Goal: Information Seeking & Learning: Learn about a topic

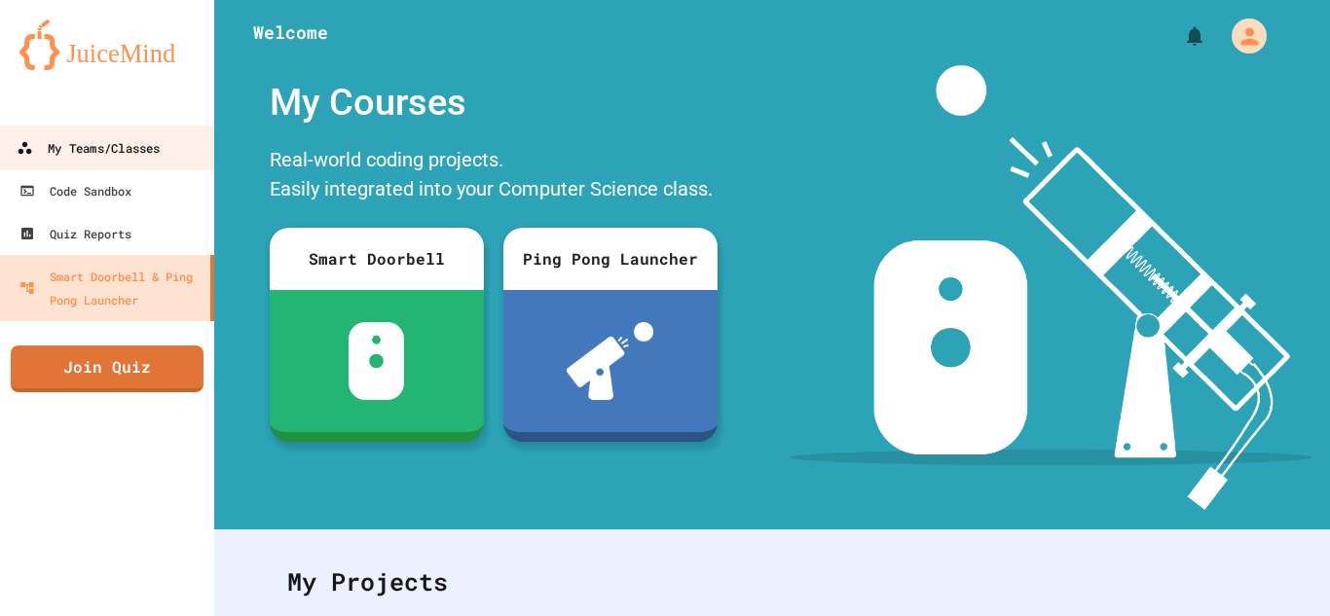
click at [129, 140] on div "My Teams/Classes" at bounding box center [88, 148] width 143 height 24
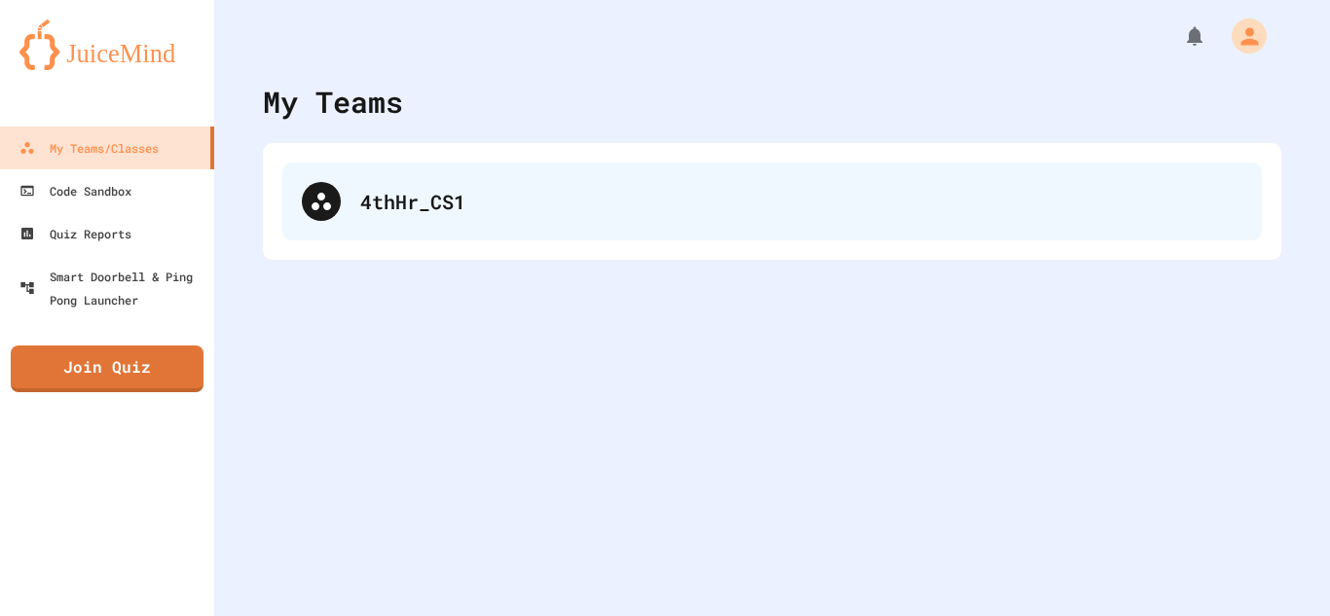
click at [375, 173] on div "4thHr_CS1" at bounding box center [771, 202] width 979 height 78
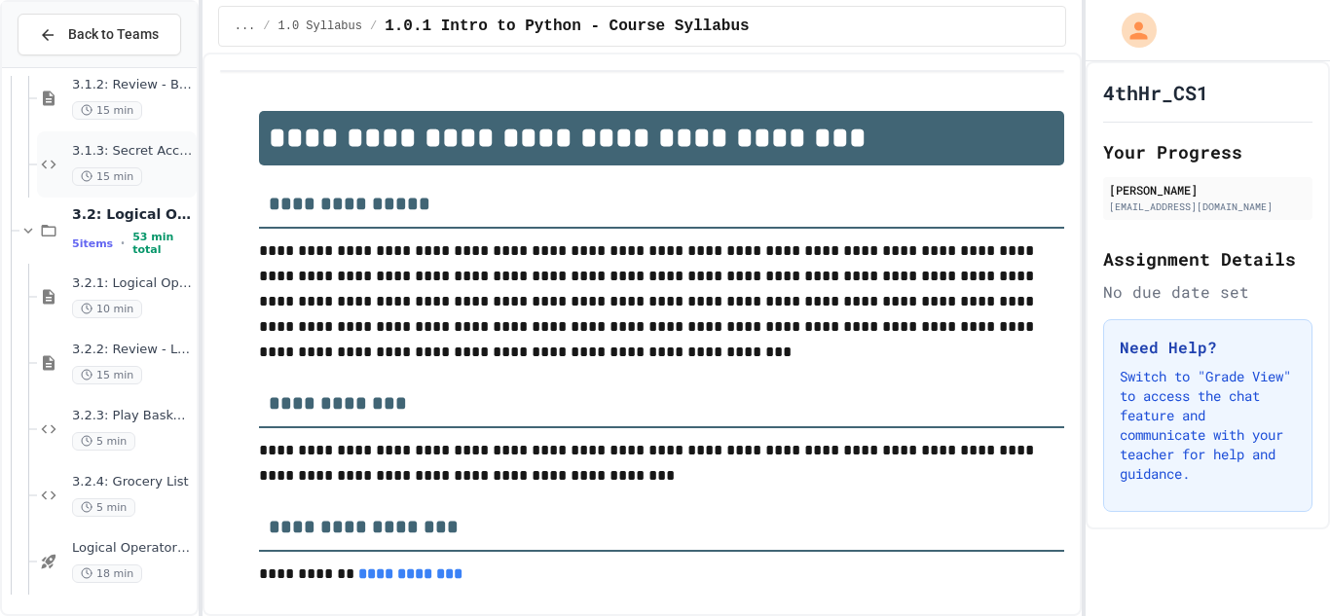
click at [100, 153] on span "3.1.3: Secret Access" at bounding box center [132, 151] width 121 height 17
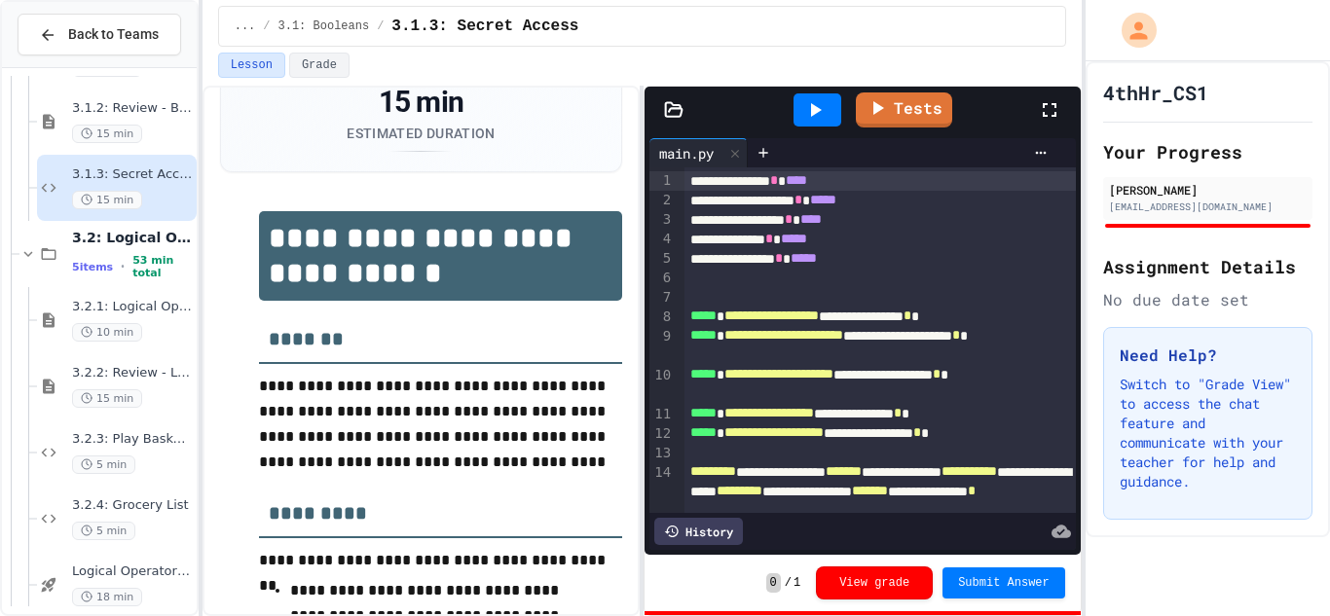
scroll to position [13, 0]
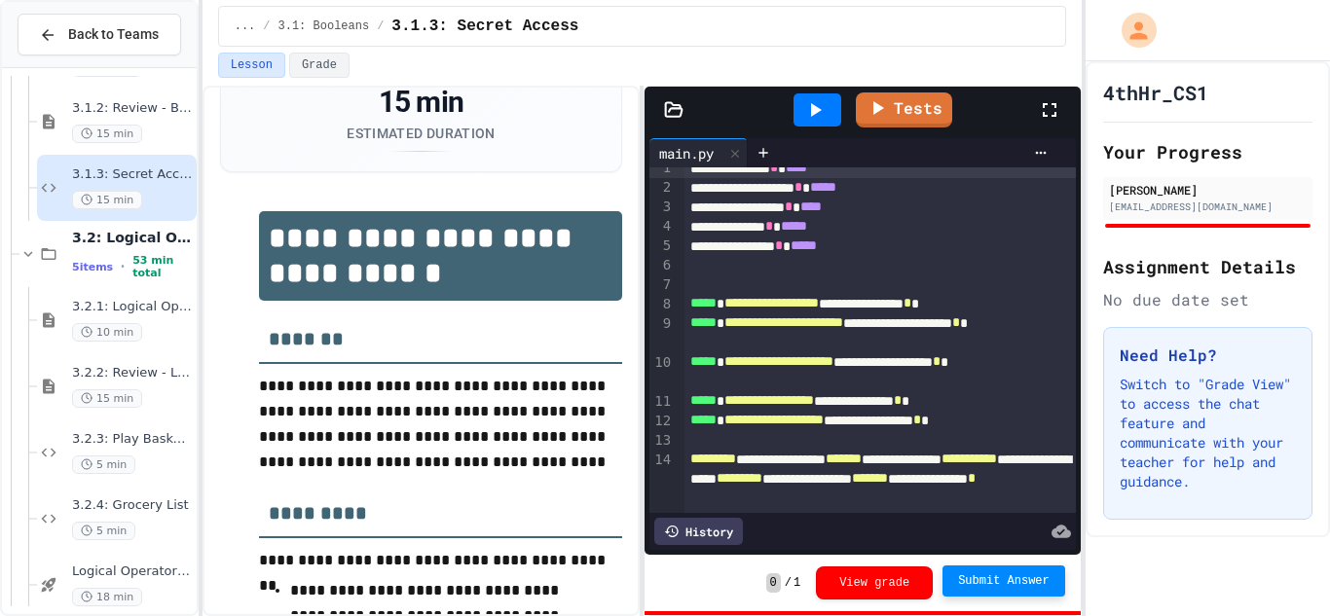
click at [1025, 588] on span "Submit Answer" at bounding box center [1004, 581] width 92 height 16
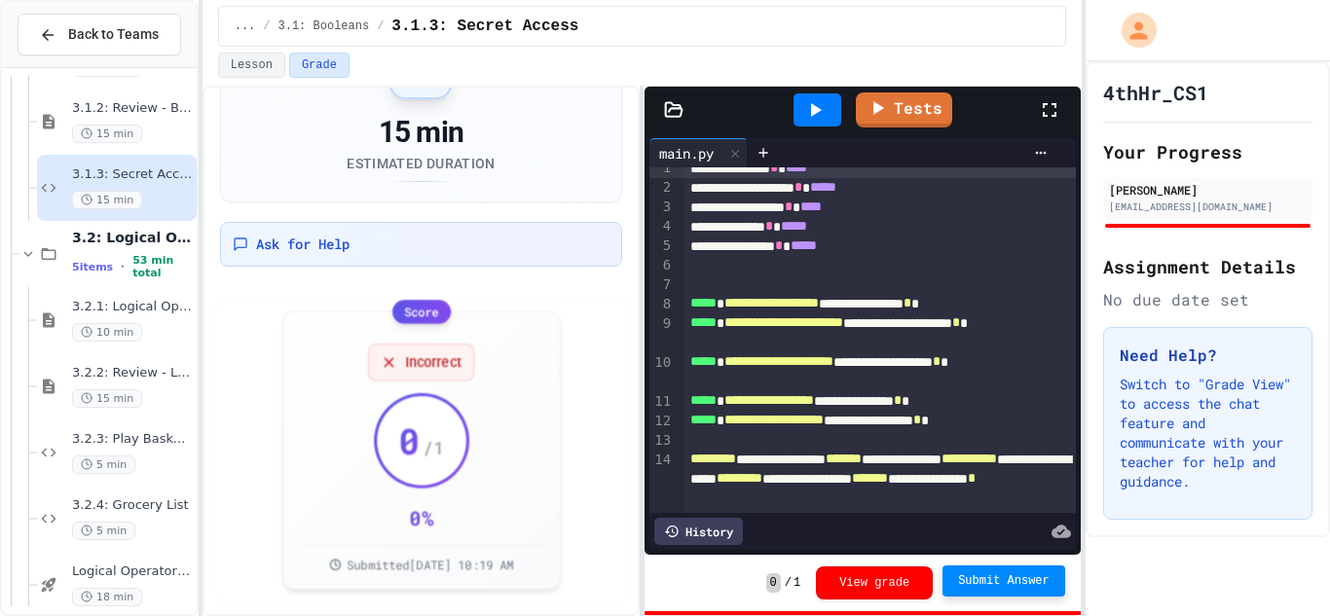
scroll to position [102, 0]
click at [106, 305] on span "3.2.1: Logical Operators" at bounding box center [132, 307] width 121 height 17
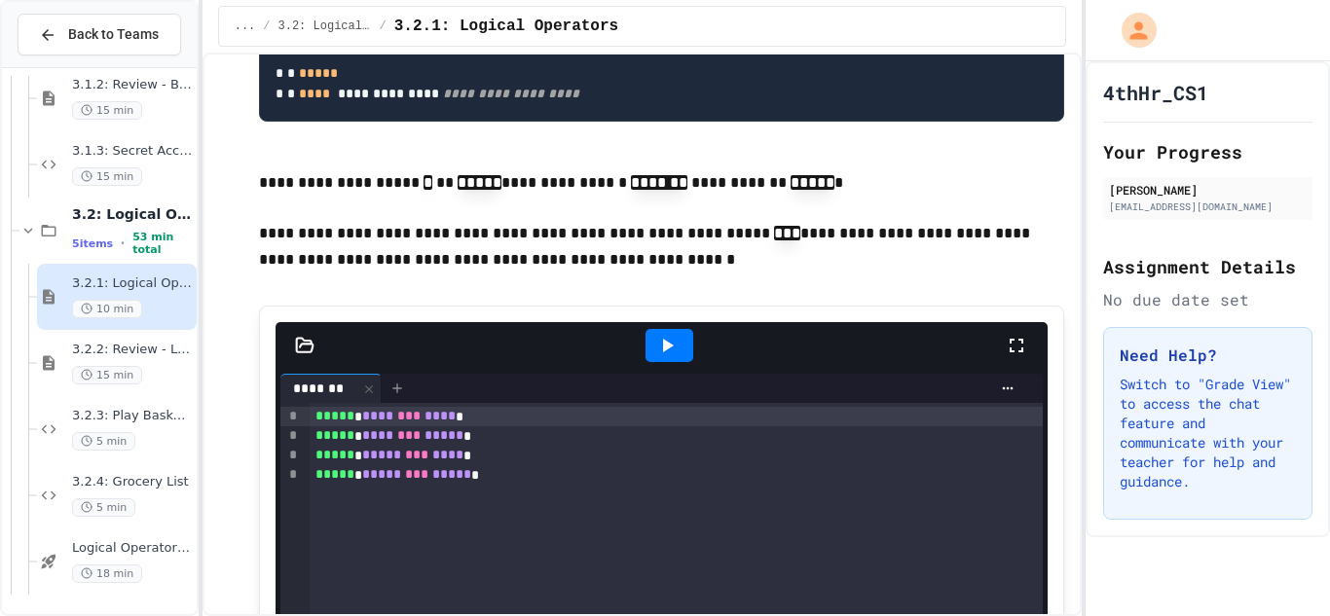
scroll to position [1873, 0]
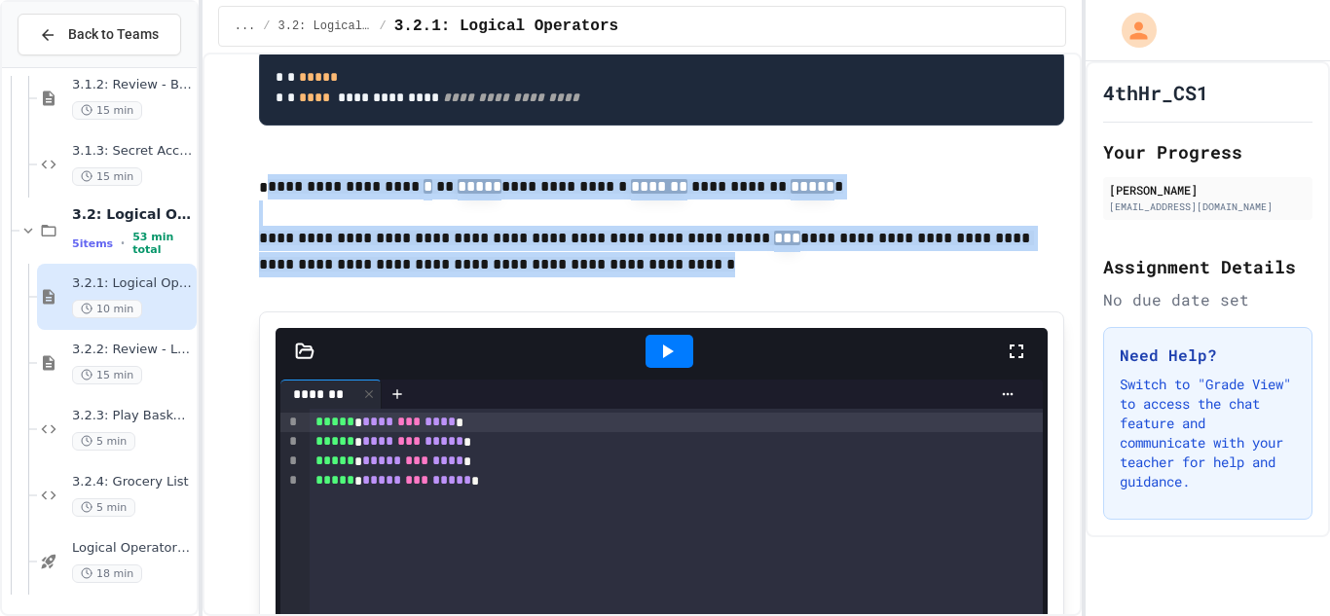
drag, startPoint x: 265, startPoint y: 231, endPoint x: 1041, endPoint y: 322, distance: 781.3
copy div "**********"
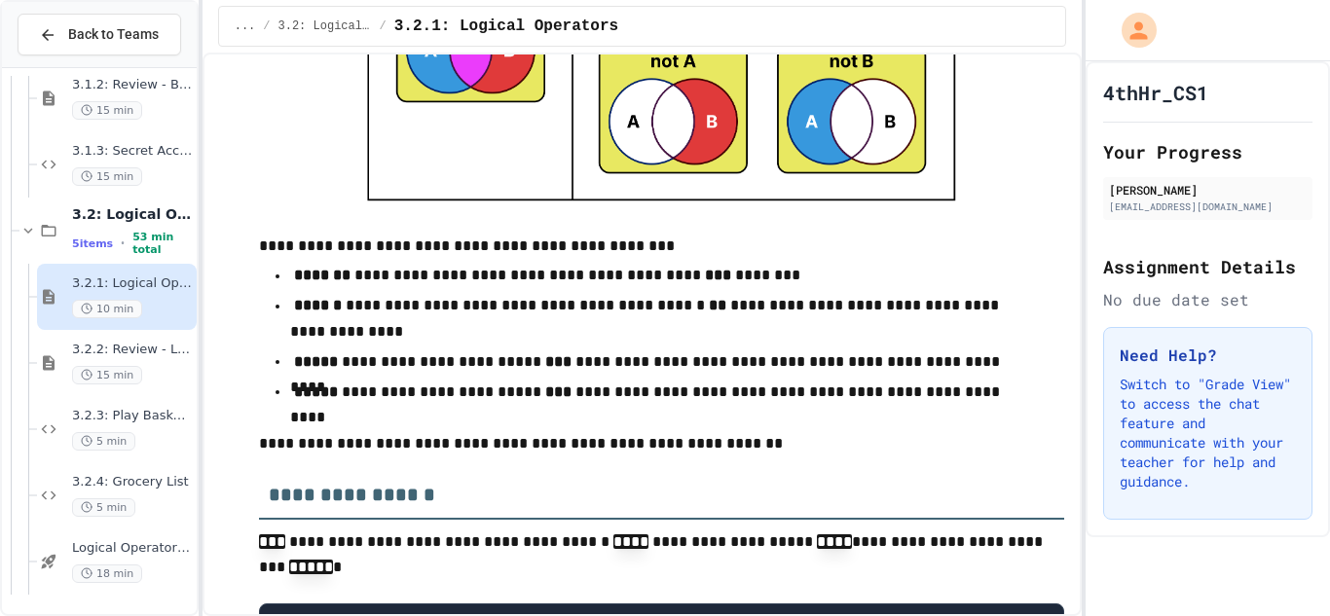
scroll to position [1317, 0]
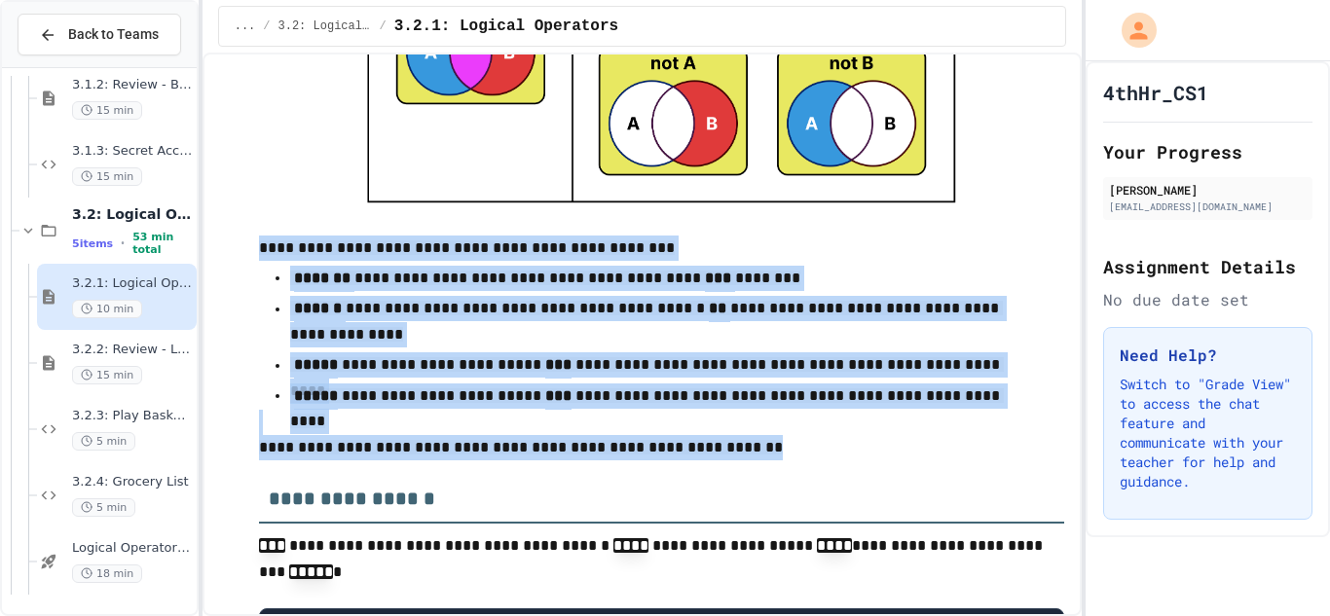
drag, startPoint x: 260, startPoint y: 242, endPoint x: 725, endPoint y: 455, distance: 511.5
copy div "**********"
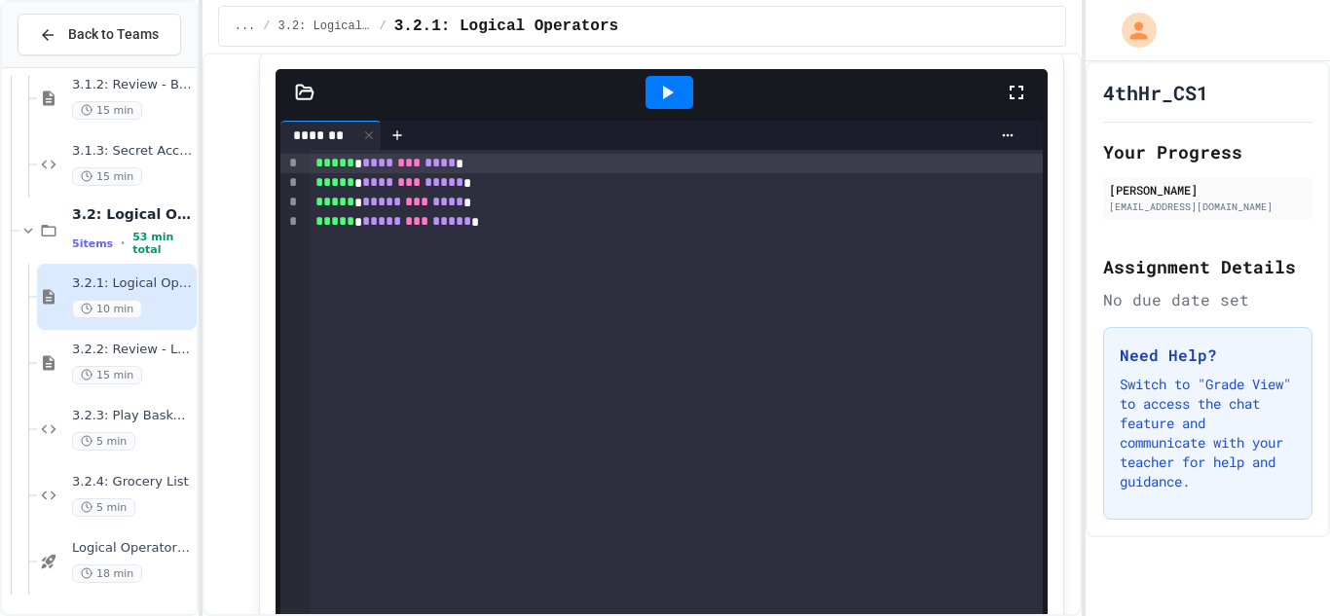
scroll to position [2136, 0]
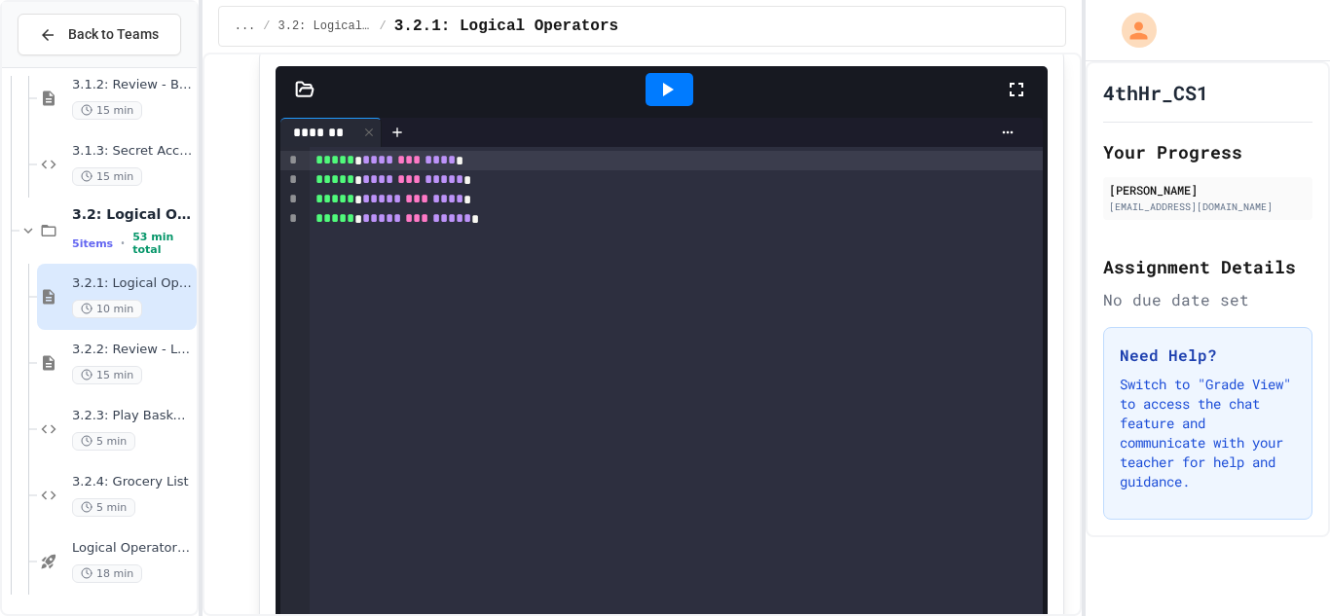
click at [597, 288] on div "***** * **** *** **** * ***** * **** *** ***** * ***** * ***** *** **** * *****…" at bounding box center [676, 478] width 733 height 662
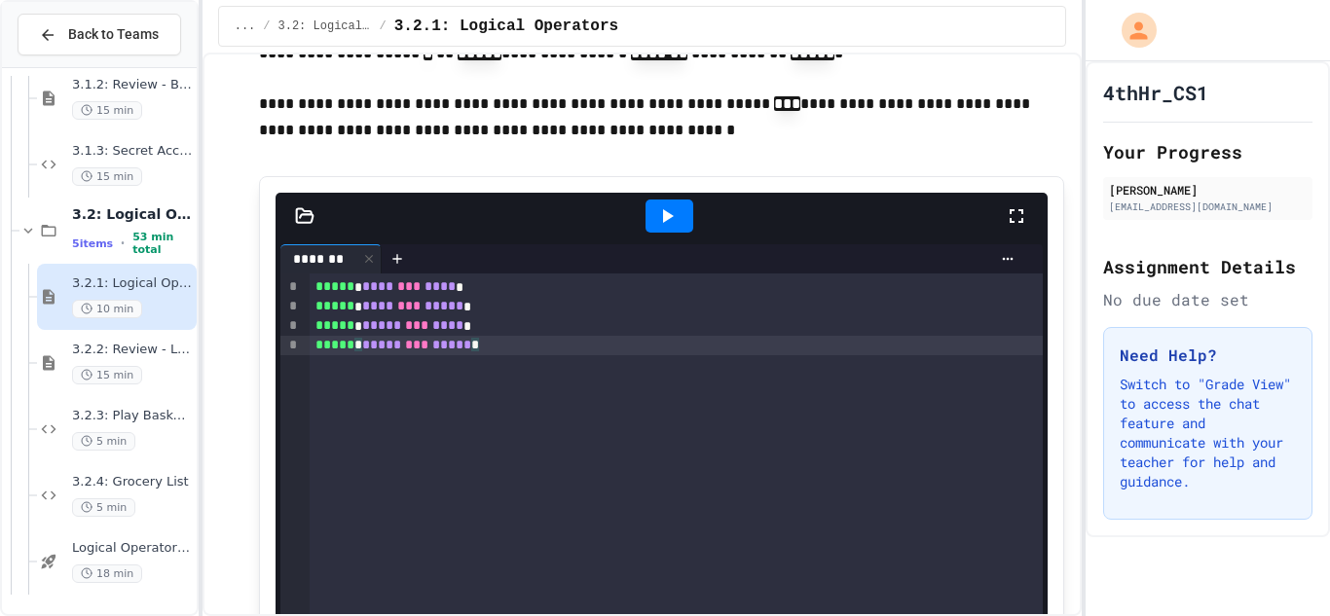
scroll to position [2006, 0]
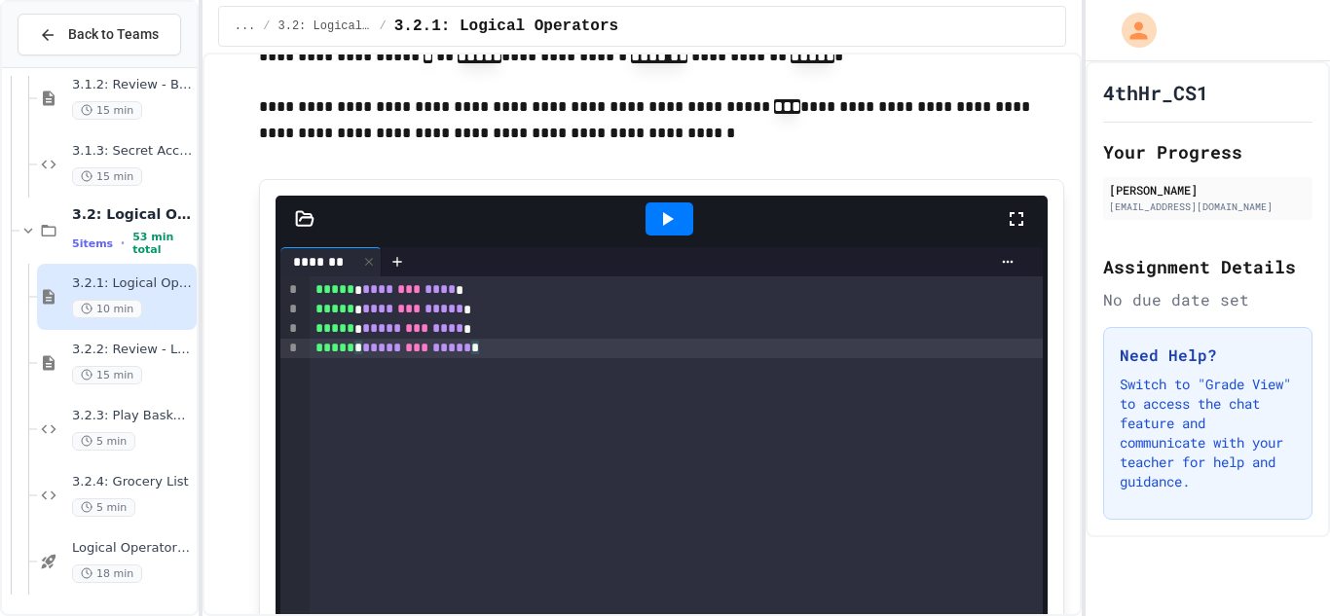
click at [664, 231] on icon at bounding box center [666, 218] width 23 height 23
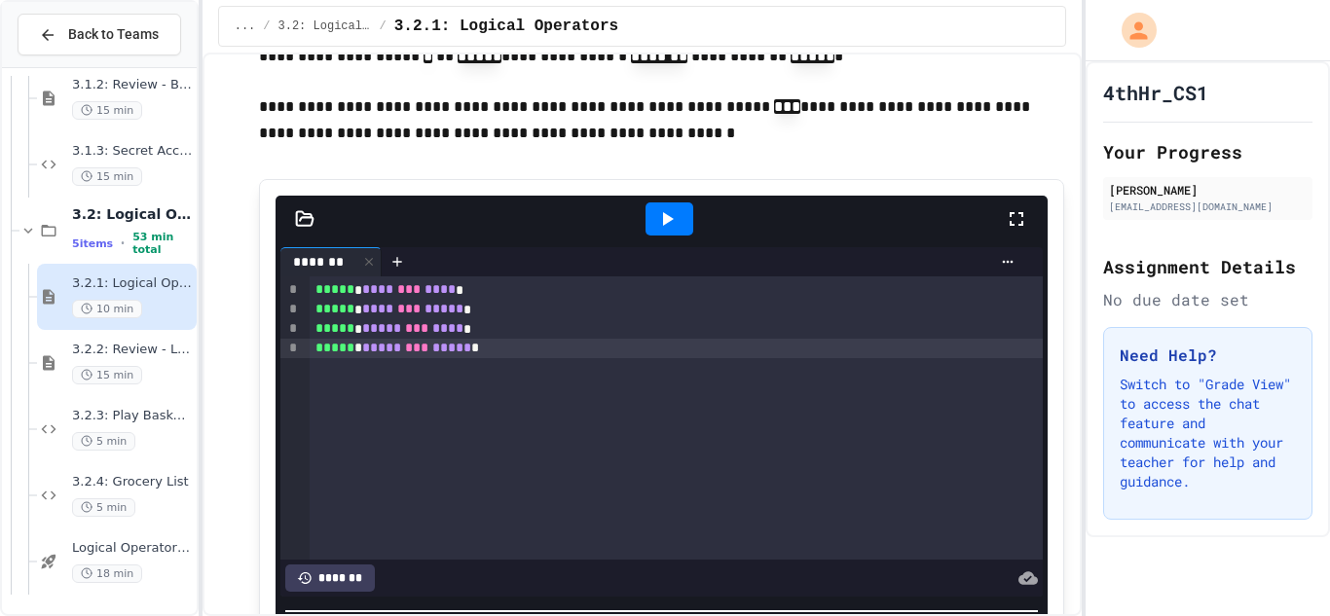
click at [506, 325] on div "***** * **** *** **** * ***** * **** *** ***** * ***** * ***** *** **** * *****…" at bounding box center [676, 417] width 733 height 283
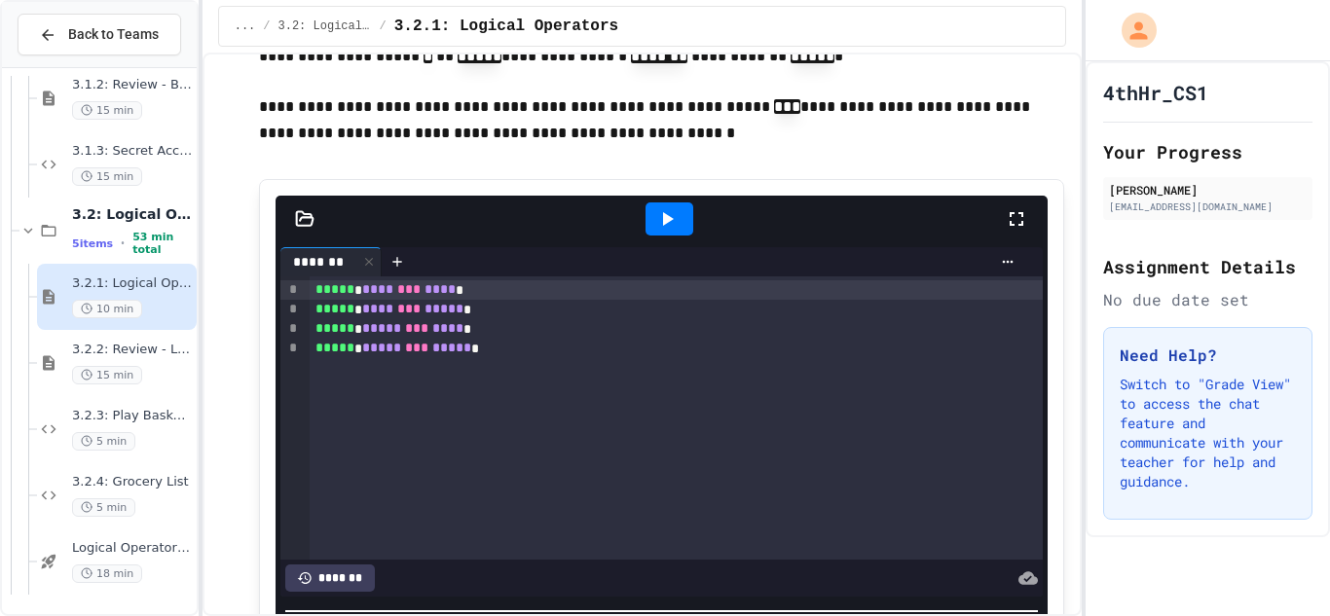
click at [506, 325] on div "***** * **** *** **** * ***** * **** *** ***** * ***** * ***** *** **** * *****…" at bounding box center [676, 417] width 733 height 283
click at [497, 300] on div "***** * **** *** **** *" at bounding box center [676, 289] width 733 height 19
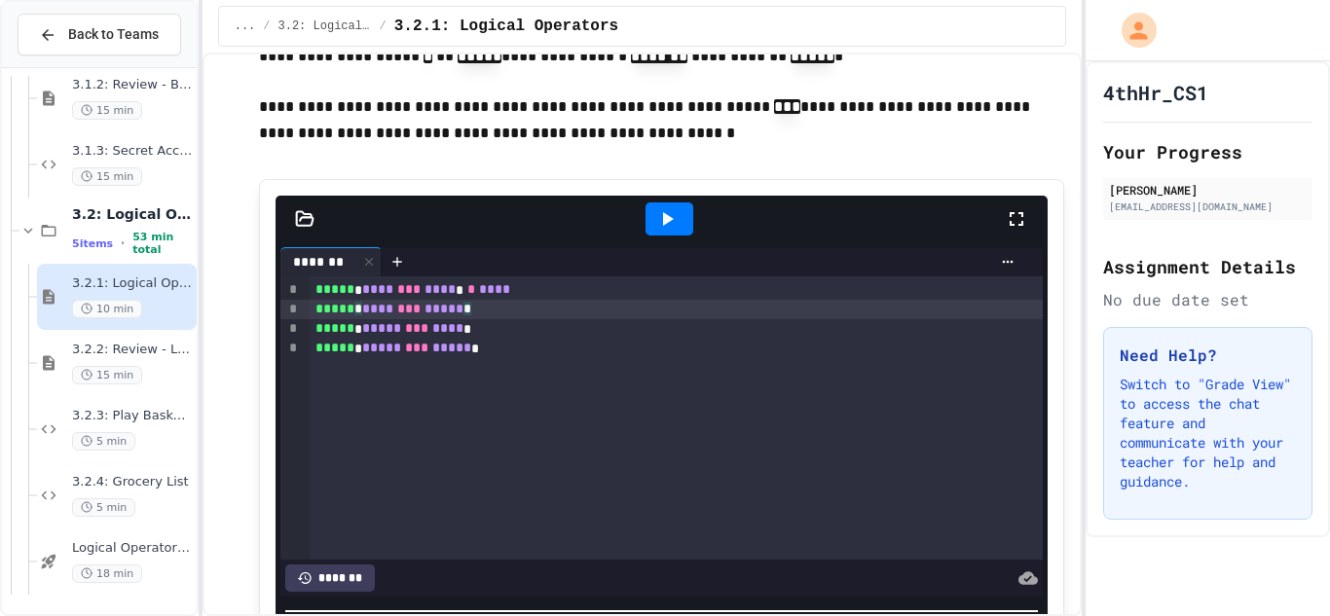
click at [502, 319] on div "***** * **** *** ***** *" at bounding box center [676, 309] width 733 height 19
click at [507, 339] on div "***** * ***** *** **** *" at bounding box center [676, 328] width 733 height 19
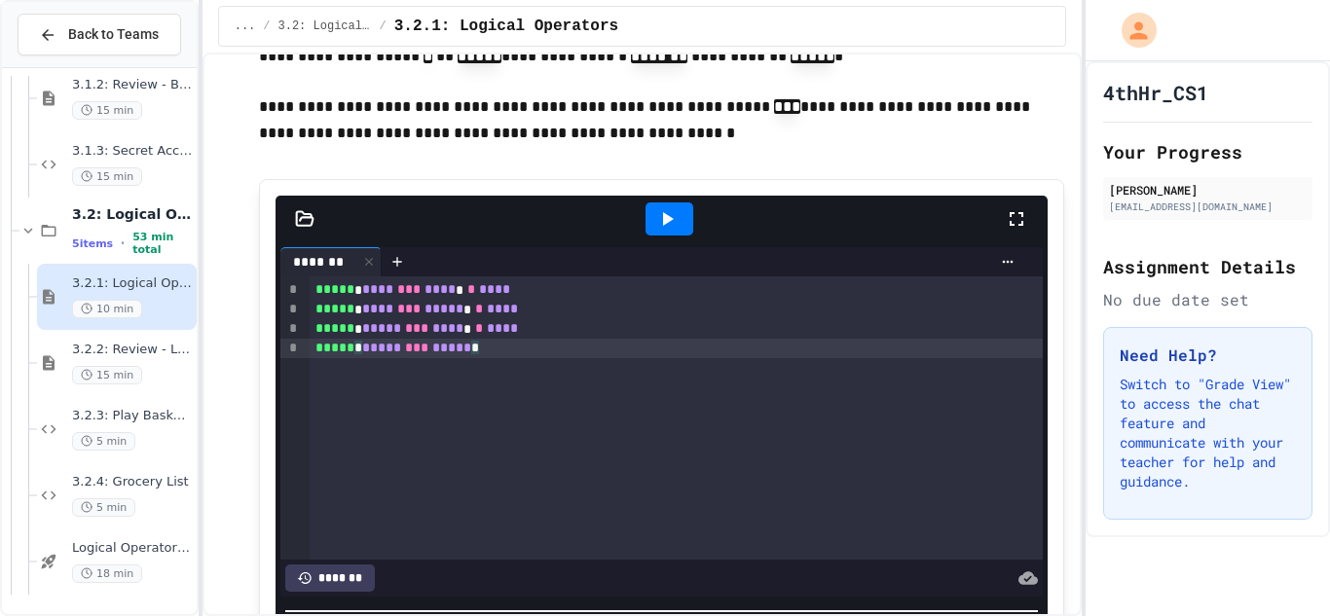
click at [509, 358] on div "***** * ***** *** ***** *" at bounding box center [676, 348] width 733 height 19
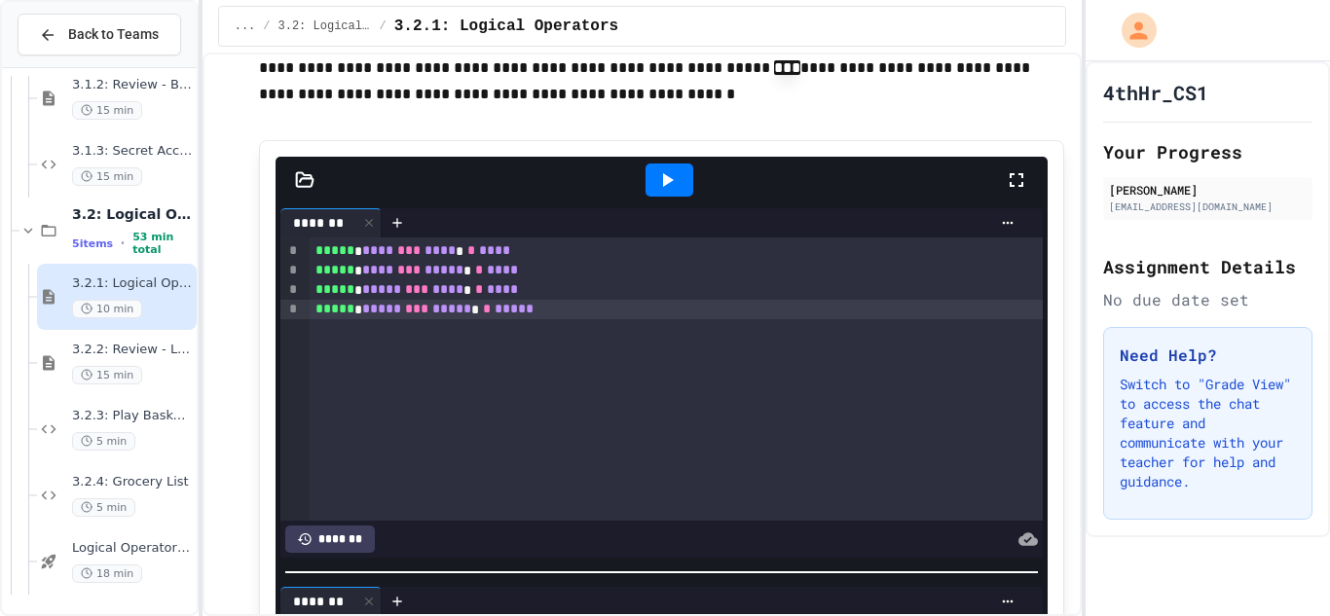
click at [671, 192] on icon at bounding box center [666, 179] width 23 height 23
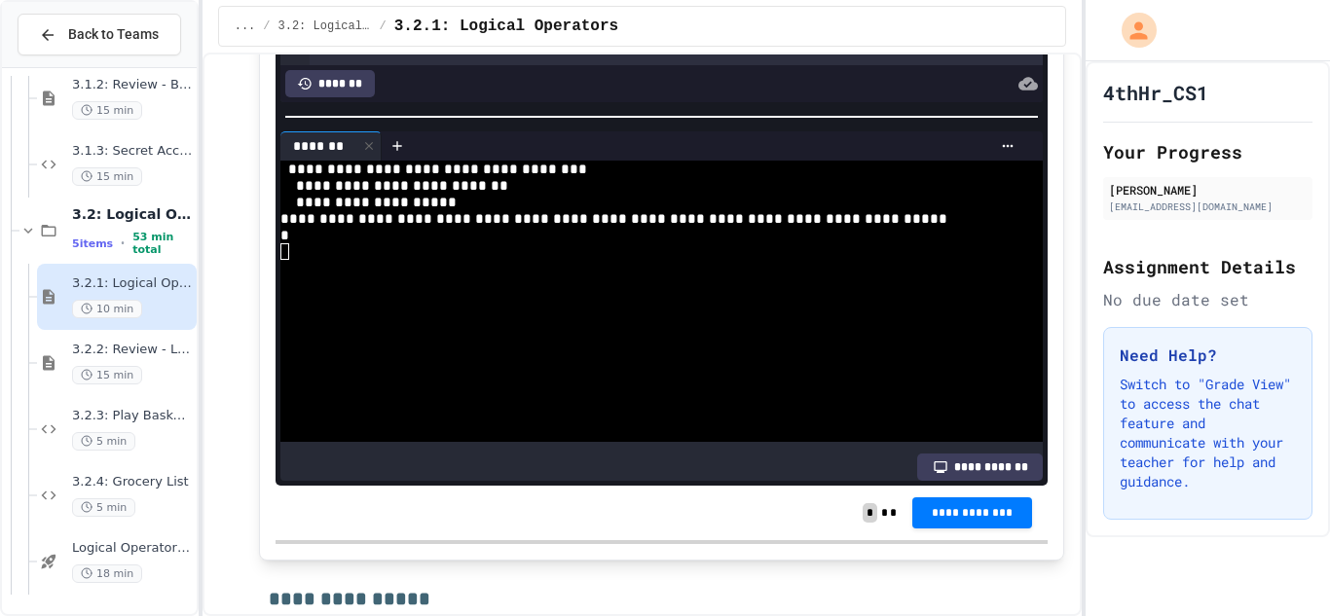
scroll to position [2501, 0]
click at [992, 540] on div "**********" at bounding box center [662, 513] width 772 height 55
click at [995, 519] on span "**********" at bounding box center [972, 511] width 89 height 16
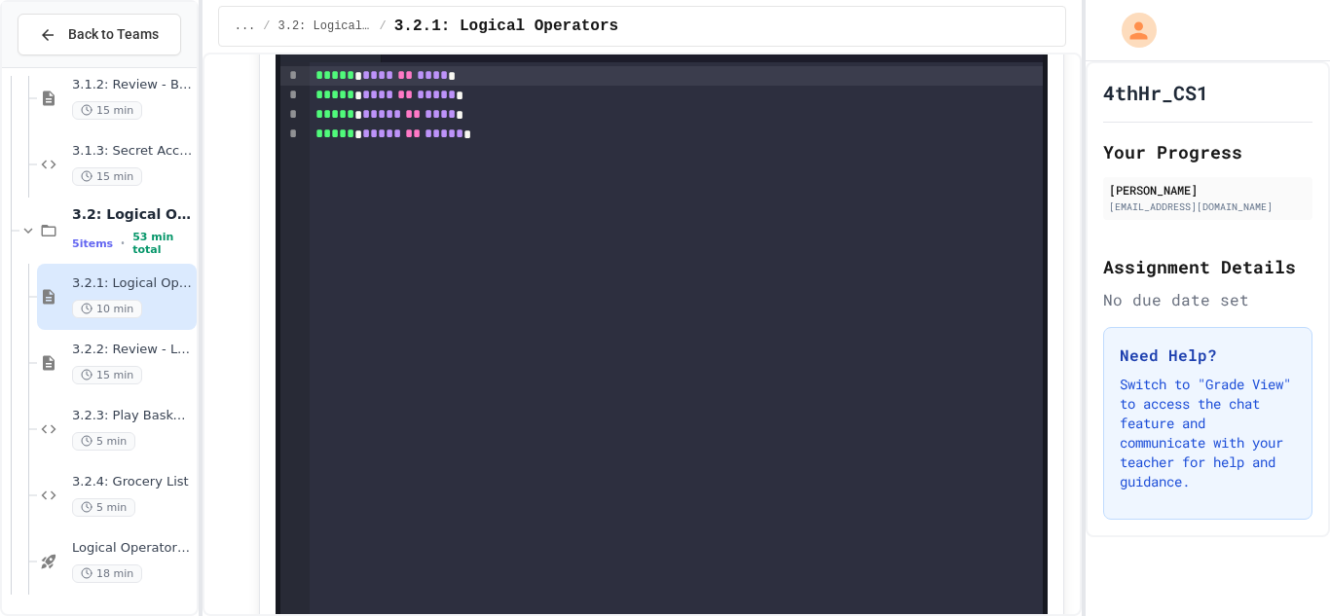
scroll to position [3533, 0]
click at [505, 83] on div "***** * **** ** **** *" at bounding box center [676, 72] width 733 height 19
click at [578, 102] on div "***** * **** ** ***** *" at bounding box center [676, 92] width 733 height 19
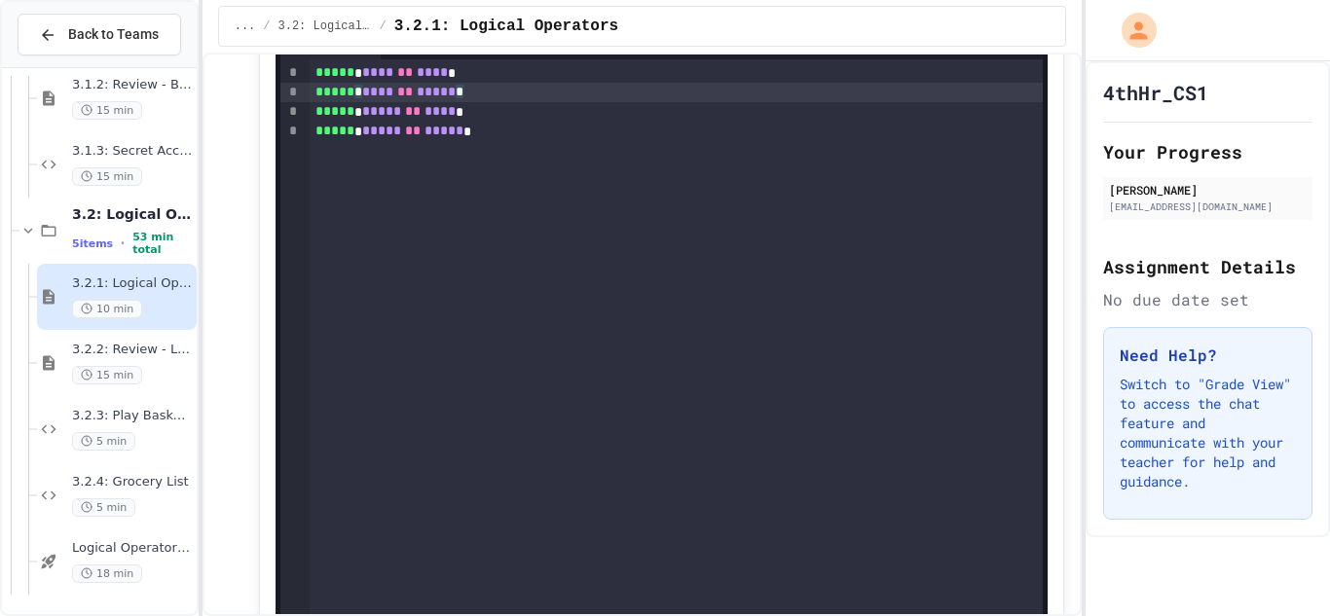
click at [575, 83] on div "***** * **** ** **** *" at bounding box center [676, 72] width 733 height 19
click at [541, 102] on div "***** * **** ** ***** *" at bounding box center [676, 92] width 733 height 19
click at [538, 122] on div "***** * ***** ** **** *" at bounding box center [676, 111] width 733 height 19
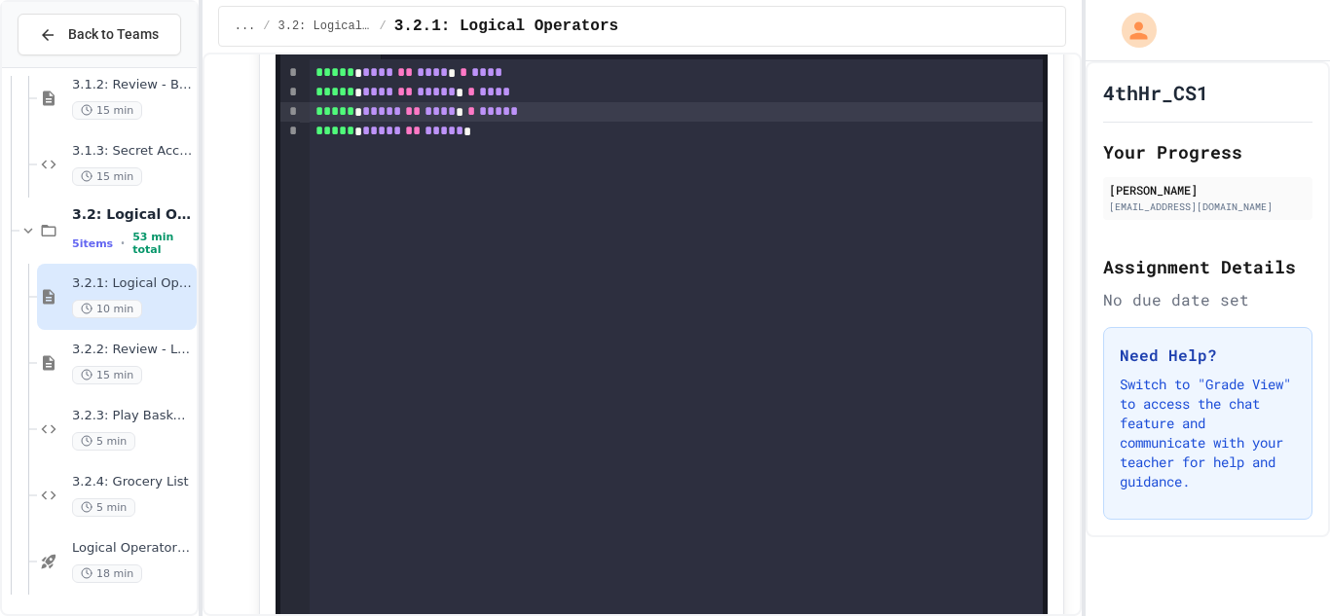
click at [512, 141] on div "***** * ***** ** ***** *" at bounding box center [676, 131] width 733 height 19
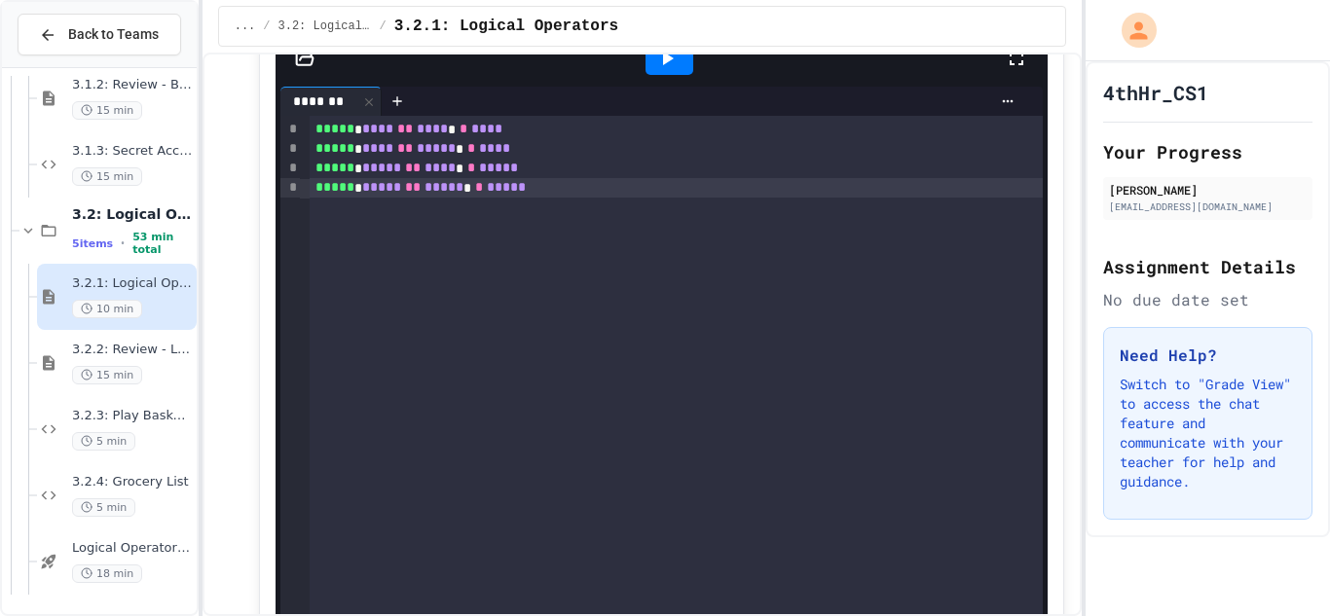
scroll to position [3476, 0]
click at [649, 76] on div at bounding box center [669, 59] width 48 height 33
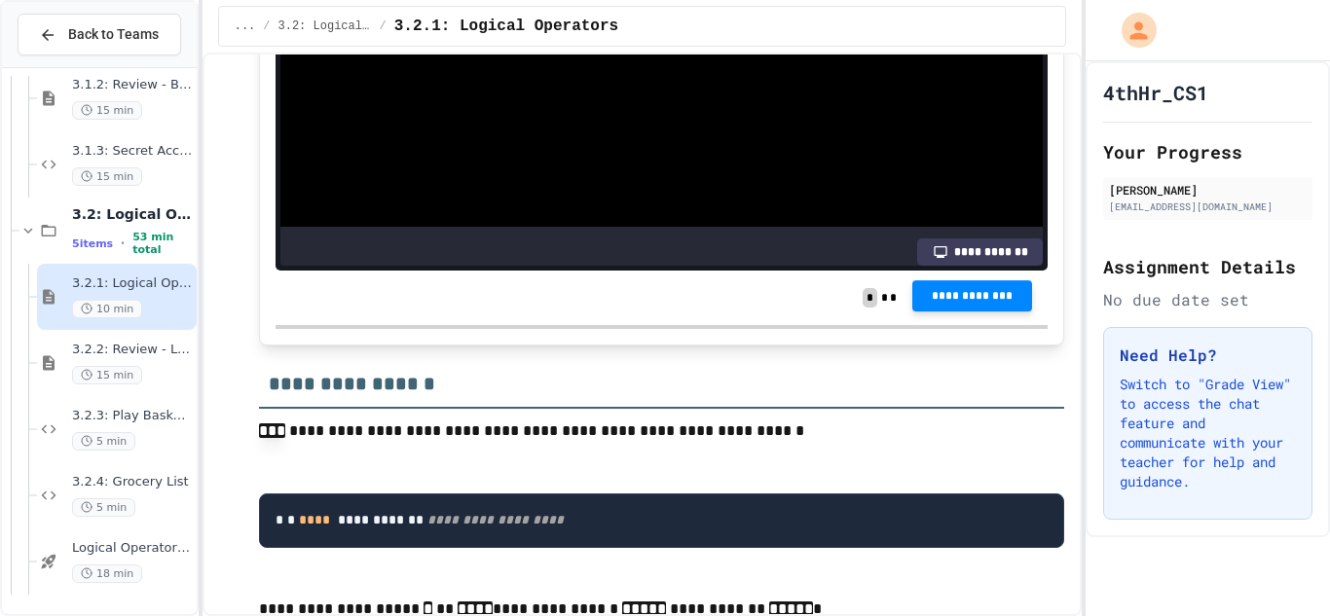
click at [1004, 304] on span "**********" at bounding box center [972, 296] width 89 height 16
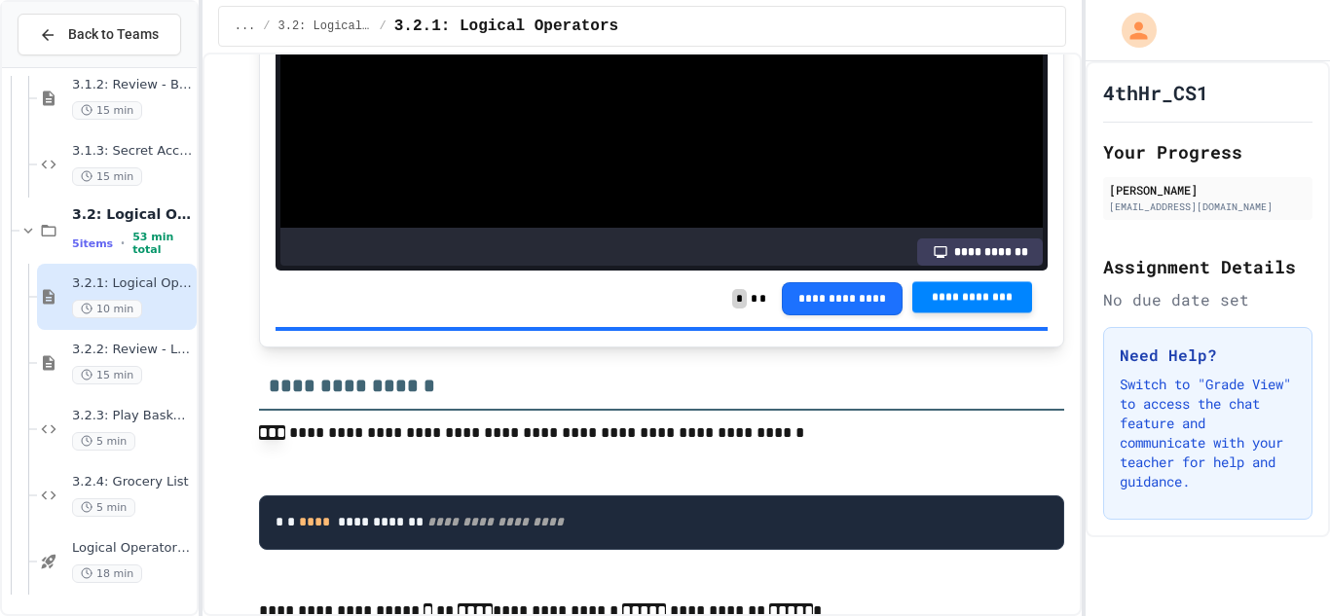
scroll to position [4025, 0]
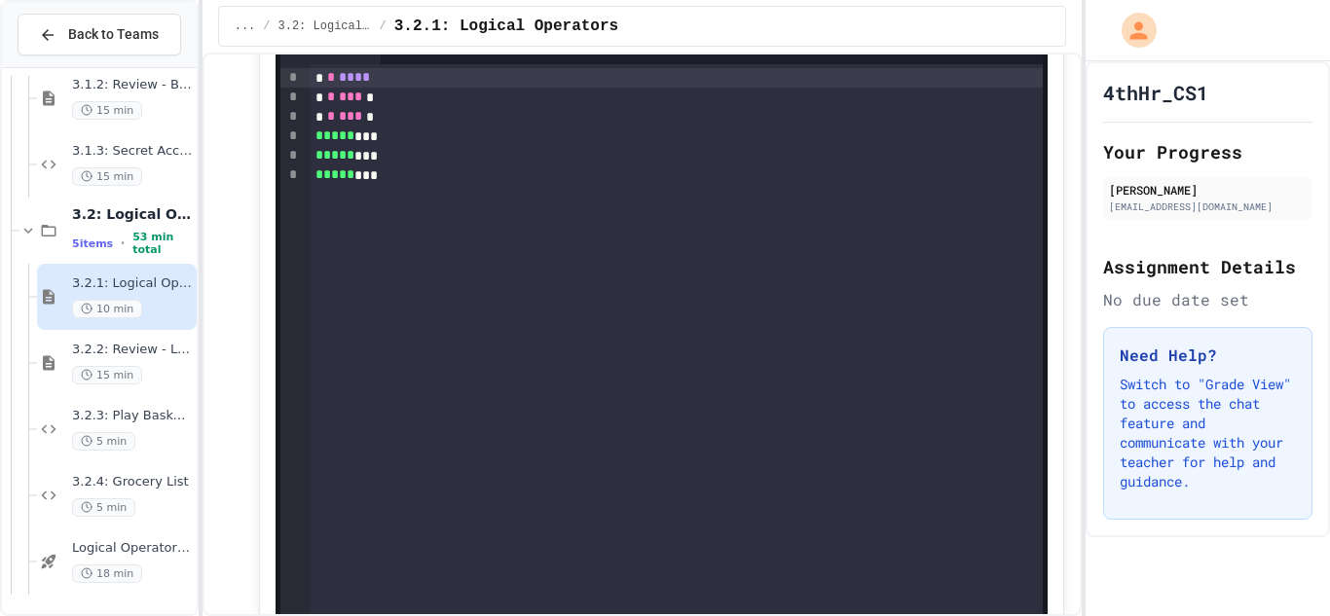
scroll to position [4809, 0]
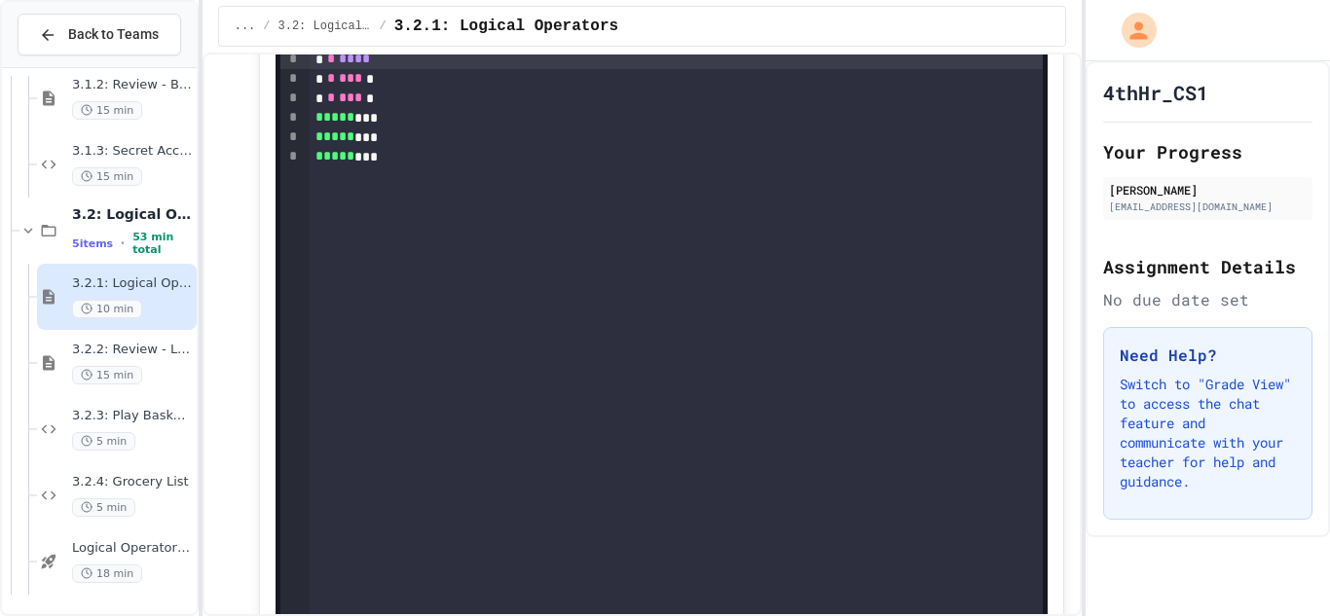
click at [426, 128] on div "***** ***" at bounding box center [676, 117] width 733 height 19
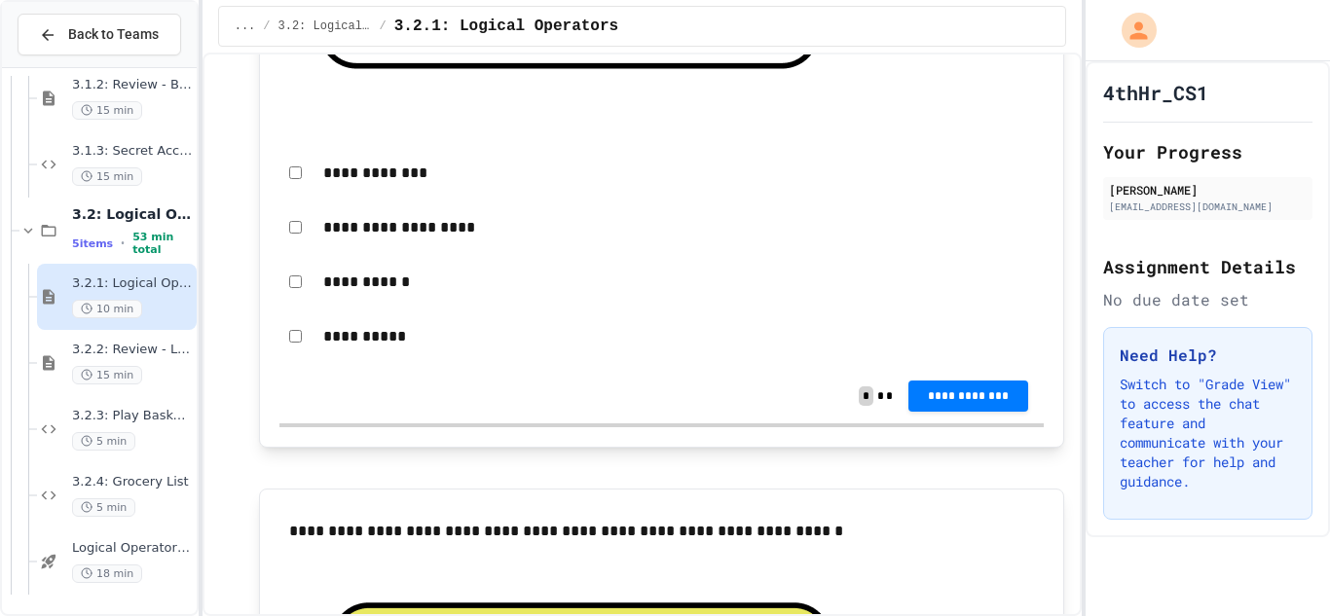
scroll to position [6220, 0]
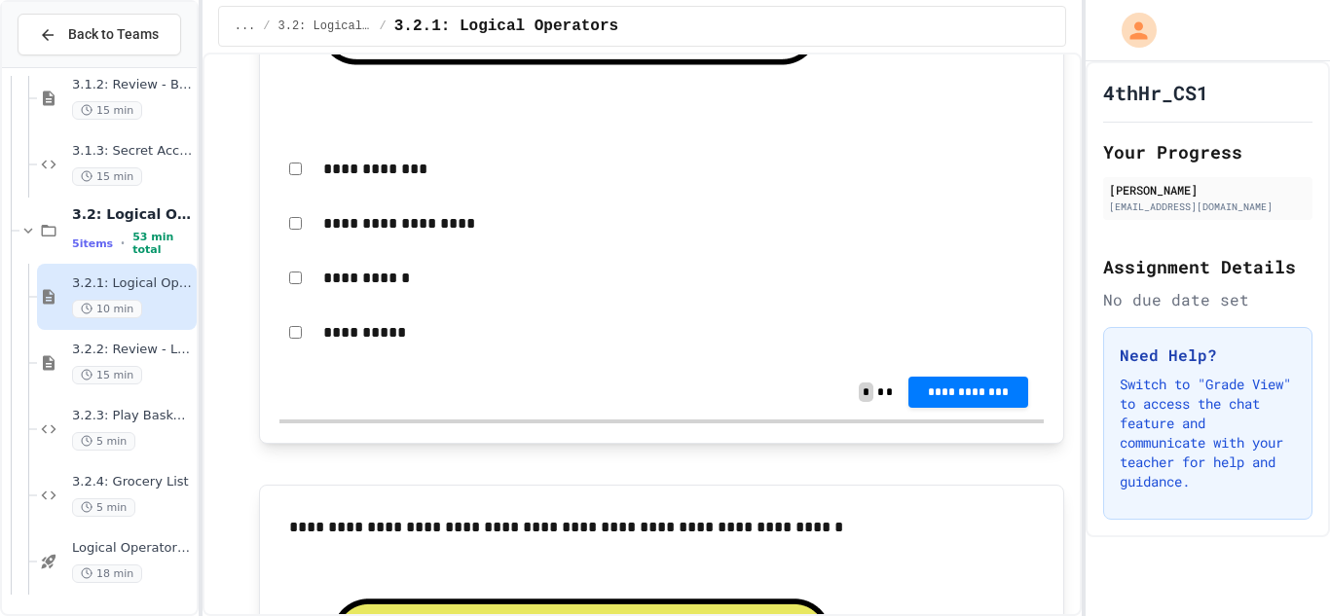
click at [395, 237] on p "**********" at bounding box center [678, 223] width 711 height 25
click at [302, 246] on div "**********" at bounding box center [661, 224] width 764 height 45
click at [1009, 398] on span "**********" at bounding box center [968, 391] width 89 height 16
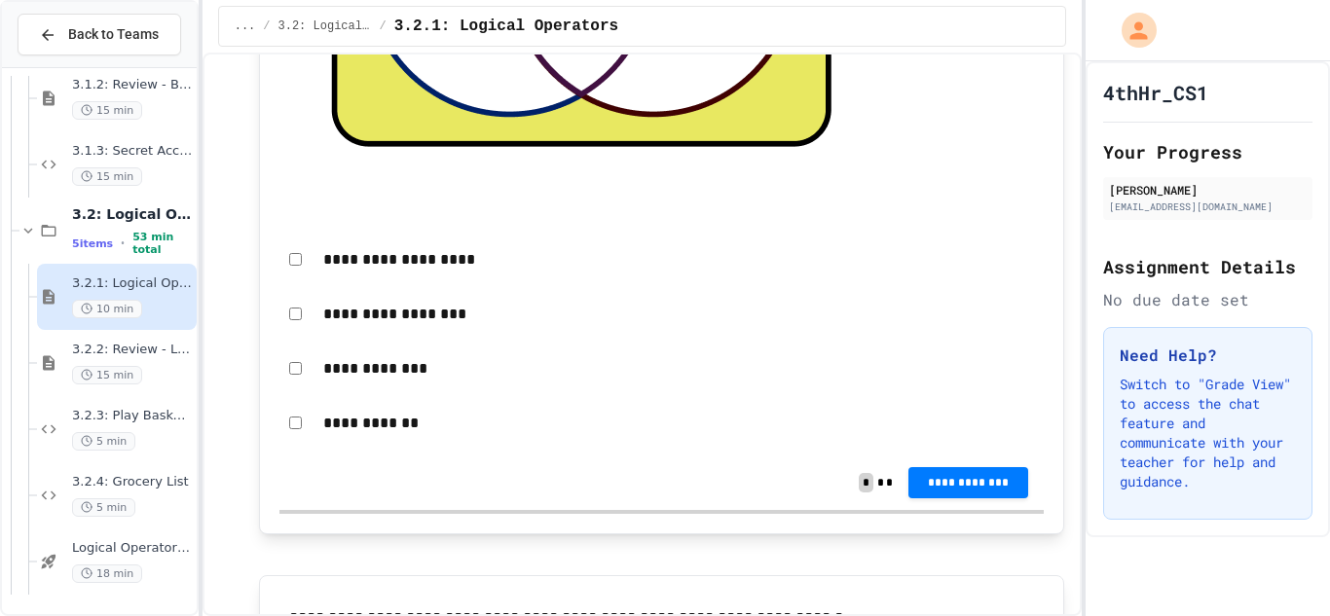
scroll to position [7053, 0]
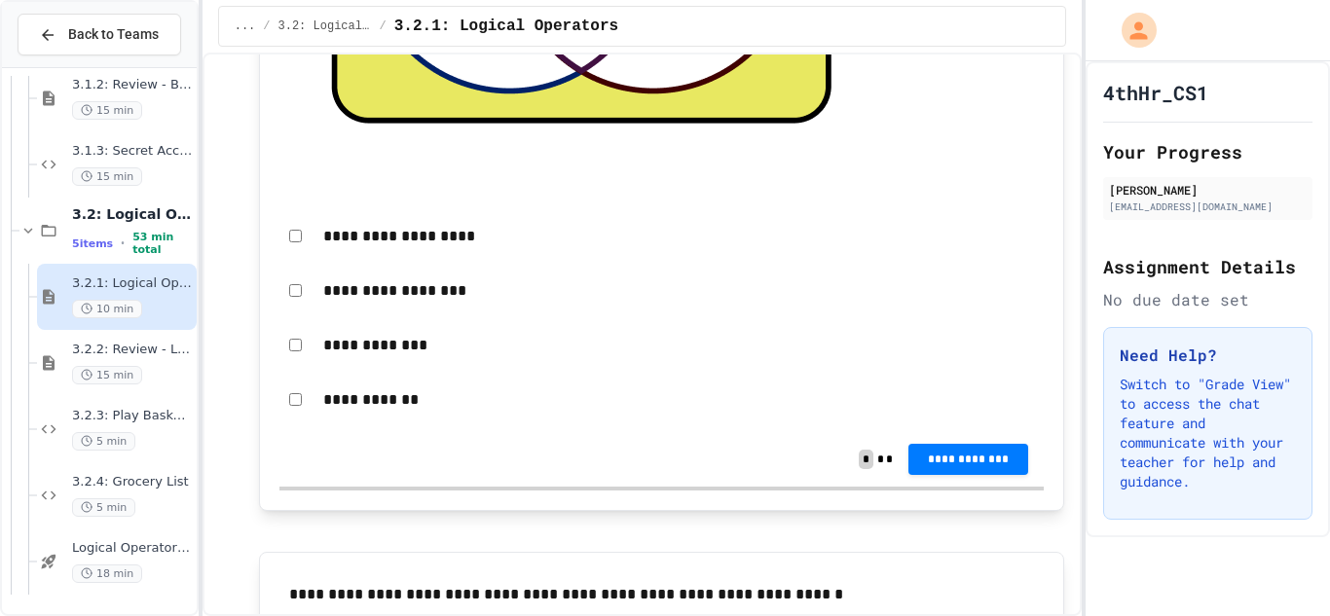
click at [285, 368] on div "**********" at bounding box center [661, 345] width 764 height 45
click at [291, 259] on div "**********" at bounding box center [661, 236] width 764 height 45
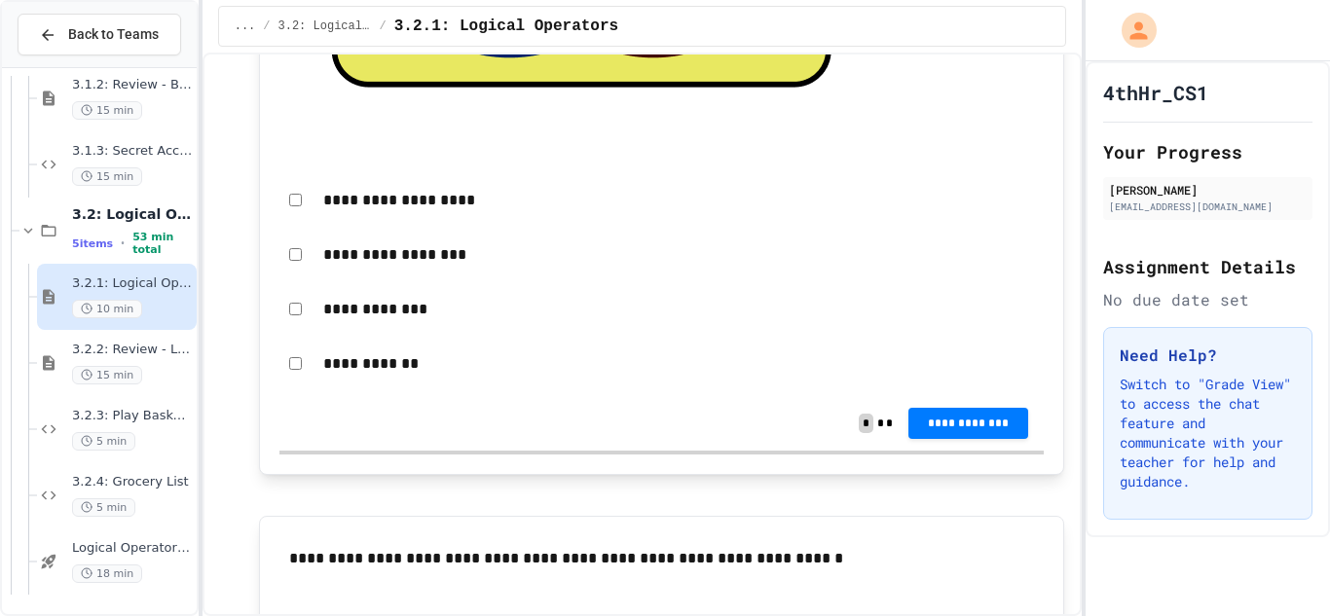
scroll to position [7094, 0]
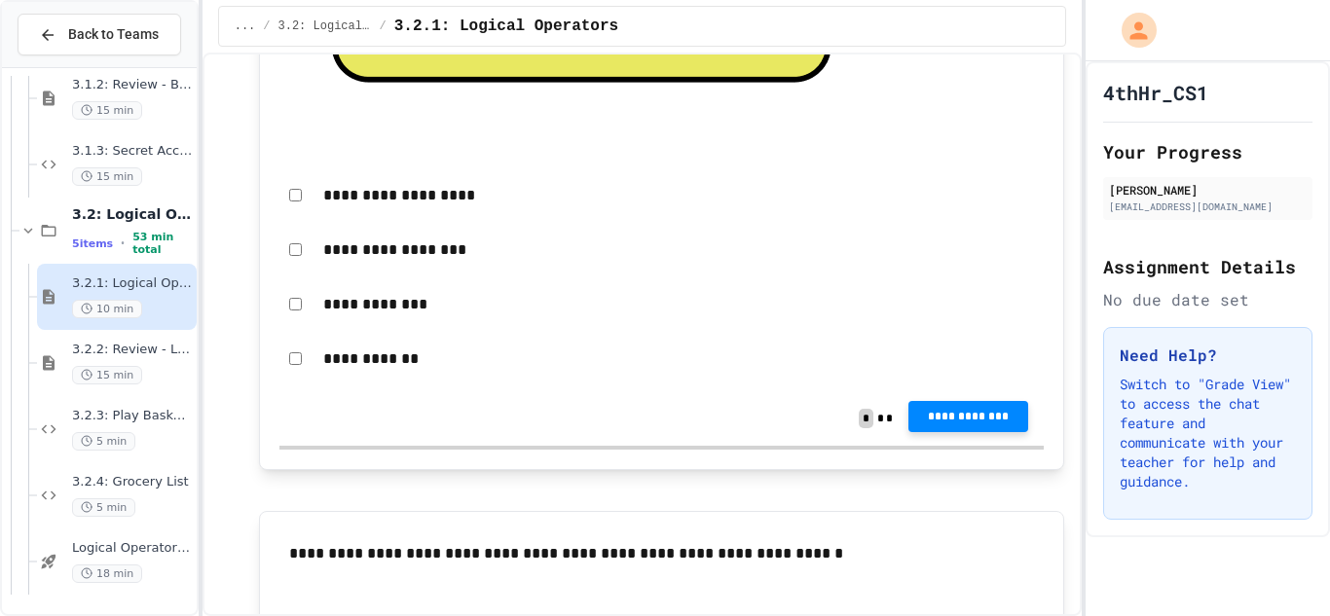
click at [955, 424] on span "**********" at bounding box center [968, 417] width 89 height 16
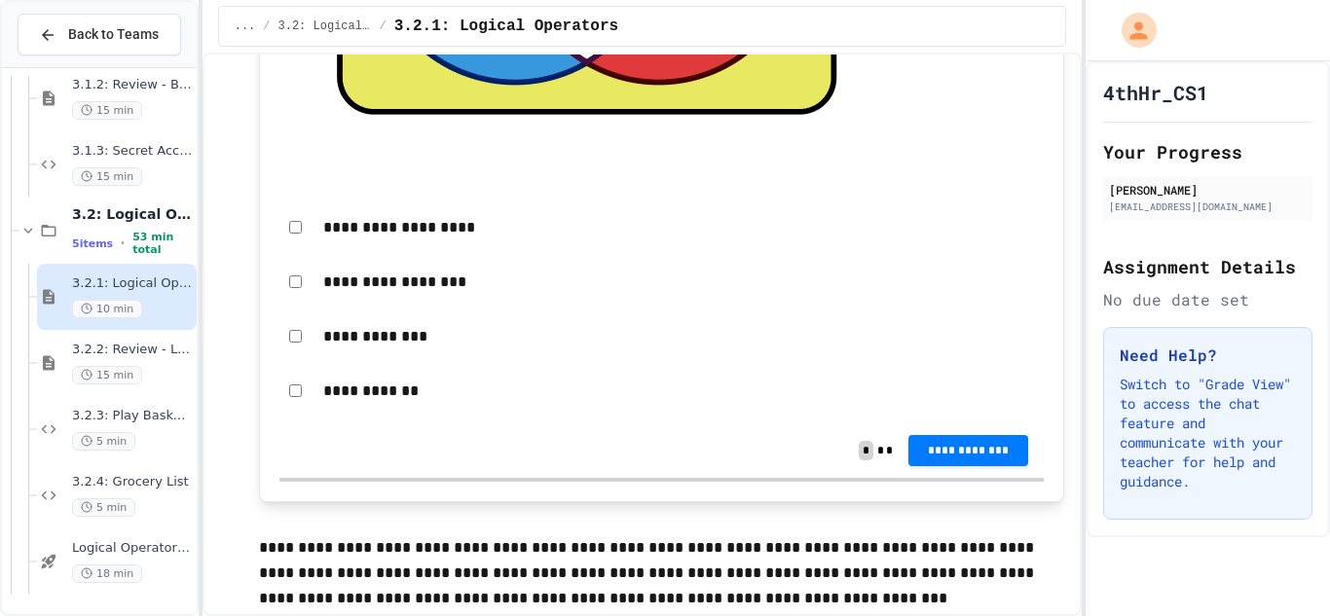
scroll to position [7989, 0]
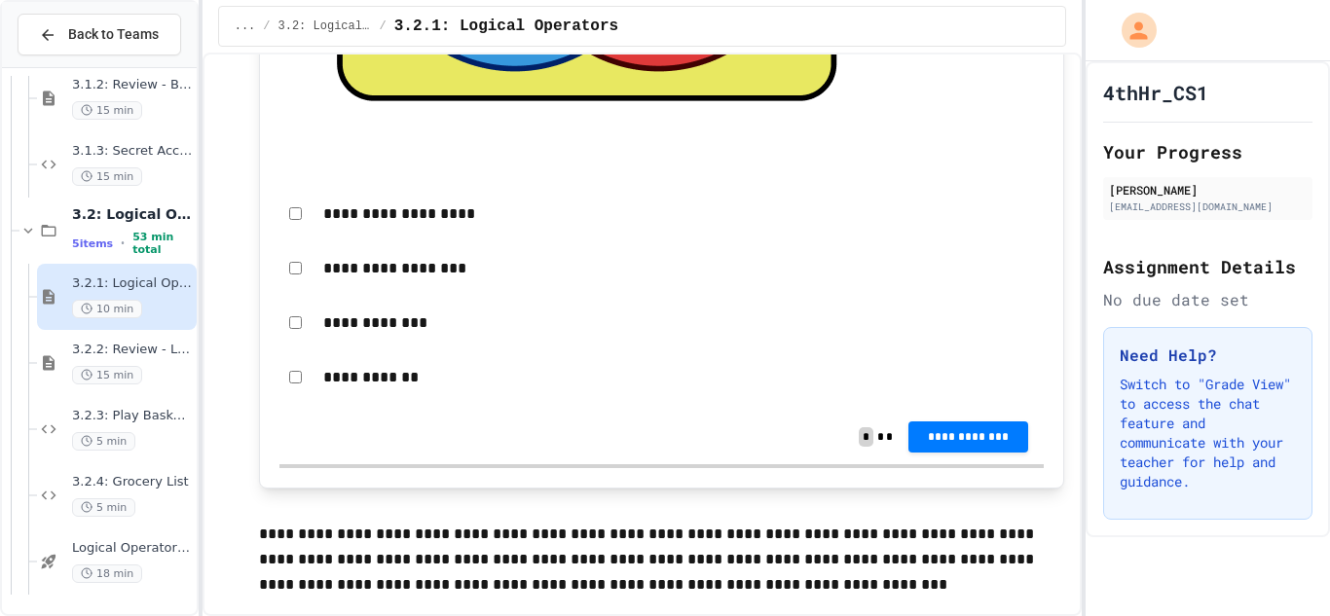
click at [394, 336] on p "**********" at bounding box center [678, 323] width 711 height 25
click at [944, 443] on span "**********" at bounding box center [968, 435] width 89 height 16
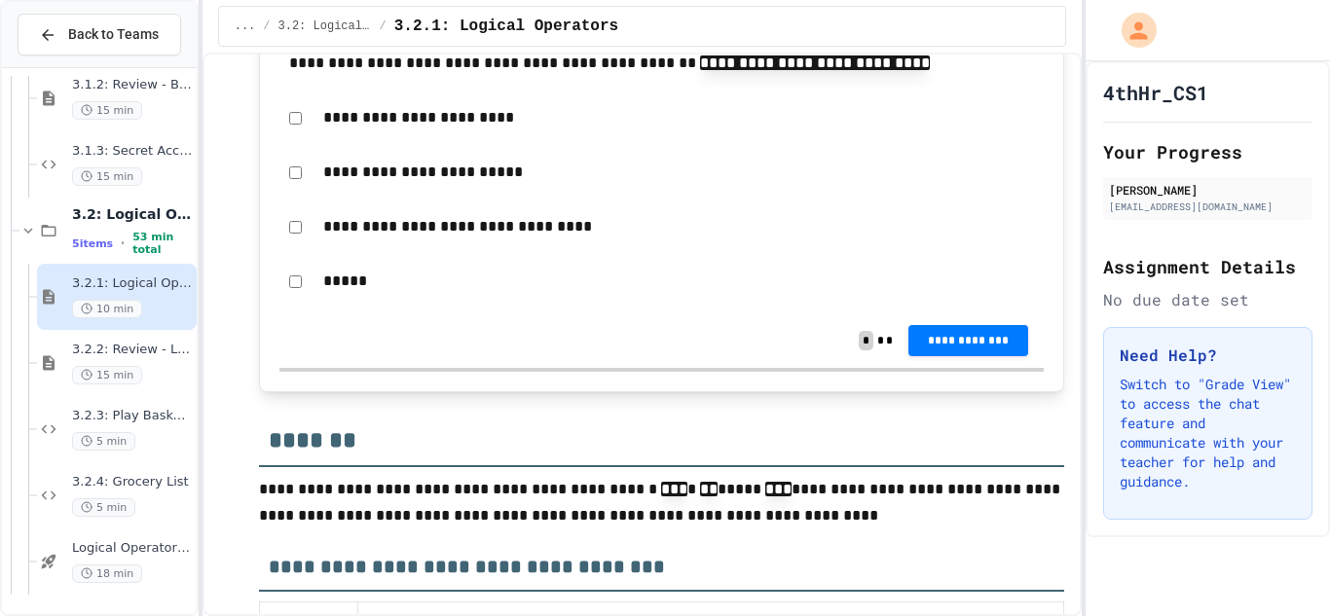
scroll to position [11428, 0]
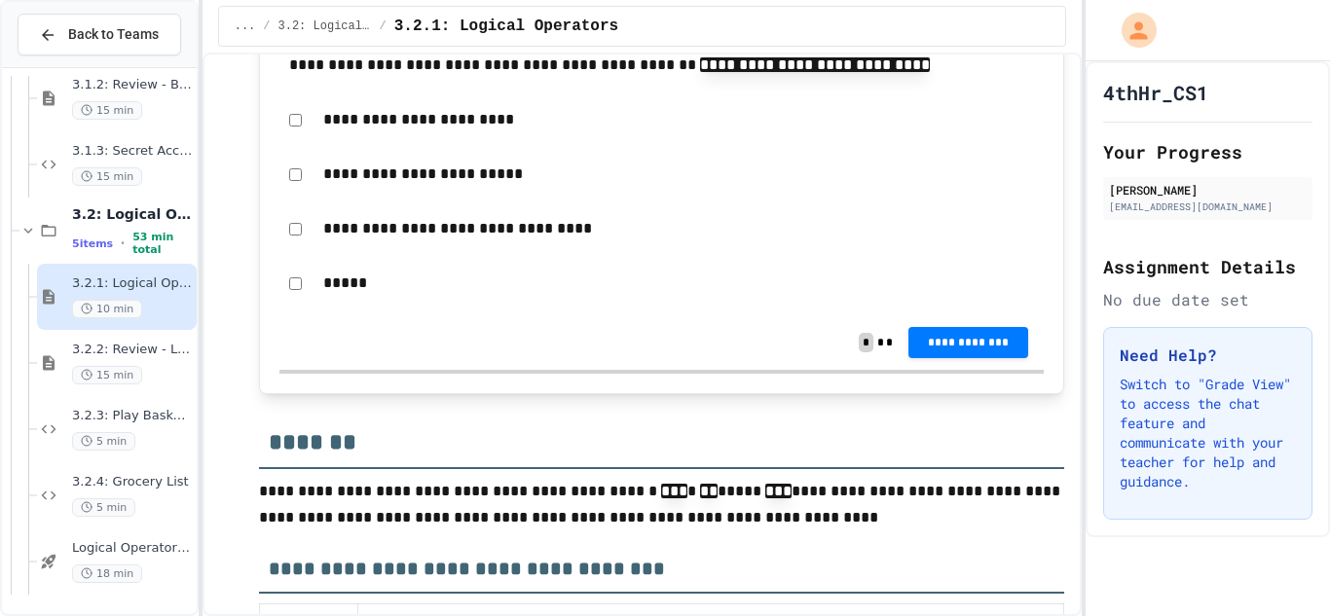
click at [431, 187] on p "**********" at bounding box center [678, 174] width 711 height 25
click at [284, 197] on div "**********" at bounding box center [661, 174] width 764 height 45
click at [292, 251] on div "**********" at bounding box center [661, 228] width 764 height 45
click at [950, 356] on button "**********" at bounding box center [968, 340] width 120 height 31
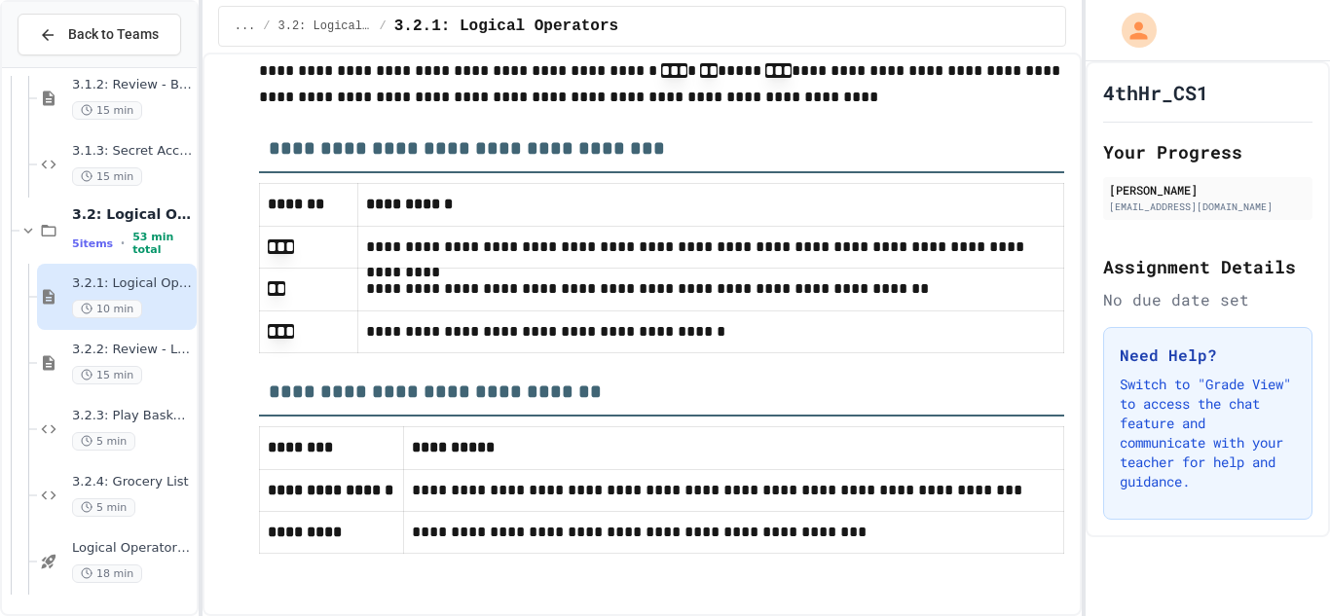
scroll to position [11994, 0]
click at [136, 358] on div "3.2.2: Review - Logical Operators 15 min" at bounding box center [132, 363] width 121 height 43
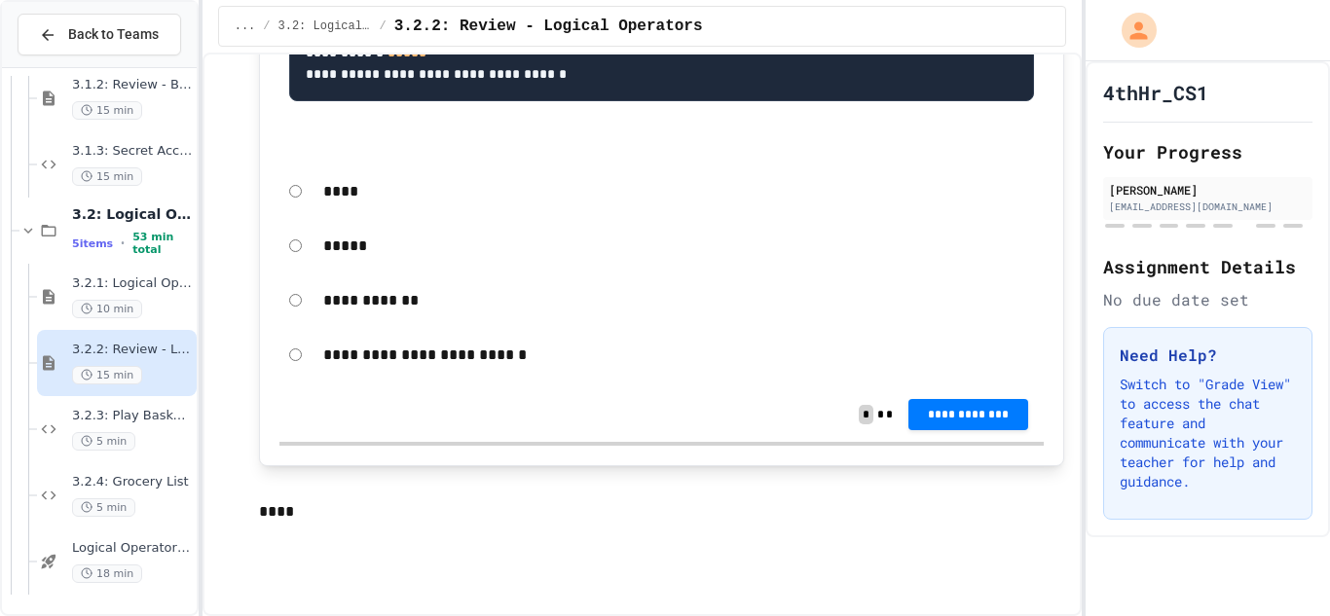
scroll to position [607, 0]
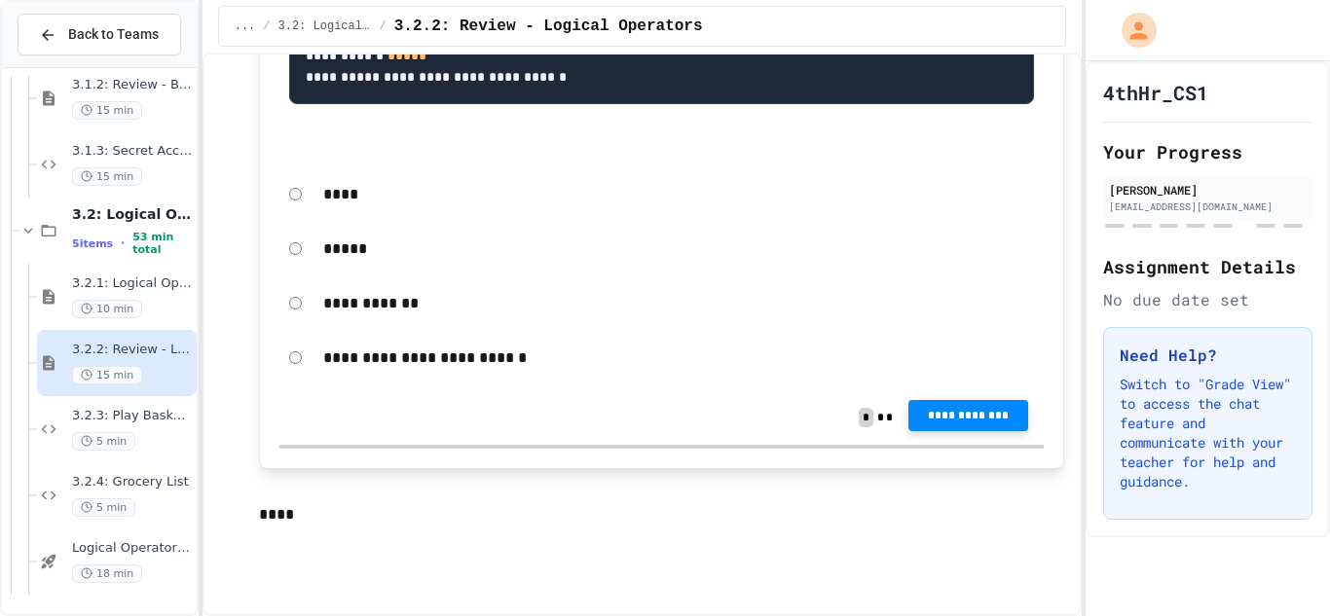
click at [969, 419] on span "**********" at bounding box center [968, 416] width 89 height 16
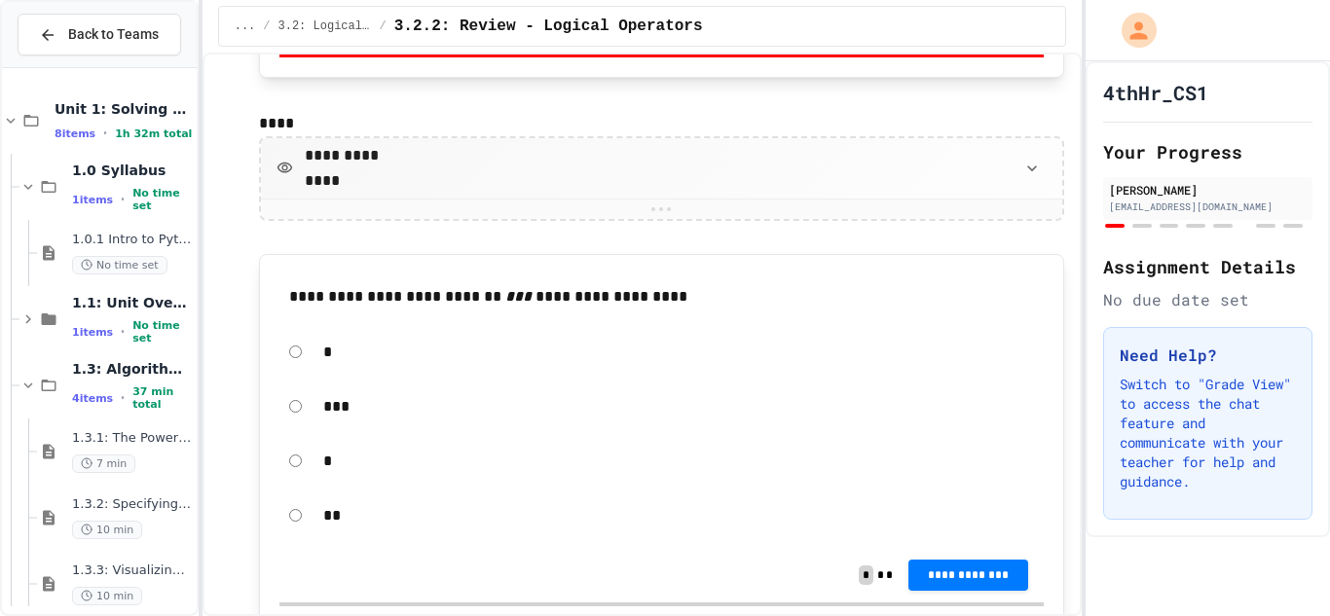
scroll to position [1003, 0]
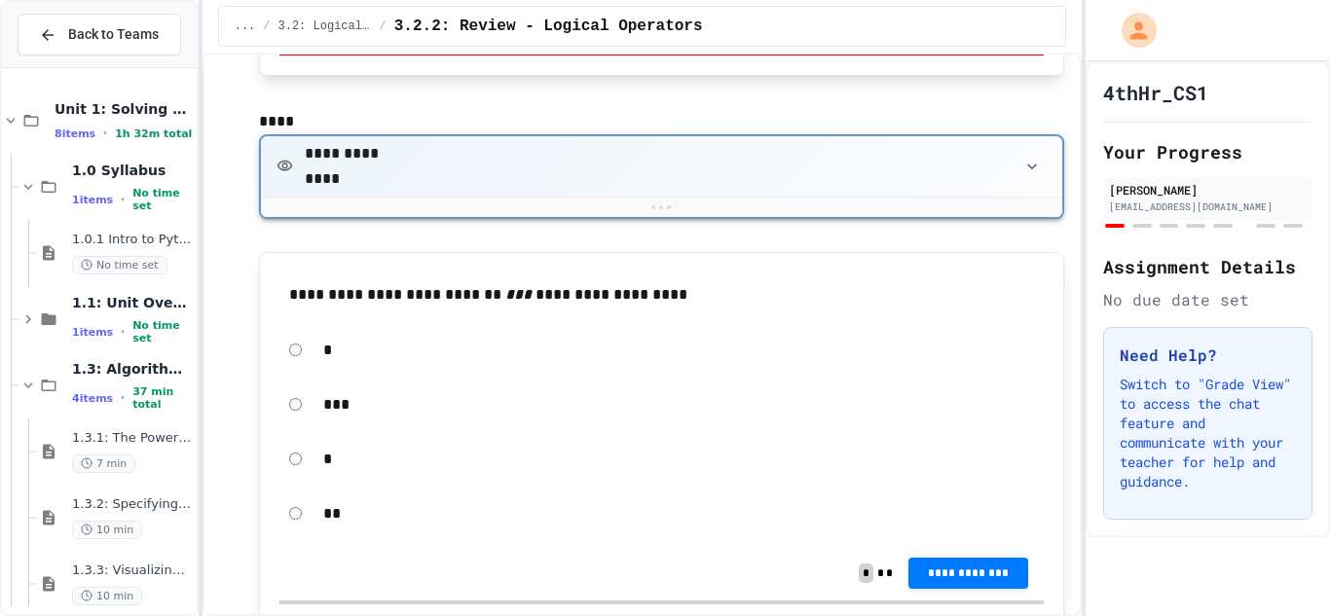
click at [463, 154] on div "**********" at bounding box center [661, 166] width 801 height 60
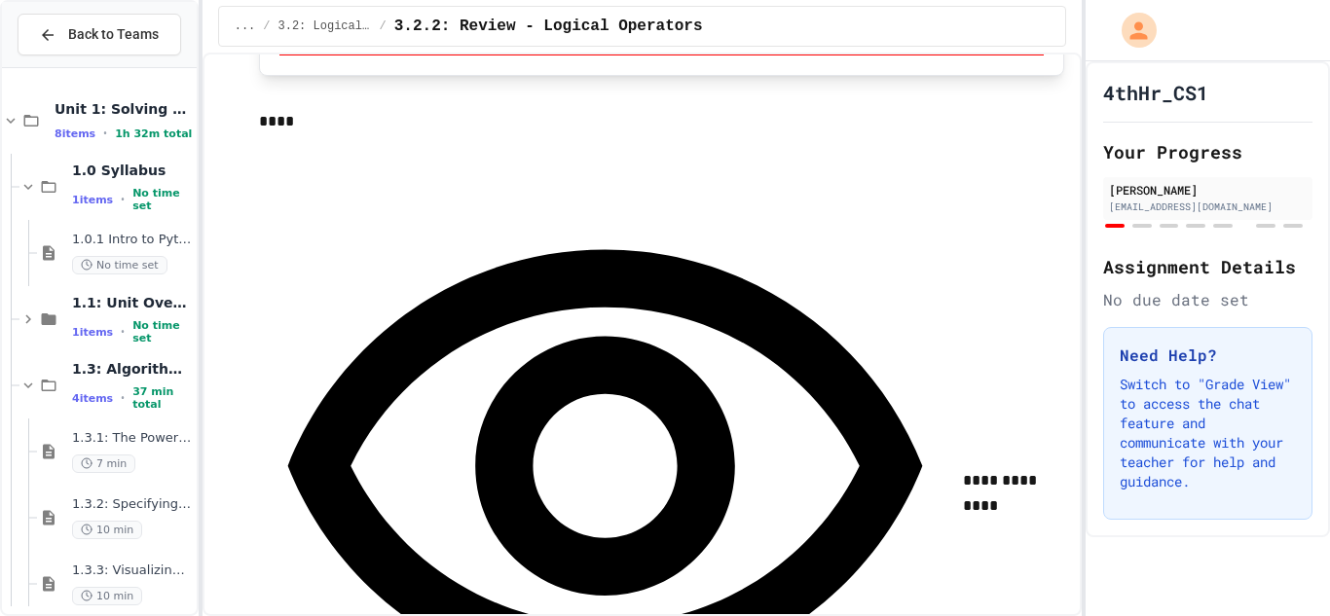
click at [463, 154] on div "**********" at bounding box center [661, 492] width 805 height 716
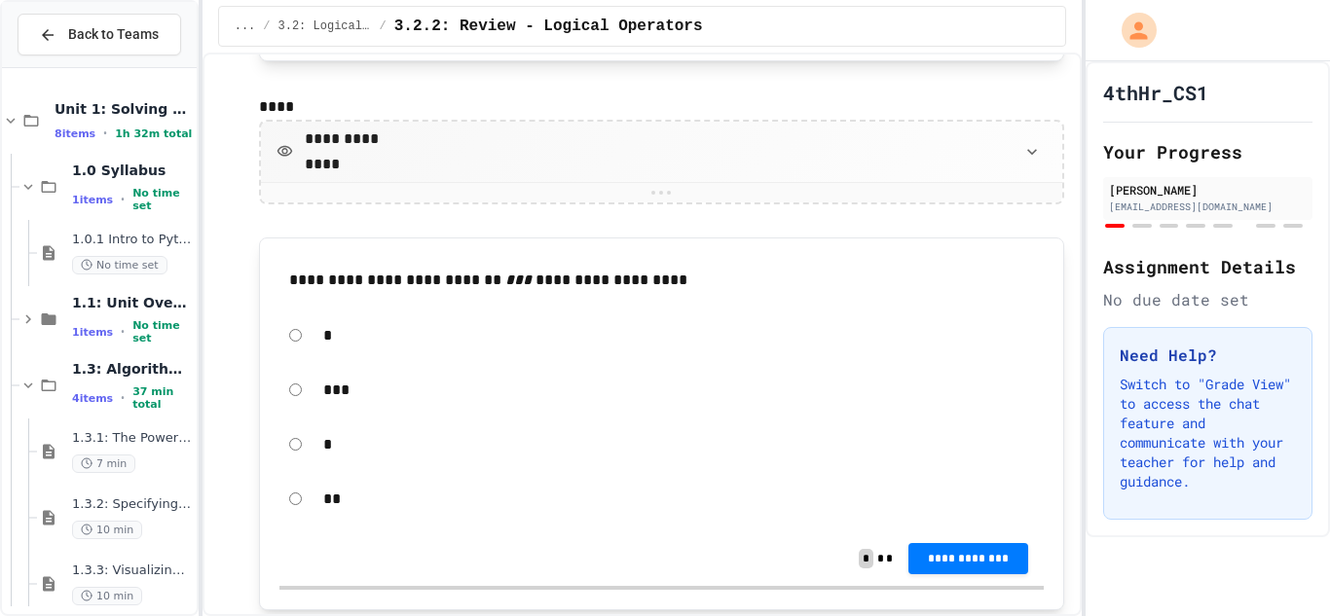
scroll to position [1018, 0]
drag, startPoint x: 283, startPoint y: 268, endPoint x: 640, endPoint y: 288, distance: 356.9
click at [640, 288] on div "**********" at bounding box center [661, 280] width 764 height 46
drag, startPoint x: 652, startPoint y: 281, endPoint x: 241, endPoint y: 259, distance: 411.4
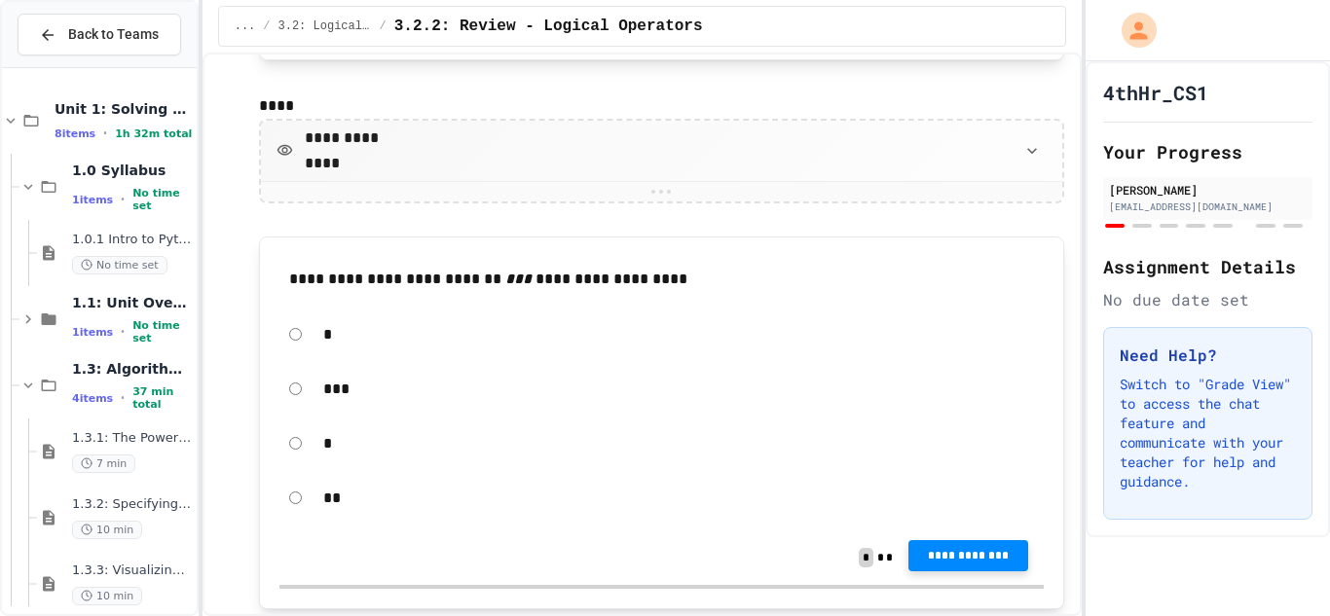
click at [928, 551] on span "**********" at bounding box center [968, 556] width 89 height 16
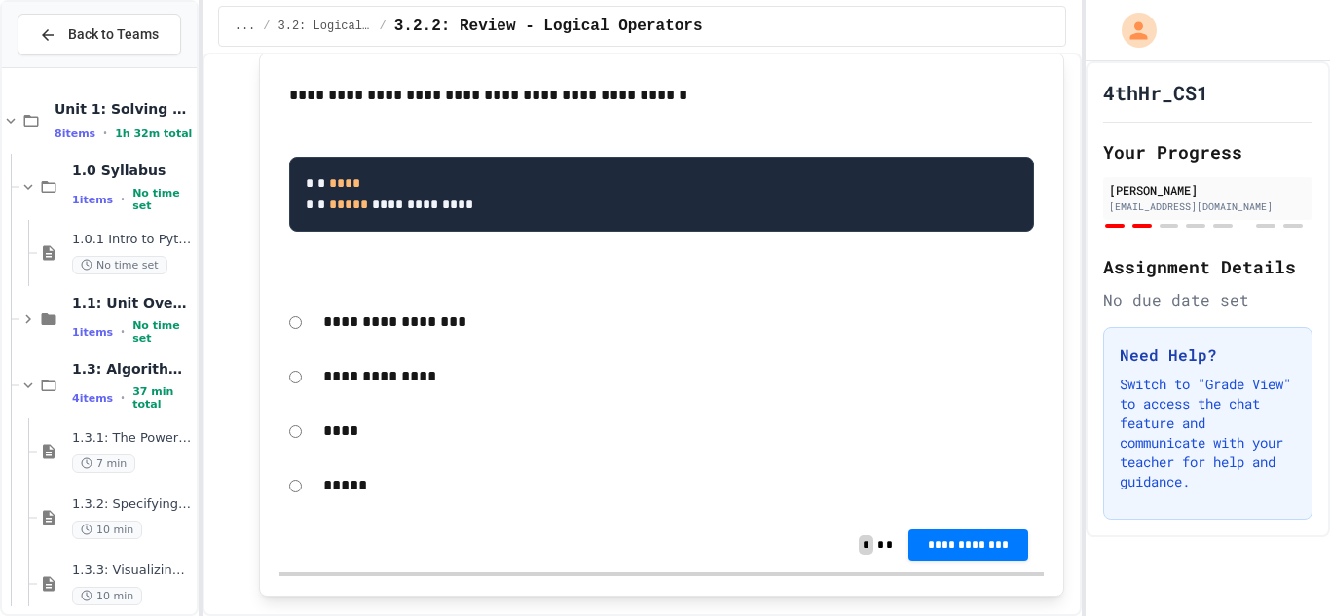
scroll to position [1621, 0]
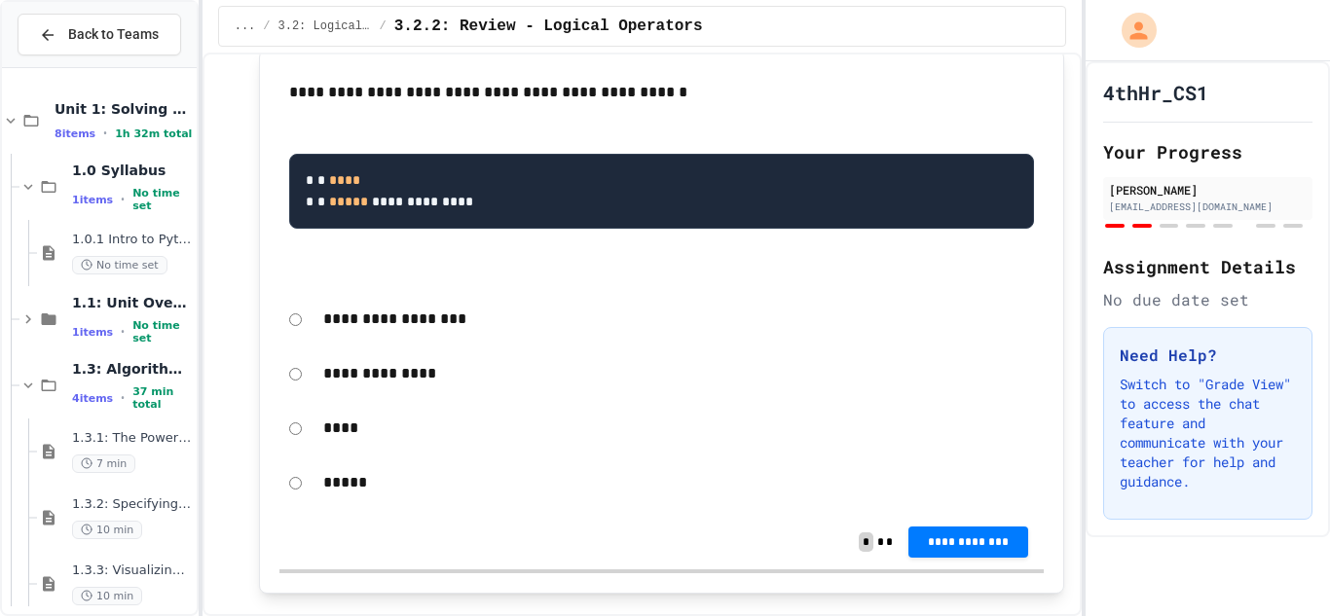
click at [392, 386] on p "**********" at bounding box center [678, 373] width 711 height 25
click at [290, 390] on div "**********" at bounding box center [661, 373] width 764 height 45
click at [974, 548] on span "**********" at bounding box center [968, 541] width 89 height 16
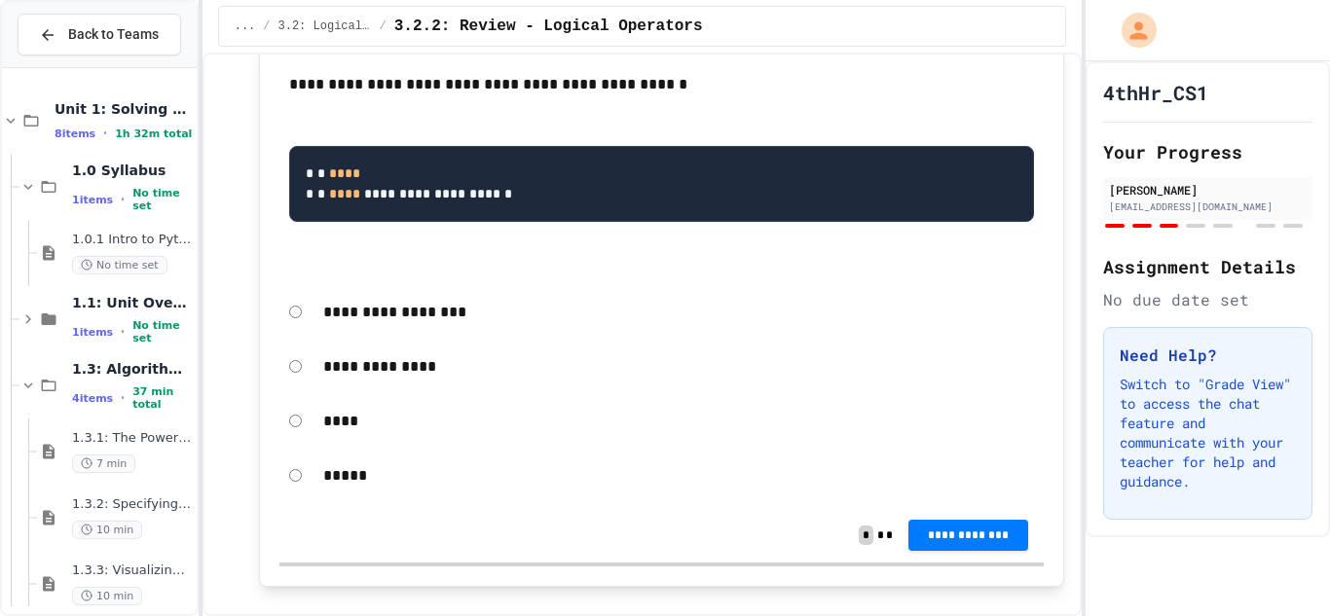
scroll to position [2217, 0]
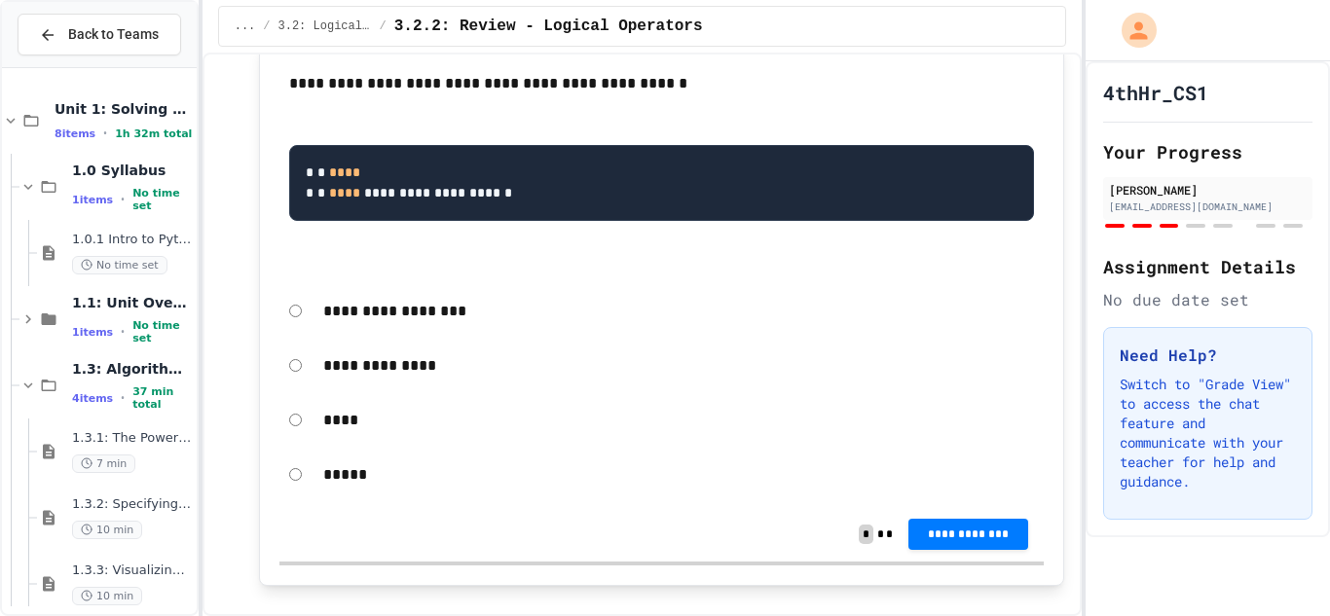
click at [290, 334] on div "**********" at bounding box center [661, 311] width 764 height 45
click at [957, 540] on span "**********" at bounding box center [968, 533] width 89 height 16
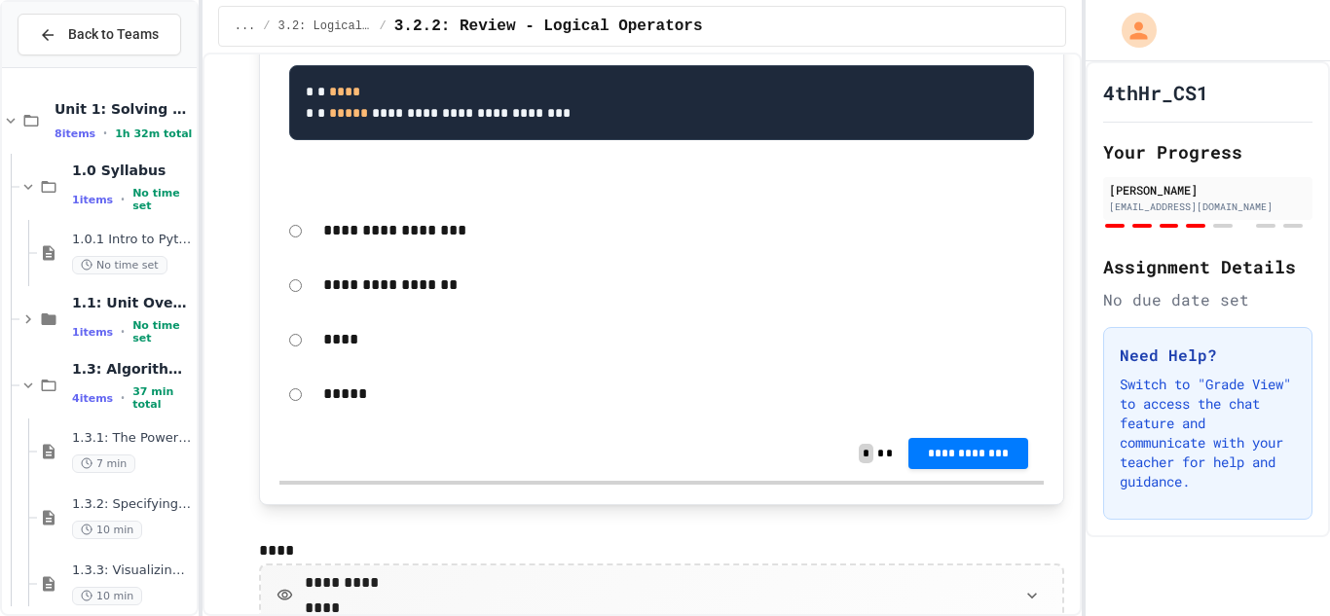
scroll to position [3036, 0]
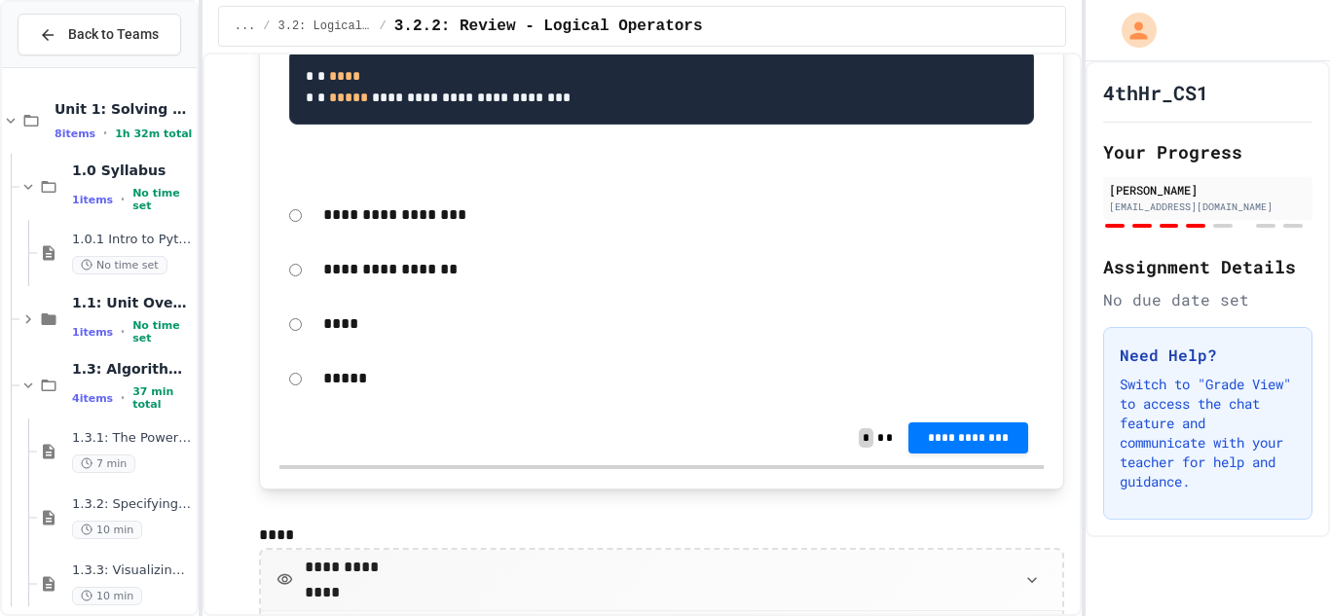
click at [352, 282] on p "**********" at bounding box center [678, 269] width 711 height 25
click at [297, 292] on div "**********" at bounding box center [661, 269] width 764 height 45
click at [926, 444] on span "**********" at bounding box center [968, 436] width 89 height 16
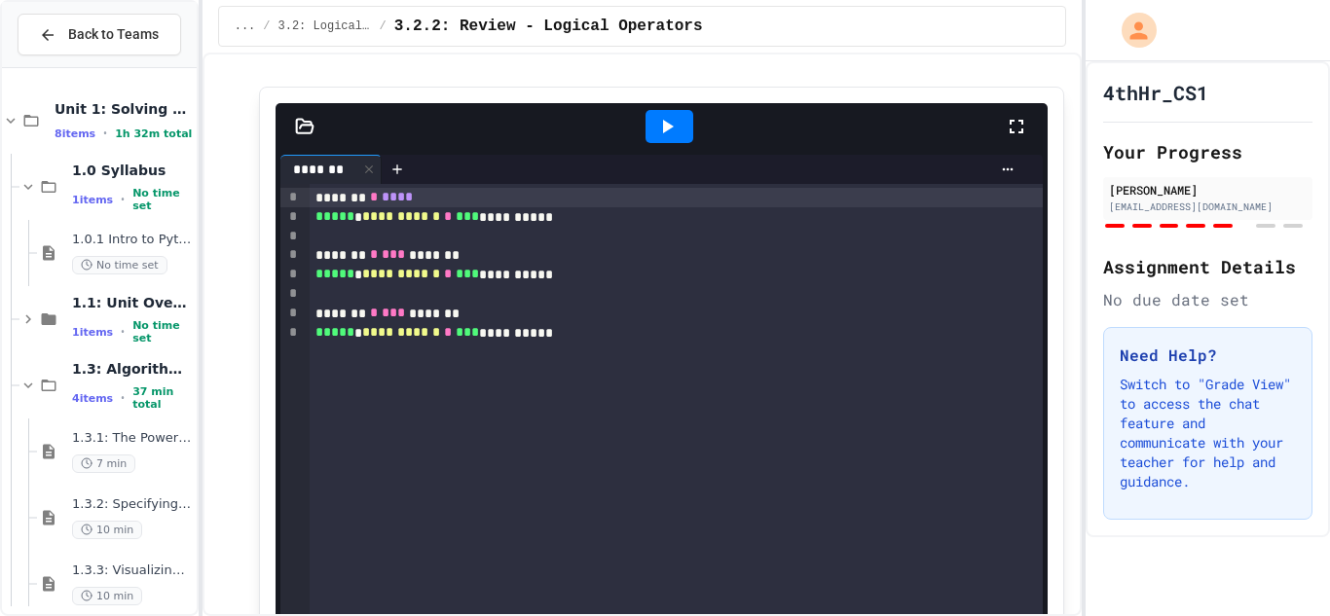
scroll to position [3953, 0]
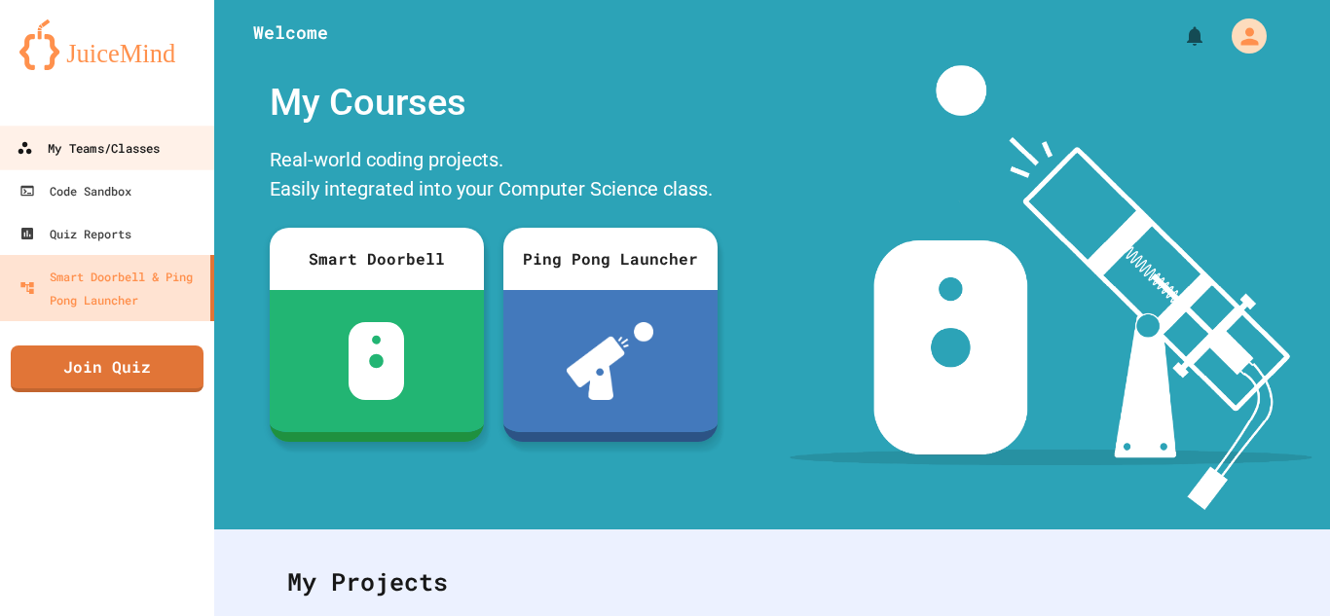
click at [123, 151] on div "My Teams/Classes" at bounding box center [88, 148] width 143 height 24
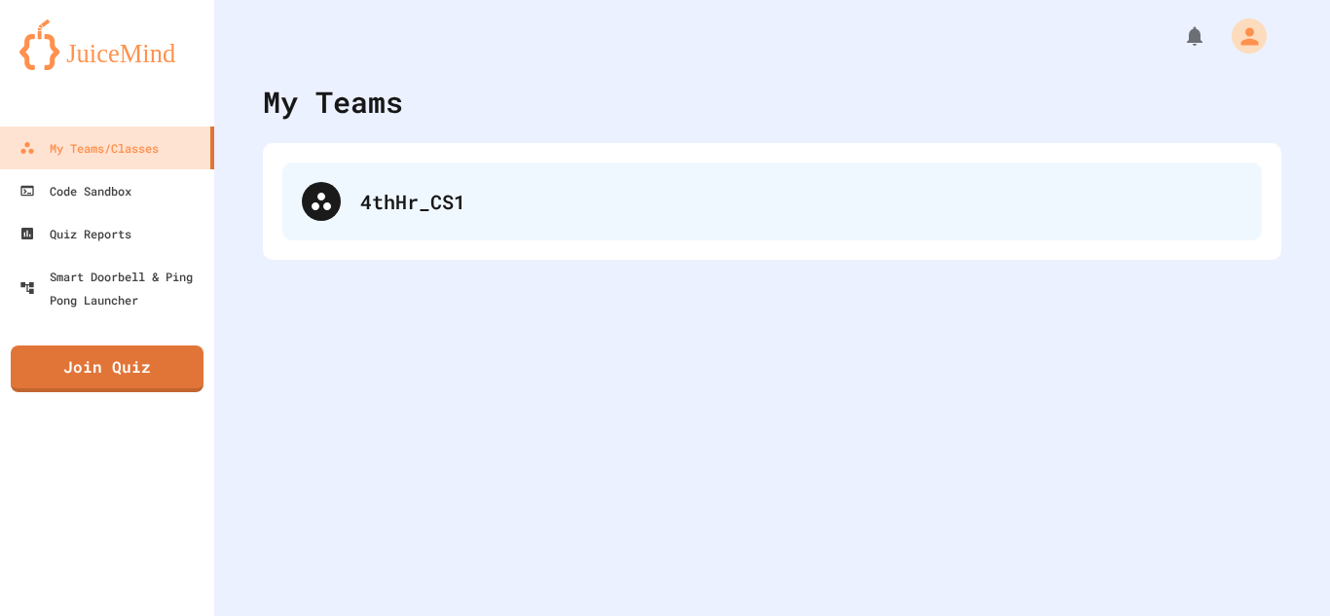
click at [411, 218] on div "4thHr_CS1" at bounding box center [771, 202] width 979 height 78
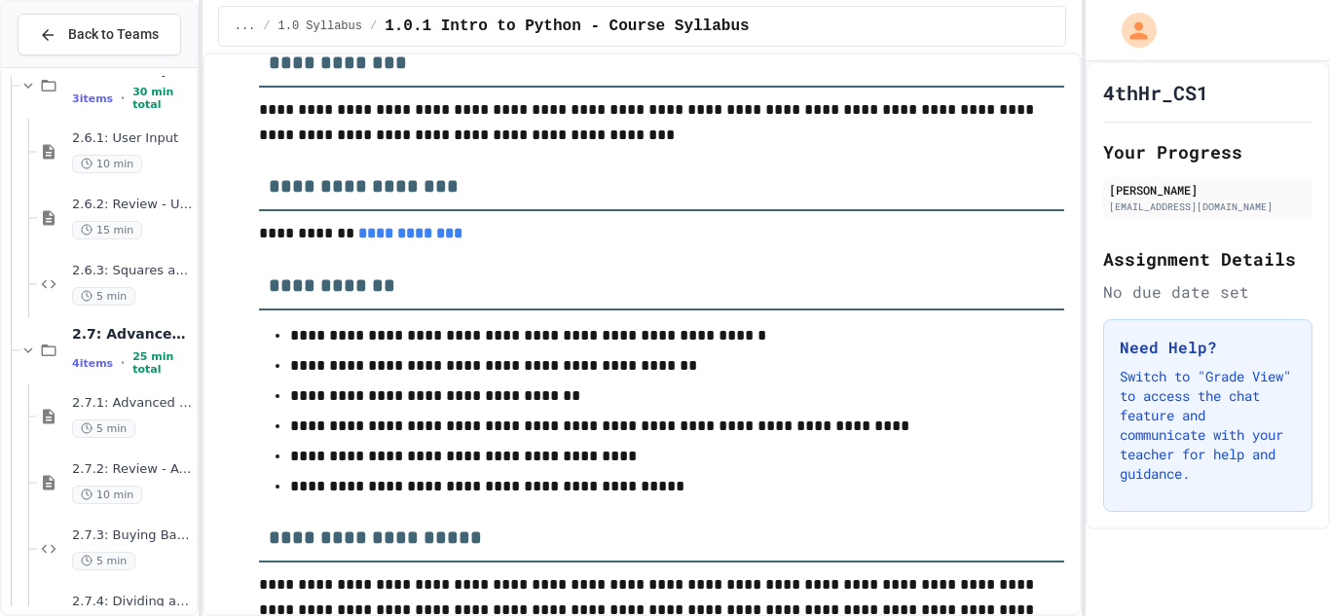
scroll to position [1578, 0]
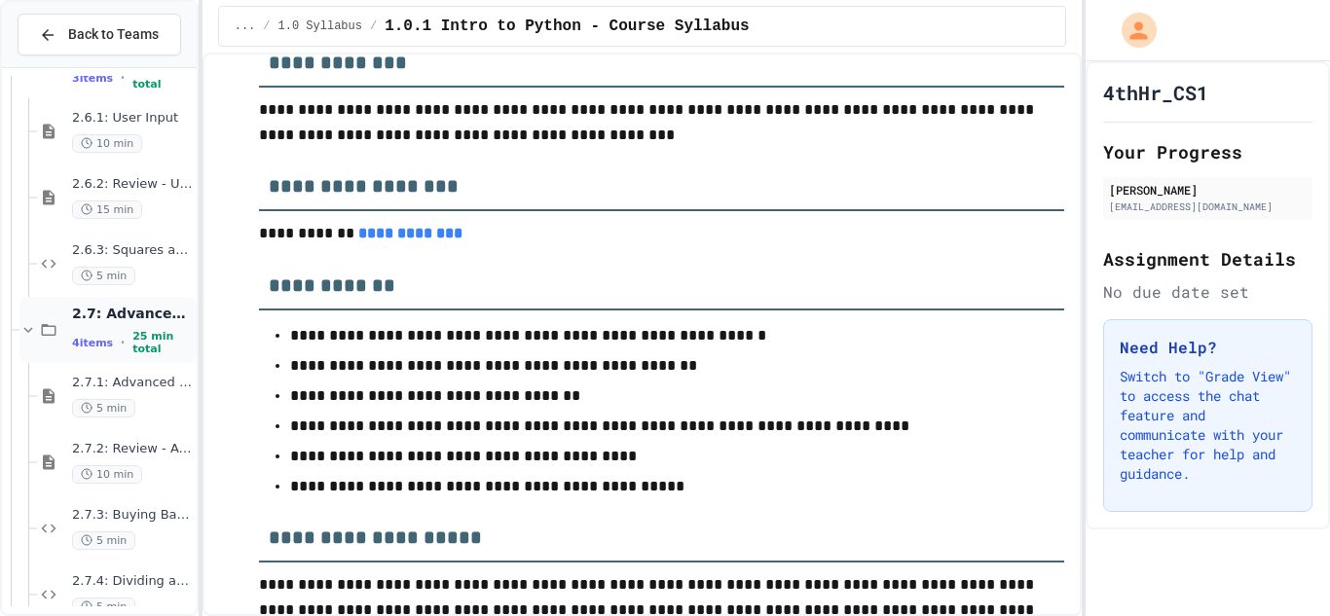
click at [132, 340] on span "25 min total" at bounding box center [162, 342] width 60 height 25
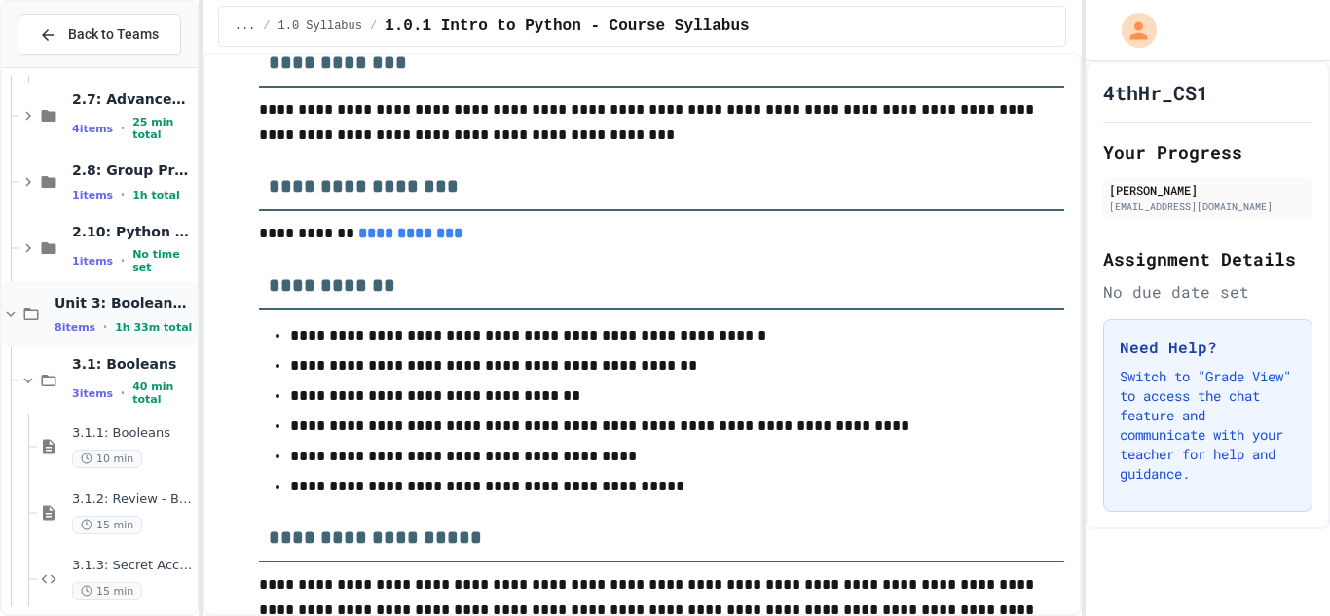
click at [128, 326] on span "1h 33m total" at bounding box center [153, 327] width 77 height 13
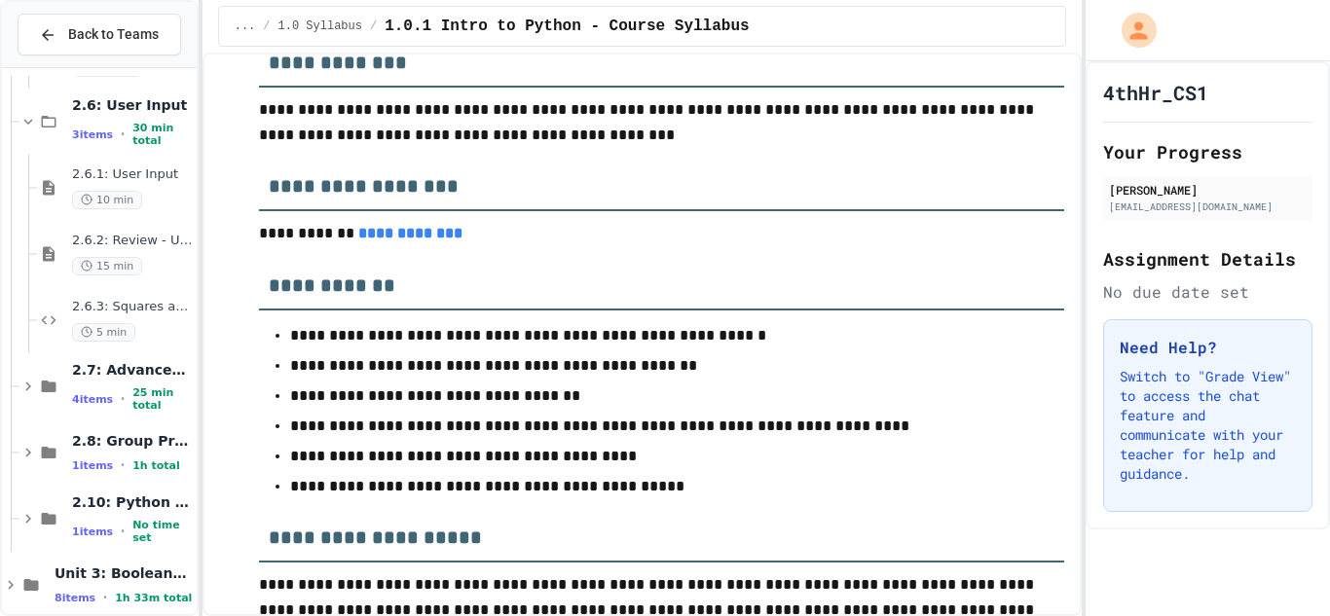
scroll to position [1545, 0]
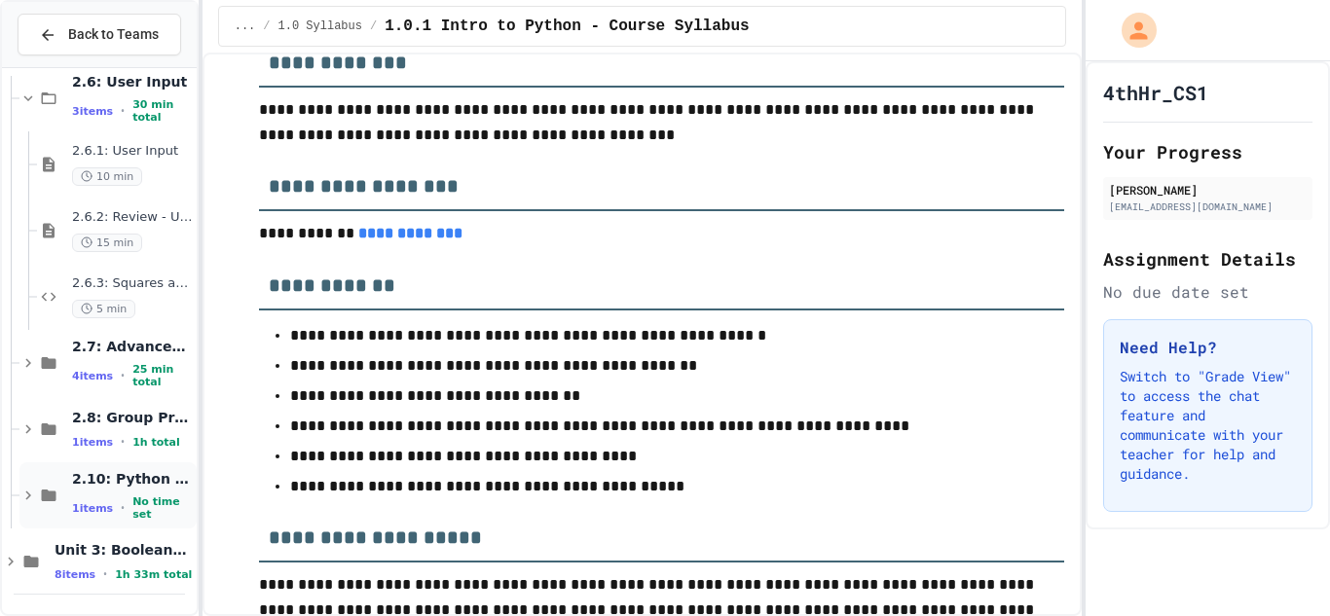
click at [118, 486] on span "2.10: Python Fundamentals Exam" at bounding box center [132, 479] width 121 height 18
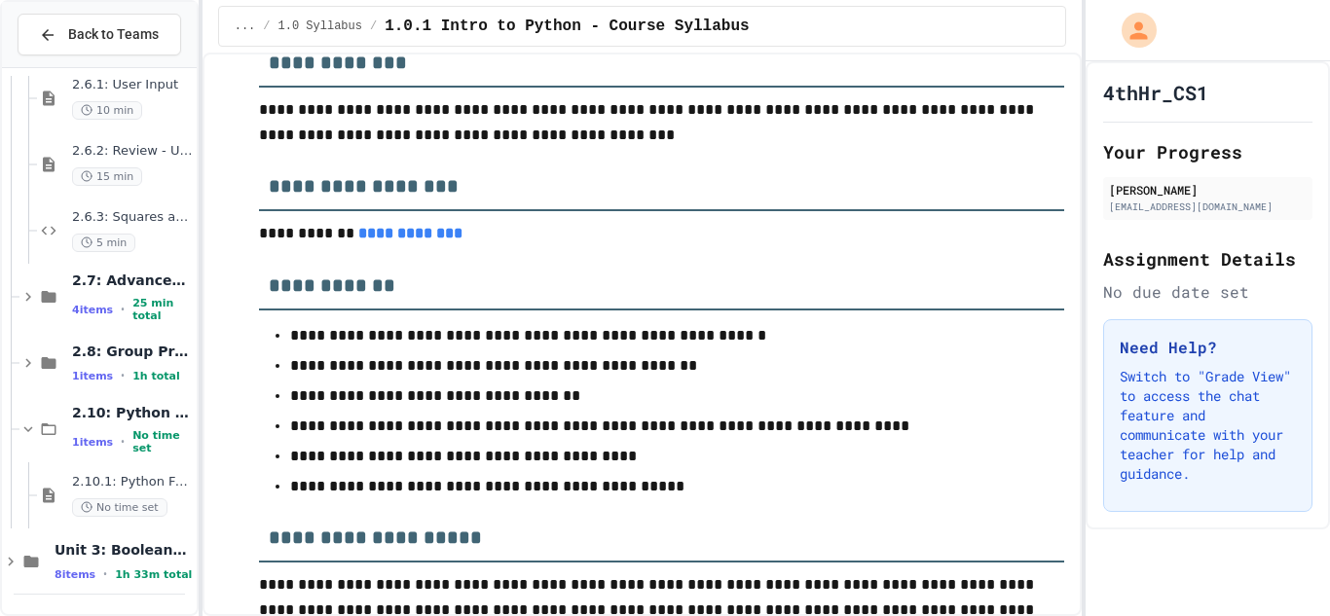
click at [118, 486] on span "2.10.1: Python Fundamentals Exam" at bounding box center [132, 482] width 121 height 17
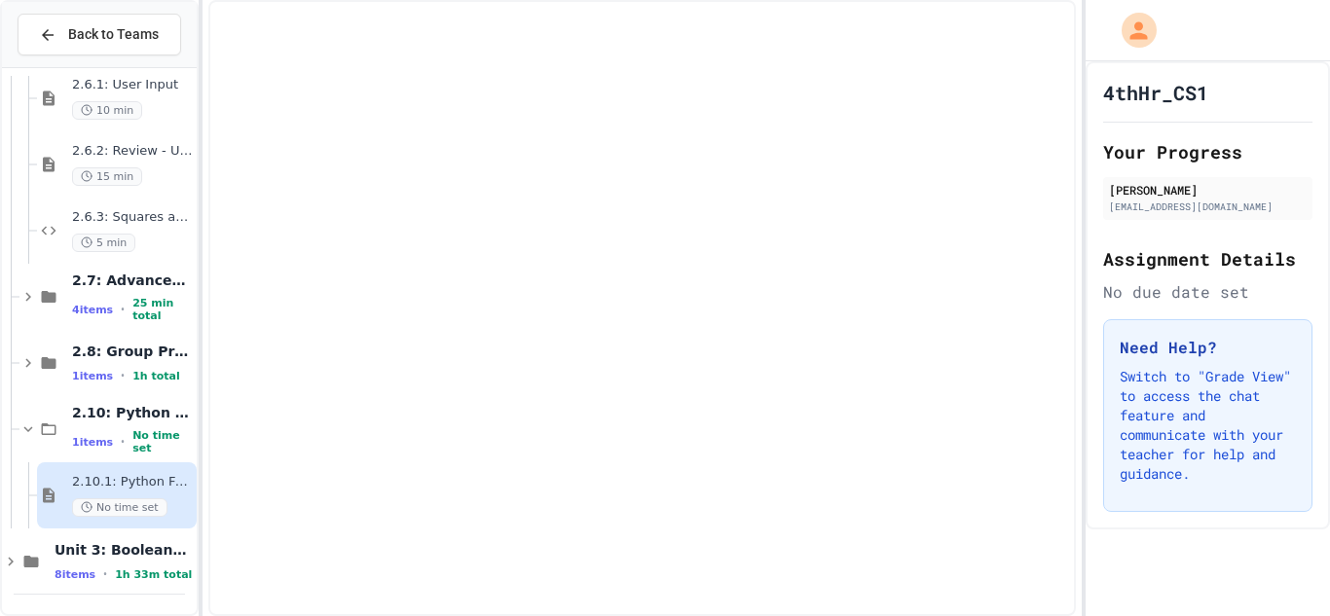
scroll to position [1588, 0]
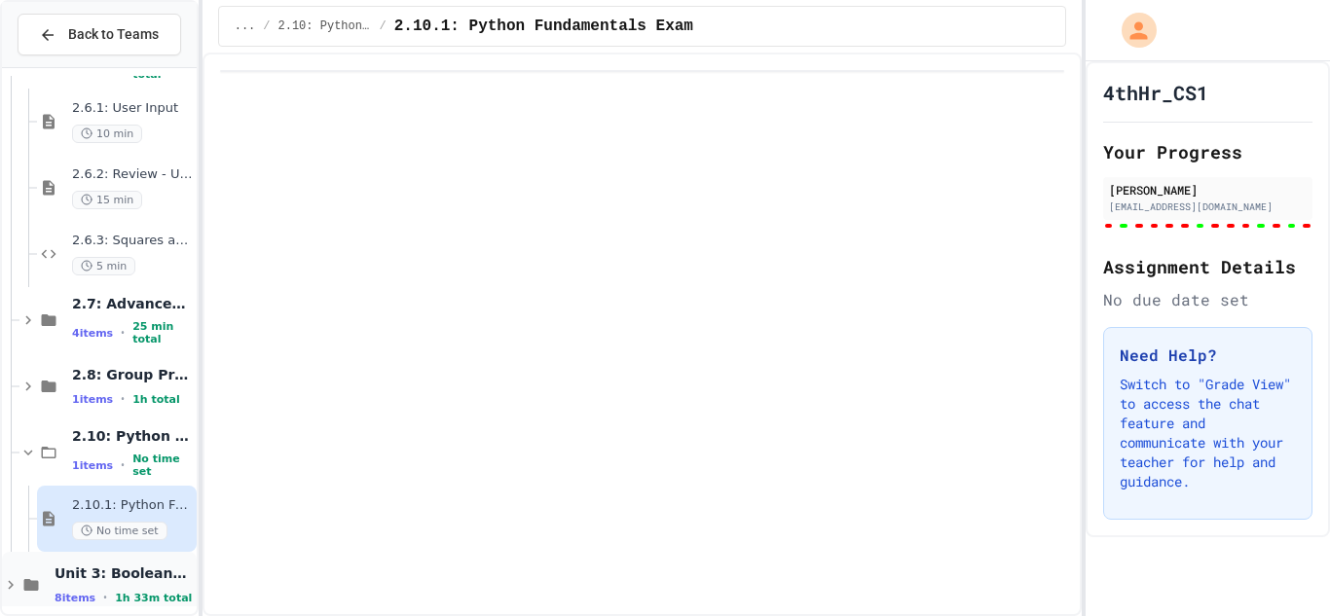
click at [116, 558] on div "Unit 3: Booleans and Conditionals 8 items • 1h 33m total" at bounding box center [99, 585] width 195 height 66
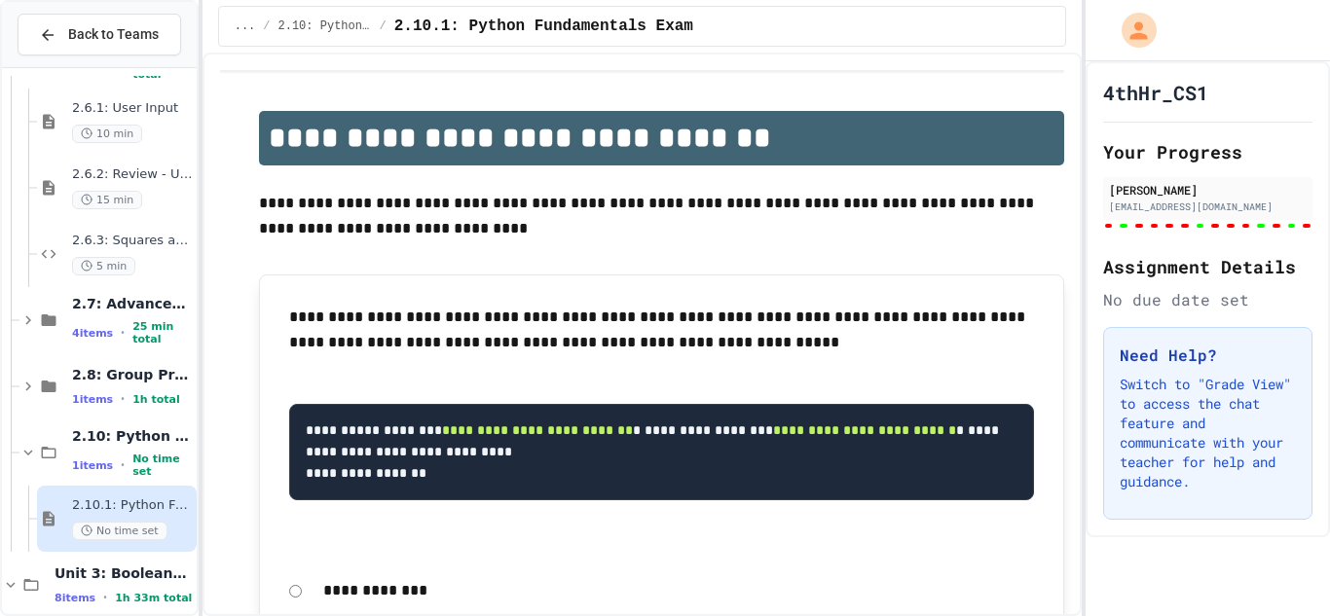
scroll to position [1611, 0]
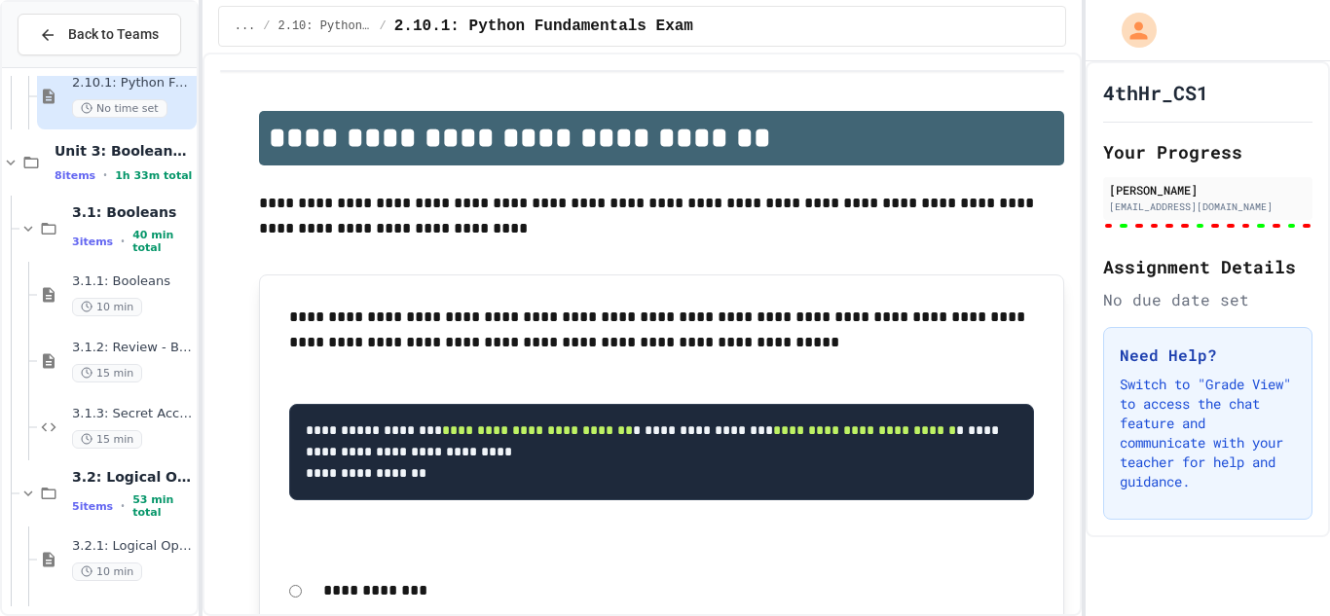
scroll to position [2017, 0]
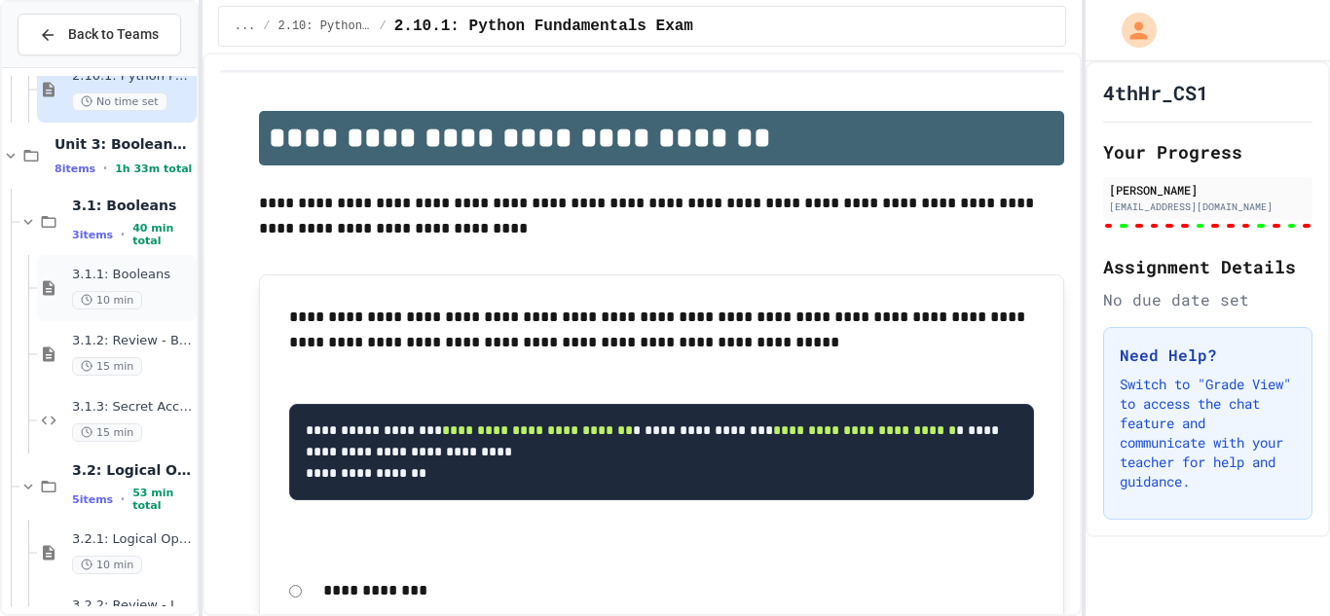
click at [51, 296] on icon at bounding box center [48, 288] width 23 height 18
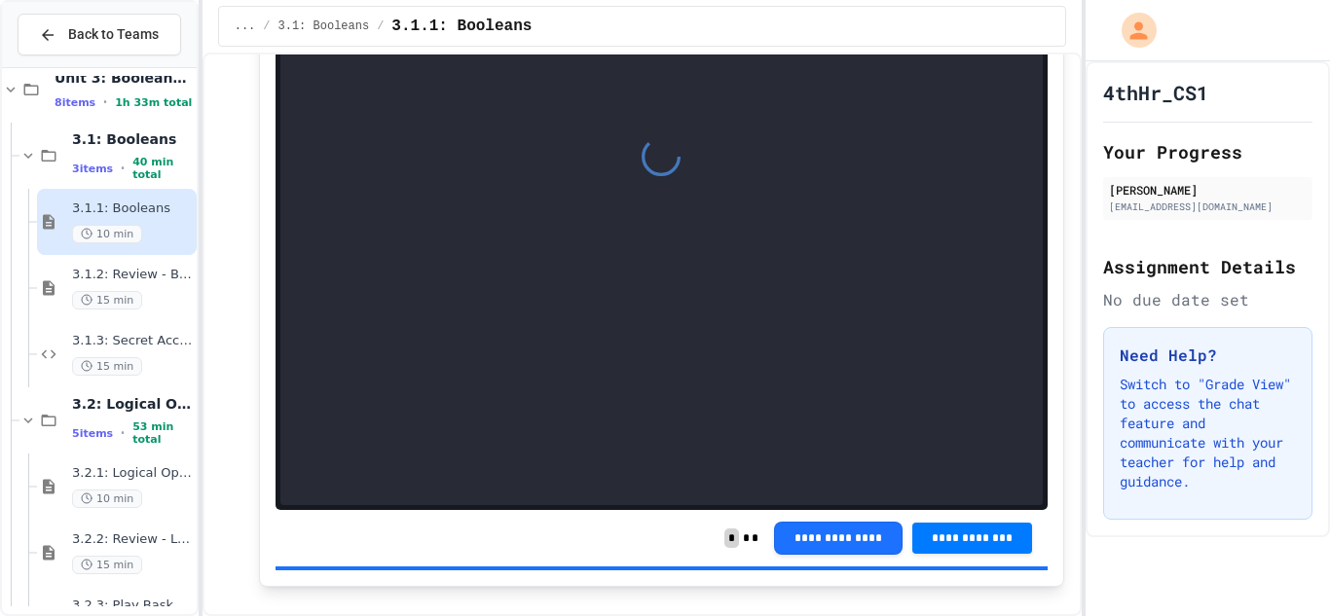
scroll to position [6634, 0]
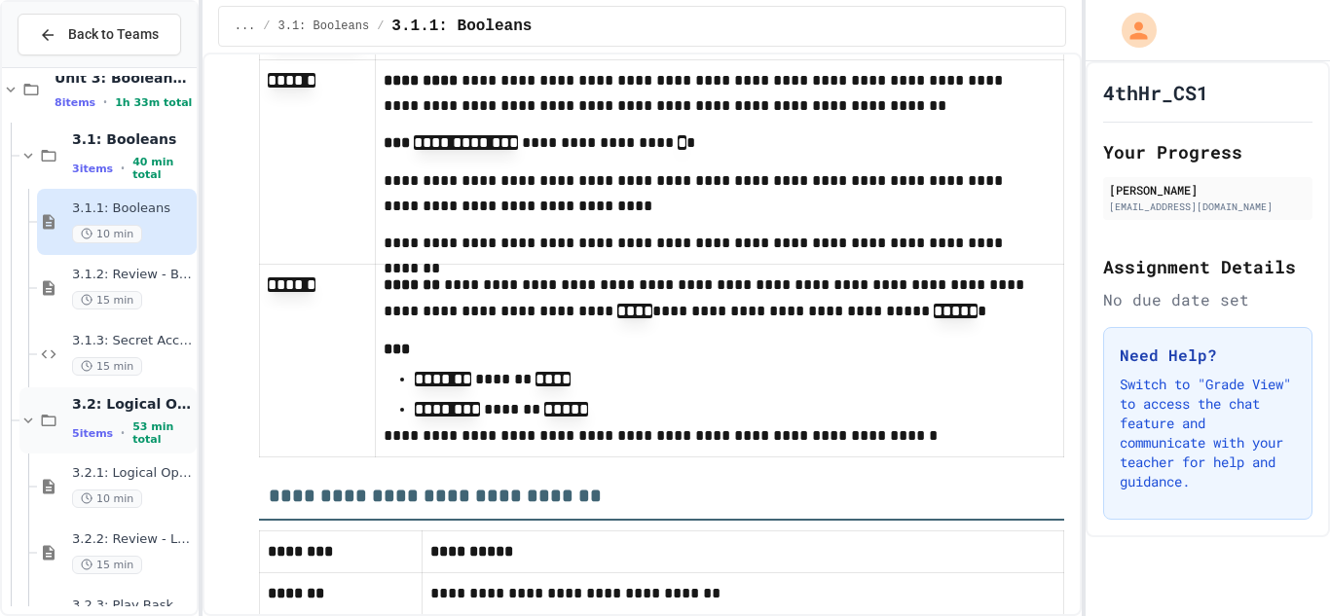
click at [156, 427] on span "53 min total" at bounding box center [162, 433] width 60 height 25
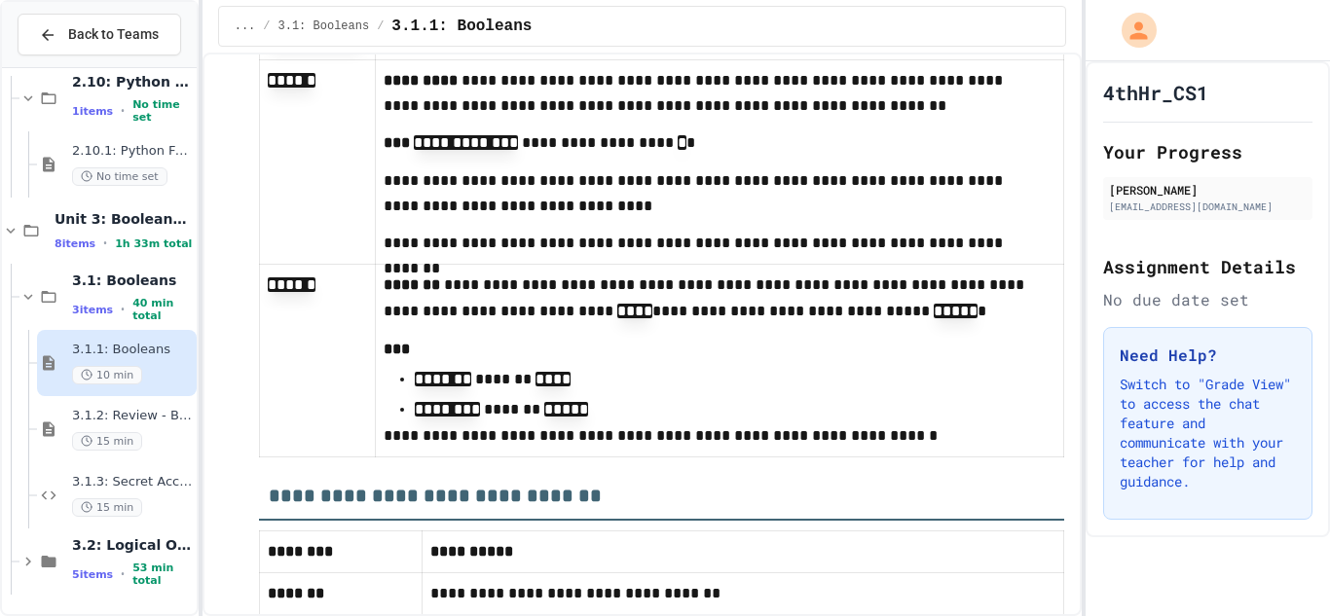
scroll to position [1919, 0]
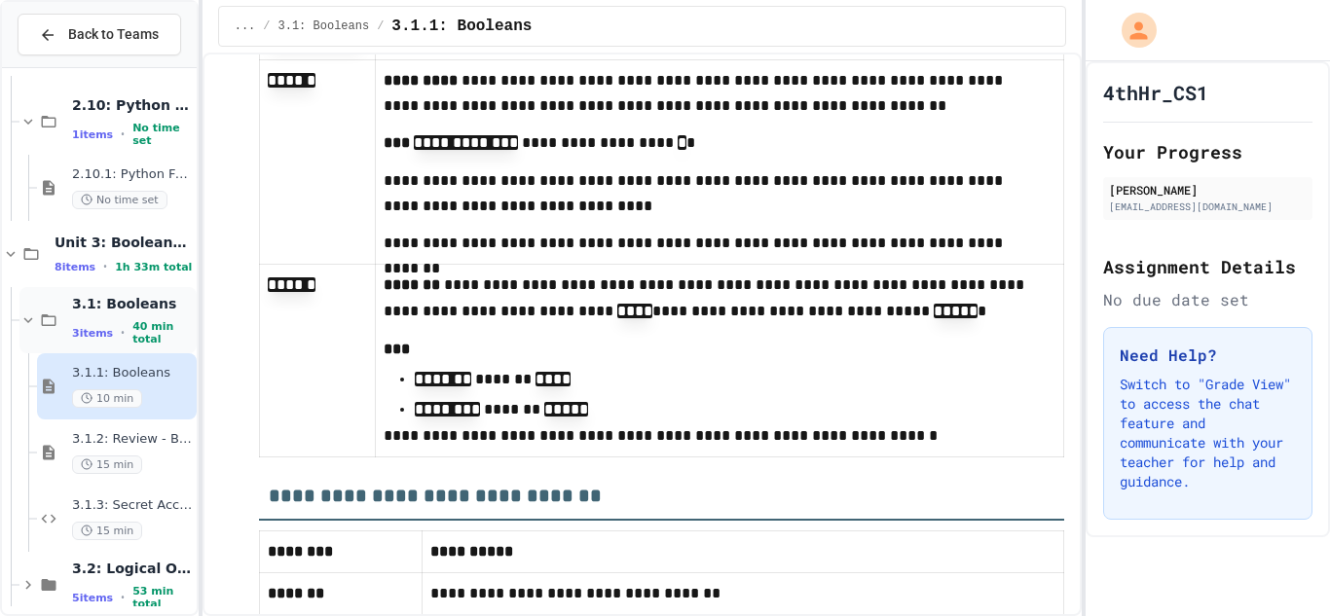
click at [141, 330] on span "40 min total" at bounding box center [162, 332] width 60 height 25
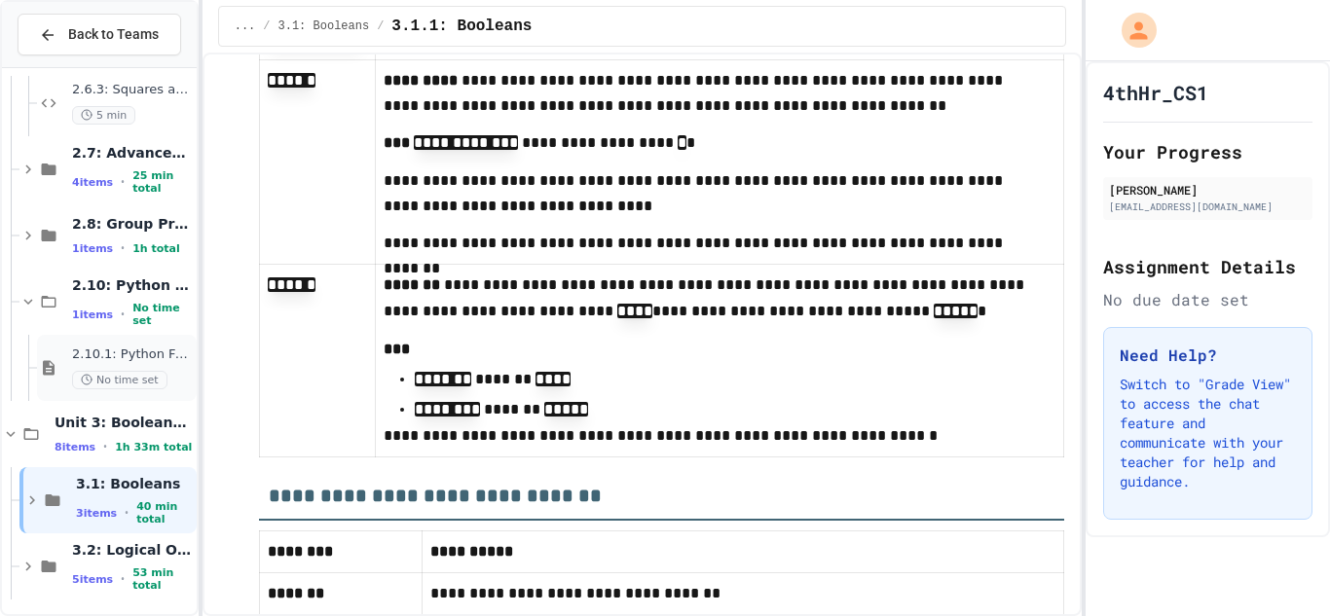
scroll to position [1744, 0]
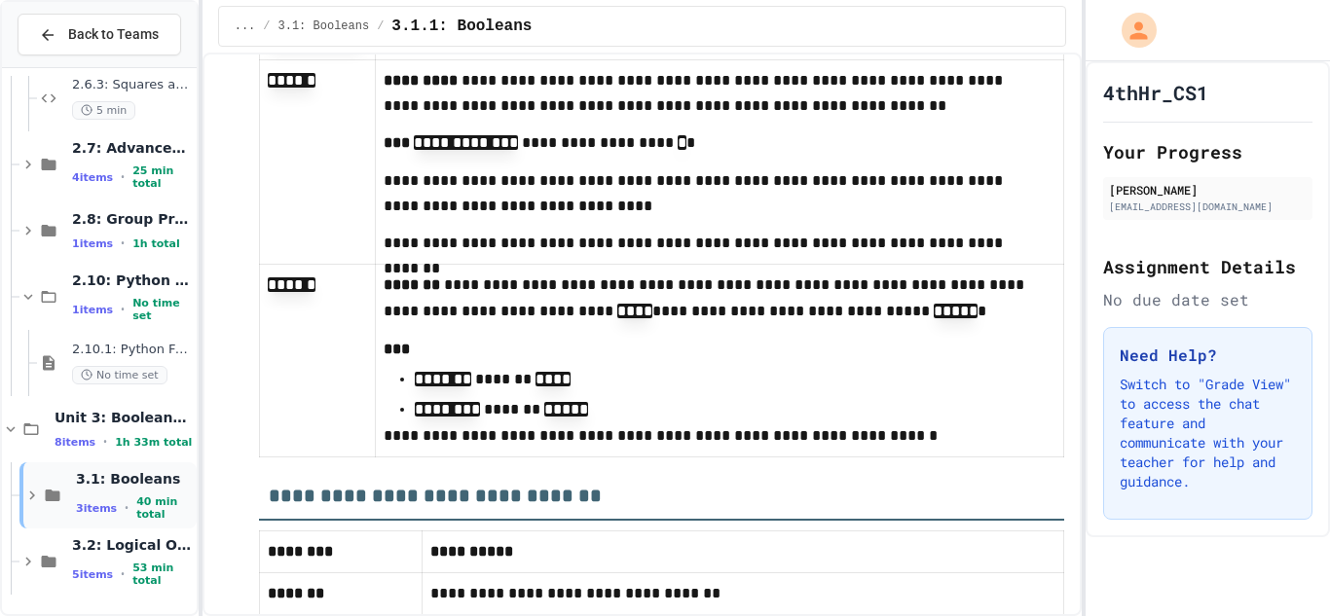
click at [121, 498] on div "3 items • 40 min total" at bounding box center [134, 508] width 117 height 25
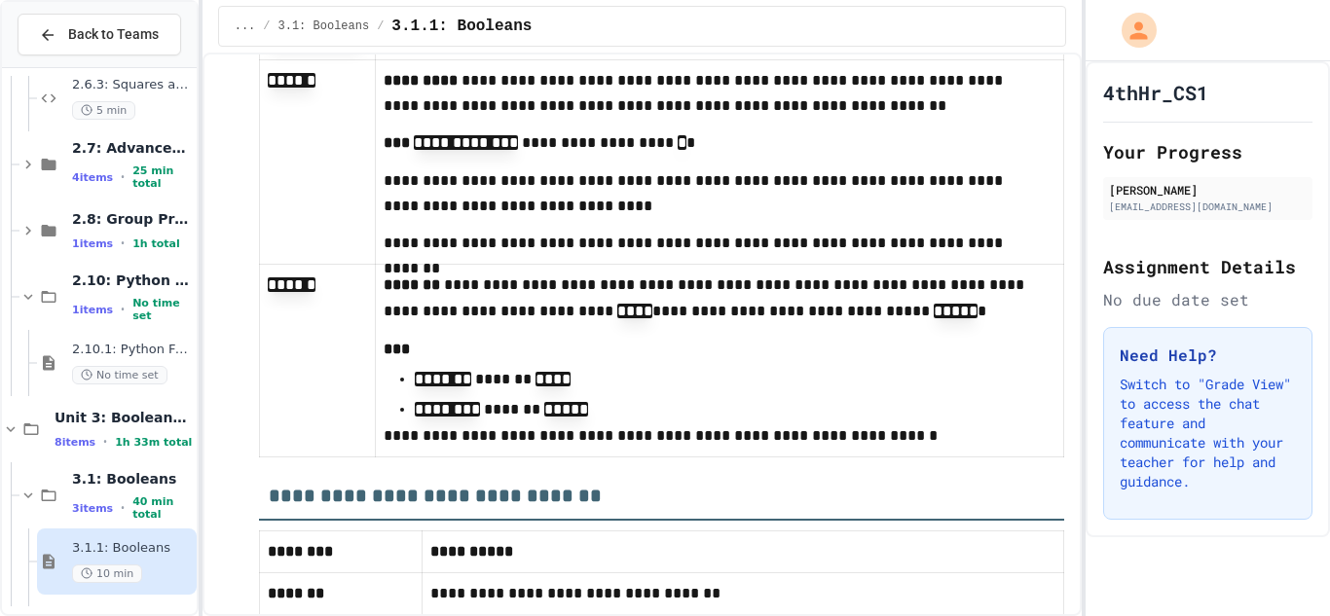
scroll to position [1942, 0]
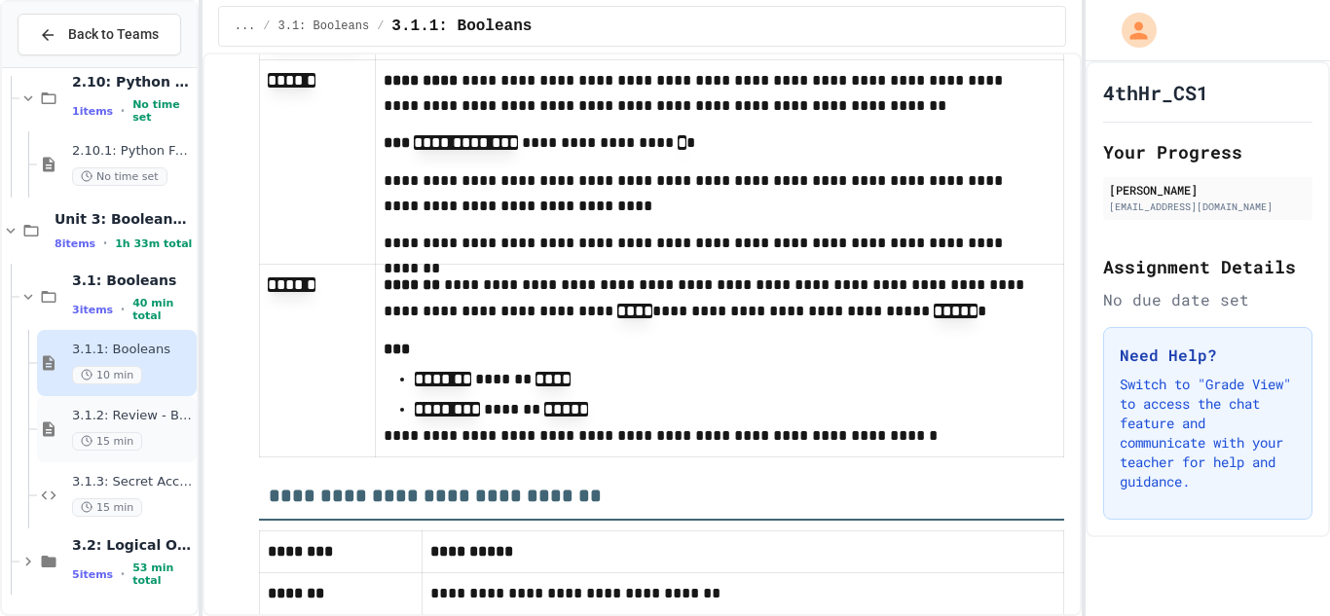
click at [155, 421] on span "3.1.2: Review - Booleans" at bounding box center [132, 416] width 121 height 17
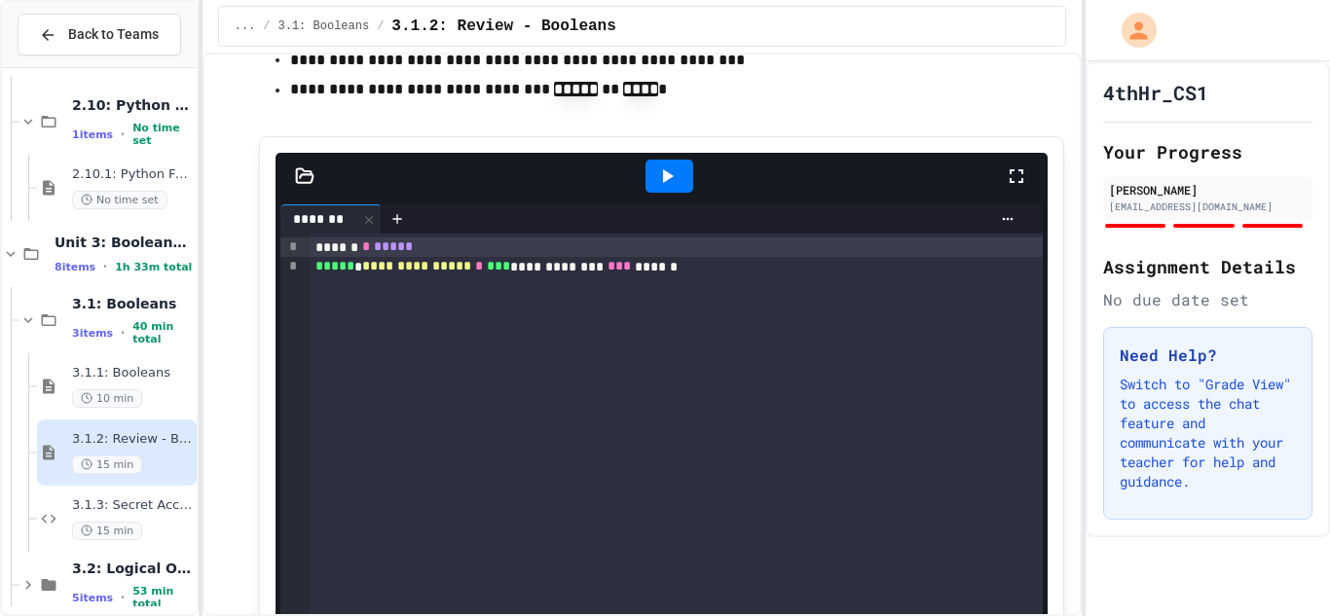
scroll to position [2113, 0]
click at [157, 508] on span "3.1.3: Secret Access" at bounding box center [132, 505] width 121 height 17
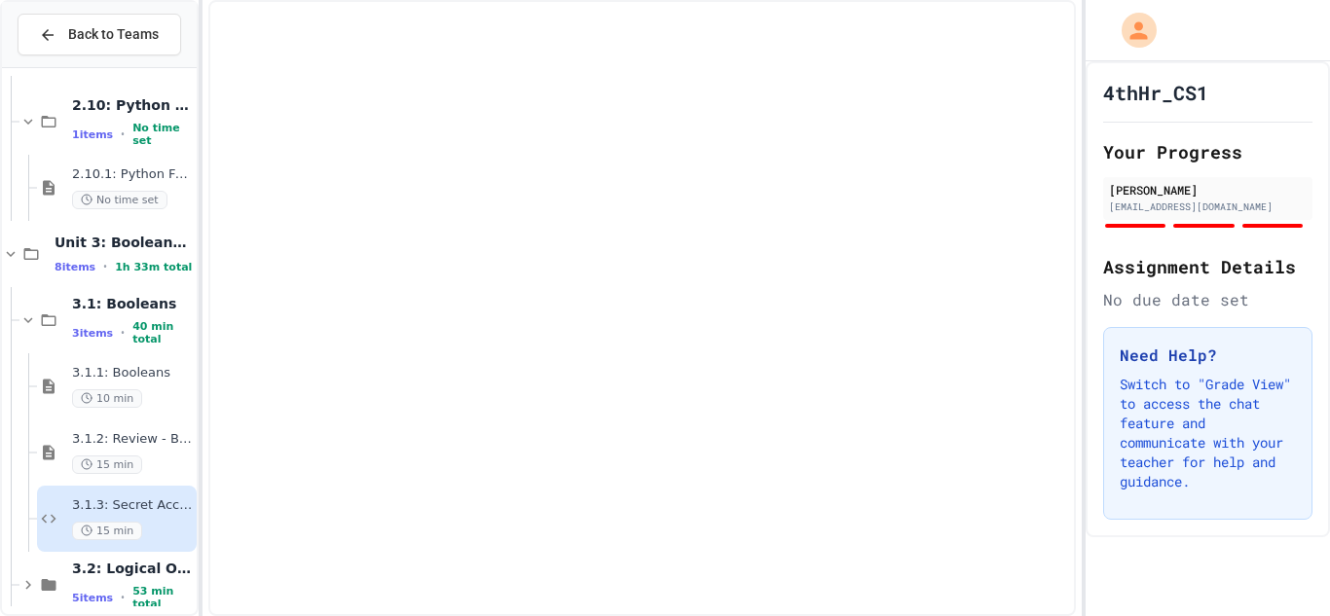
scroll to position [1942, 0]
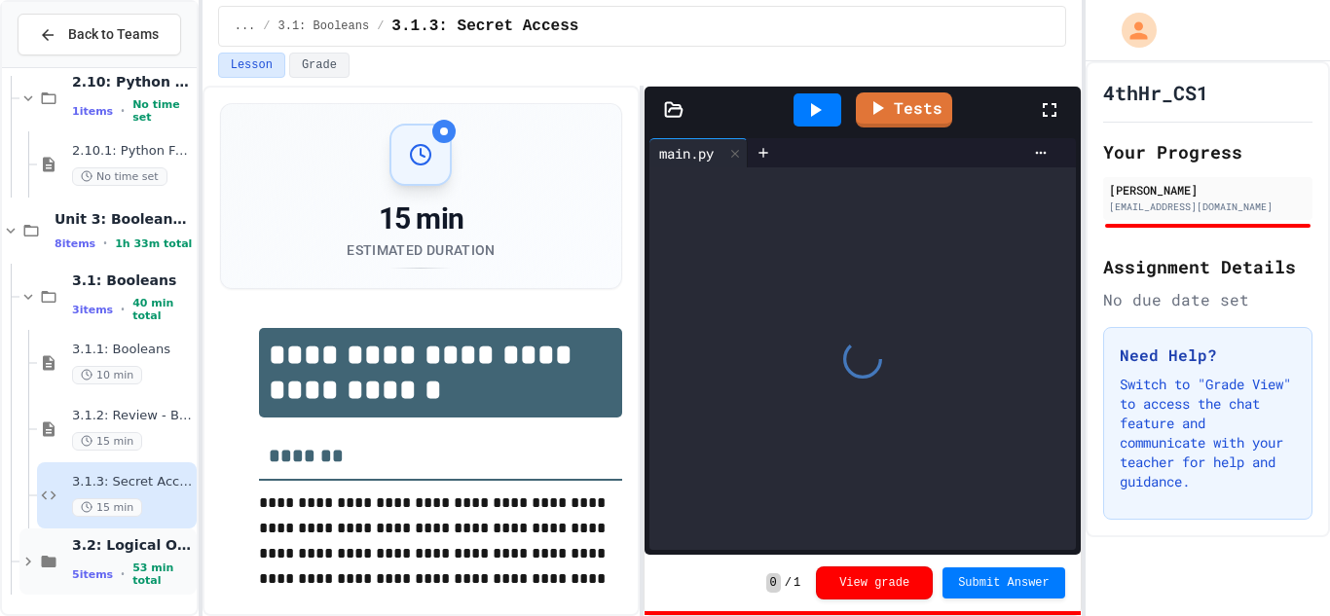
click at [150, 544] on span "3.2: Logical Operators" at bounding box center [132, 545] width 121 height 18
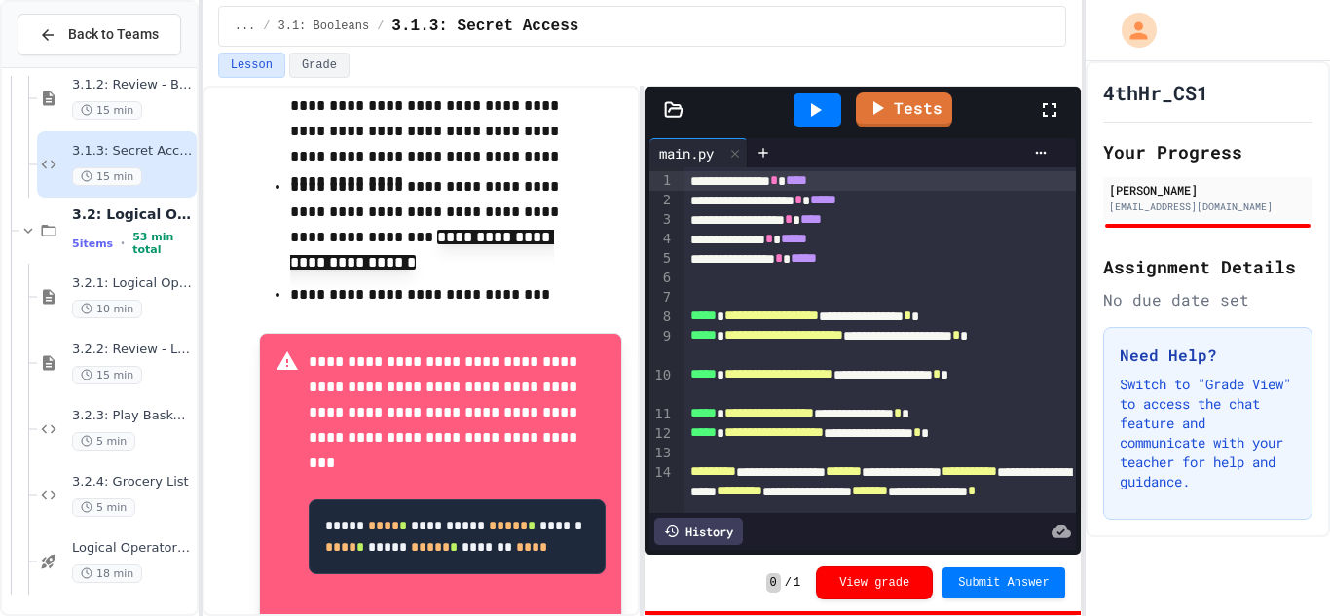
scroll to position [966, 0]
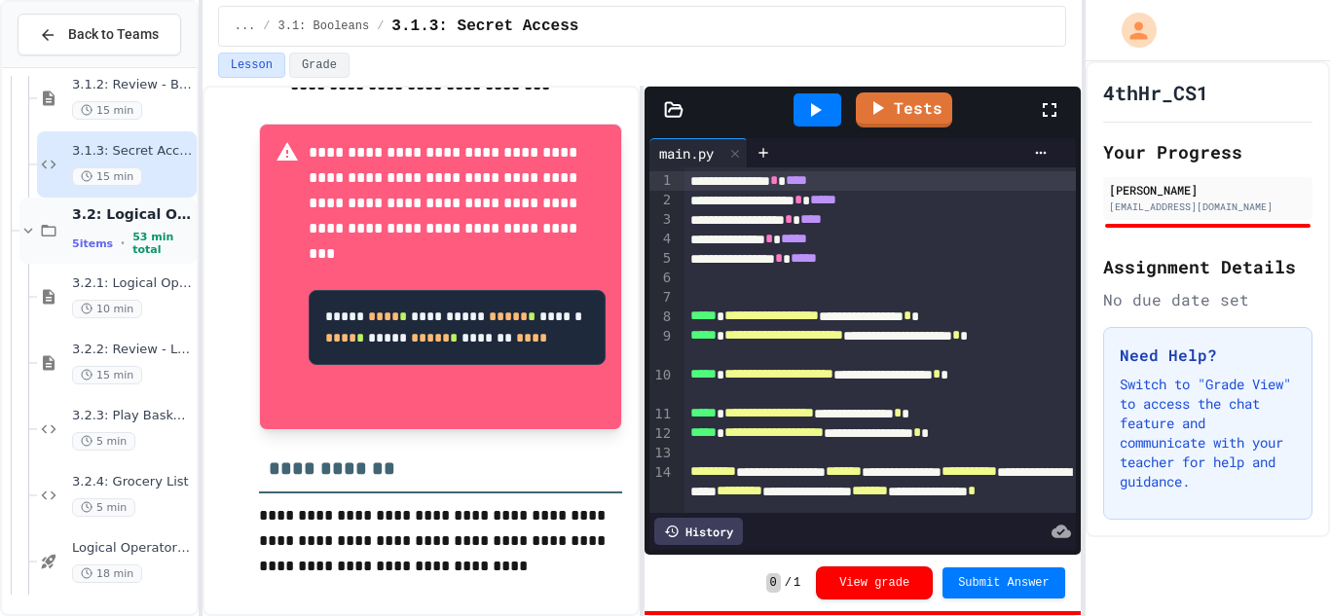
click at [127, 212] on span "3.2: Logical Operators" at bounding box center [132, 214] width 121 height 18
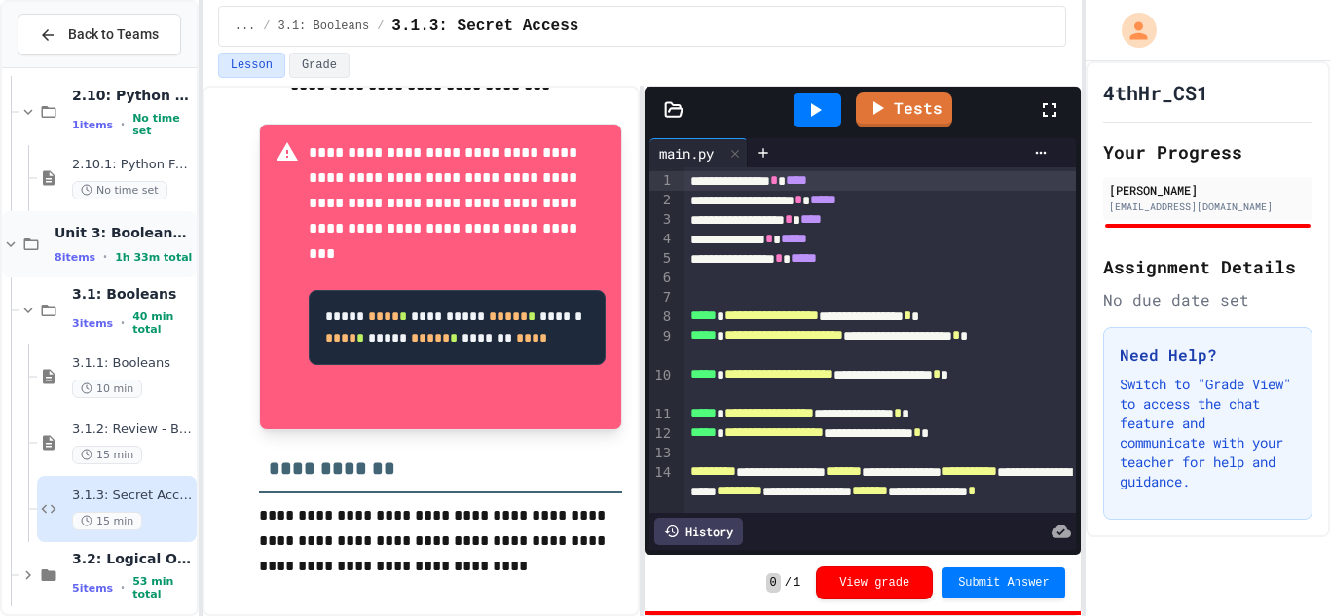
click at [133, 237] on span "Unit 3: Booleans and Conditionals" at bounding box center [124, 233] width 138 height 18
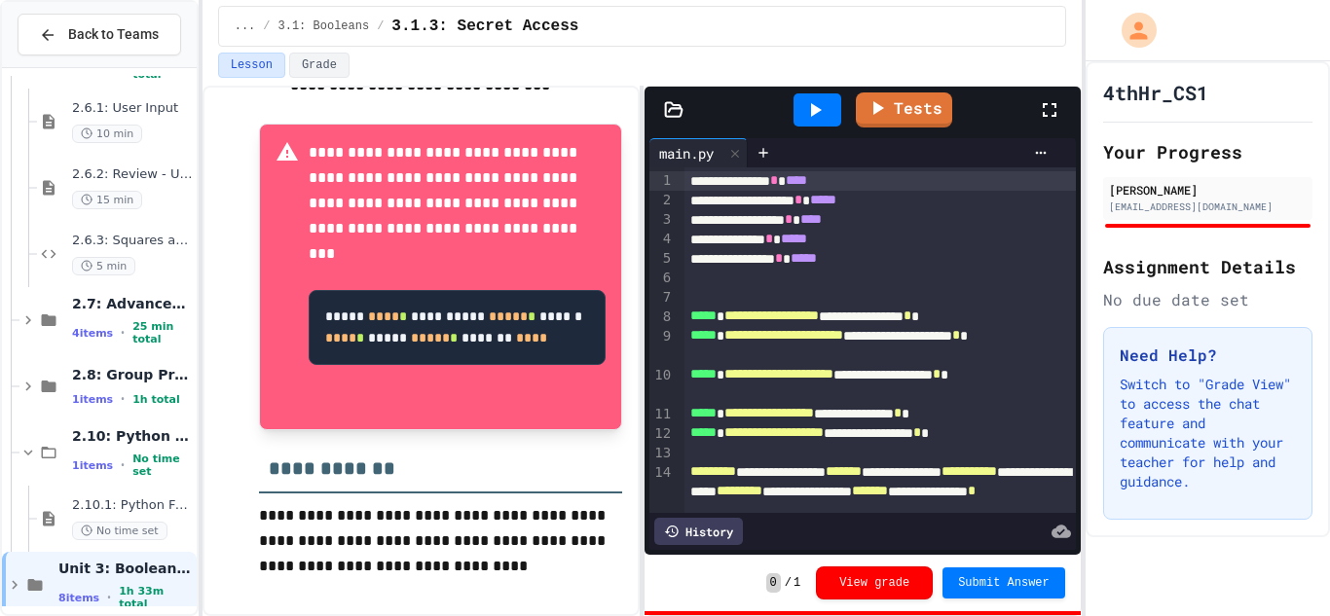
scroll to position [1611, 0]
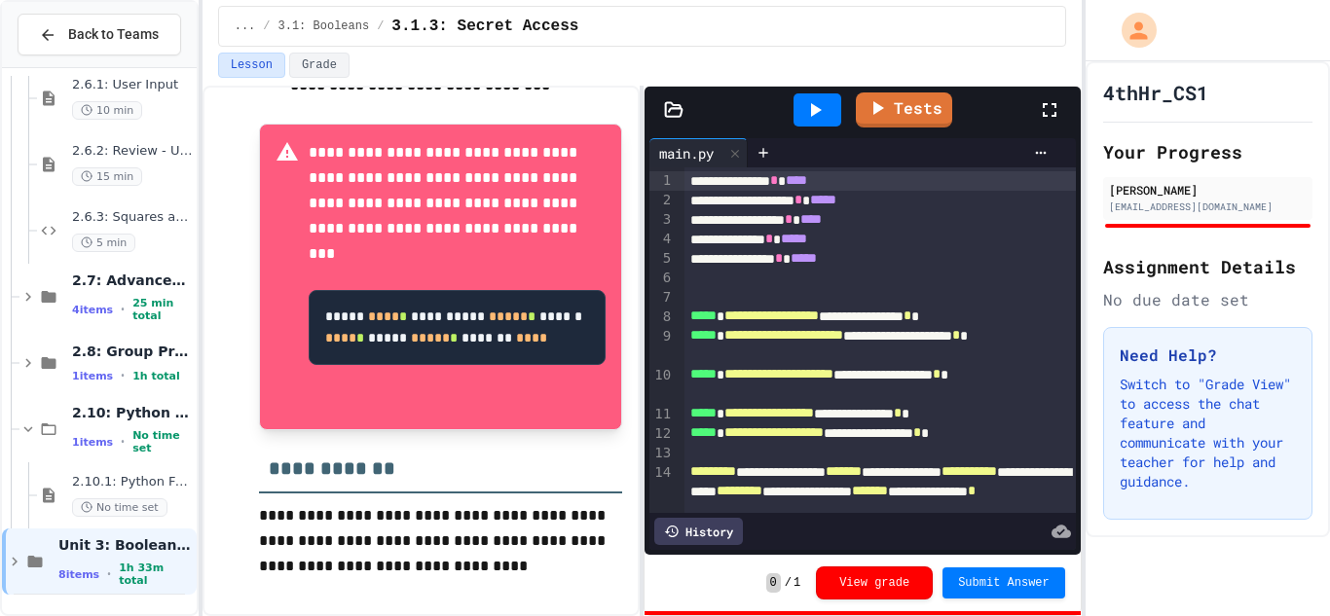
click at [135, 359] on span "2.8: Group Project - Mad Libs" at bounding box center [132, 352] width 121 height 18
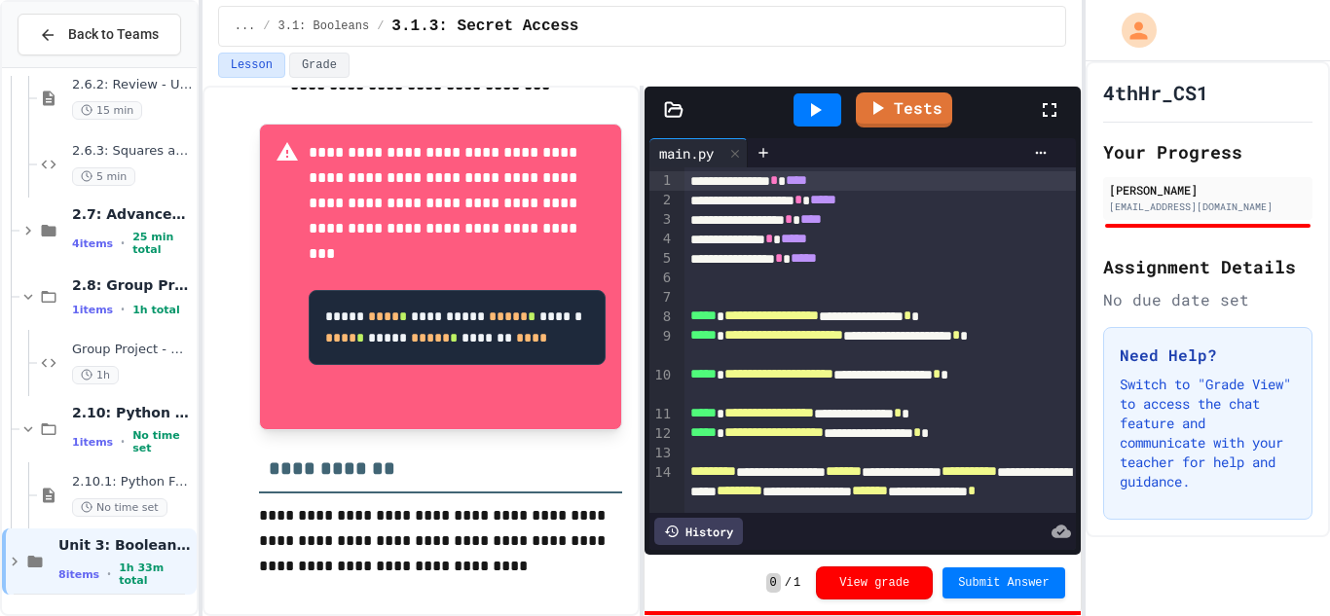
click at [135, 359] on div "Group Project - Mad Libs 1h" at bounding box center [132, 363] width 121 height 43
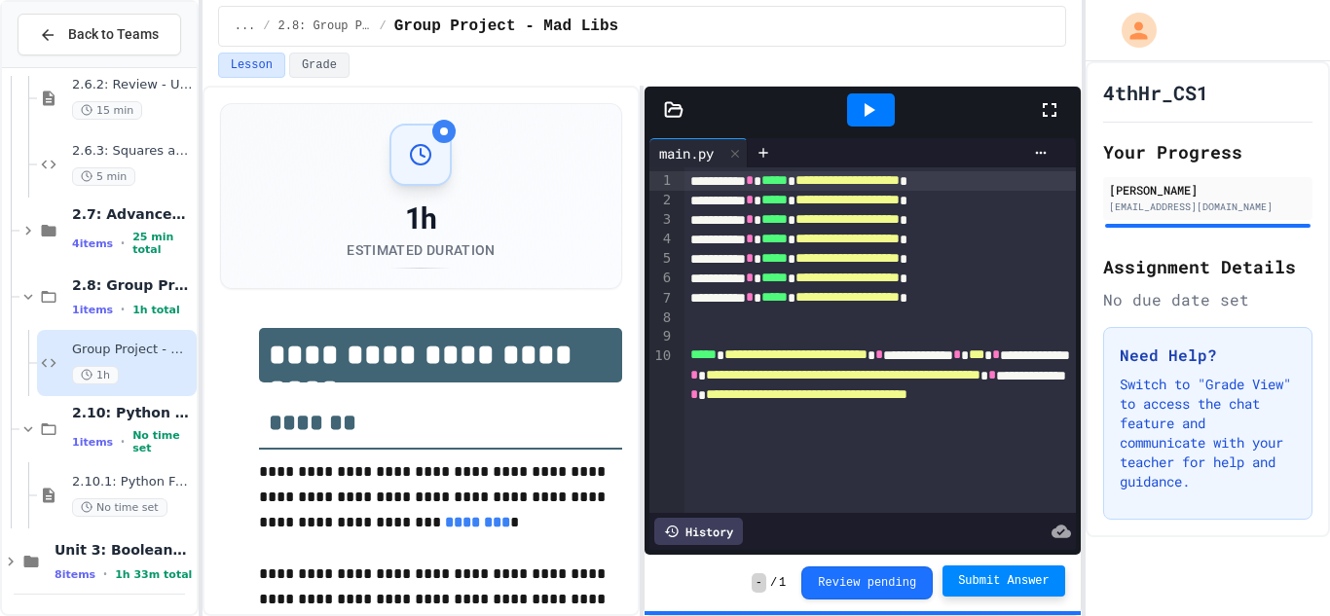
click at [986, 589] on button "Submit Answer" at bounding box center [1003, 581] width 123 height 31
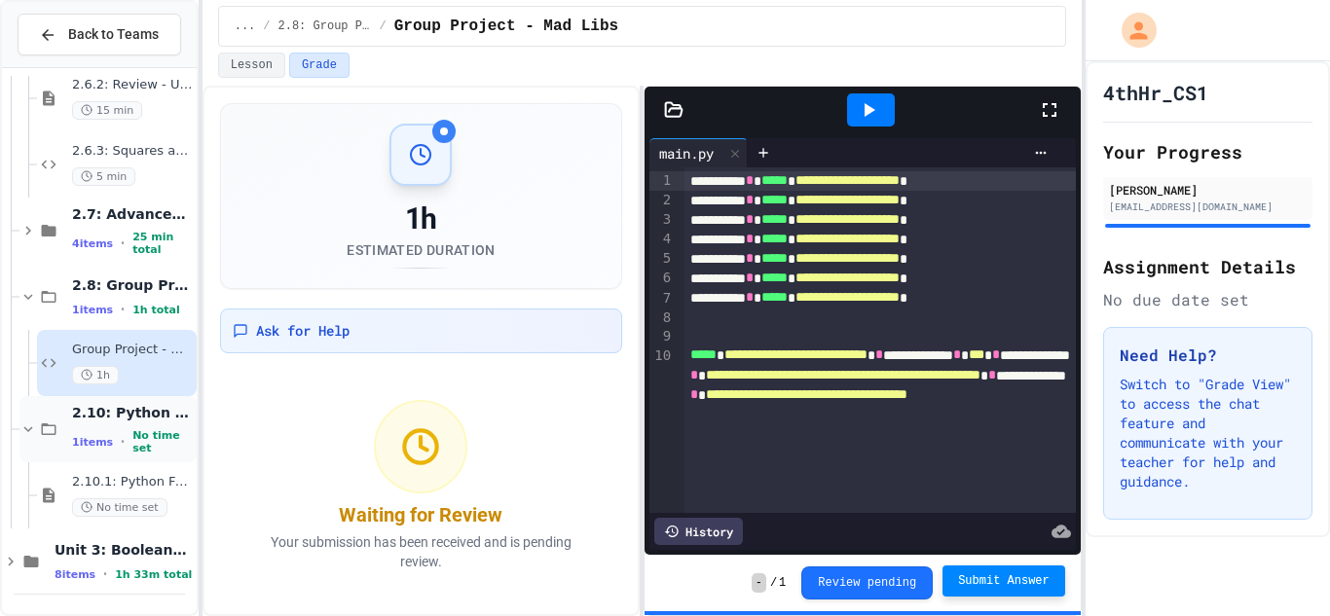
click at [144, 407] on div "2.10: Python Fundamentals Exam 1 items • No time set" at bounding box center [107, 429] width 177 height 66
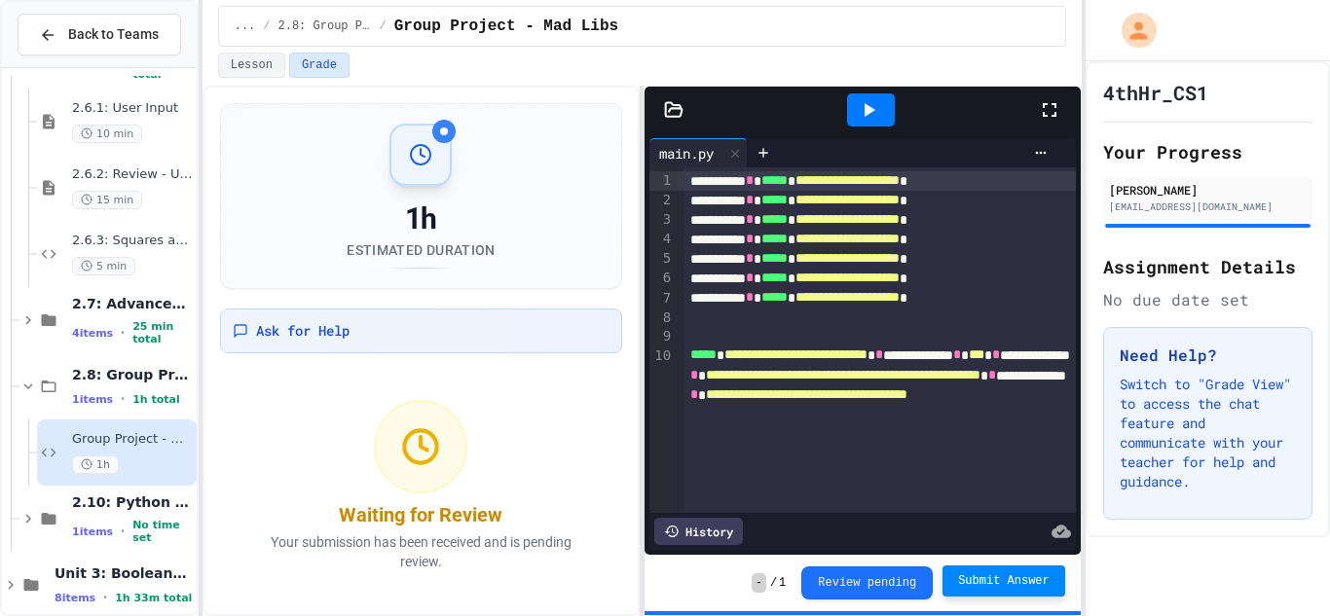
scroll to position [1611, 0]
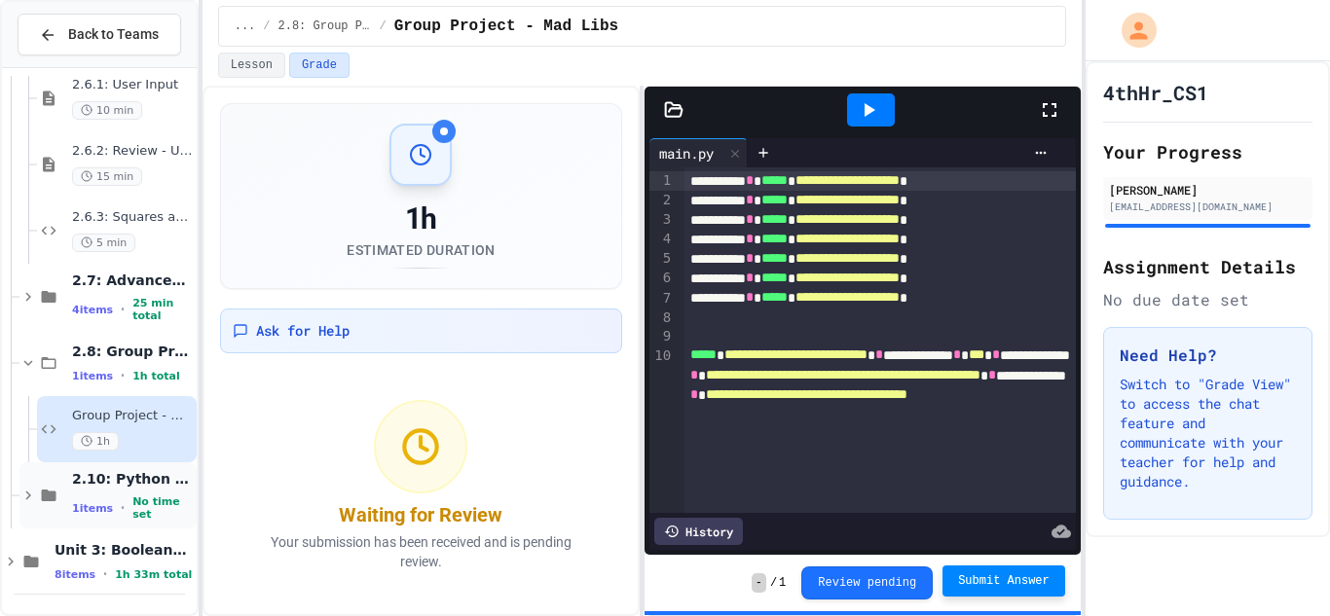
click at [155, 486] on span "2.10: Python Fundamentals Exam" at bounding box center [132, 479] width 121 height 18
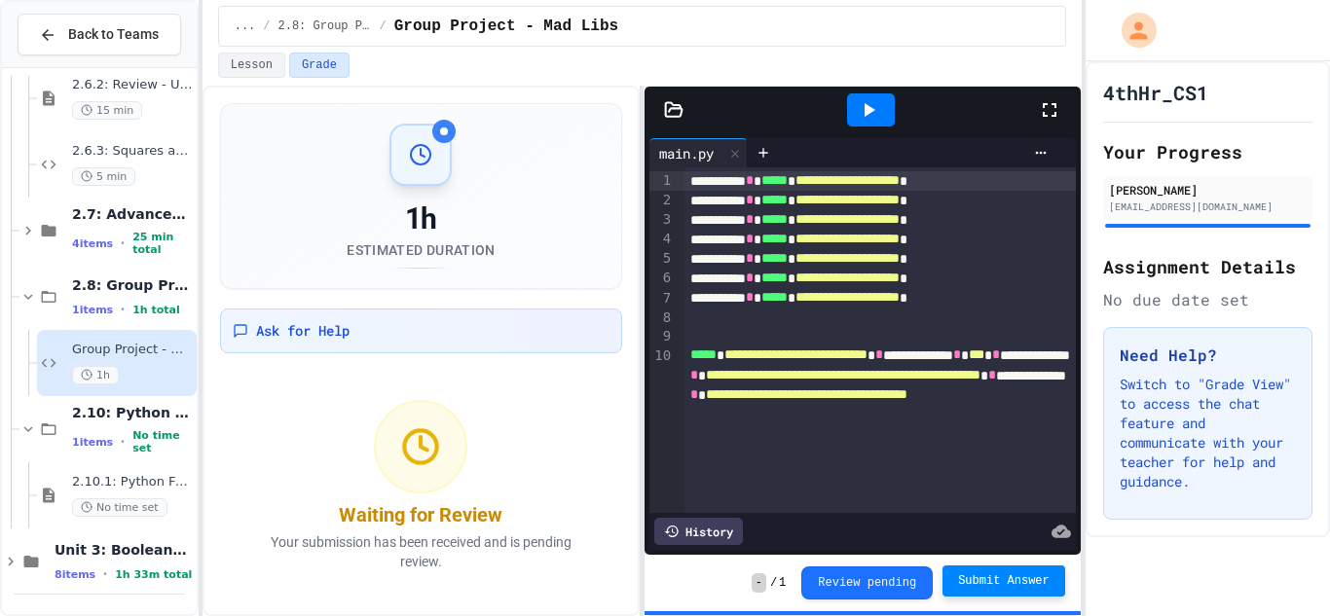
click at [155, 486] on span "2.10.1: Python Fundamentals Exam" at bounding box center [132, 482] width 121 height 17
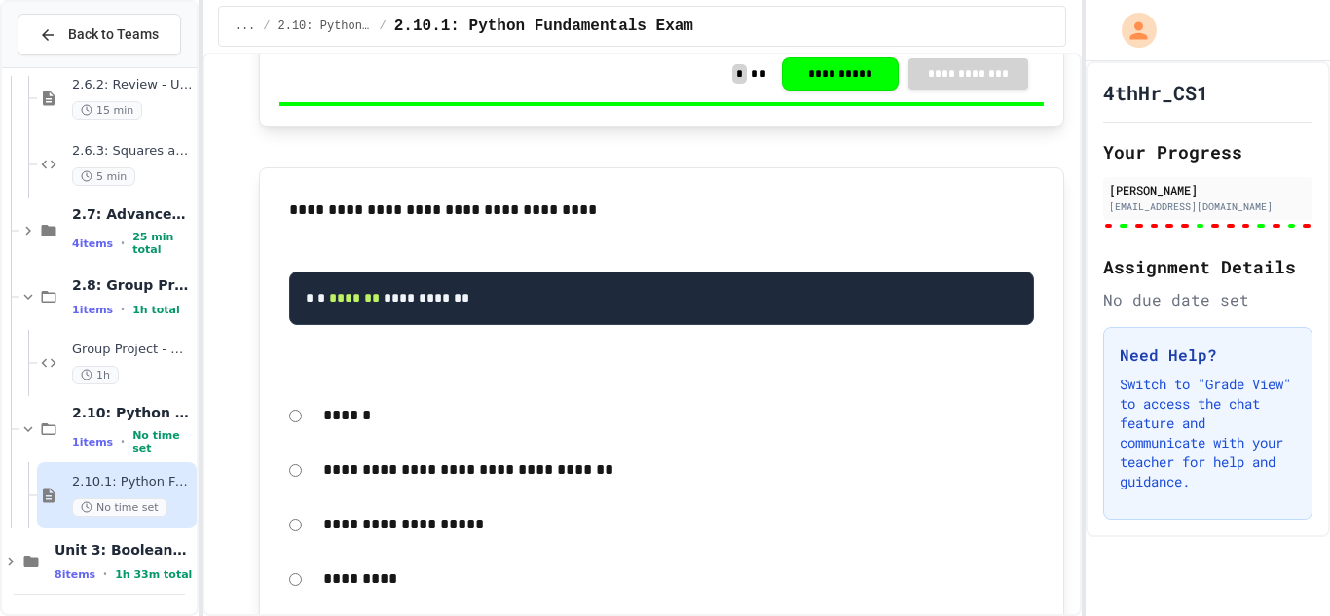
scroll to position [9865, 0]
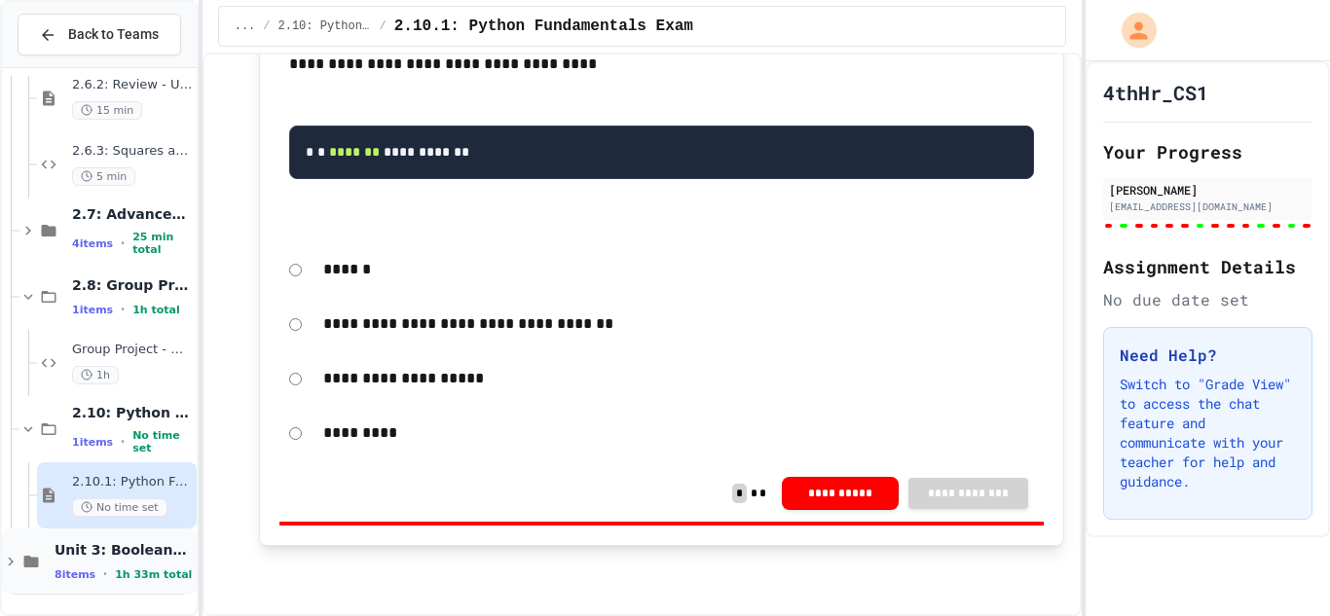
click at [80, 561] on div "Unit 3: Booleans and Conditionals 8 items • 1h 33m total" at bounding box center [124, 561] width 138 height 41
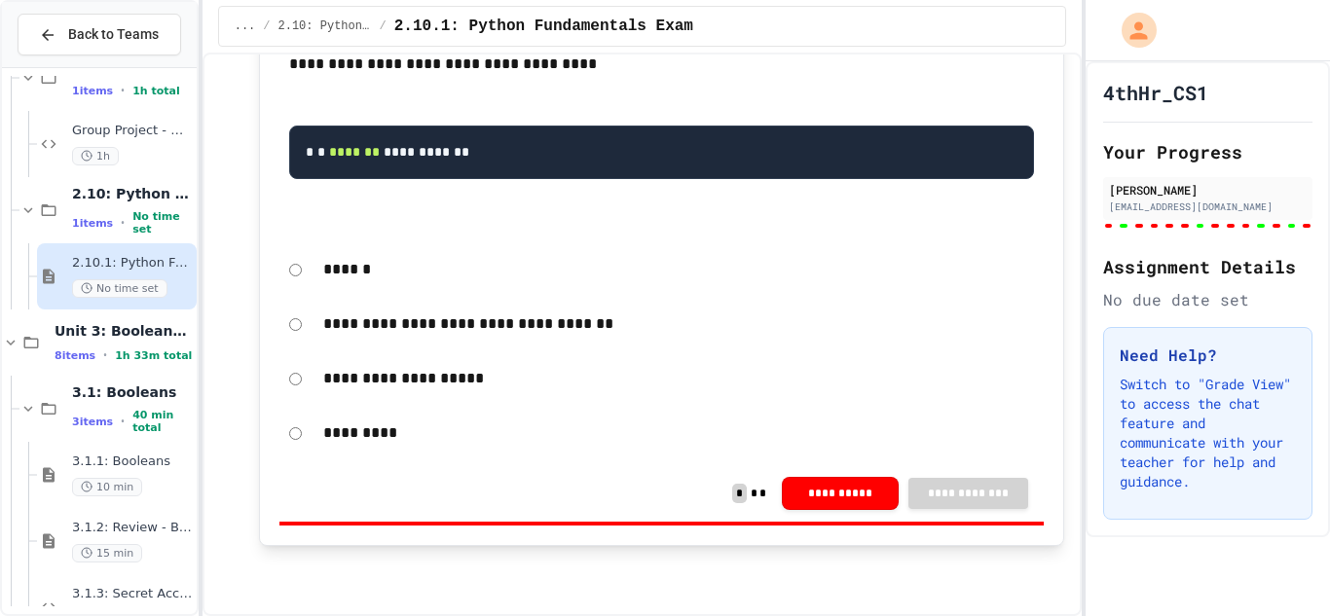
scroll to position [1906, 0]
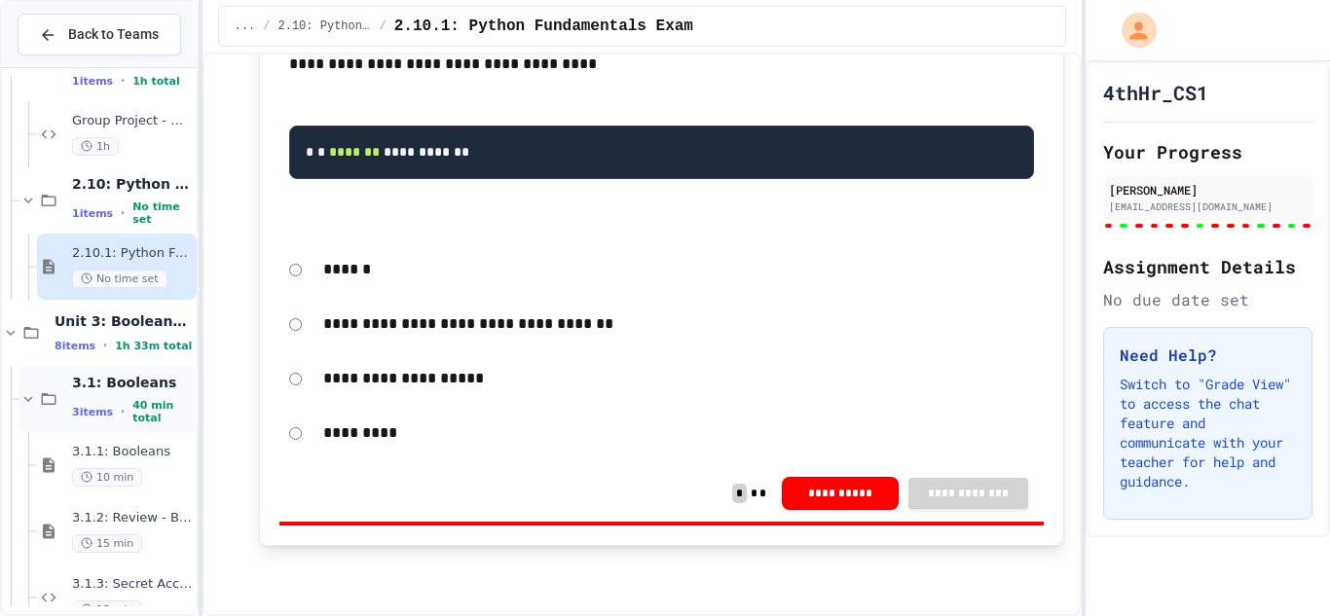
click at [107, 383] on span "3.1: Booleans" at bounding box center [132, 383] width 121 height 18
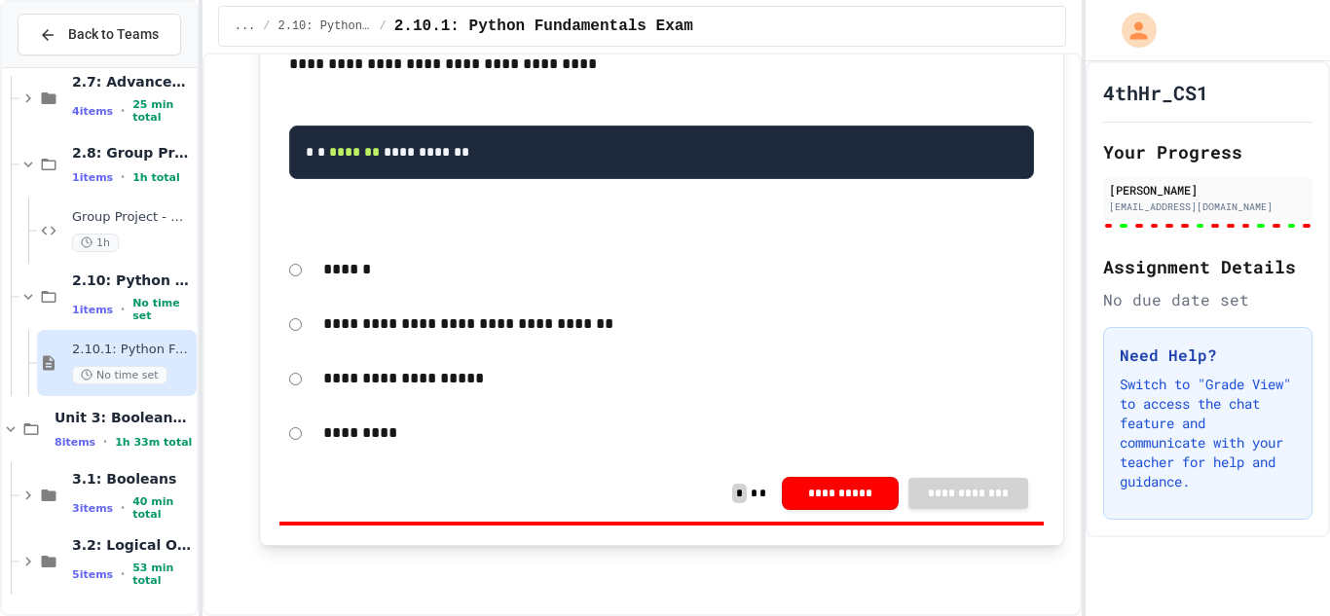
scroll to position [1786, 0]
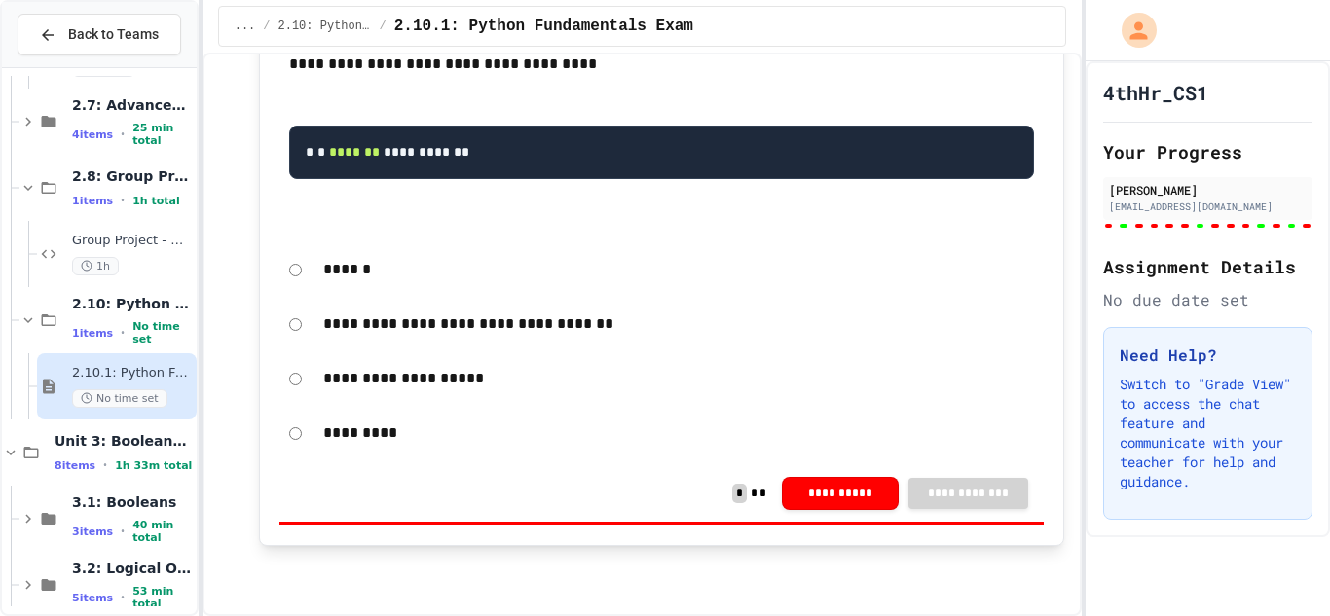
click at [107, 382] on div "2.10.1: Python Fundamentals Exam No time set" at bounding box center [132, 386] width 121 height 43
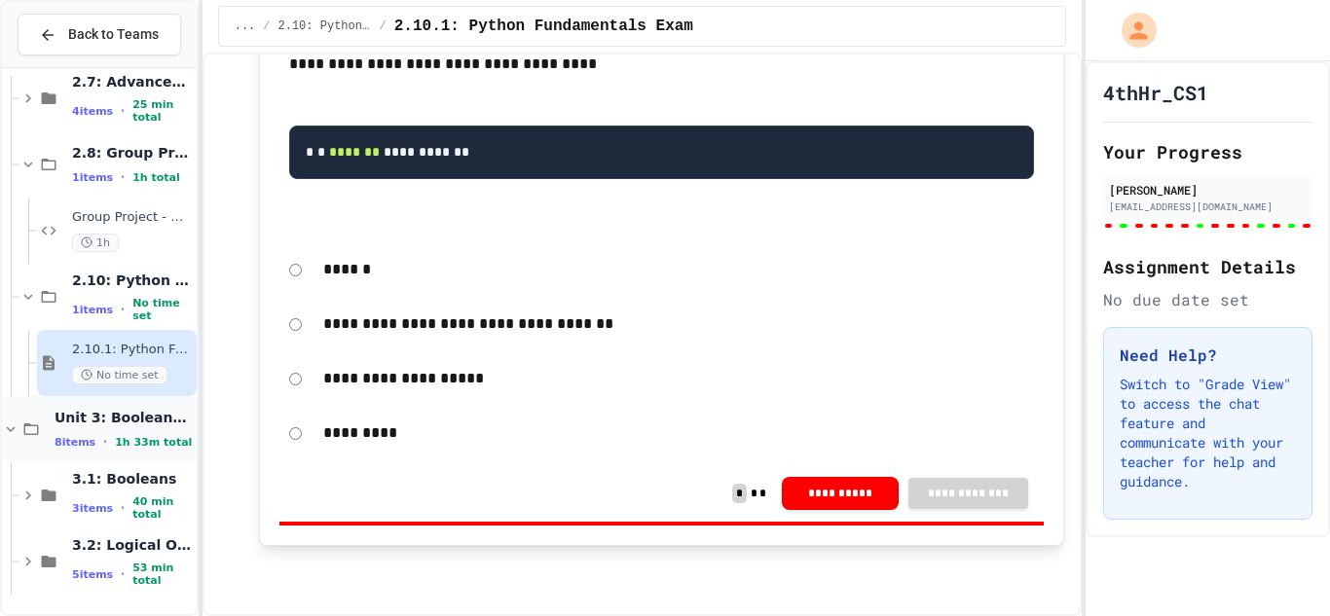
click at [119, 413] on span "Unit 3: Booleans and Conditionals" at bounding box center [124, 418] width 138 height 18
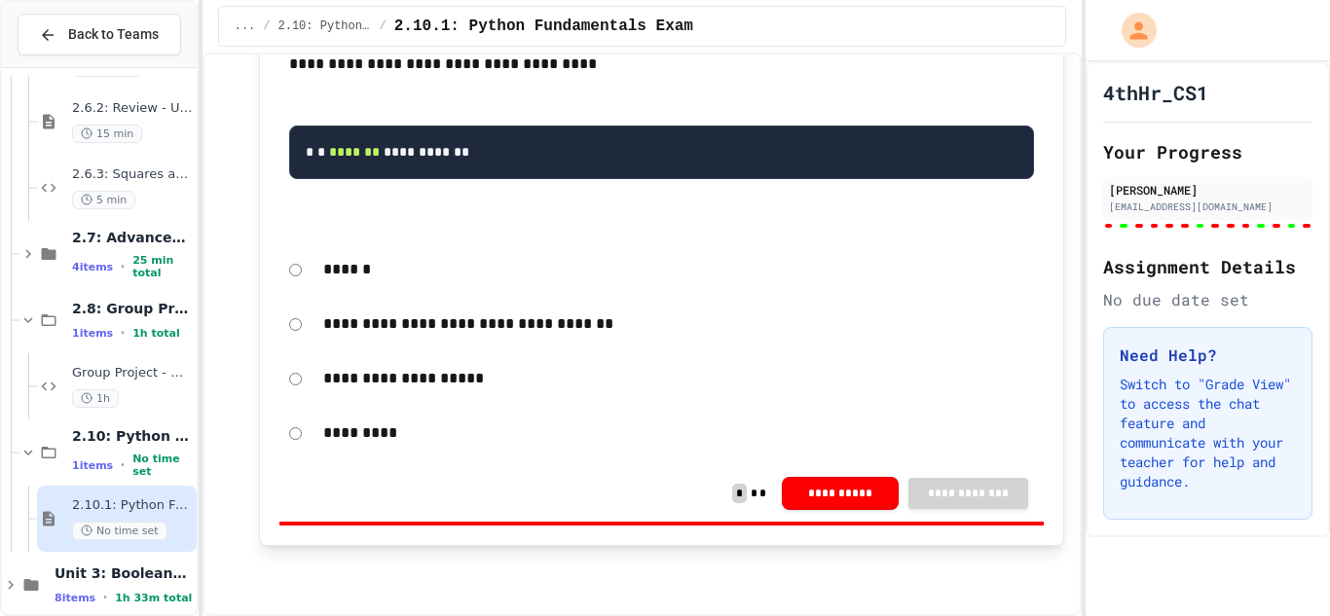
scroll to position [1677, 0]
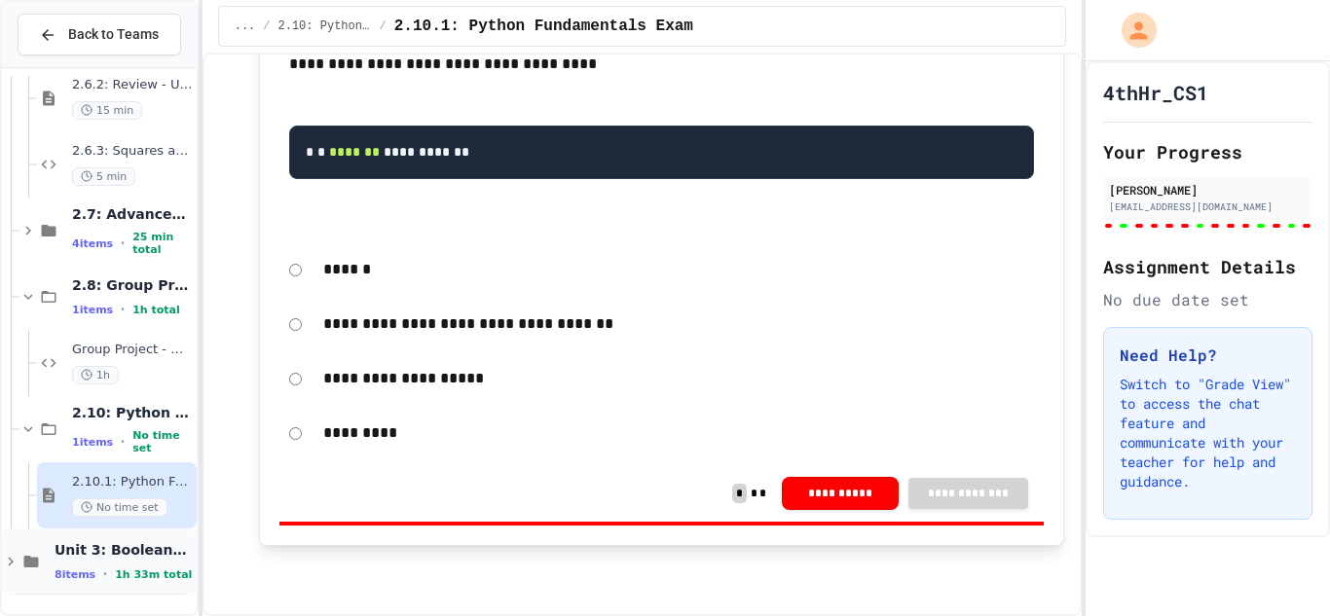
click at [139, 550] on span "Unit 3: Booleans and Conditionals" at bounding box center [124, 550] width 138 height 18
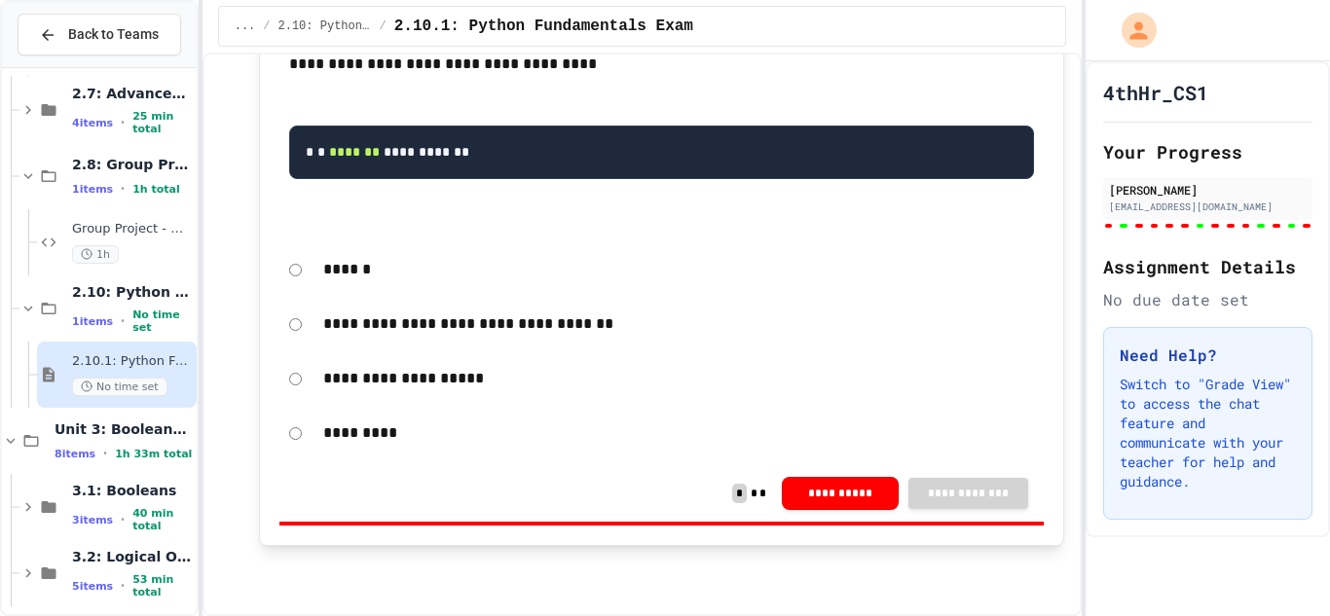
scroll to position [1810, 0]
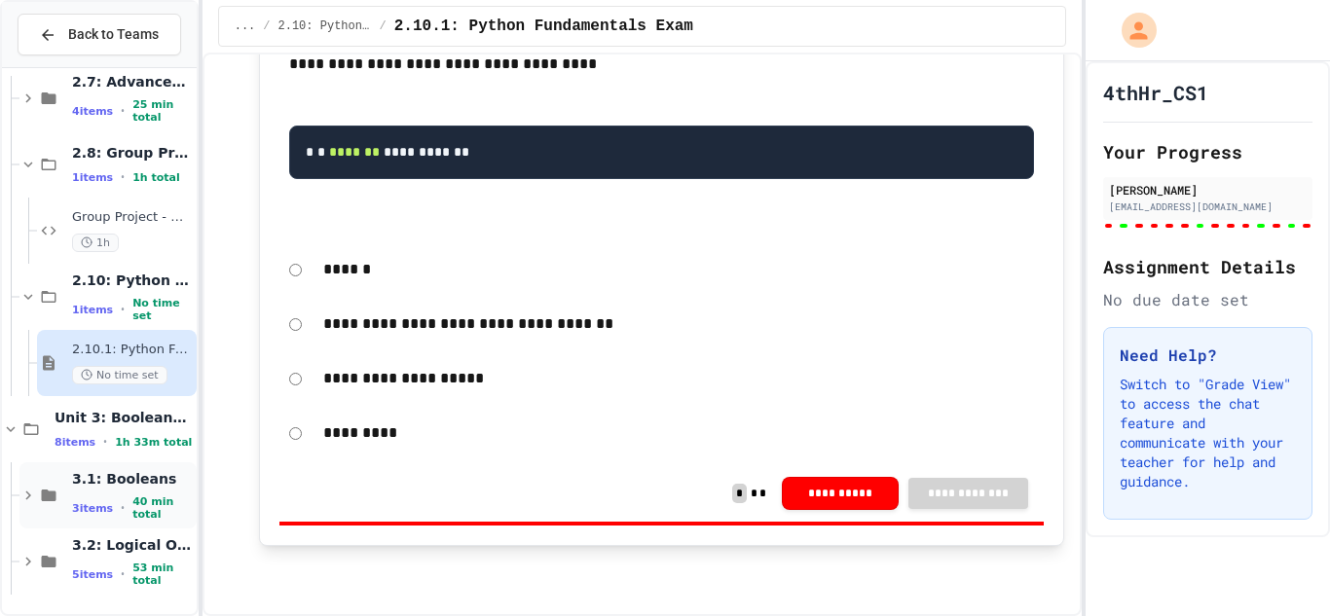
click at [123, 496] on div "3.1: Booleans 3 items • 40 min total" at bounding box center [132, 496] width 121 height 52
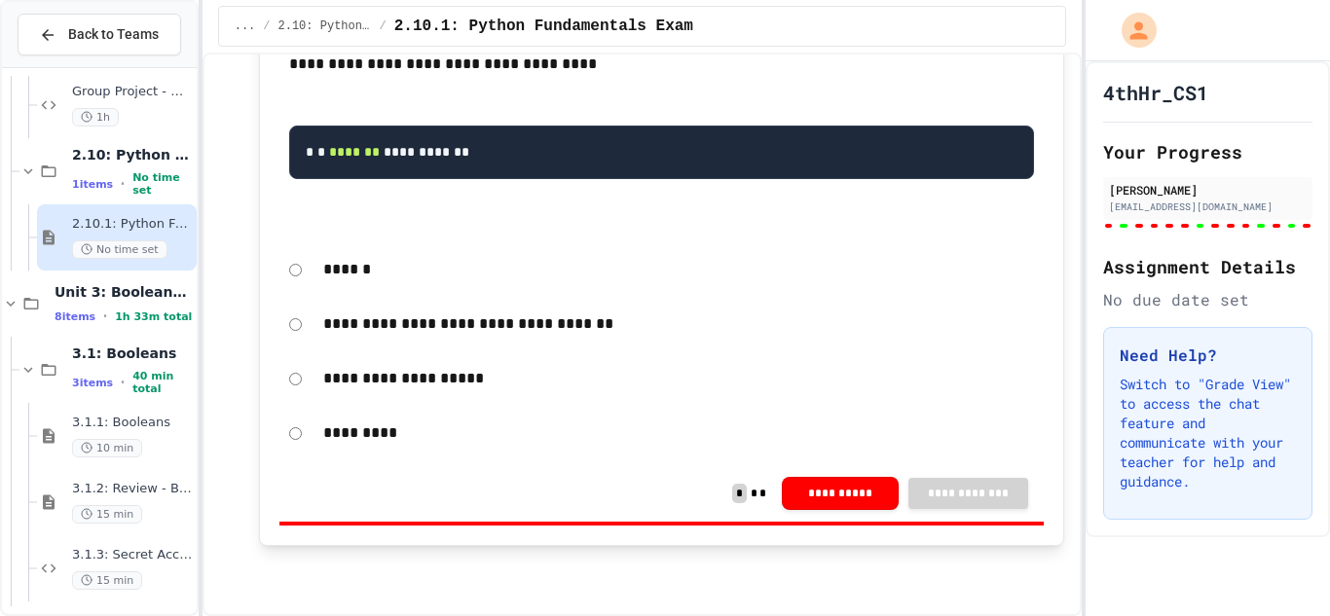
scroll to position [1972, 0]
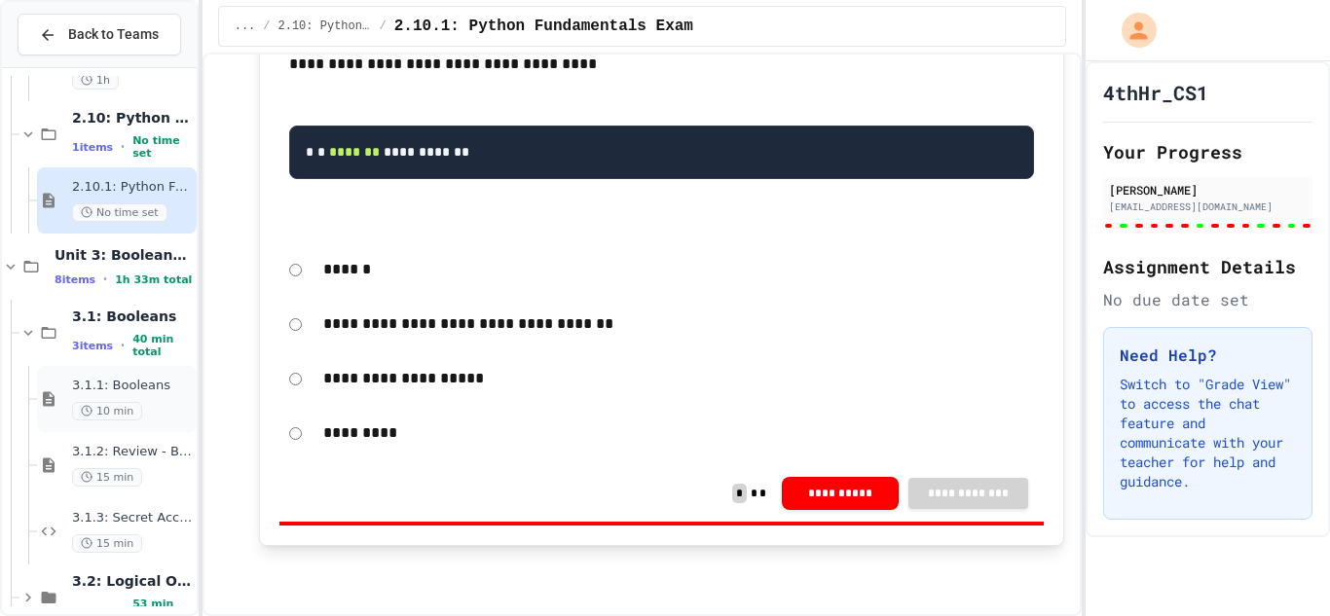
click at [142, 388] on span "3.1.1: Booleans" at bounding box center [132, 386] width 121 height 17
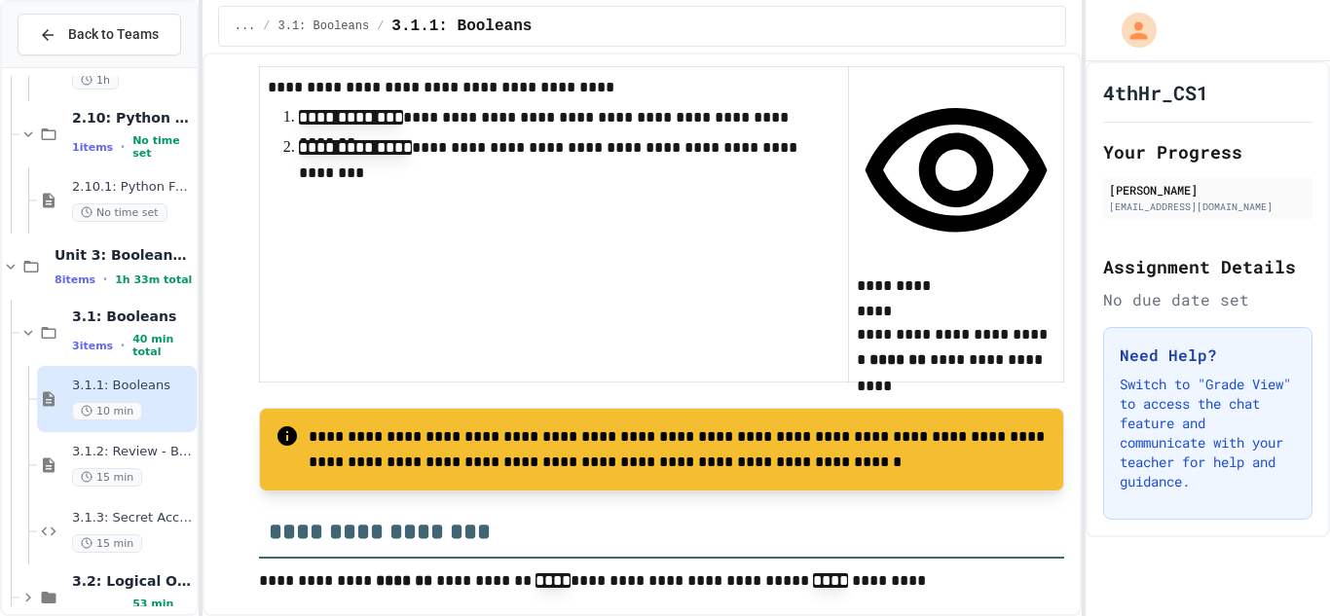
scroll to position [1073, 0]
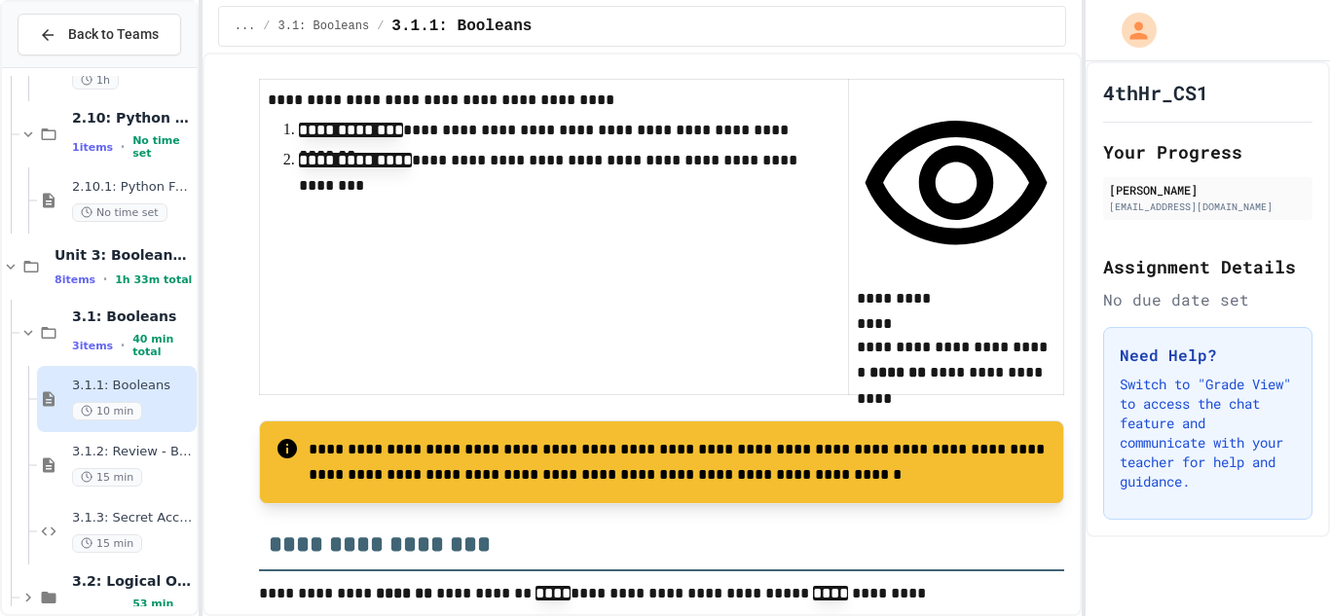
click at [1023, 335] on div at bounding box center [956, 335] width 199 height 0
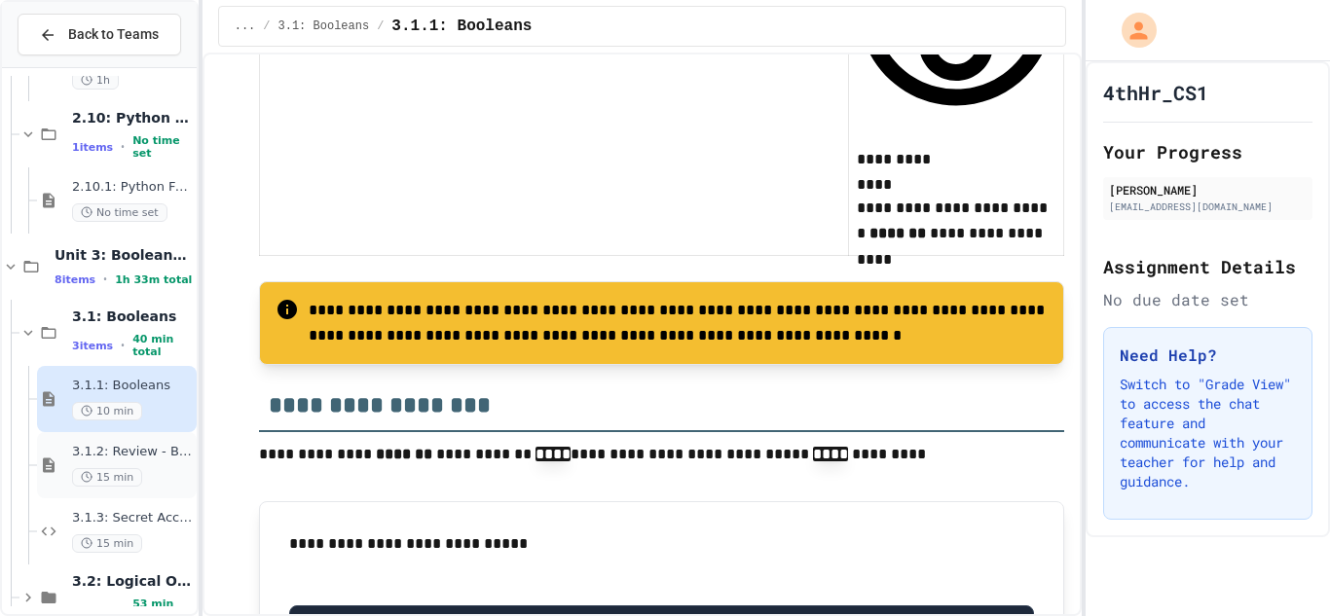
scroll to position [2008, 0]
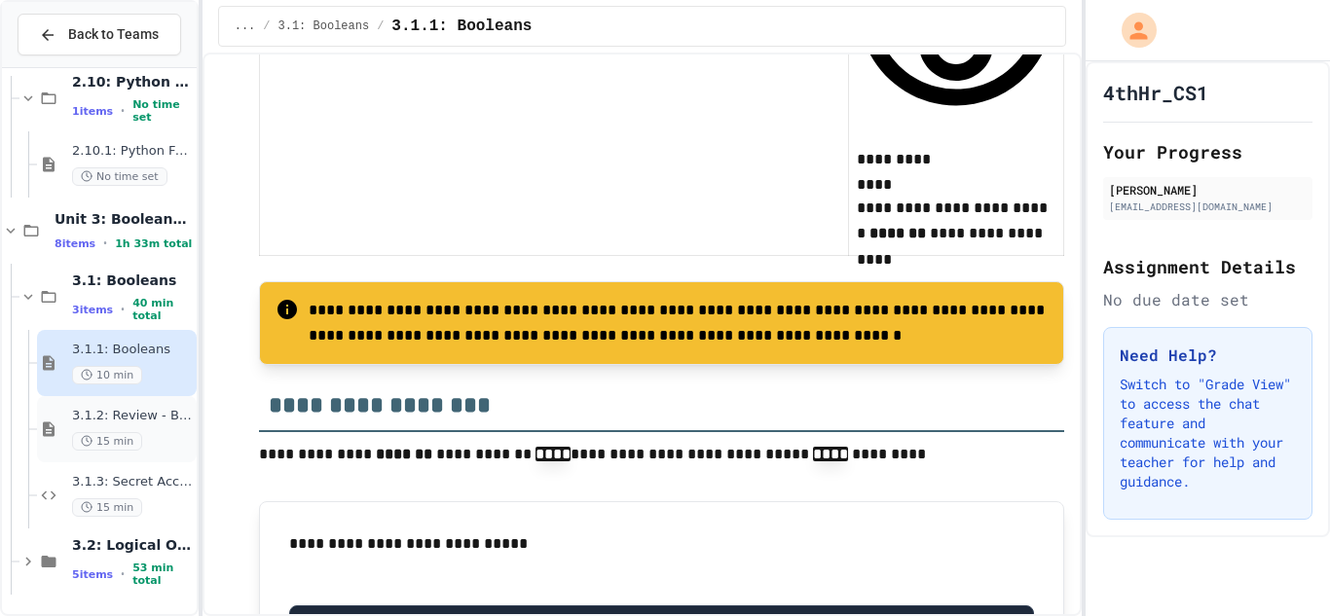
click at [169, 420] on span "3.1.2: Review - Booleans" at bounding box center [132, 416] width 121 height 17
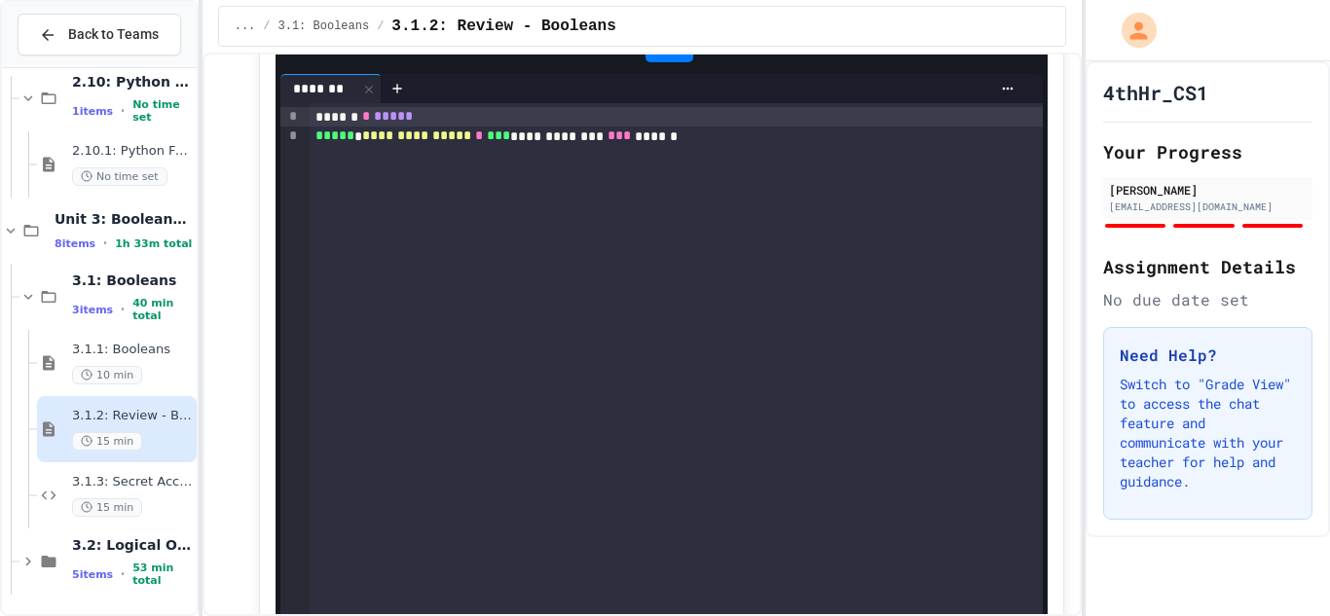
scroll to position [2241, 0]
click at [744, 171] on div "**********" at bounding box center [676, 434] width 733 height 660
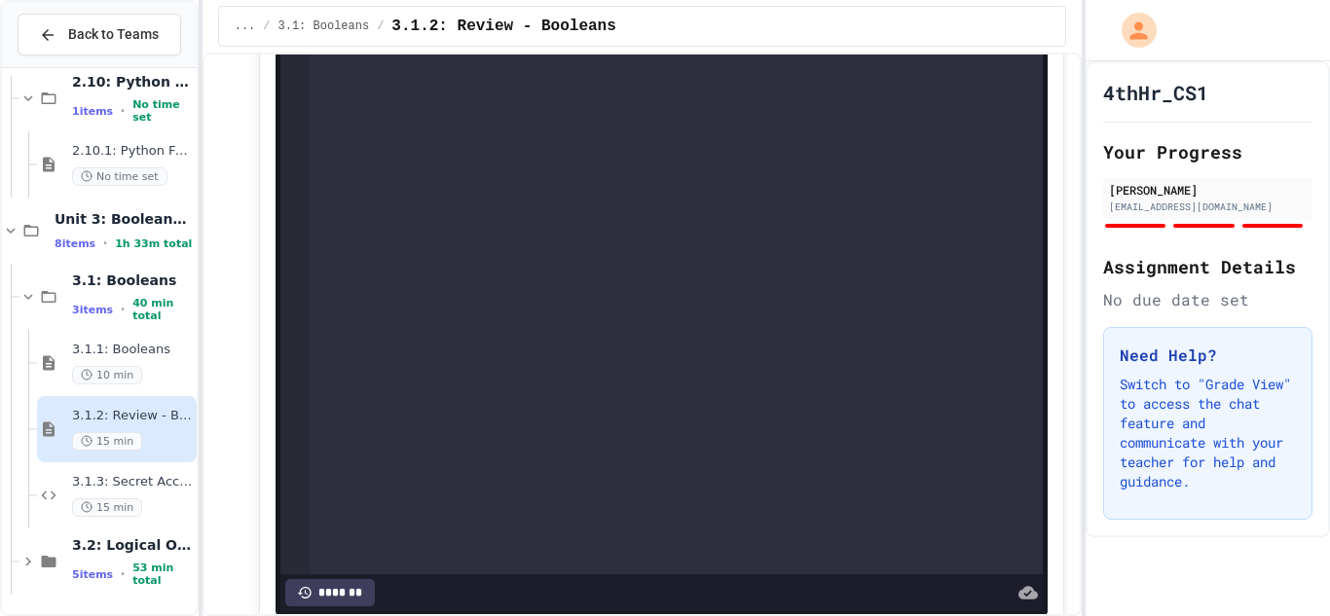
scroll to position [2446, 0]
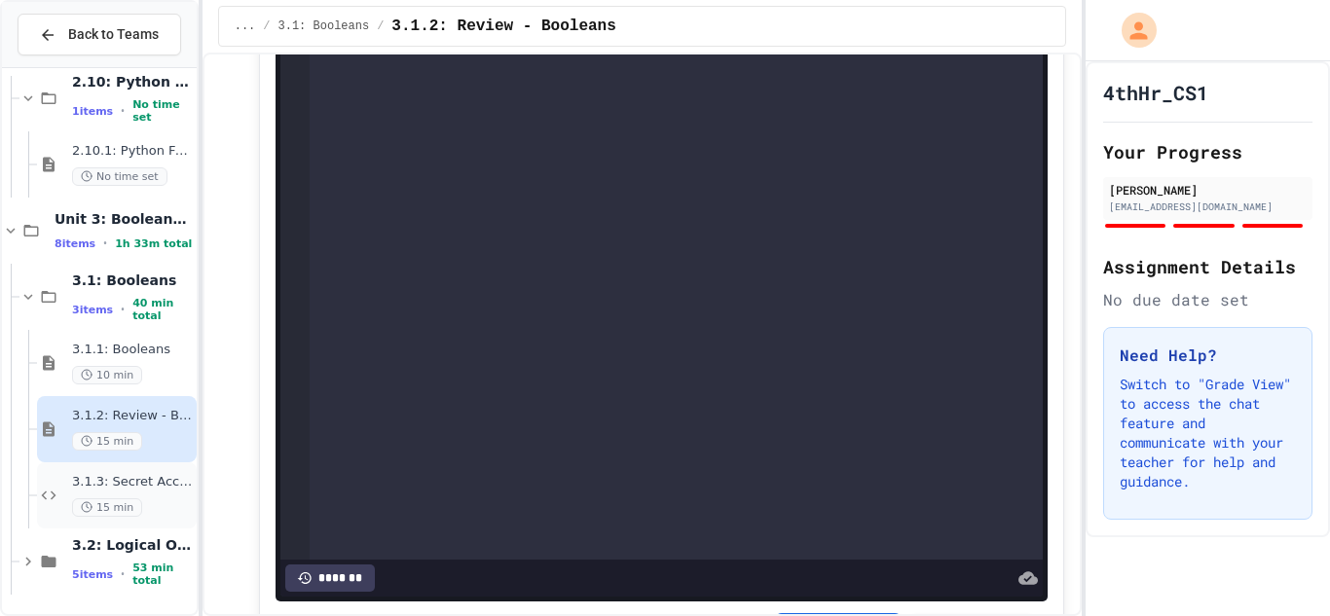
click at [133, 490] on span "3.1.3: Secret Access" at bounding box center [132, 482] width 121 height 17
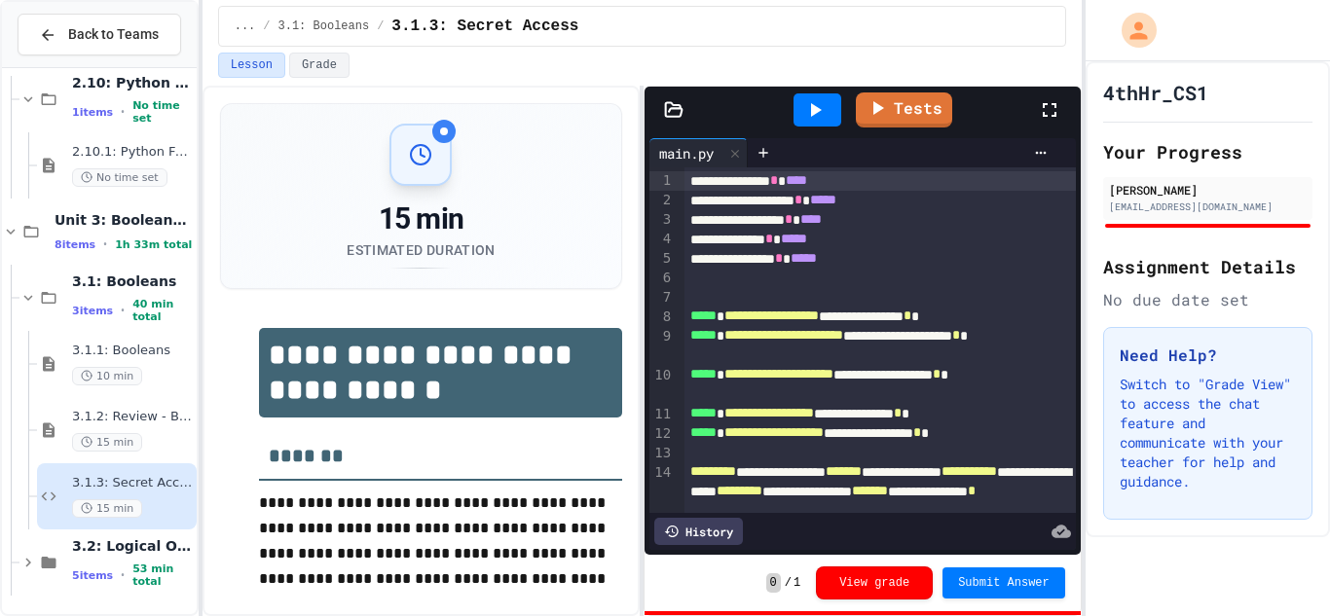
scroll to position [13, 0]
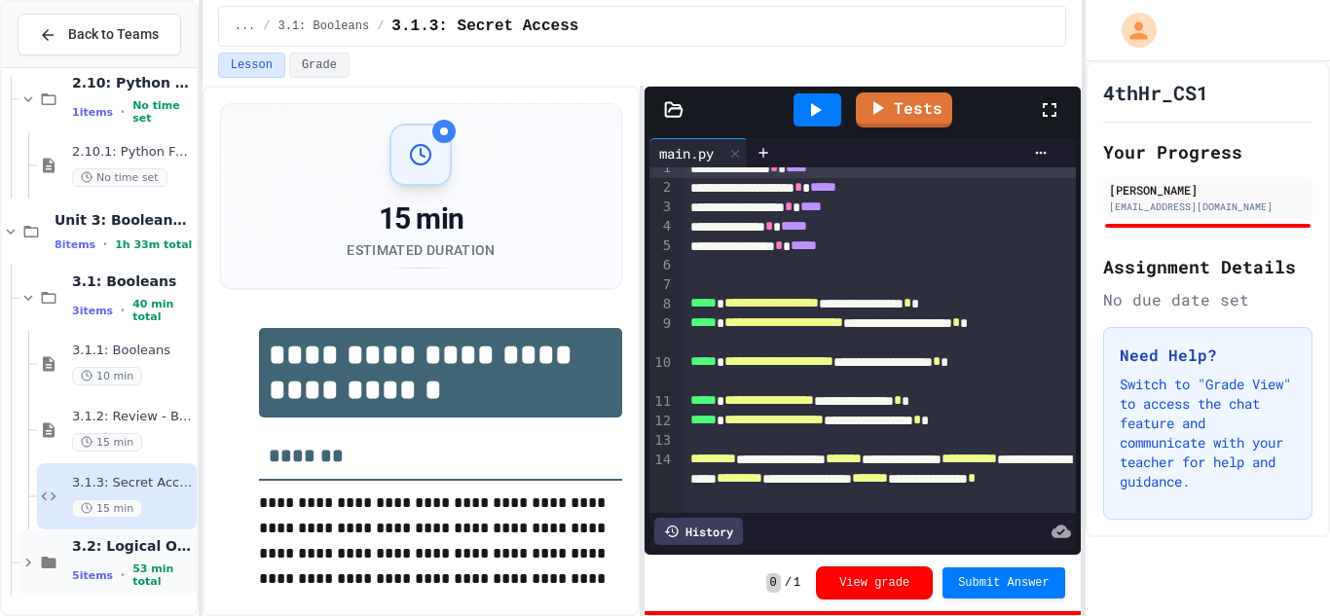
click at [78, 555] on span "3.2: Logical Operators" at bounding box center [132, 546] width 121 height 18
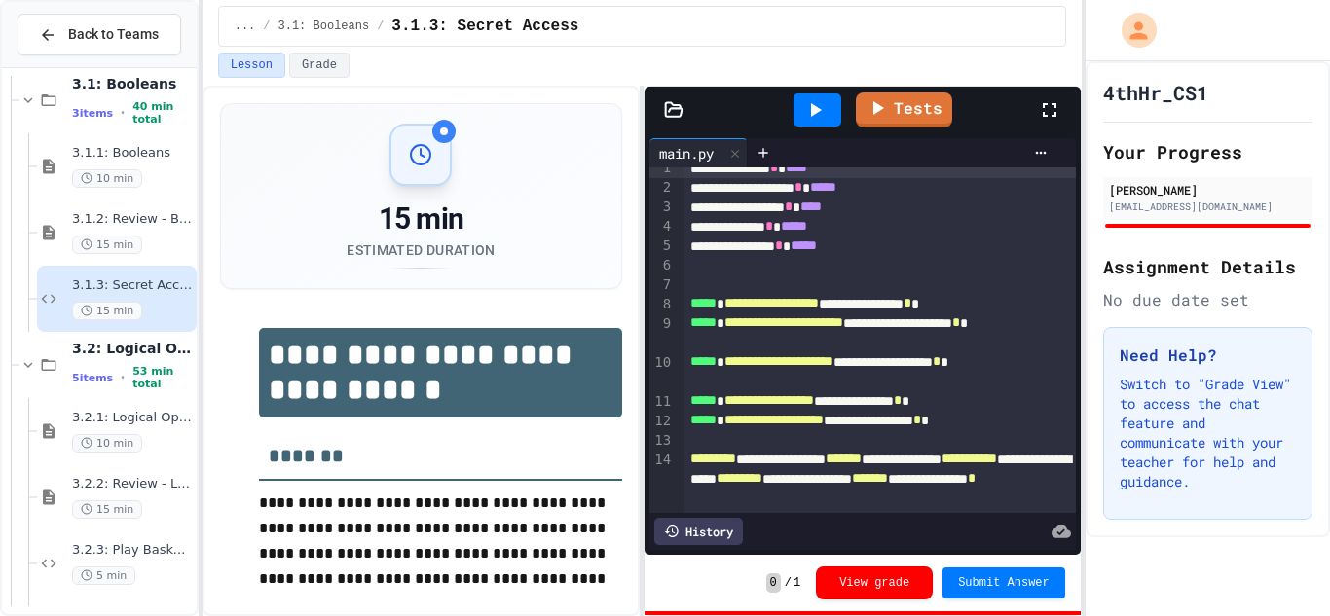
scroll to position [2206, 0]
click at [167, 415] on span "3.2.1: Logical Operators" at bounding box center [132, 417] width 121 height 17
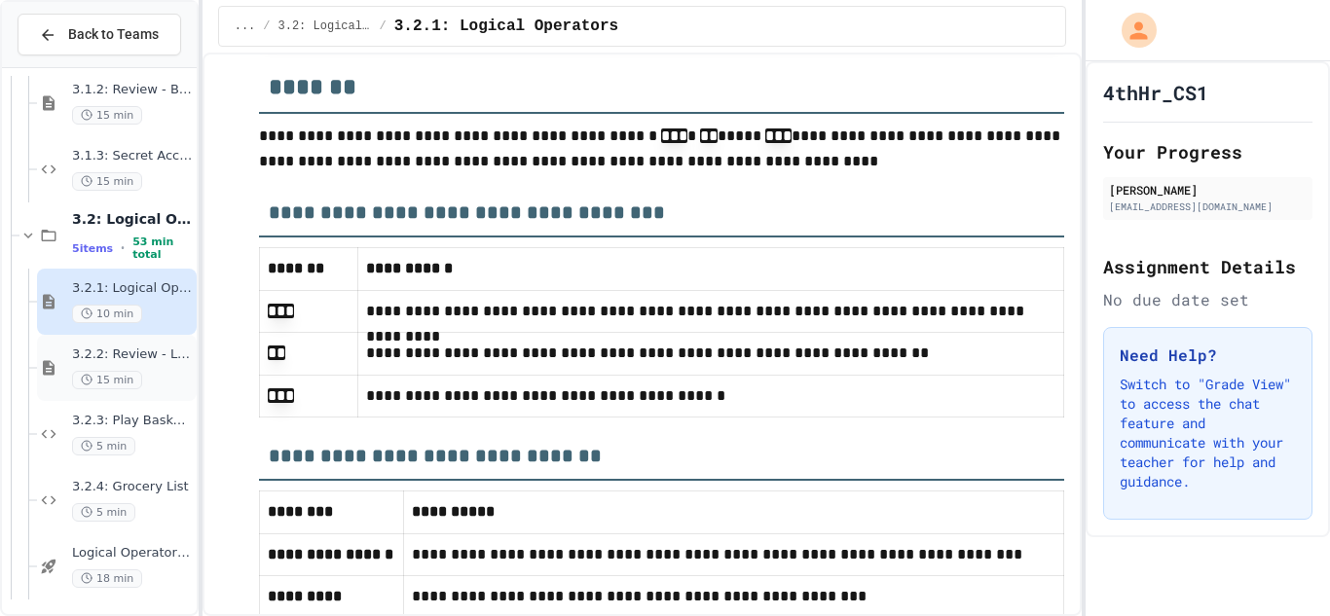
scroll to position [2339, 0]
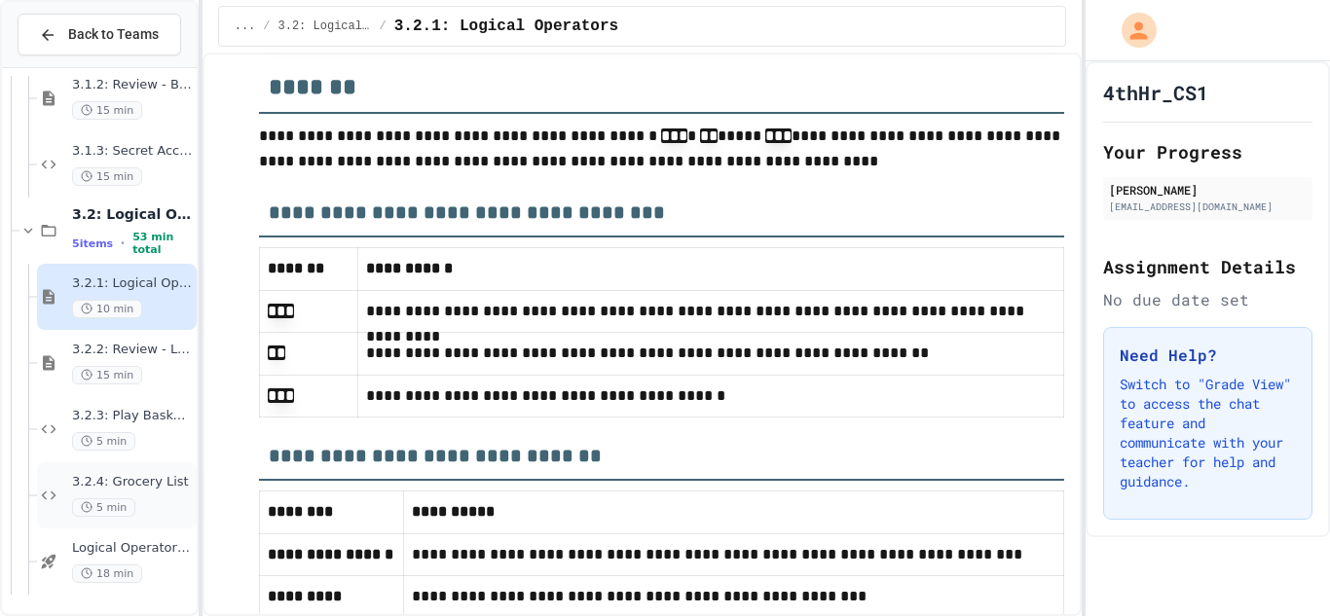
click at [136, 486] on span "3.2.4: Grocery List" at bounding box center [132, 482] width 121 height 17
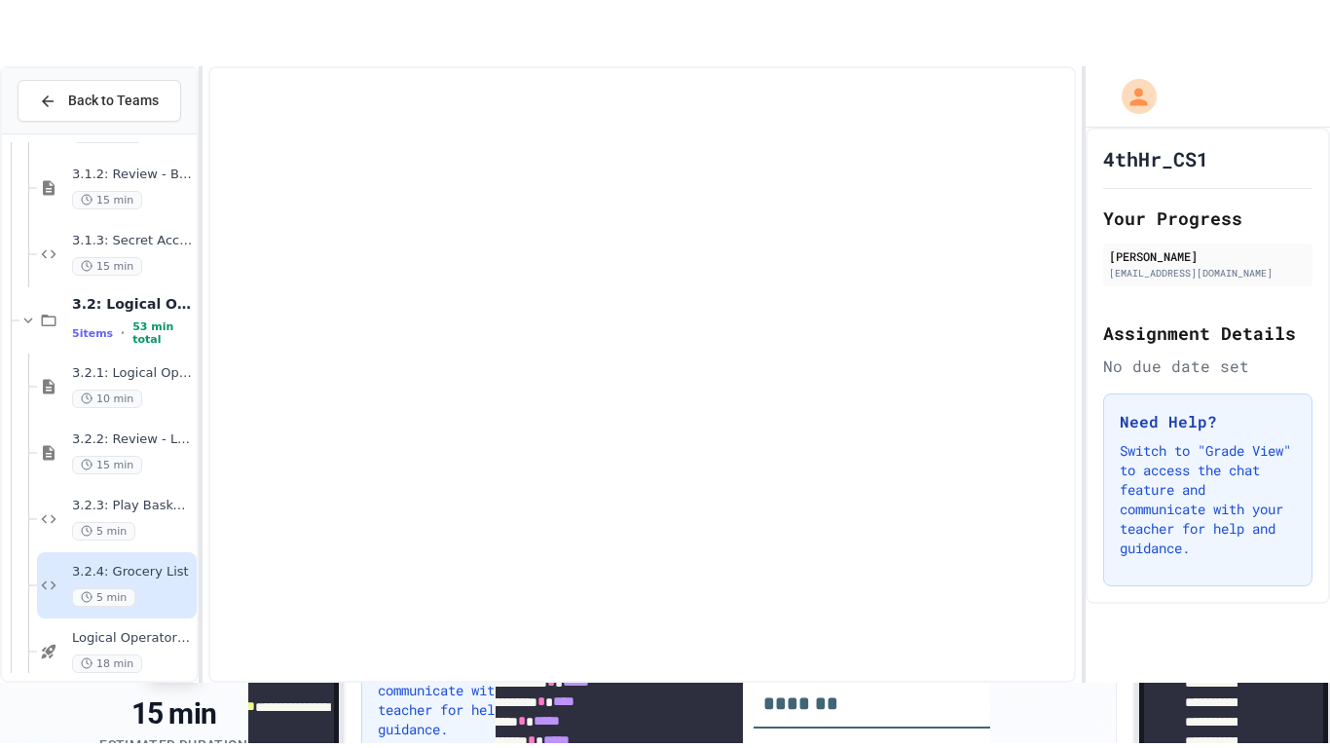
scroll to position [2339, 0]
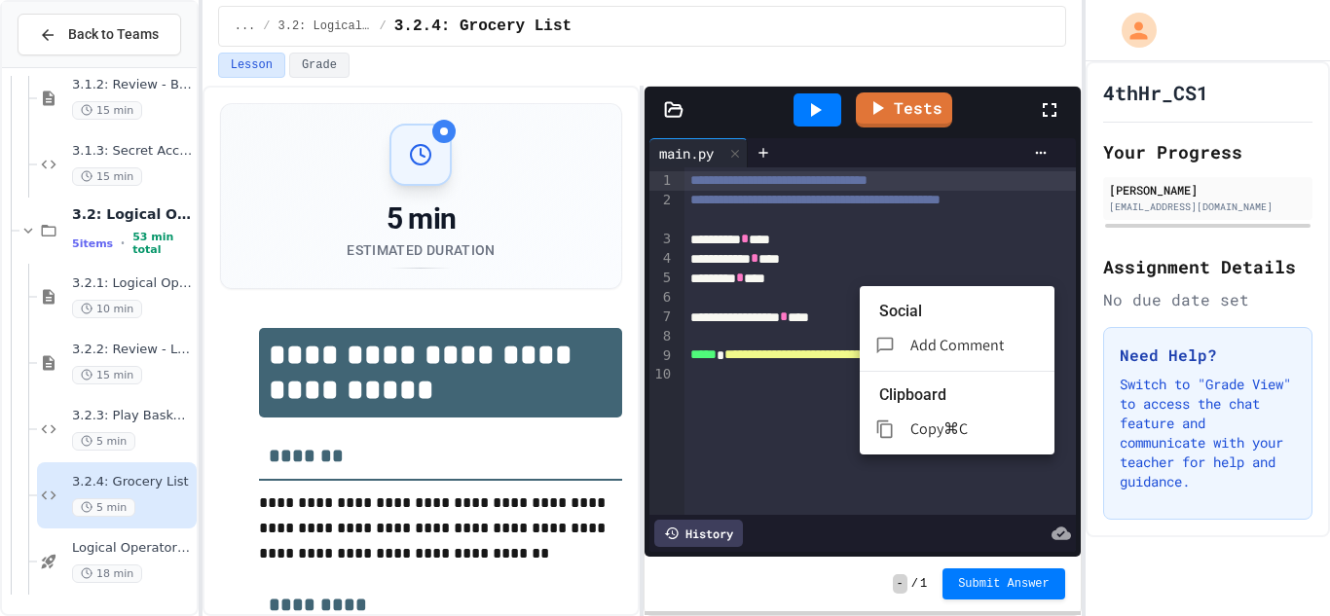
click at [779, 495] on div at bounding box center [665, 308] width 1330 height 616
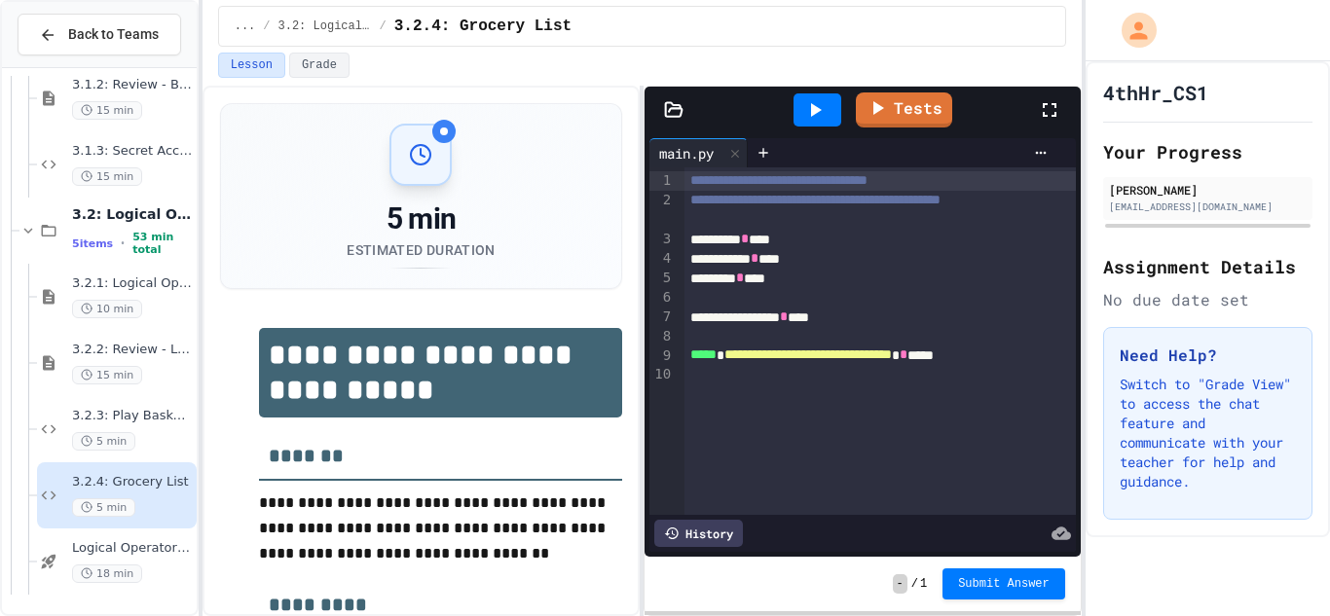
click at [873, 269] on div "**********" at bounding box center [880, 258] width 393 height 19
click at [799, 308] on div at bounding box center [880, 297] width 393 height 19
click at [799, 361] on span "**********" at bounding box center [807, 355] width 167 height 14
click at [801, 327] on div "**********" at bounding box center [880, 317] width 393 height 19
click at [834, 308] on div at bounding box center [880, 297] width 393 height 19
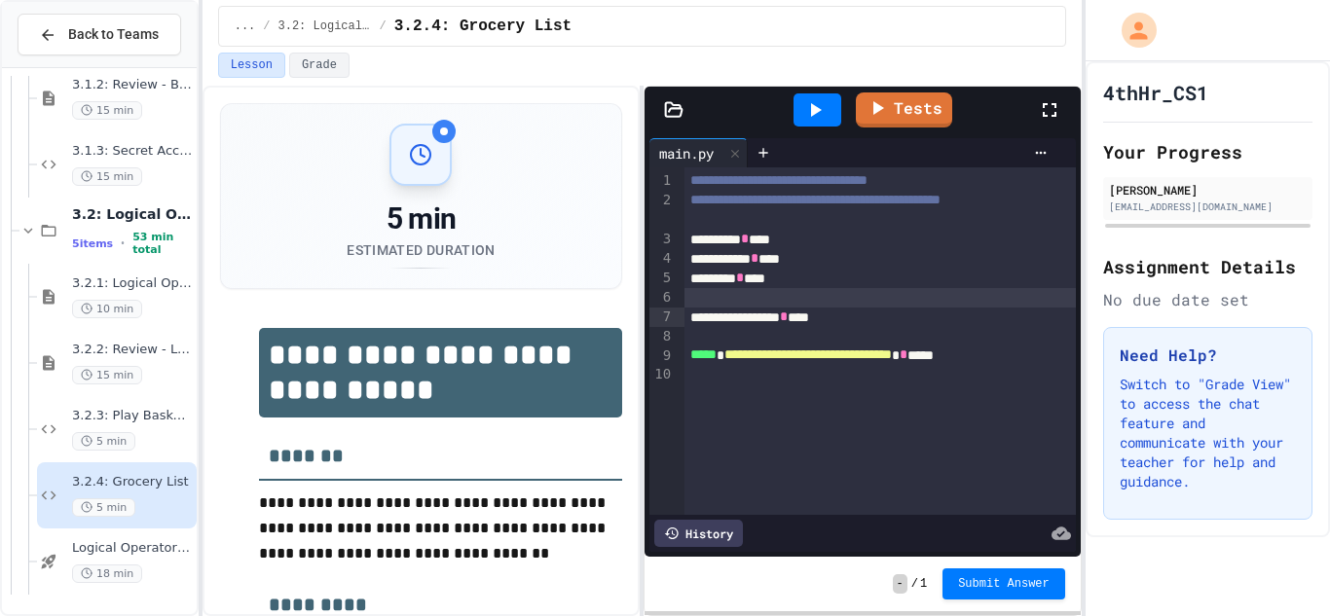
click at [841, 269] on div "**********" at bounding box center [880, 258] width 393 height 19
click at [864, 288] on div "******** * ***" at bounding box center [880, 278] width 393 height 19
click at [862, 288] on div "******** * ***" at bounding box center [880, 278] width 393 height 19
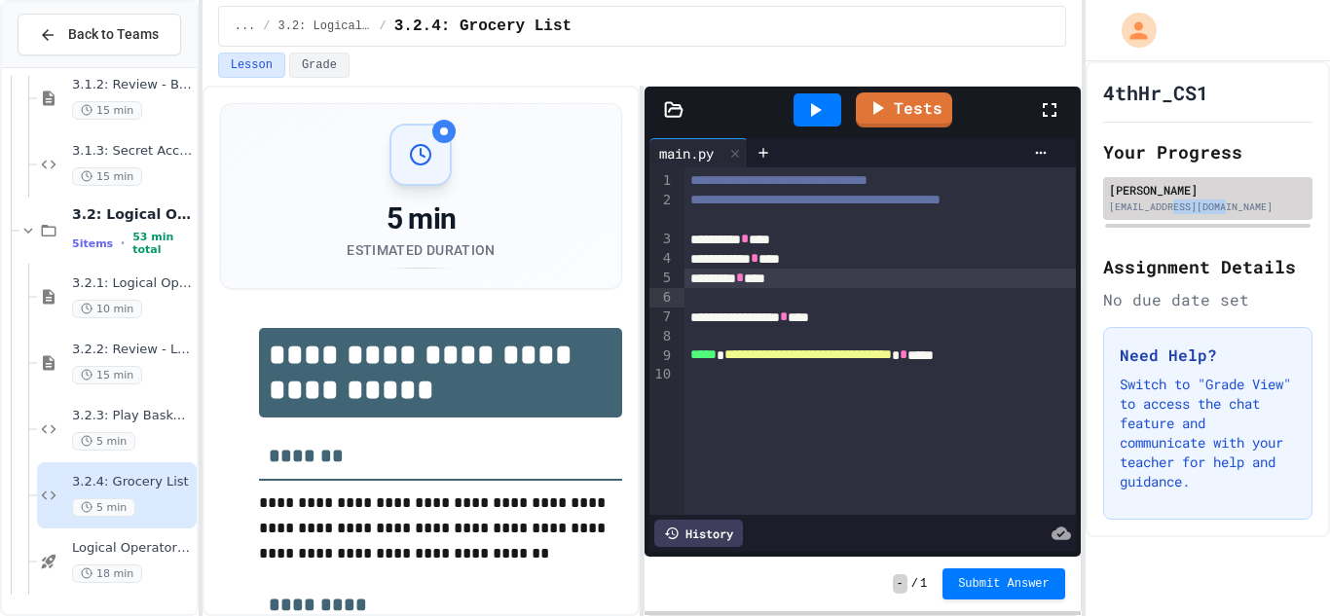
click at [1217, 206] on div "[EMAIL_ADDRESS][DOMAIN_NAME]" at bounding box center [1208, 207] width 198 height 15
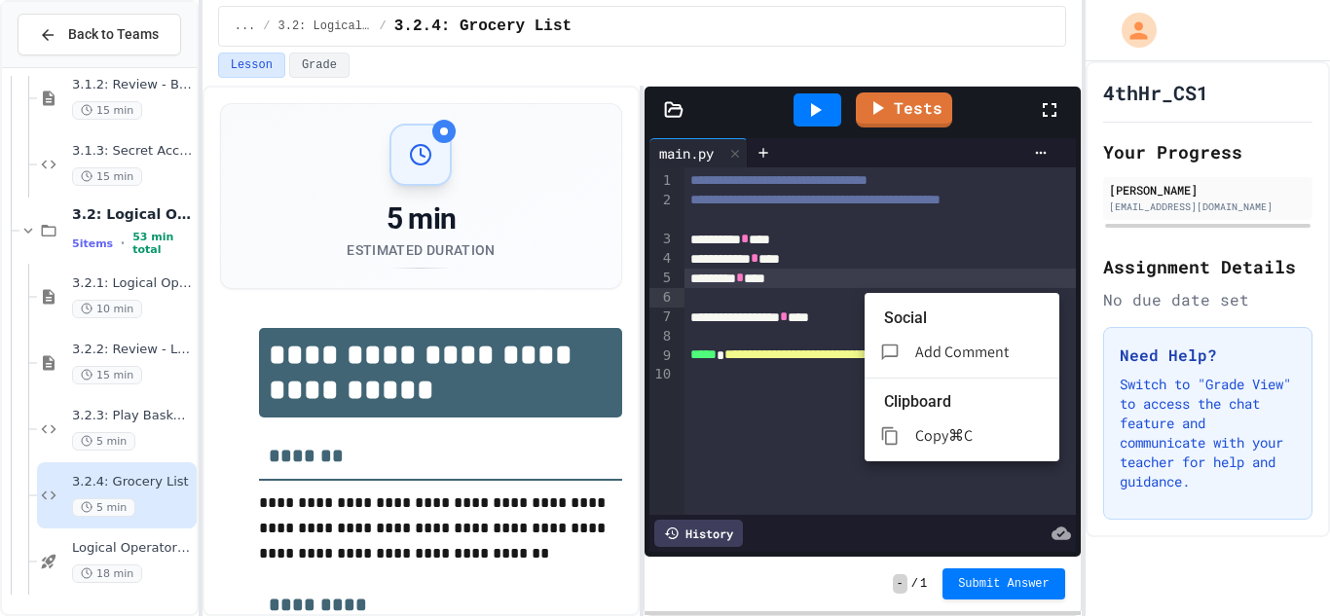
click at [1217, 207] on div at bounding box center [665, 308] width 1330 height 616
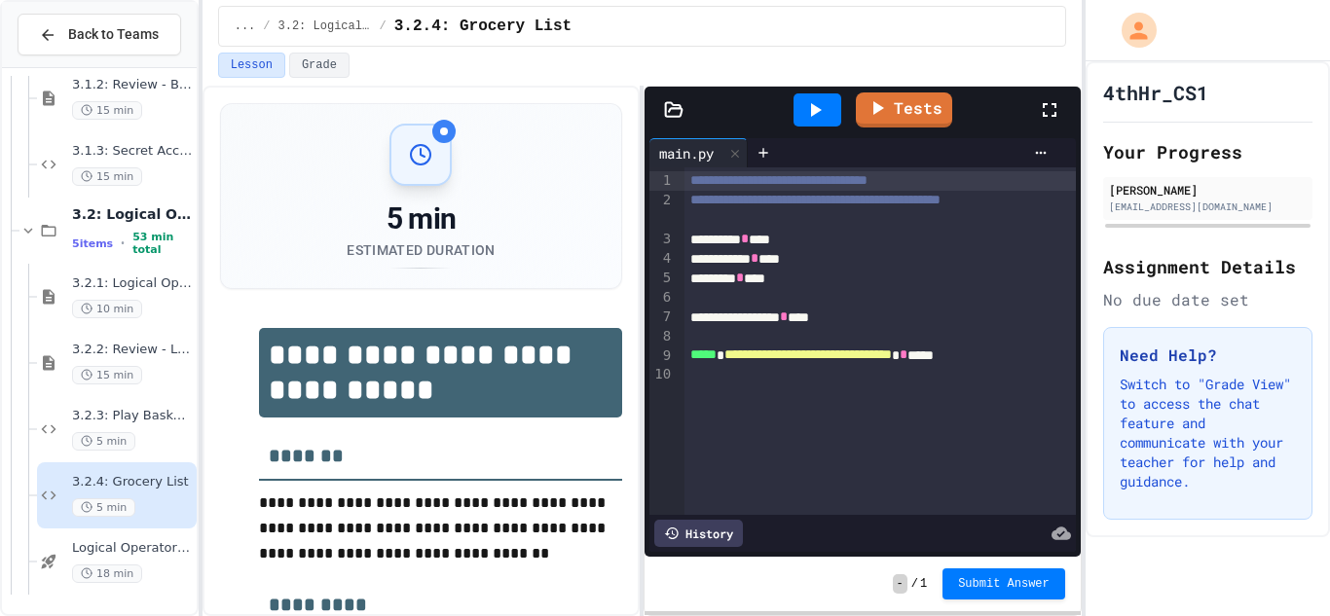
click at [1217, 207] on div "[EMAIL_ADDRESS][DOMAIN_NAME]" at bounding box center [1208, 207] width 198 height 15
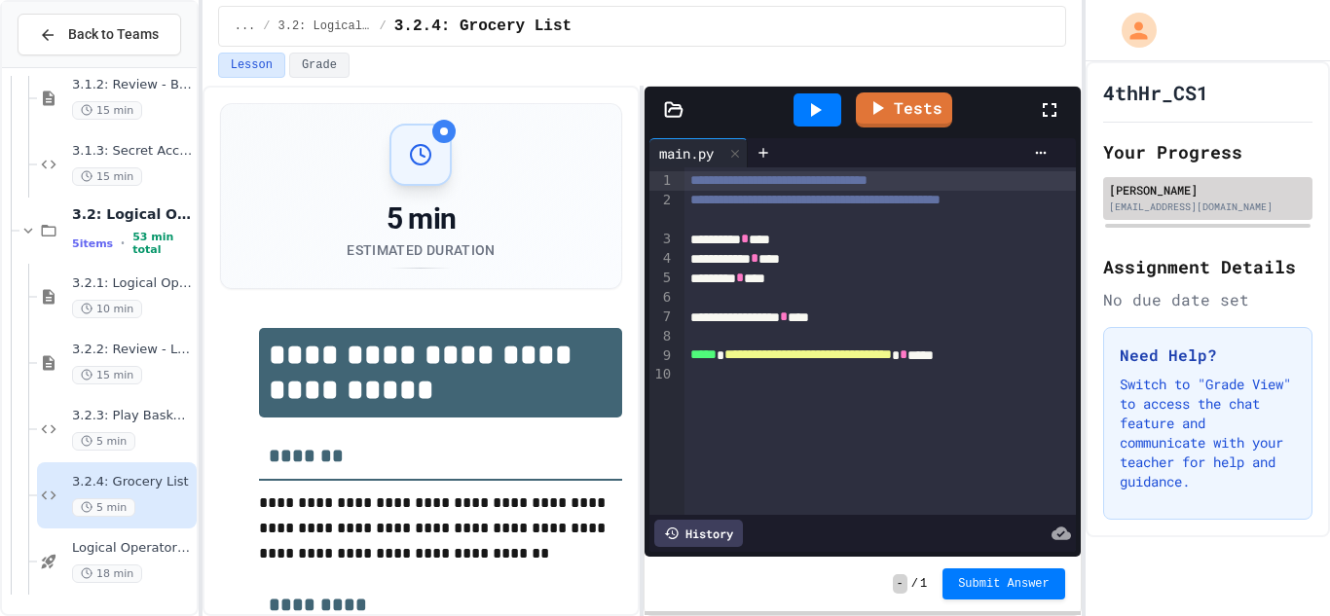
click at [1217, 207] on div "[EMAIL_ADDRESS][DOMAIN_NAME]" at bounding box center [1208, 207] width 198 height 15
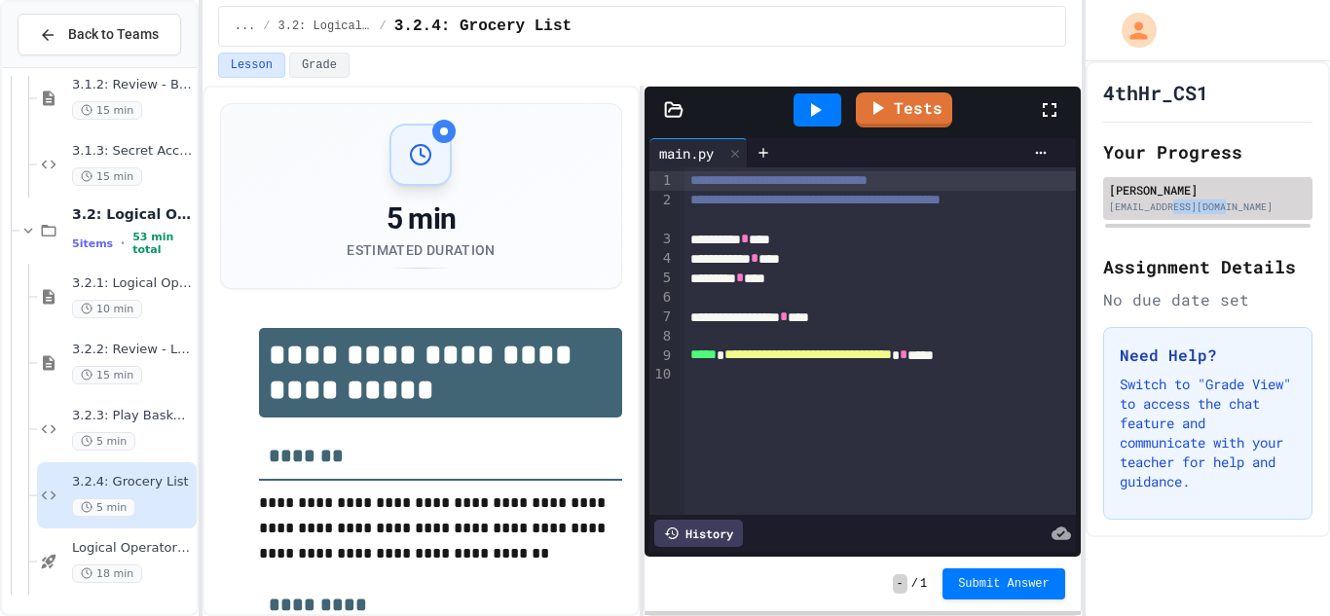
click at [1217, 207] on div "[EMAIL_ADDRESS][DOMAIN_NAME]" at bounding box center [1208, 207] width 198 height 15
click at [718, 248] on div "********* * ***" at bounding box center [880, 239] width 393 height 19
click at [1217, 207] on div "[EMAIL_ADDRESS][DOMAIN_NAME]" at bounding box center [1208, 207] width 198 height 15
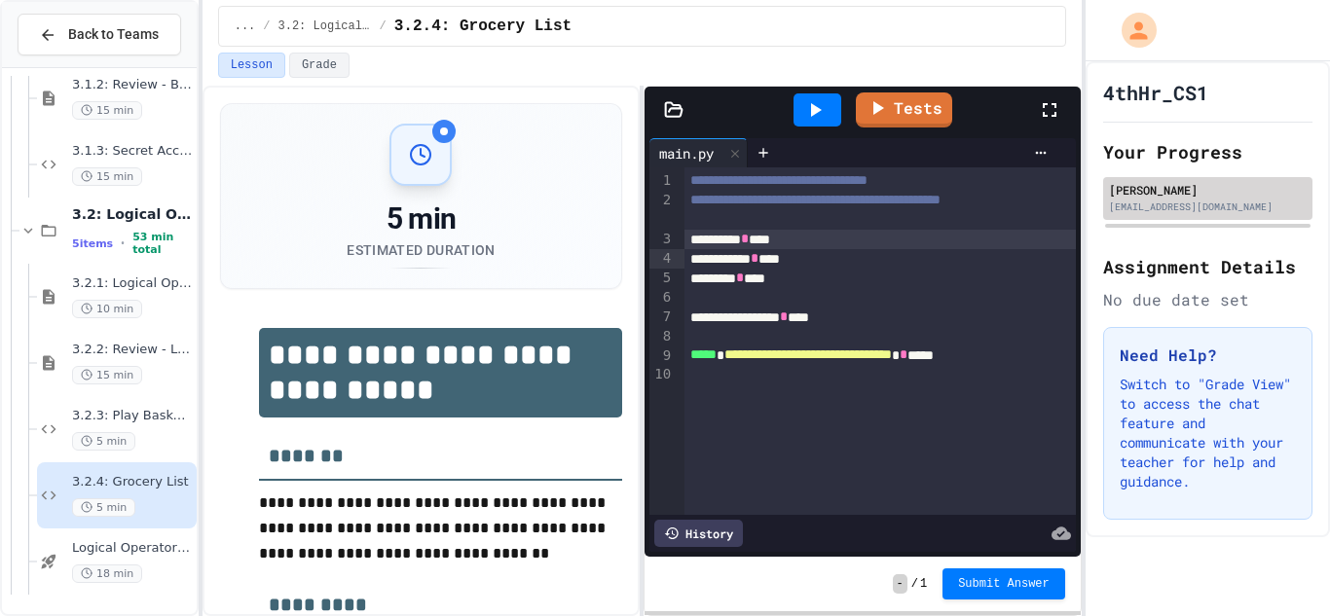
click at [1217, 207] on div "[EMAIL_ADDRESS][DOMAIN_NAME]" at bounding box center [1208, 207] width 198 height 15
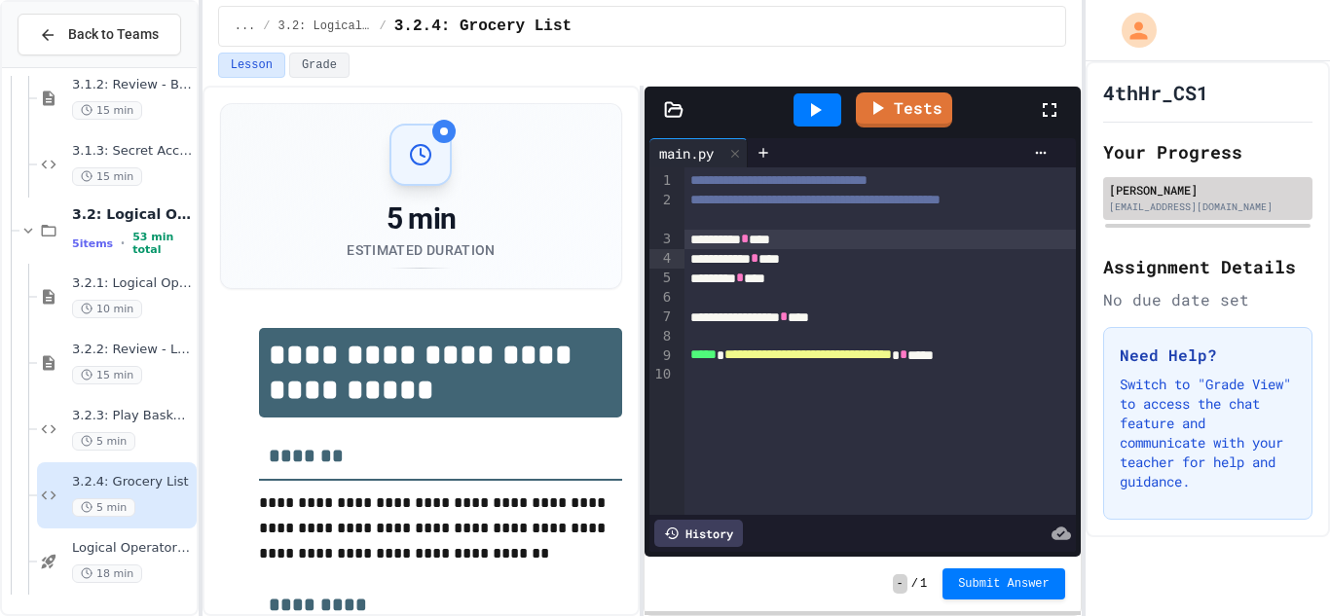
click at [1217, 207] on div "[EMAIL_ADDRESS][DOMAIN_NAME]" at bounding box center [1208, 207] width 198 height 15
click at [829, 249] on div "********* * ***" at bounding box center [880, 239] width 393 height 19
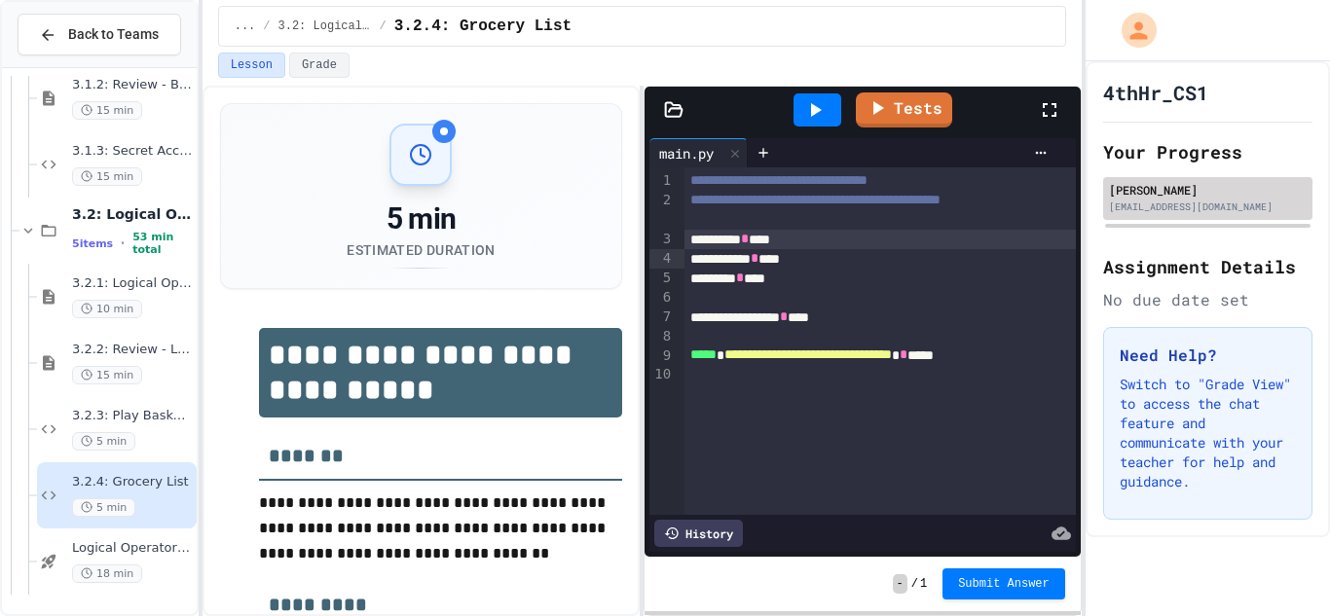
click at [1217, 207] on div "[EMAIL_ADDRESS][DOMAIN_NAME]" at bounding box center [1208, 207] width 198 height 15
click at [1044, 108] on icon at bounding box center [1049, 109] width 23 height 23
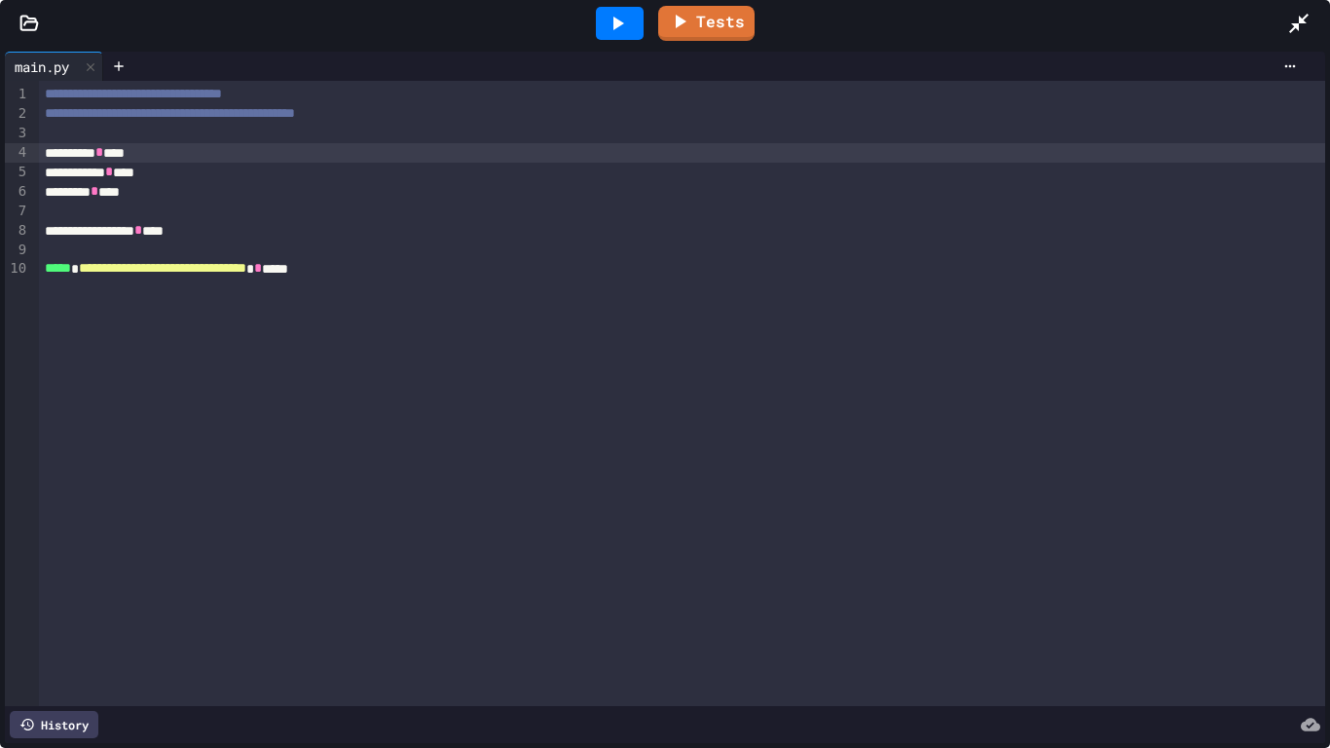
click at [1217, 292] on div "**********" at bounding box center [682, 393] width 1287 height 625
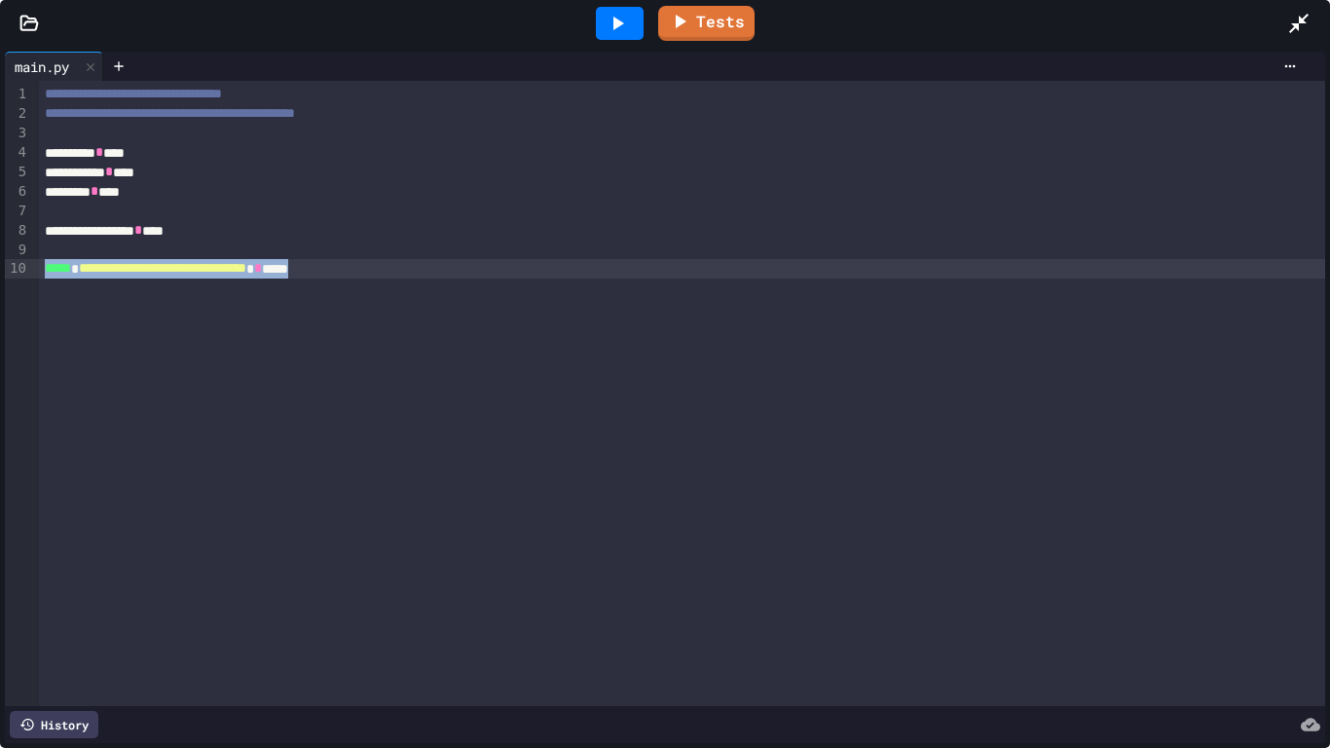
click at [1217, 292] on div "**********" at bounding box center [682, 393] width 1287 height 625
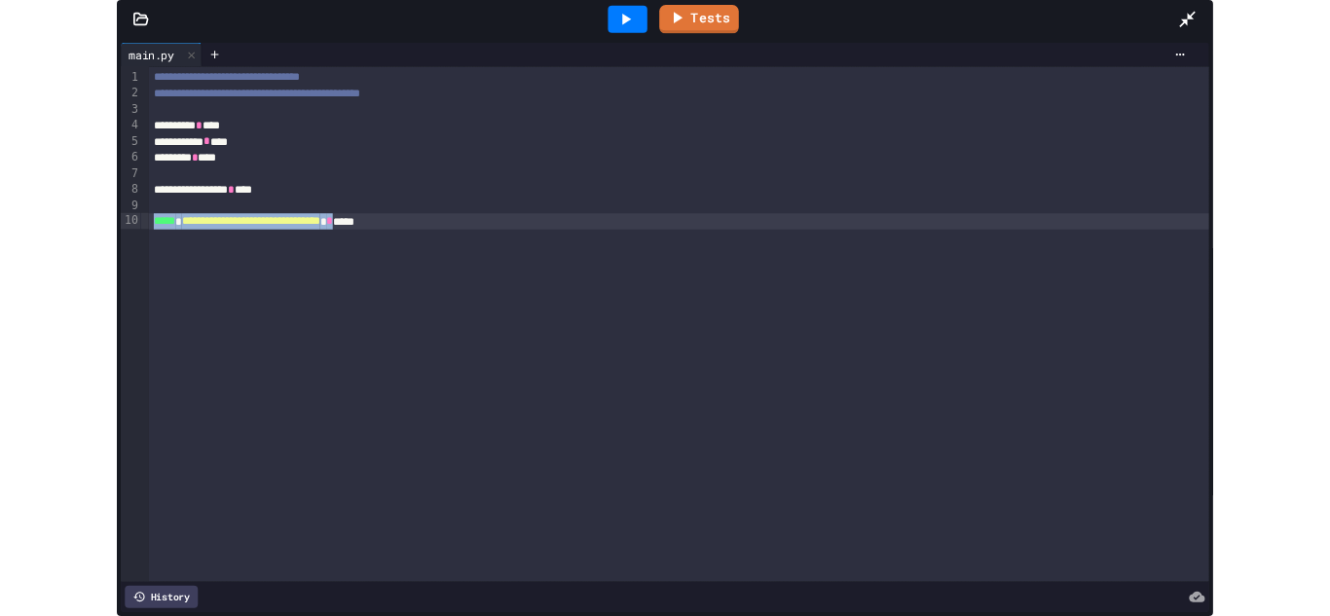
scroll to position [2208, 0]
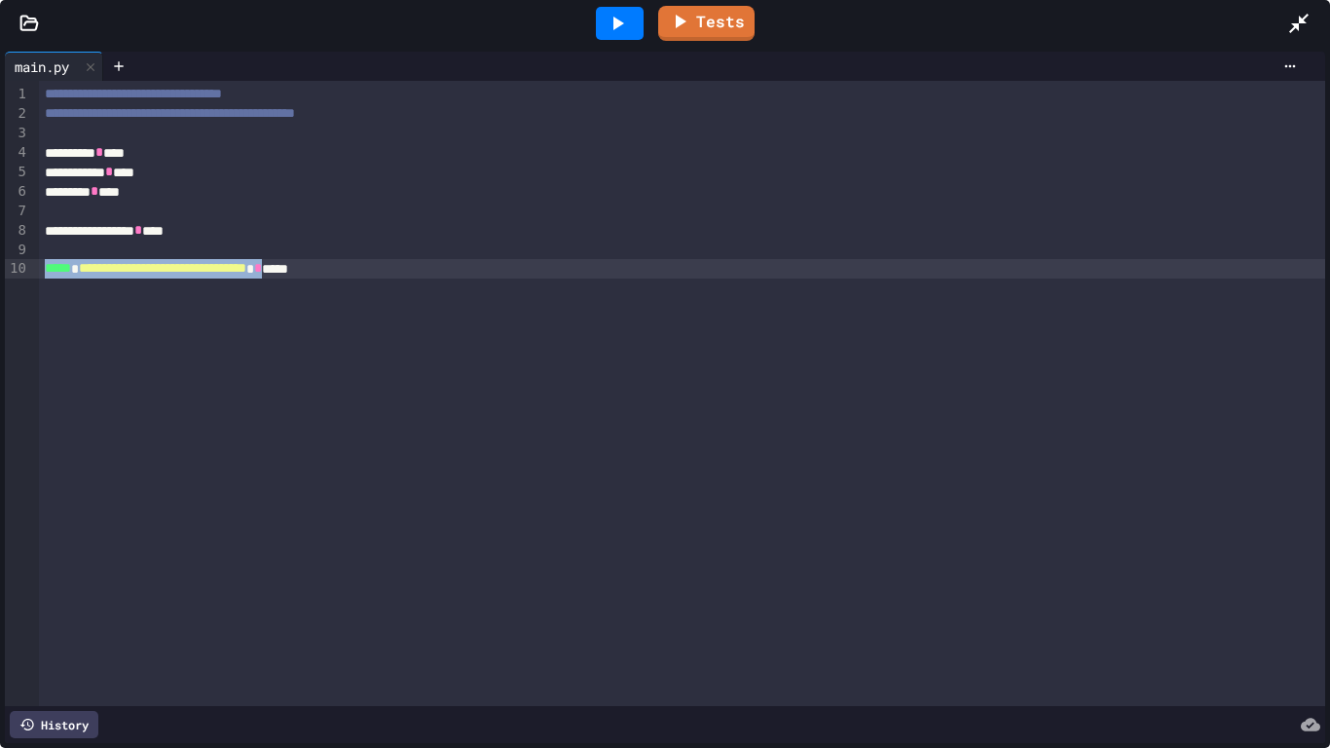
click at [1217, 292] on div "**********" at bounding box center [682, 393] width 1287 height 625
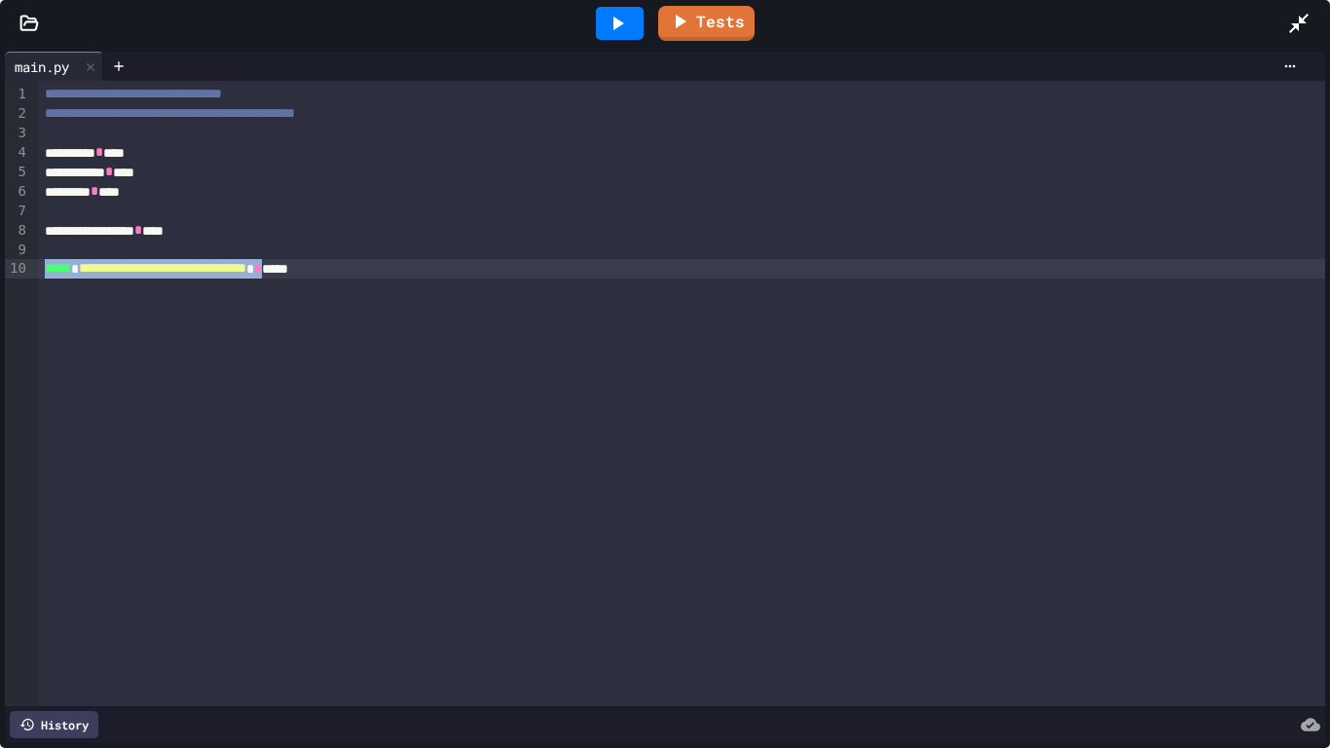
click at [1217, 292] on div "**********" at bounding box center [682, 393] width 1287 height 625
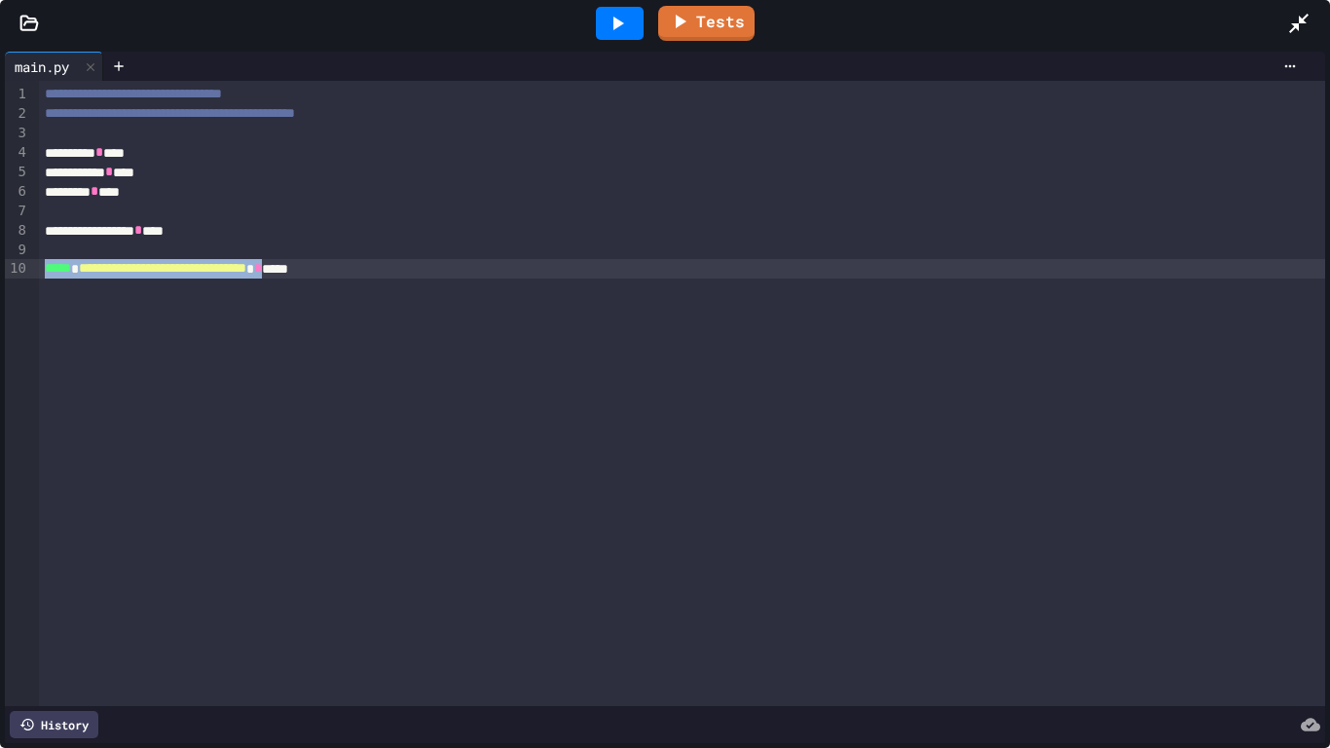
click at [1217, 292] on div "**********" at bounding box center [682, 393] width 1287 height 625
click at [413, 265] on div "**********" at bounding box center [682, 268] width 1287 height 19
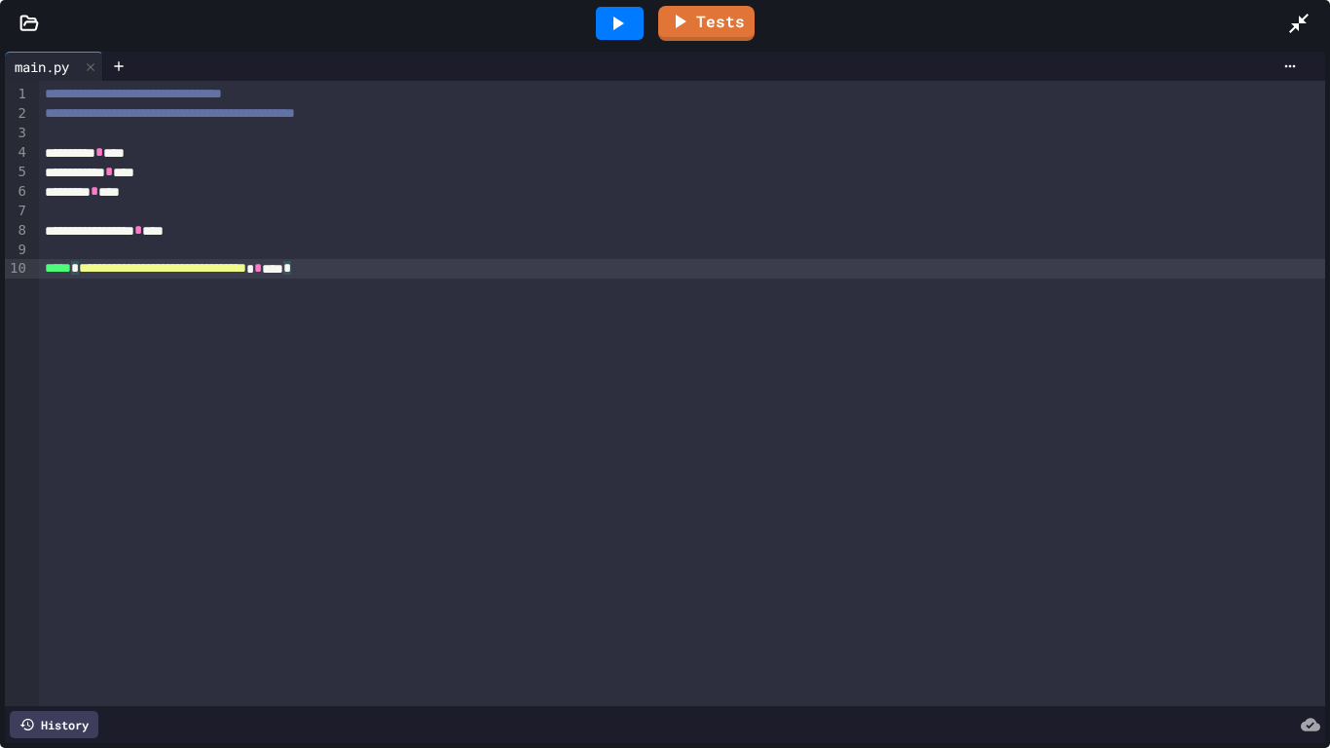
click at [1217, 292] on div "**********" at bounding box center [682, 393] width 1287 height 625
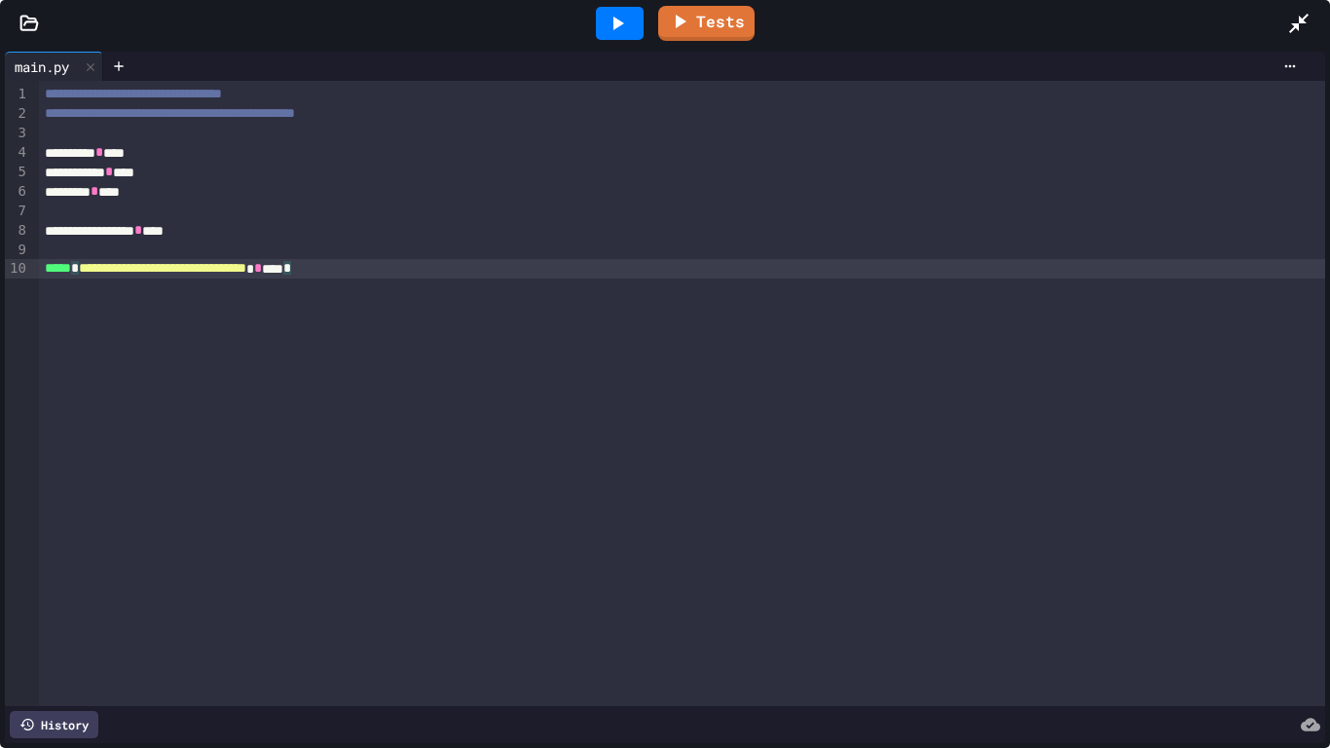
click at [1217, 292] on div "**********" at bounding box center [682, 393] width 1287 height 625
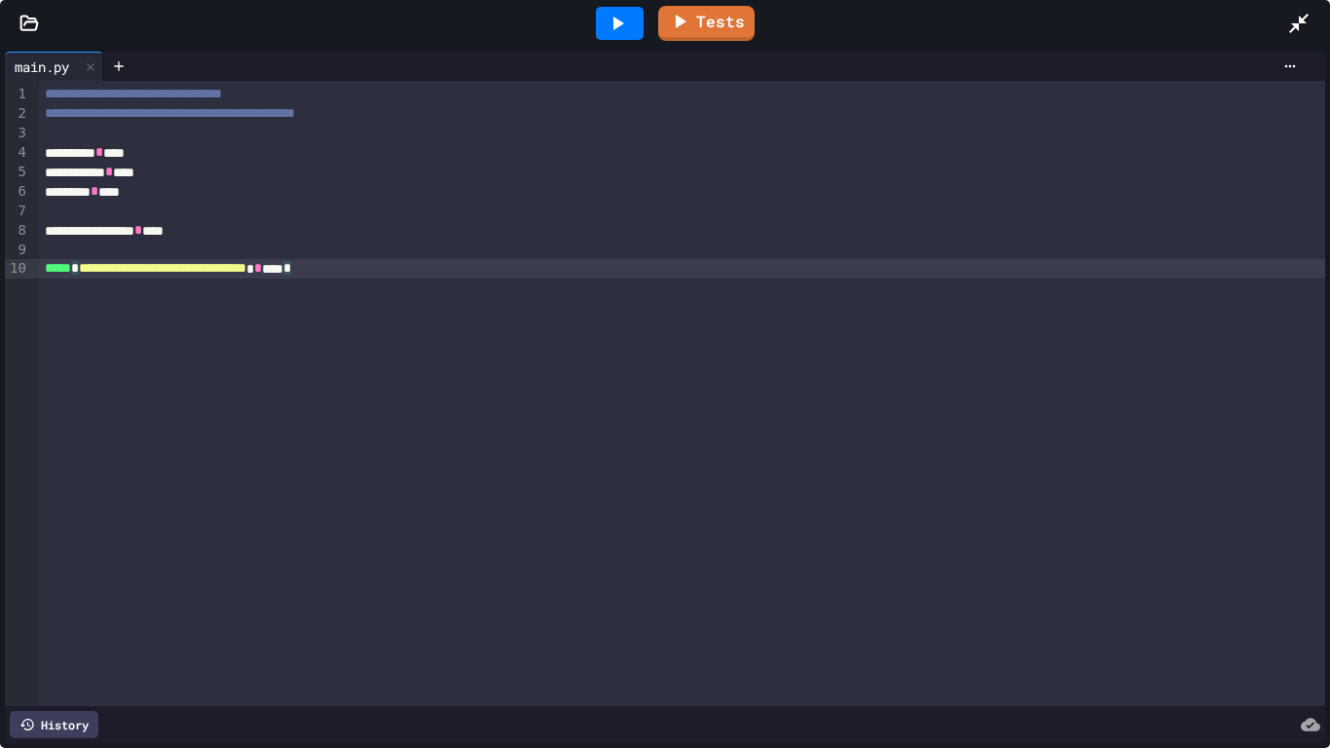
click at [1217, 292] on div "**********" at bounding box center [682, 393] width 1287 height 625
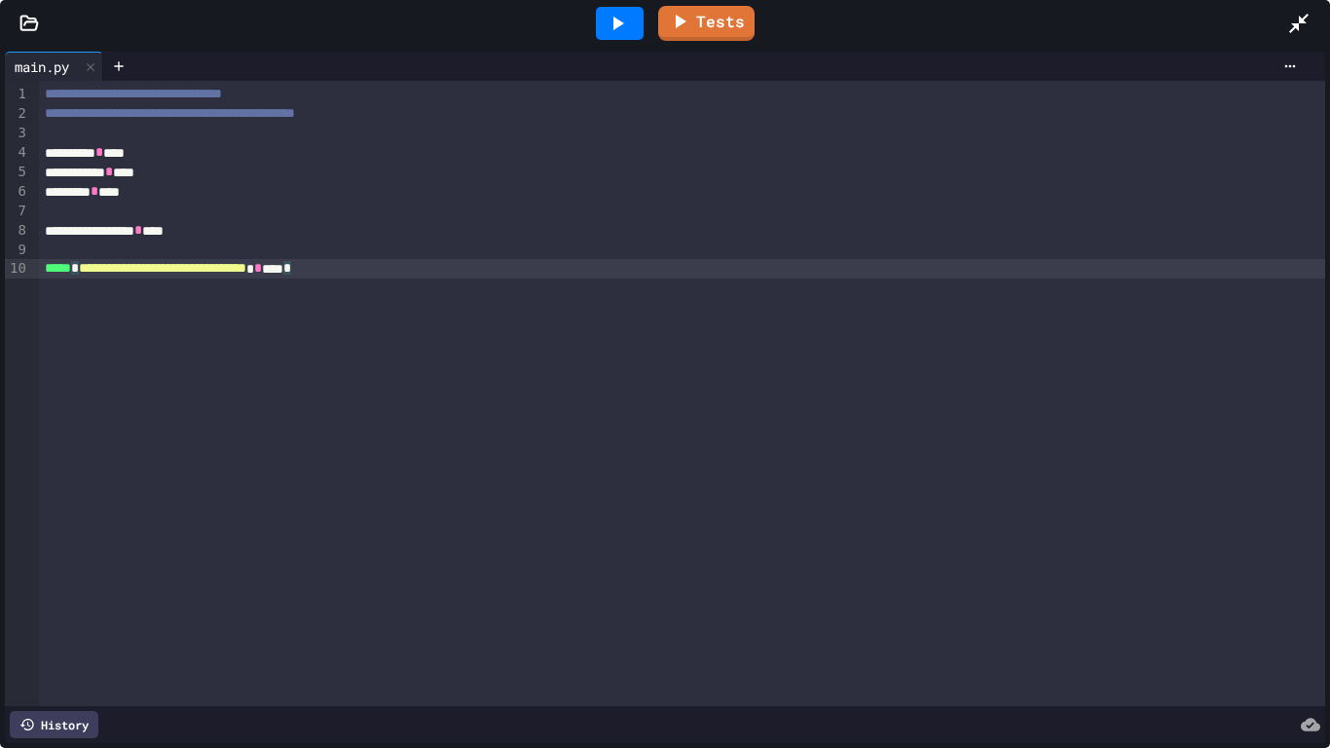
click at [1217, 292] on div "**********" at bounding box center [682, 393] width 1287 height 625
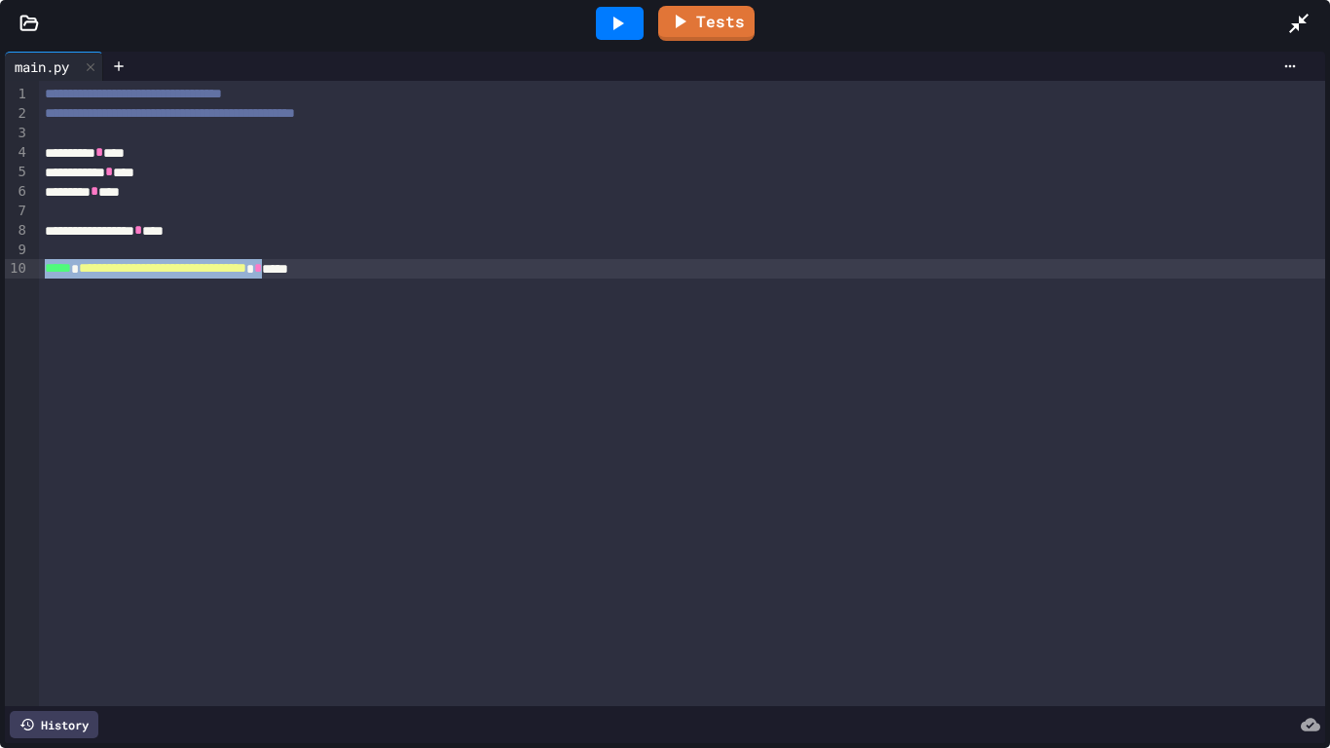
click at [1217, 292] on div "**********" at bounding box center [682, 393] width 1287 height 625
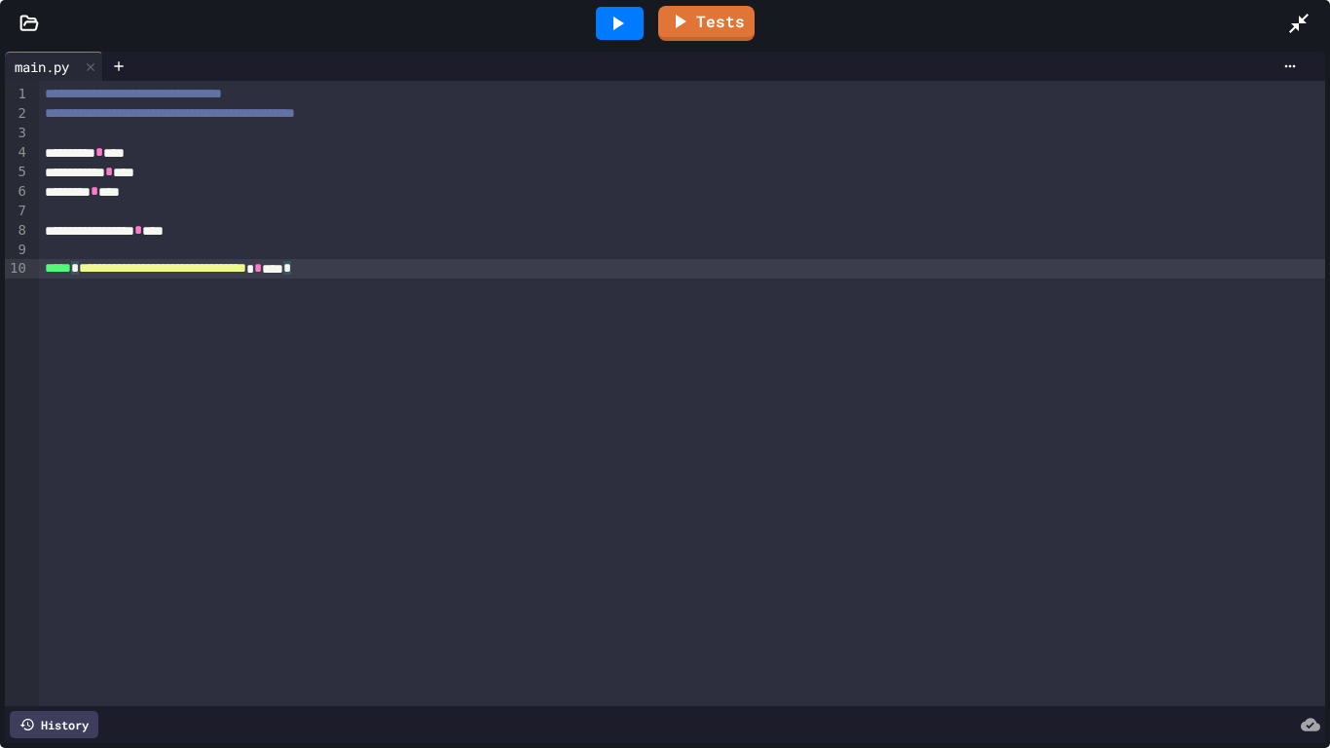
click at [1217, 292] on div "**********" at bounding box center [682, 393] width 1287 height 625
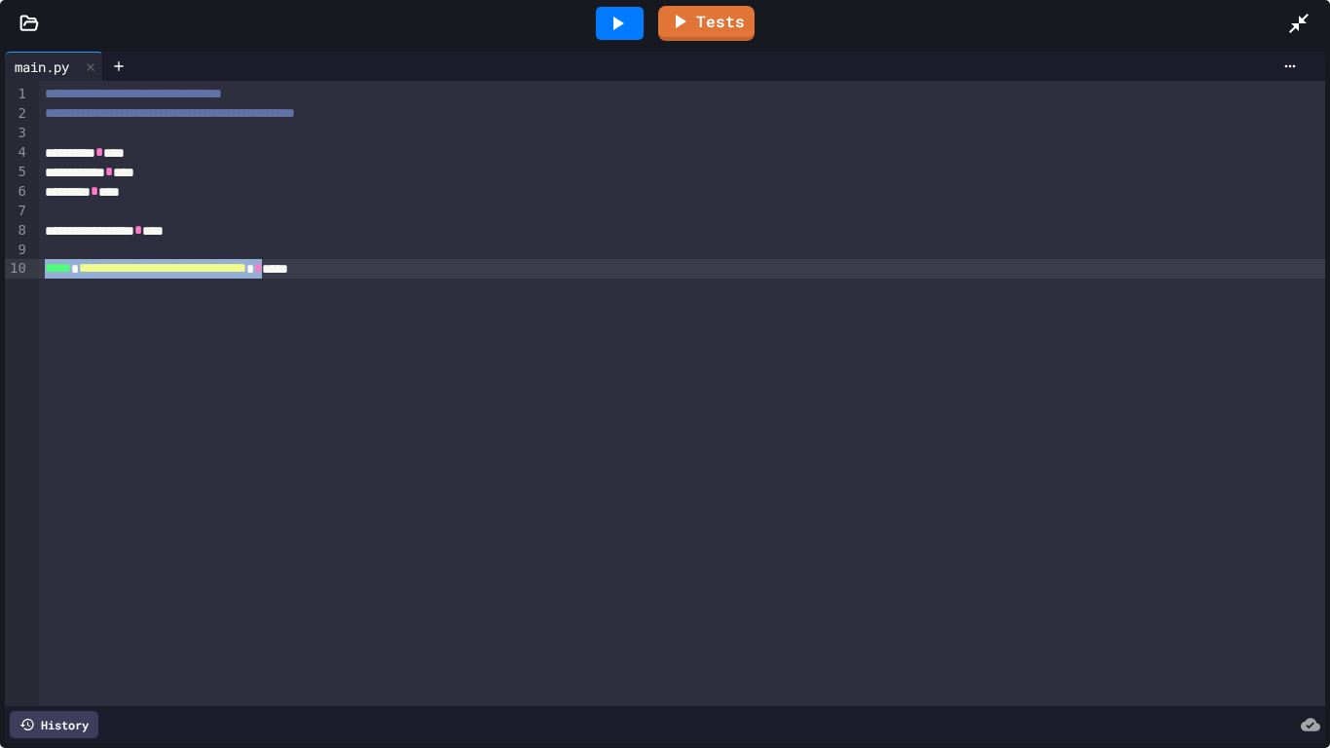
click at [1217, 292] on div "**********" at bounding box center [682, 393] width 1287 height 625
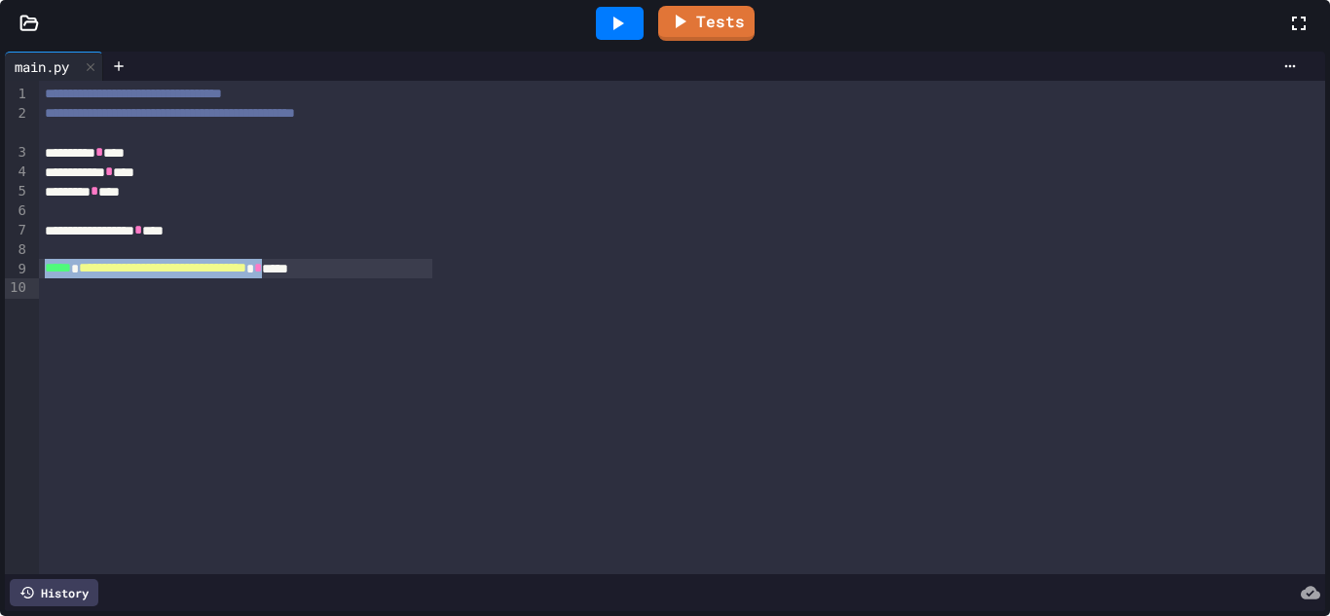
click at [1217, 207] on div at bounding box center [665, 308] width 1330 height 616
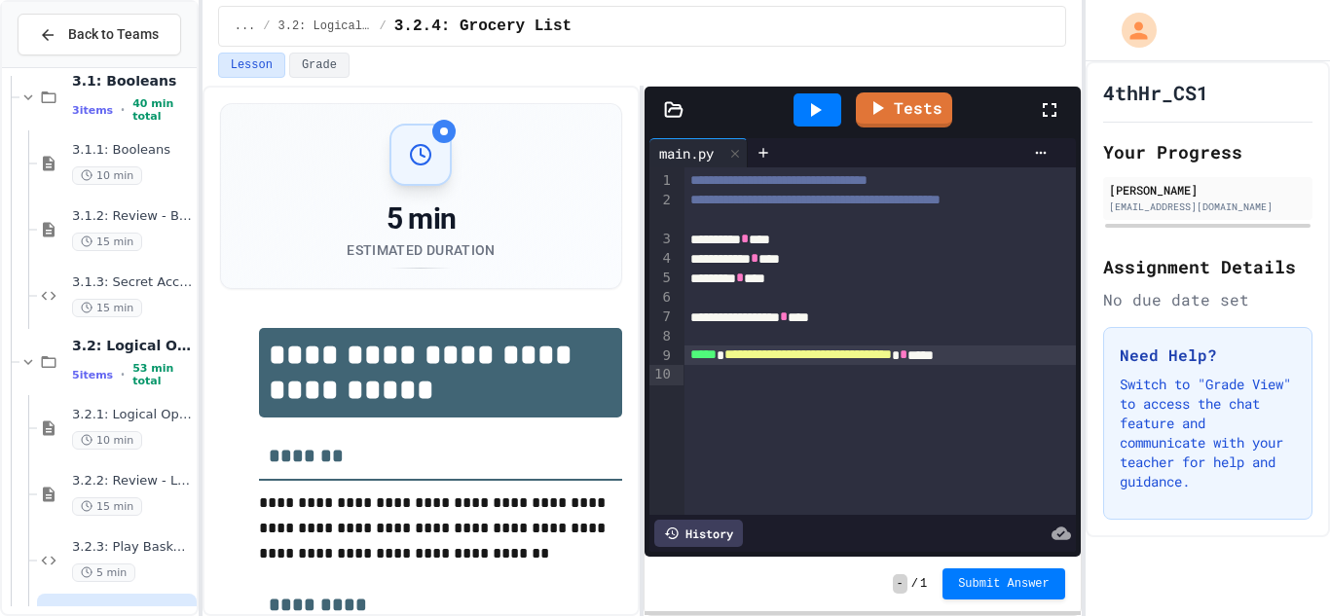
click at [1217, 207] on div "[EMAIL_ADDRESS][DOMAIN_NAME]" at bounding box center [1208, 207] width 198 height 15
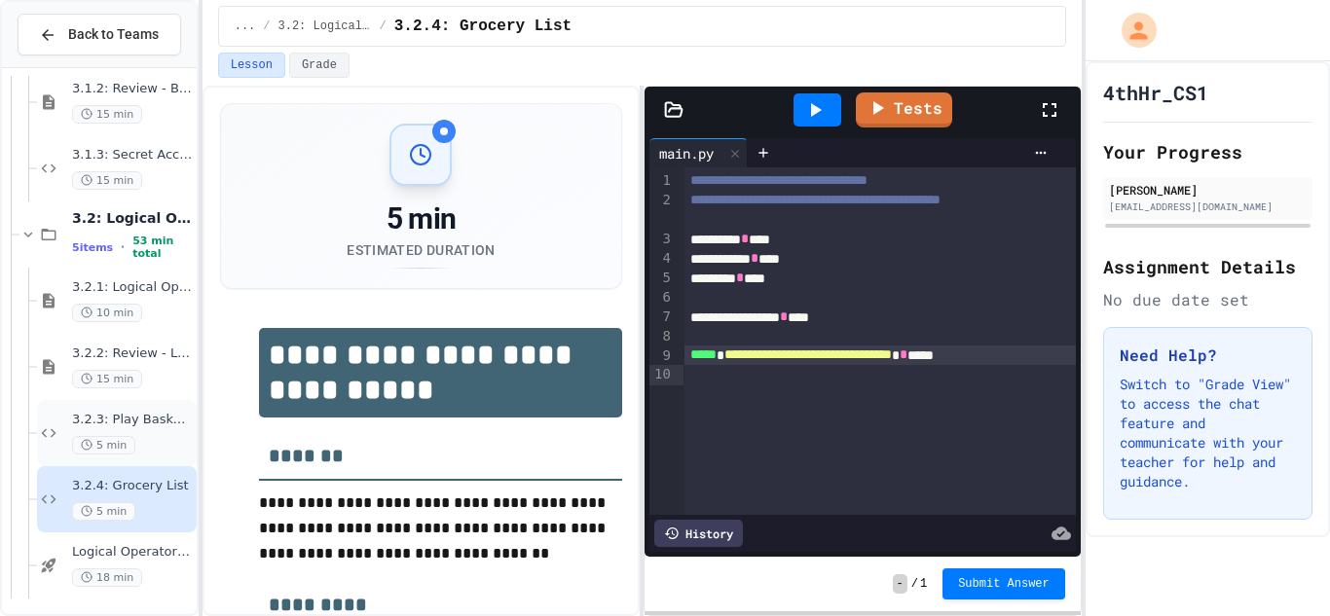
scroll to position [2339, 0]
click at [1217, 207] on div "[EMAIL_ADDRESS][DOMAIN_NAME]" at bounding box center [1208, 207] width 198 height 15
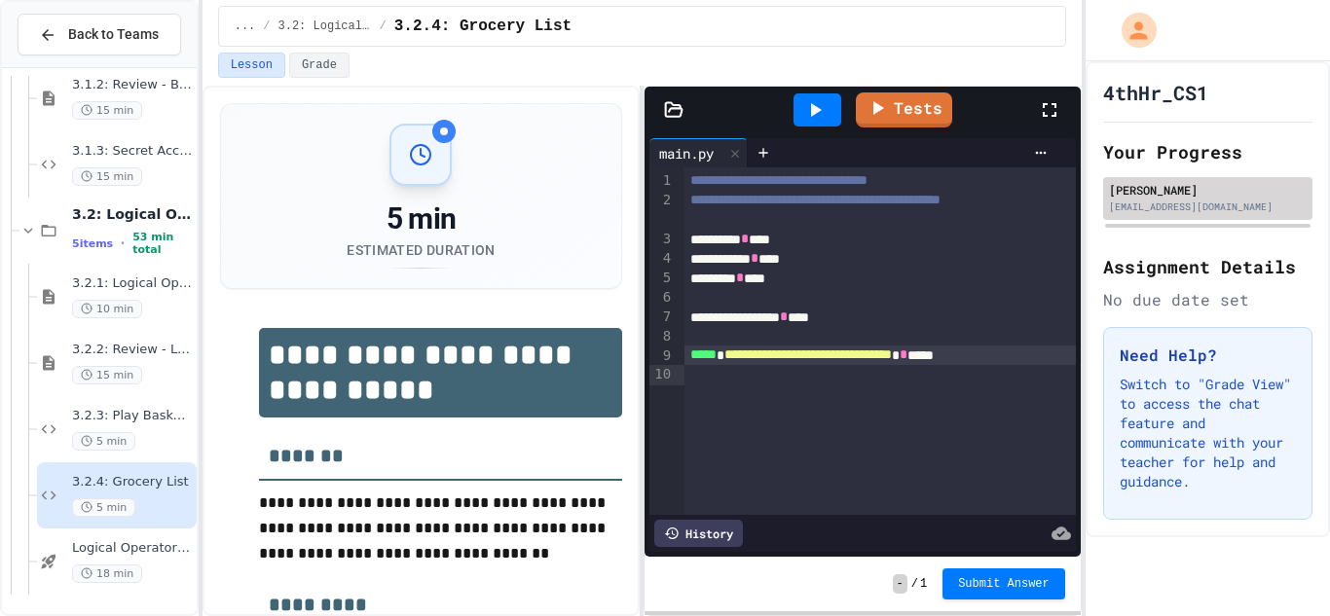
click at [1217, 207] on div "[EMAIL_ADDRESS][DOMAIN_NAME]" at bounding box center [1208, 207] width 198 height 15
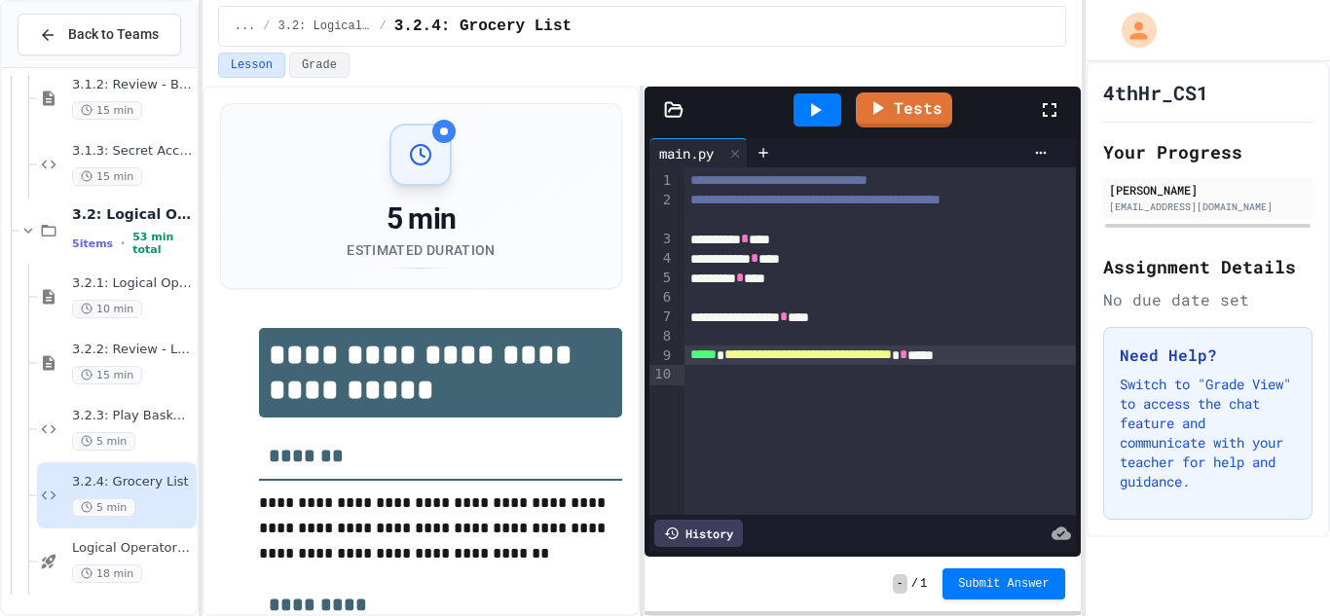
click at [1217, 207] on div "[EMAIL_ADDRESS][DOMAIN_NAME]" at bounding box center [1208, 207] width 198 height 15
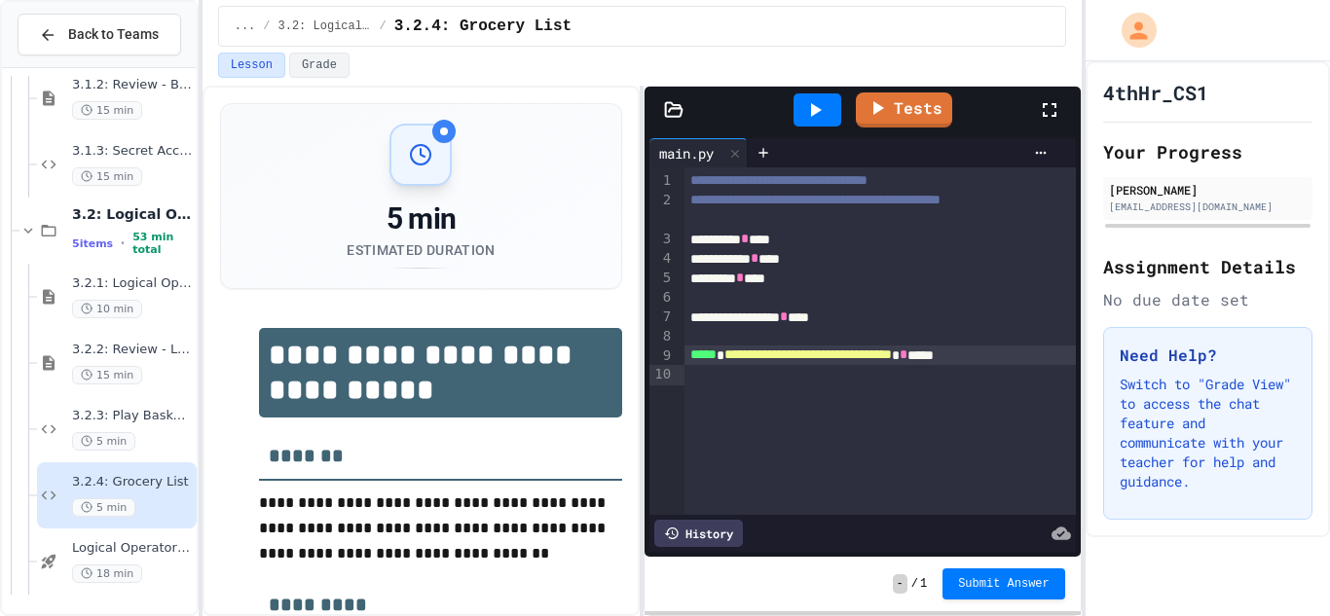
click at [1217, 207] on div "[EMAIL_ADDRESS][DOMAIN_NAME]" at bounding box center [1208, 207] width 198 height 15
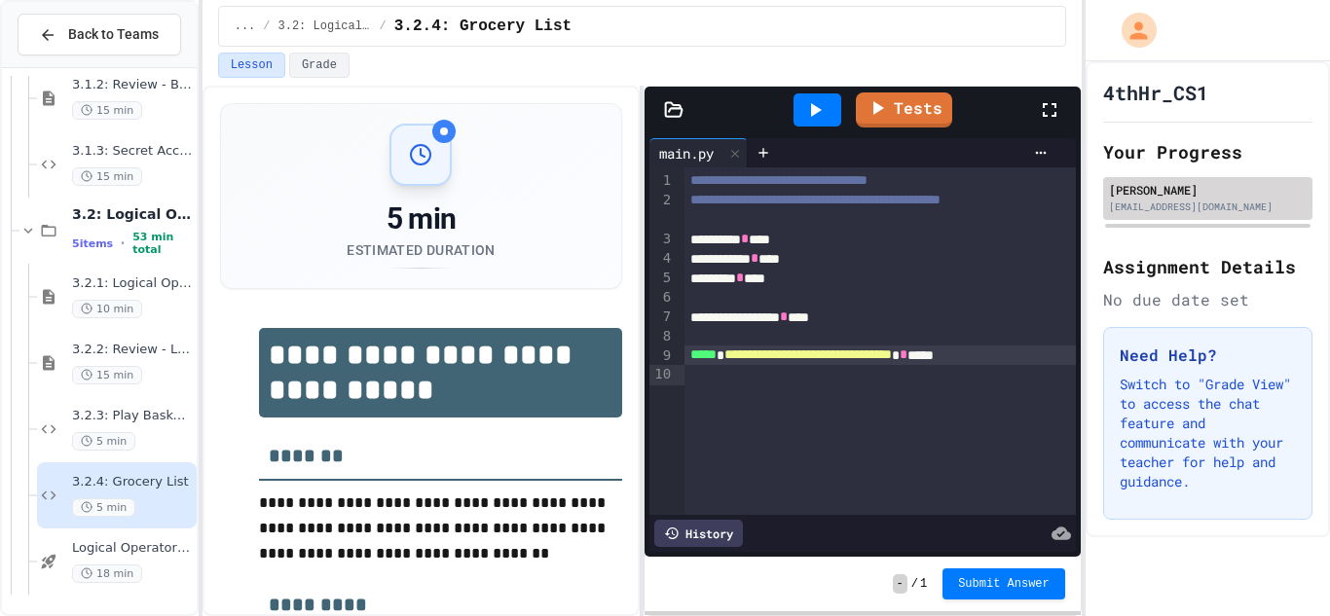
click at [1217, 207] on div "[EMAIL_ADDRESS][DOMAIN_NAME]" at bounding box center [1208, 207] width 198 height 15
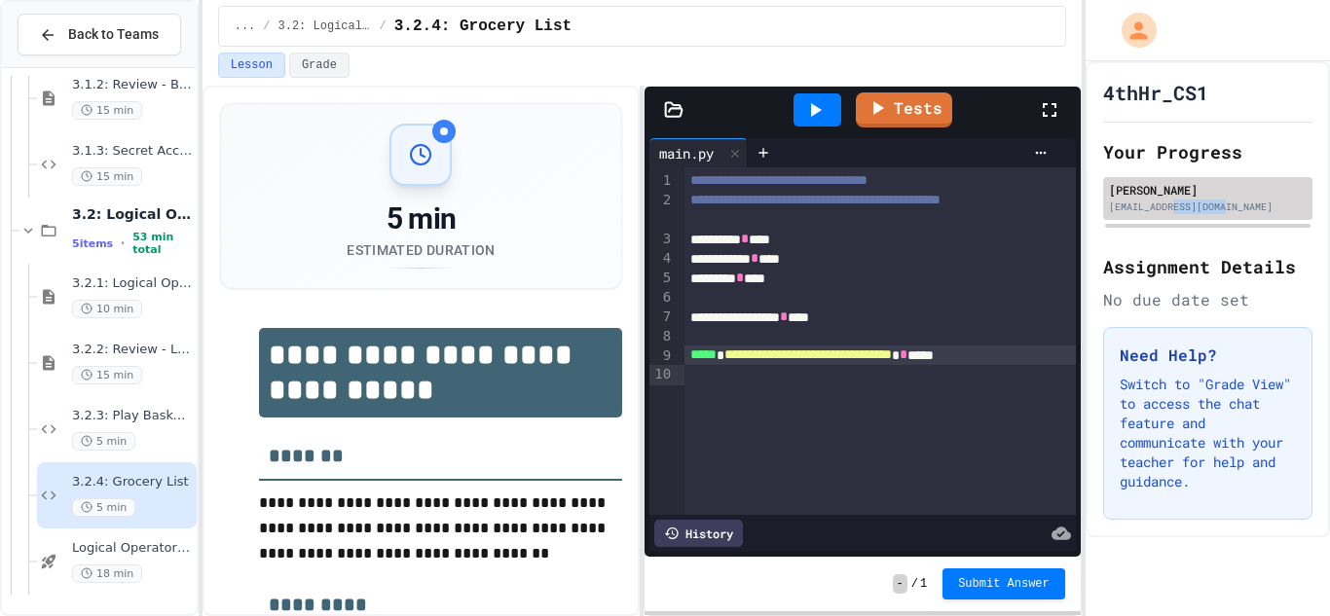
click at [1217, 207] on div "[EMAIL_ADDRESS][DOMAIN_NAME]" at bounding box center [1208, 207] width 198 height 15
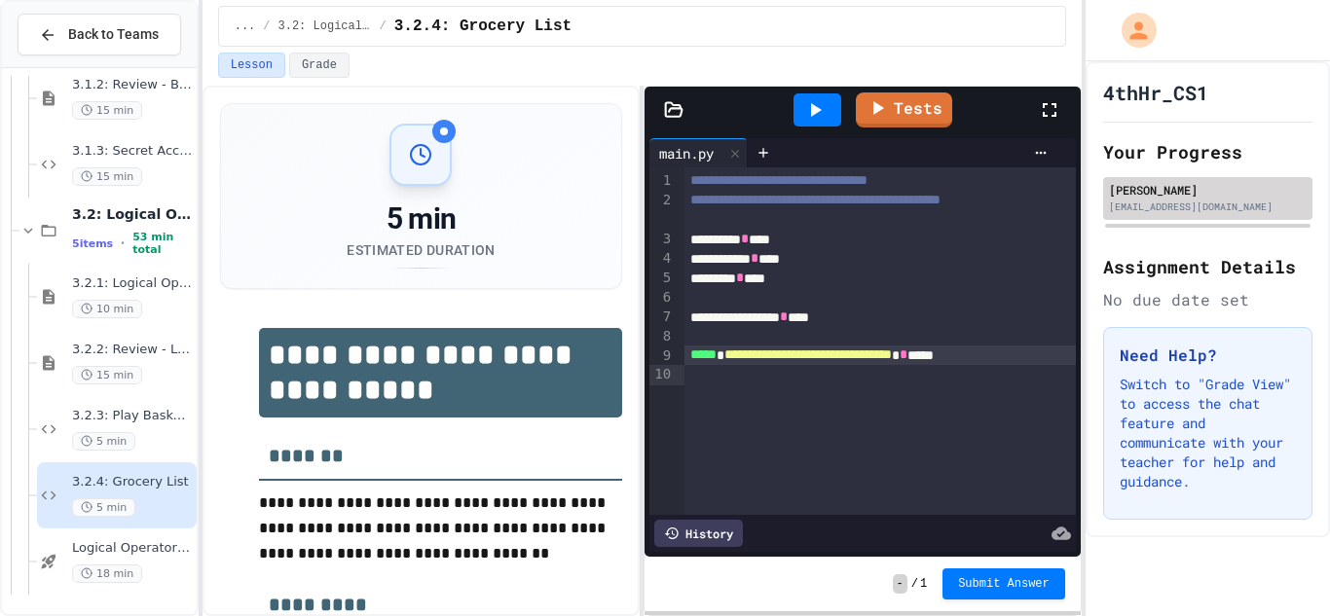
click at [1217, 207] on div "[EMAIL_ADDRESS][DOMAIN_NAME]" at bounding box center [1208, 207] width 198 height 15
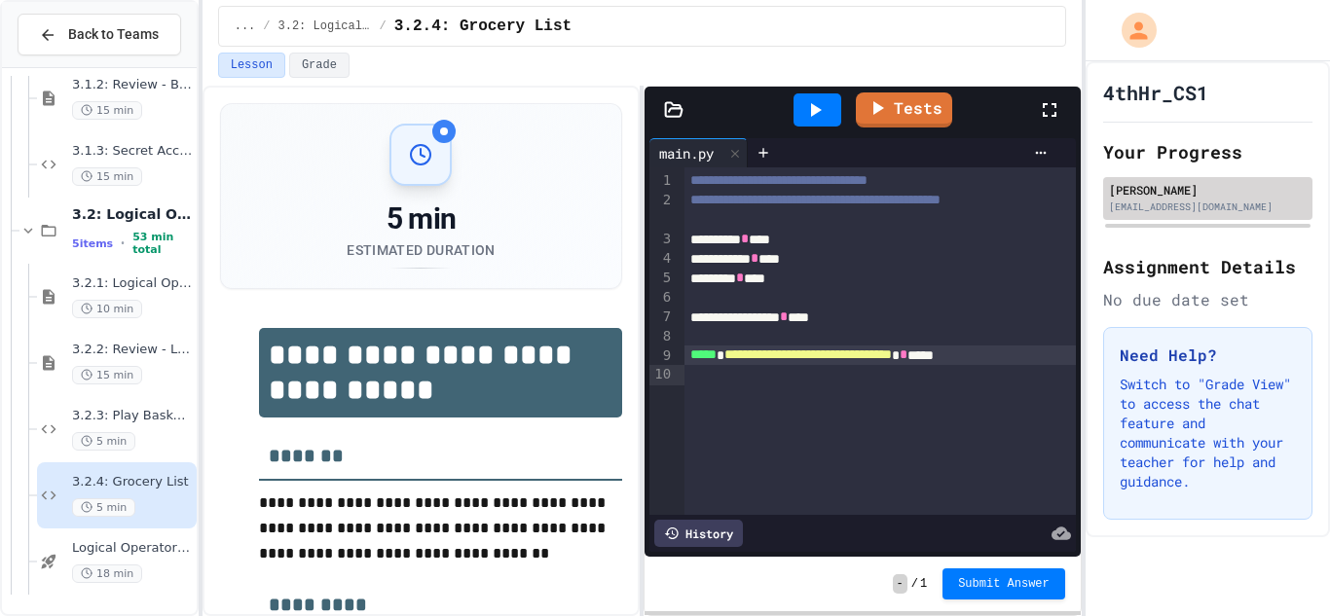
click at [1217, 207] on div "[EMAIL_ADDRESS][DOMAIN_NAME]" at bounding box center [1208, 207] width 198 height 15
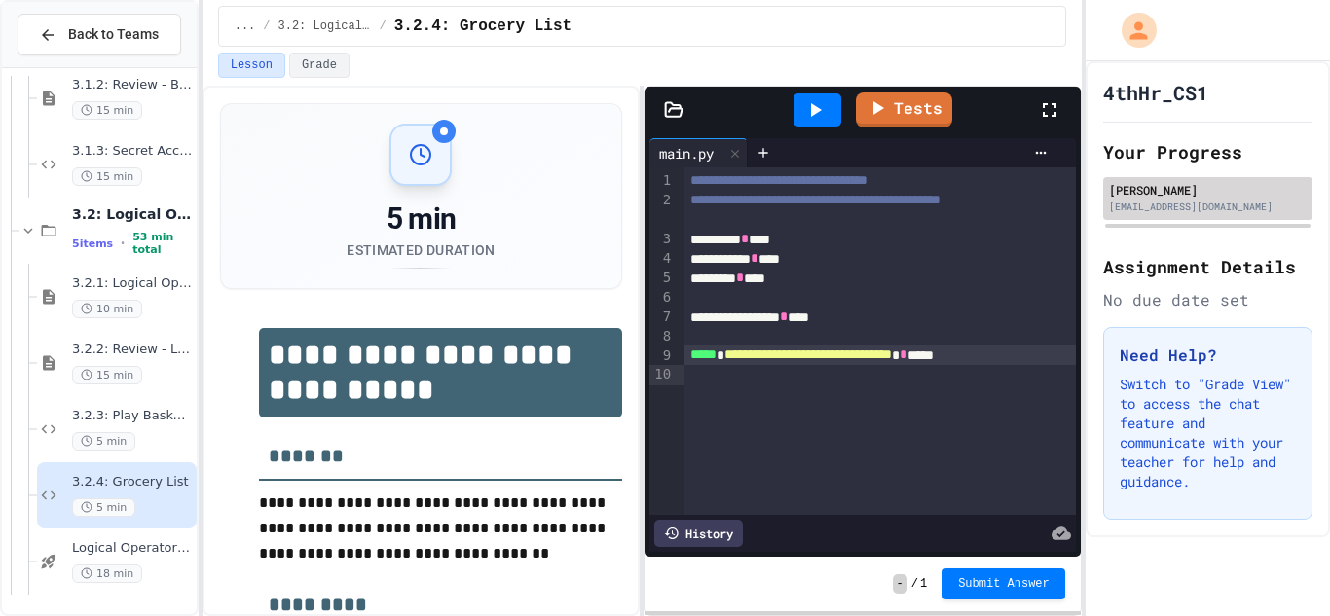
click at [1217, 207] on div "[EMAIL_ADDRESS][DOMAIN_NAME]" at bounding box center [1208, 207] width 198 height 15
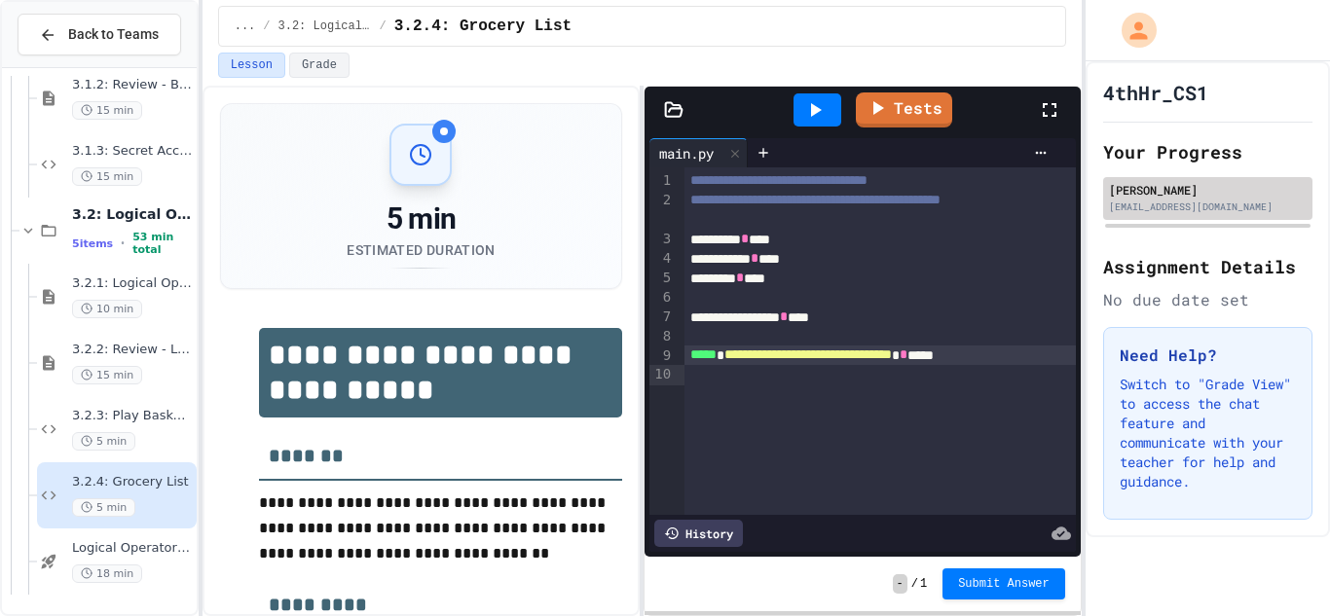
click at [1217, 207] on div "[EMAIL_ADDRESS][DOMAIN_NAME]" at bounding box center [1208, 207] width 198 height 15
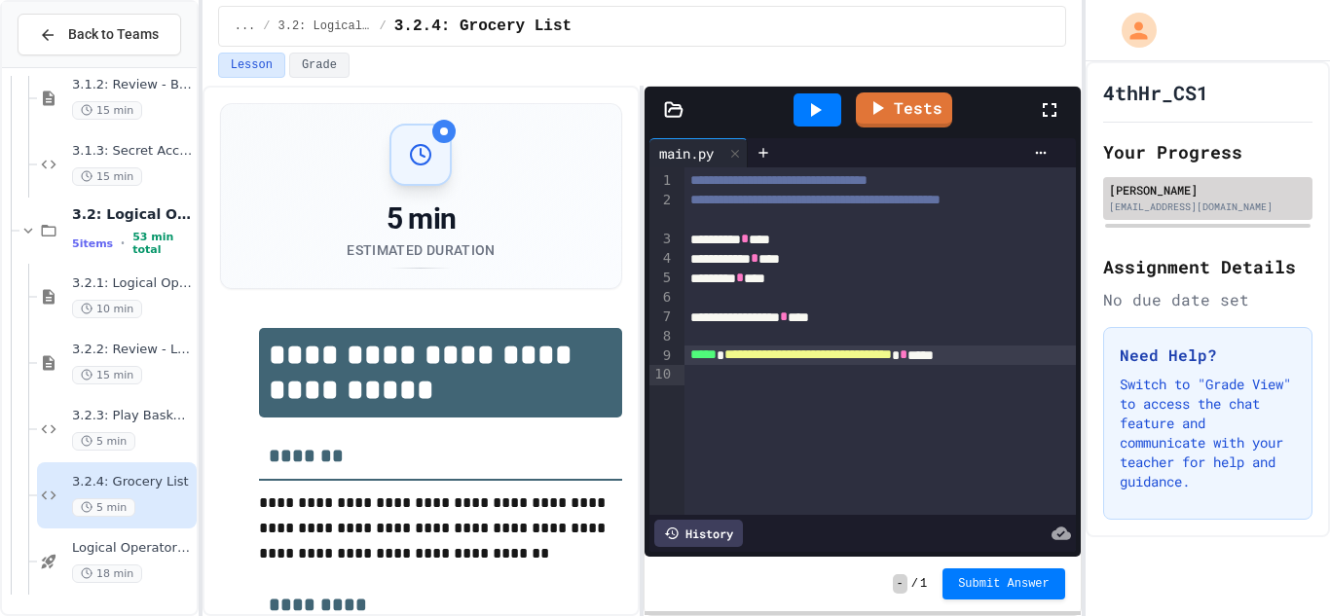
click at [1217, 207] on div "[EMAIL_ADDRESS][DOMAIN_NAME]" at bounding box center [1208, 207] width 198 height 15
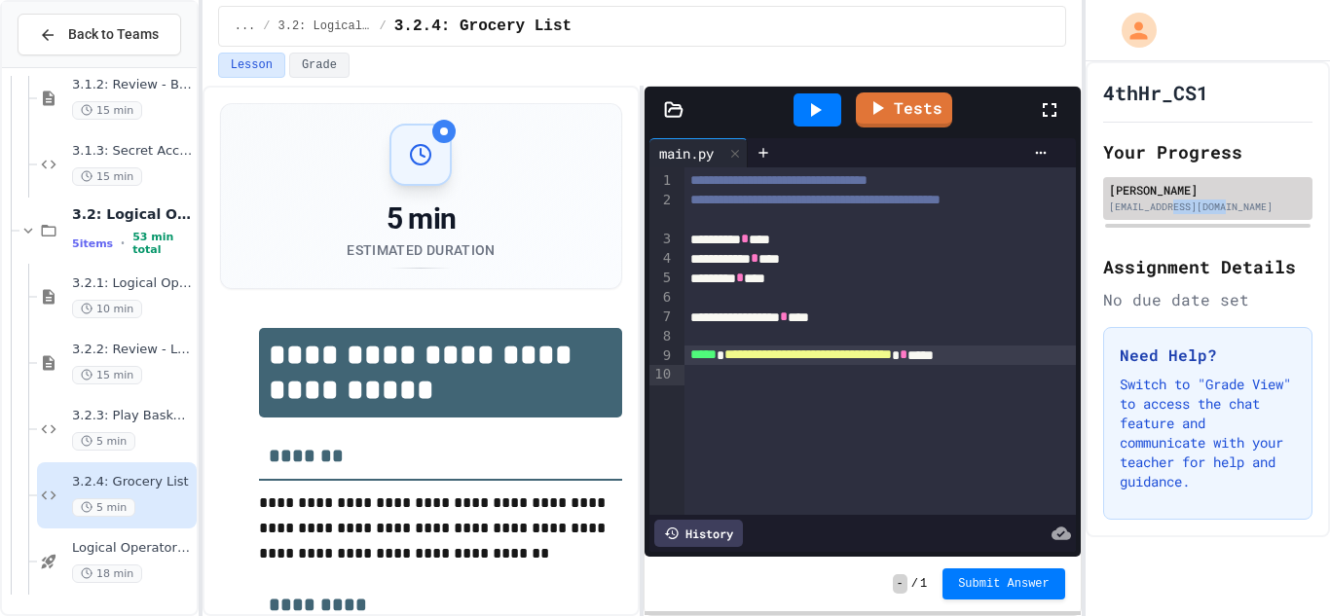
click at [1217, 207] on div "[EMAIL_ADDRESS][DOMAIN_NAME]" at bounding box center [1208, 207] width 198 height 15
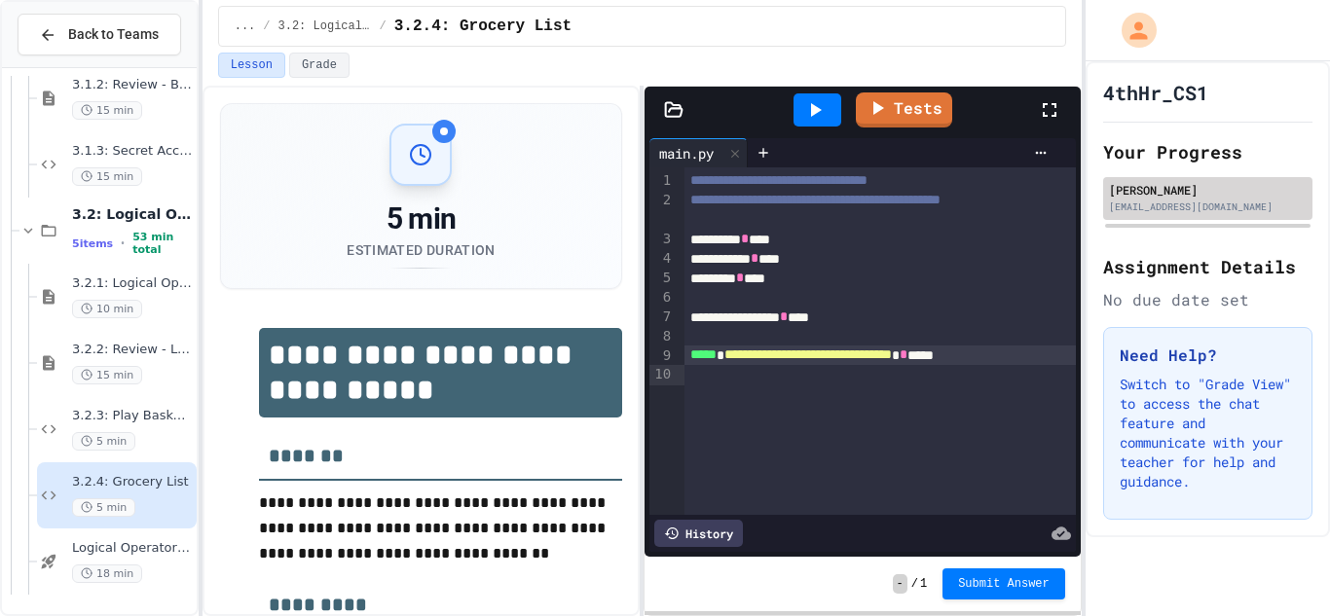
click at [1217, 207] on div "[EMAIL_ADDRESS][DOMAIN_NAME]" at bounding box center [1208, 207] width 198 height 15
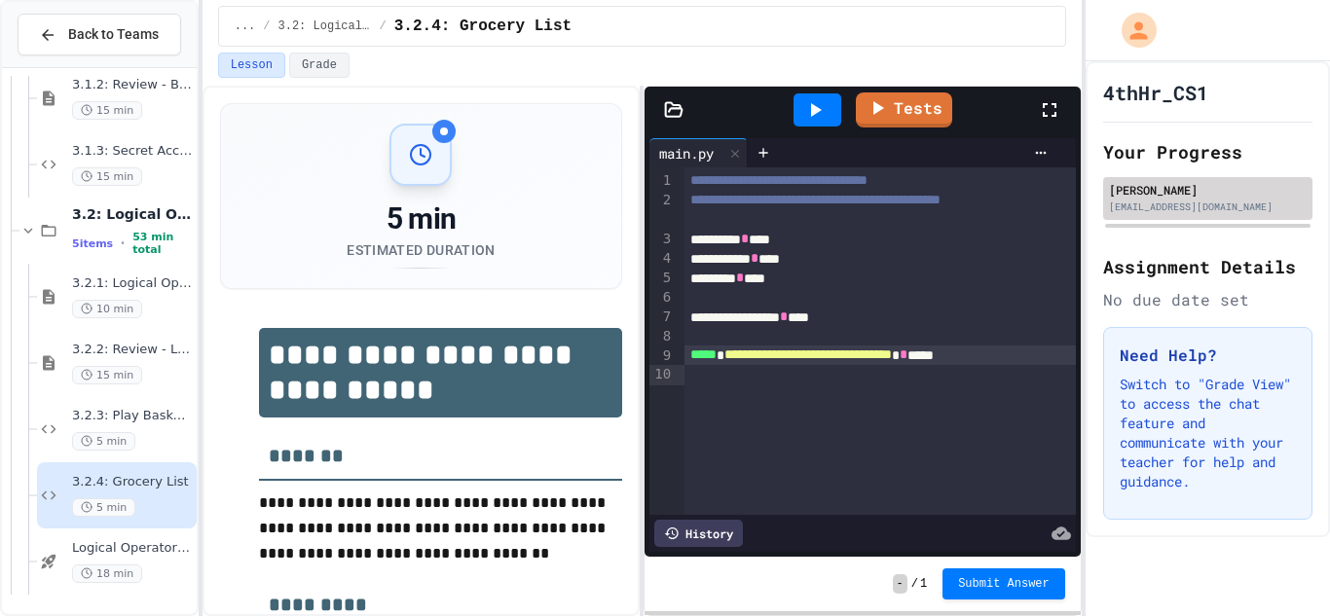
click at [1217, 207] on div "[EMAIL_ADDRESS][DOMAIN_NAME]" at bounding box center [1208, 207] width 198 height 15
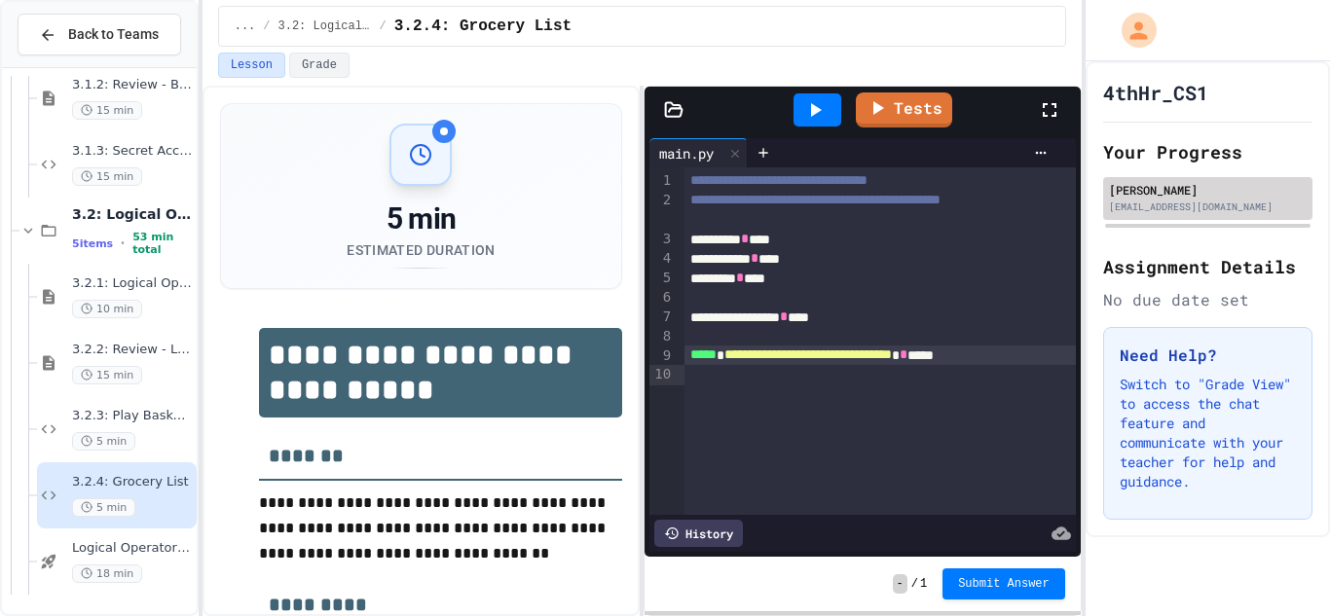
click at [1217, 207] on div "[EMAIL_ADDRESS][DOMAIN_NAME]" at bounding box center [1208, 207] width 198 height 15
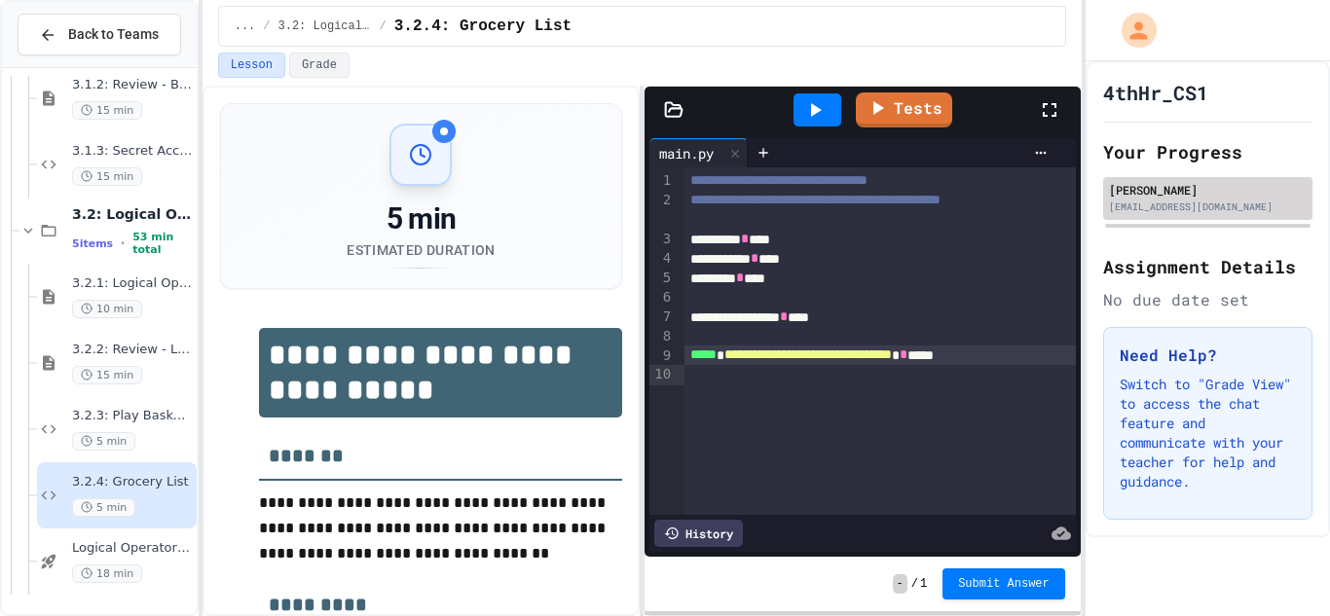
click at [1217, 207] on div "[EMAIL_ADDRESS][DOMAIN_NAME]" at bounding box center [1208, 207] width 198 height 15
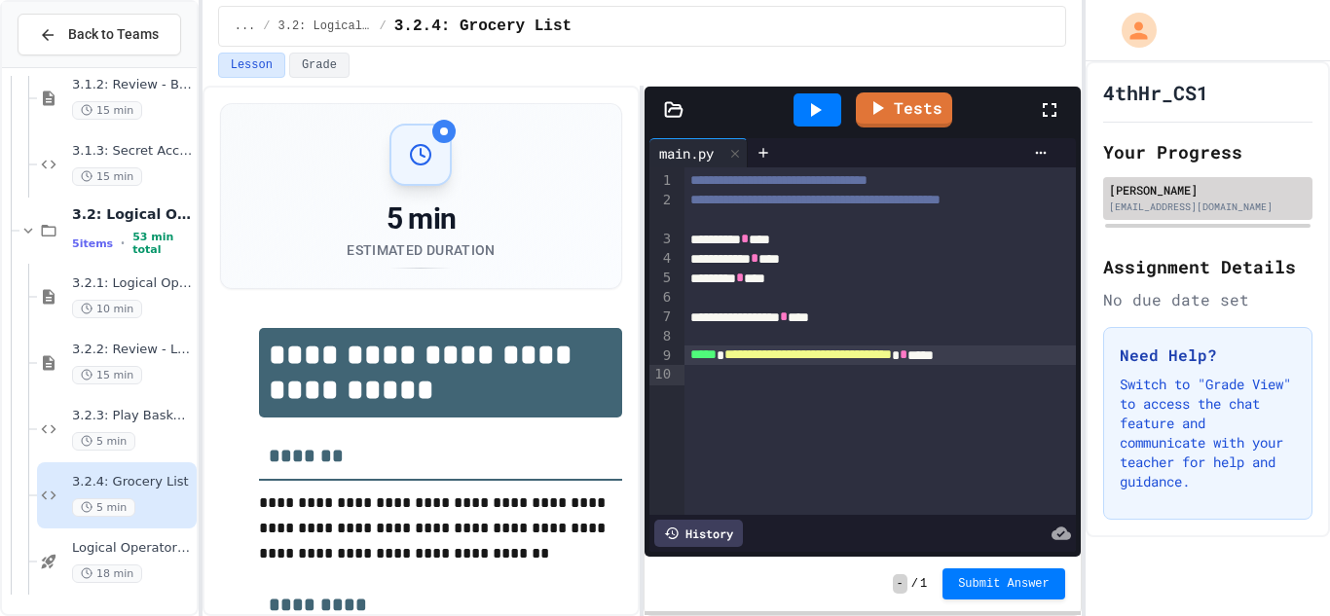
click at [1217, 207] on div "[EMAIL_ADDRESS][DOMAIN_NAME]" at bounding box center [1208, 207] width 198 height 15
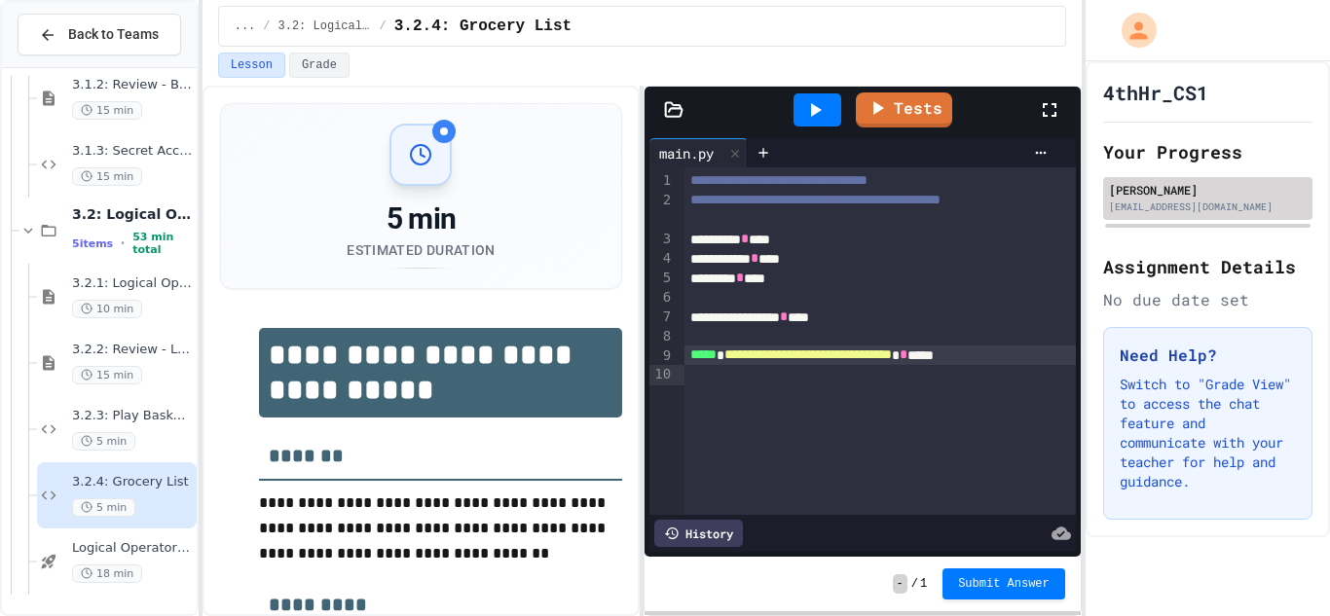
click at [1217, 207] on div "[EMAIL_ADDRESS][DOMAIN_NAME]" at bounding box center [1208, 207] width 198 height 15
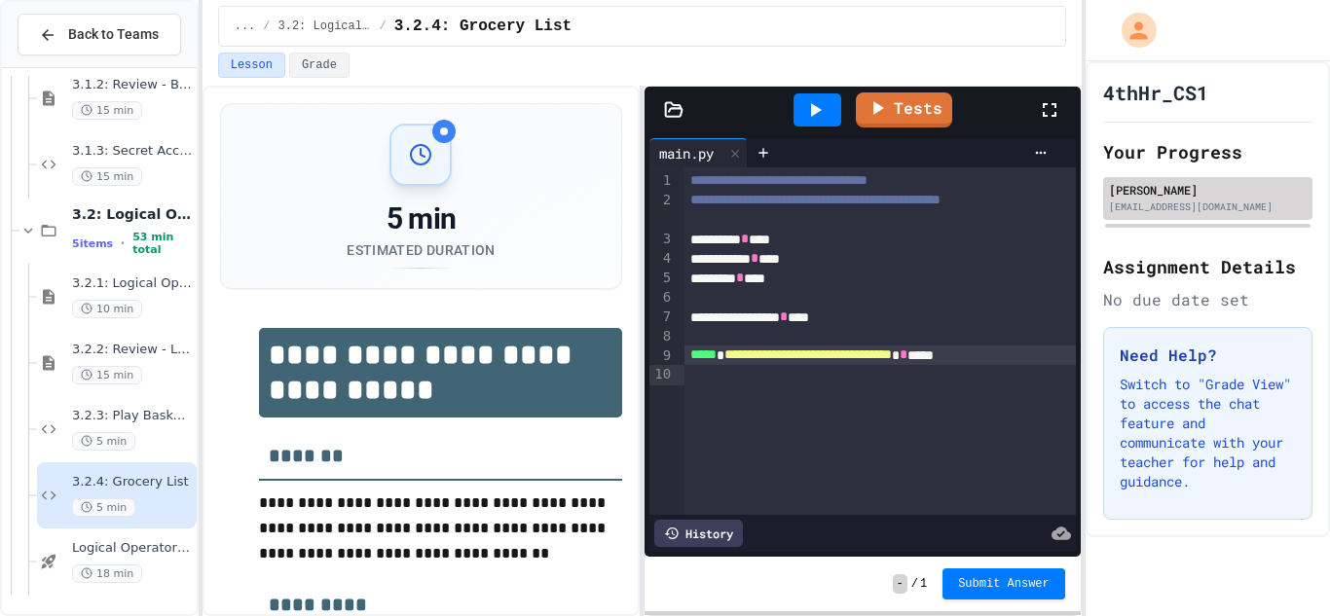
click at [1217, 207] on div "[EMAIL_ADDRESS][DOMAIN_NAME]" at bounding box center [1208, 207] width 198 height 15
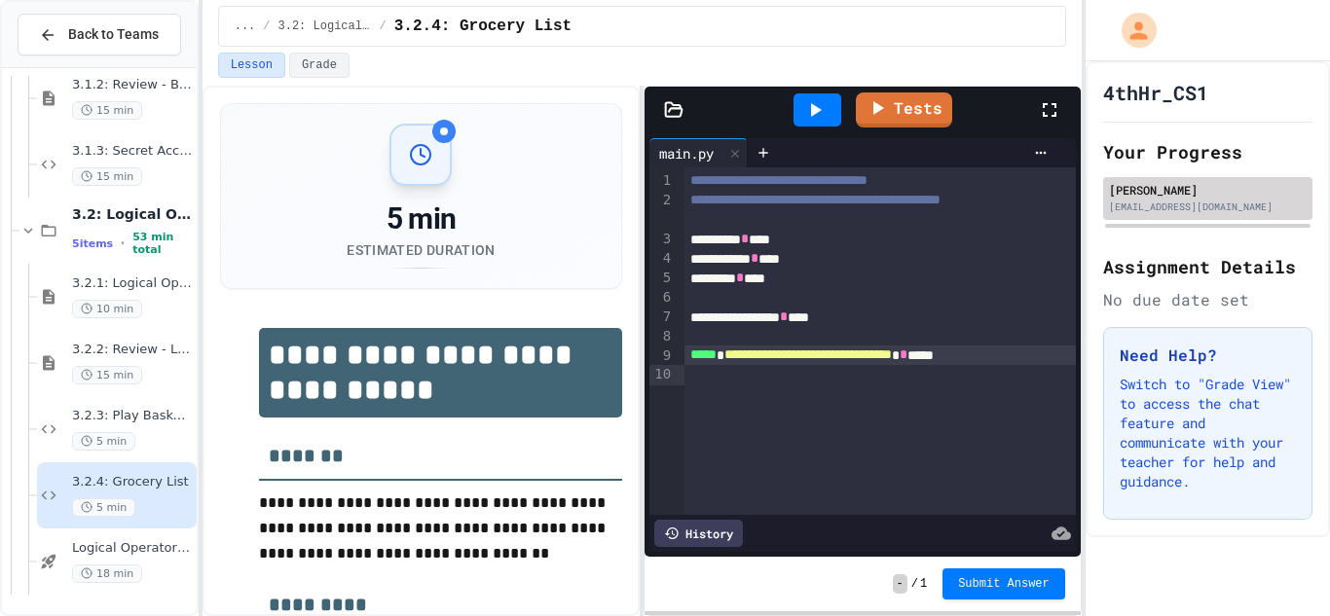
click at [1217, 207] on div "[EMAIL_ADDRESS][DOMAIN_NAME]" at bounding box center [1208, 207] width 198 height 15
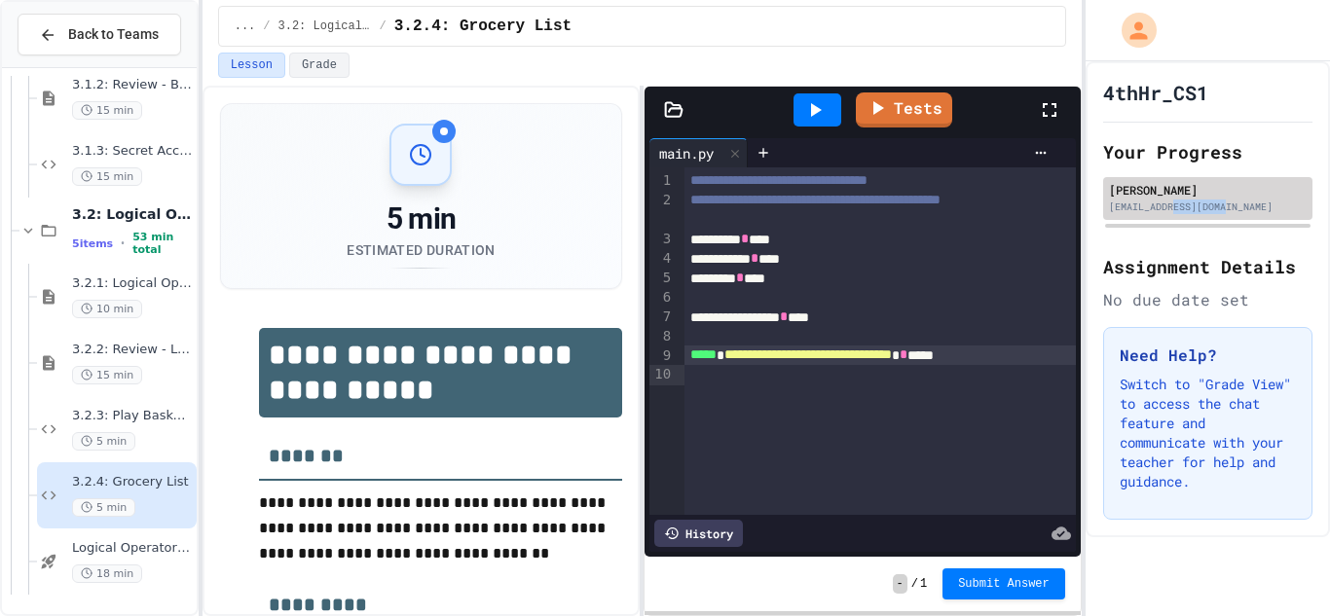
click at [1217, 207] on div "[EMAIL_ADDRESS][DOMAIN_NAME]" at bounding box center [1208, 207] width 198 height 15
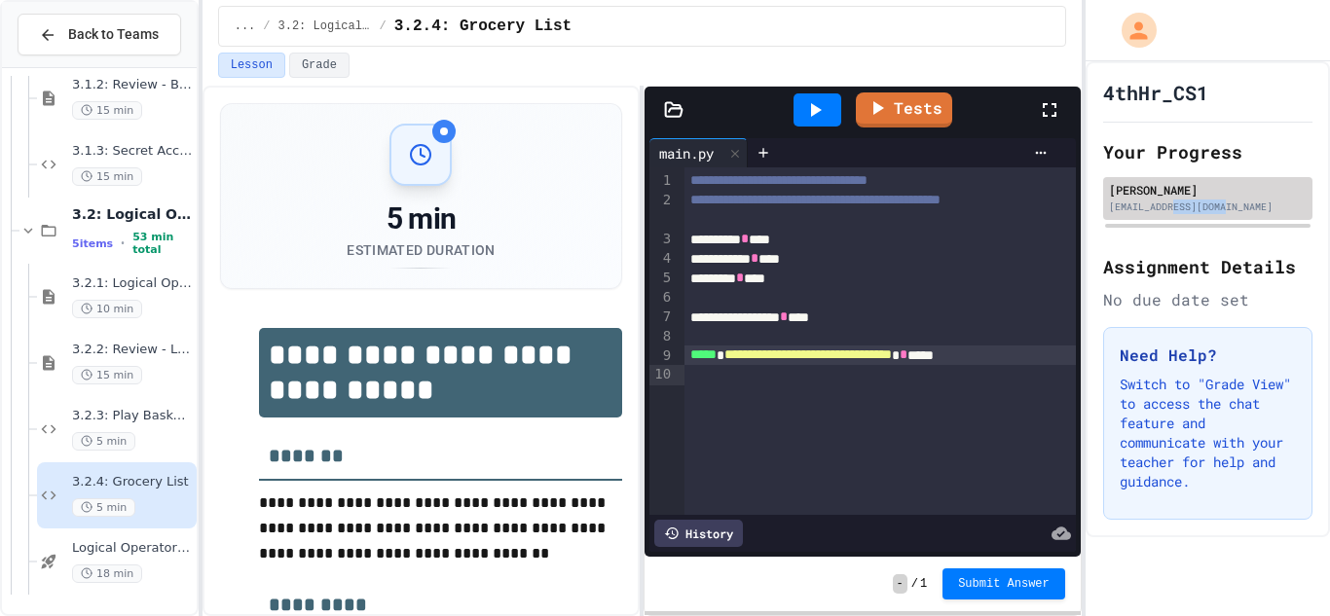
click at [1217, 207] on div "[EMAIL_ADDRESS][DOMAIN_NAME]" at bounding box center [1208, 207] width 198 height 15
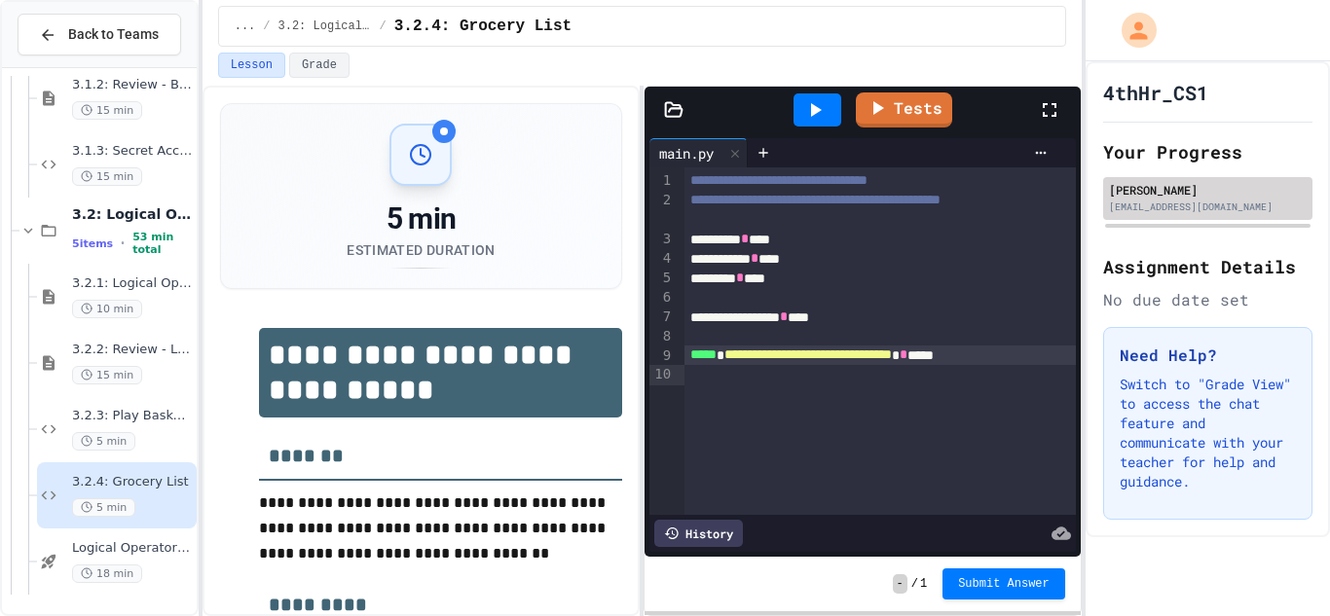
click at [1217, 207] on div "[EMAIL_ADDRESS][DOMAIN_NAME]" at bounding box center [1208, 207] width 198 height 15
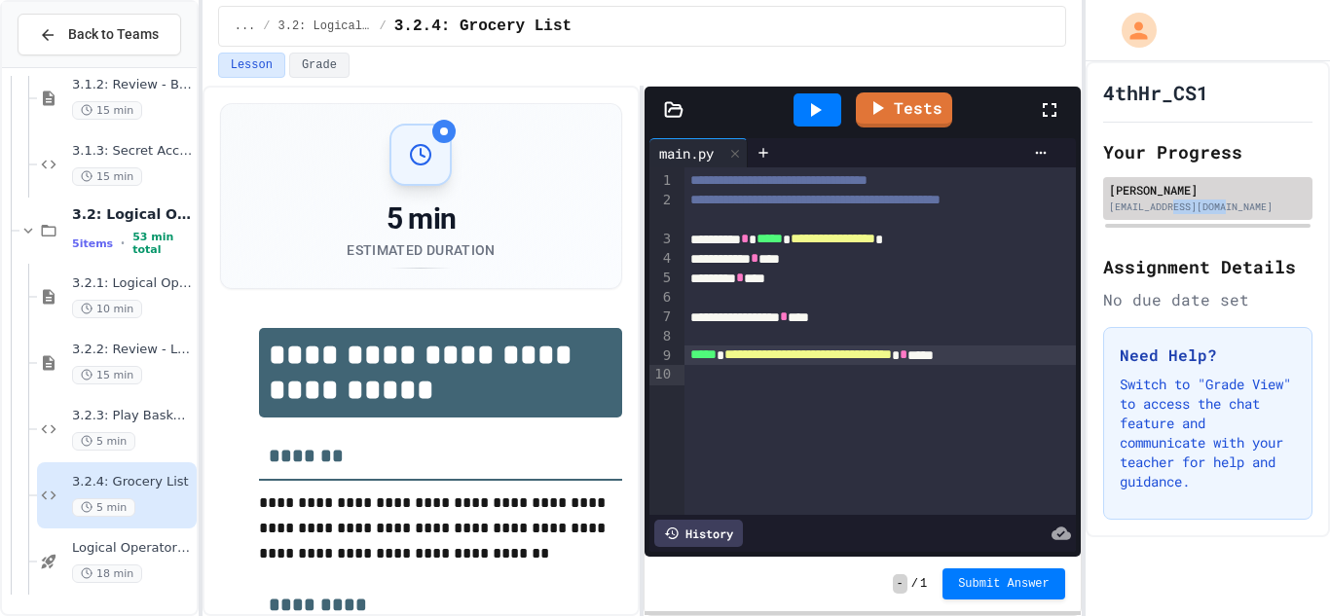
click at [1217, 207] on div "[EMAIL_ADDRESS][DOMAIN_NAME]" at bounding box center [1208, 207] width 198 height 15
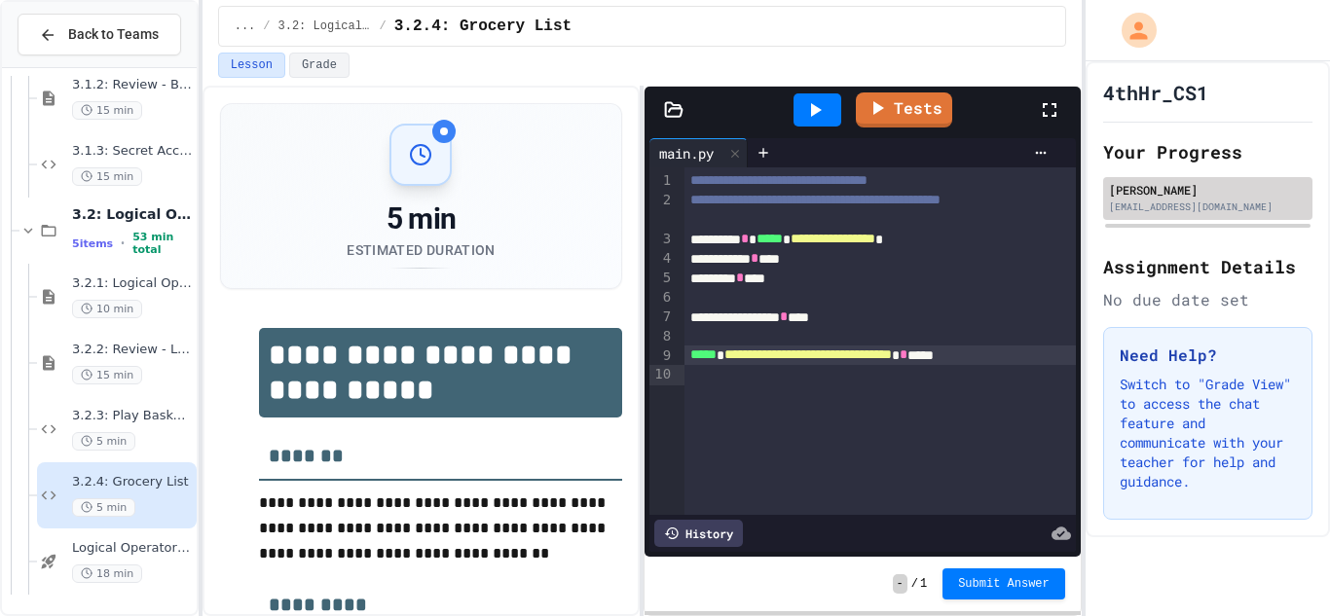
click at [1217, 207] on div "[EMAIL_ADDRESS][DOMAIN_NAME]" at bounding box center [1208, 207] width 198 height 15
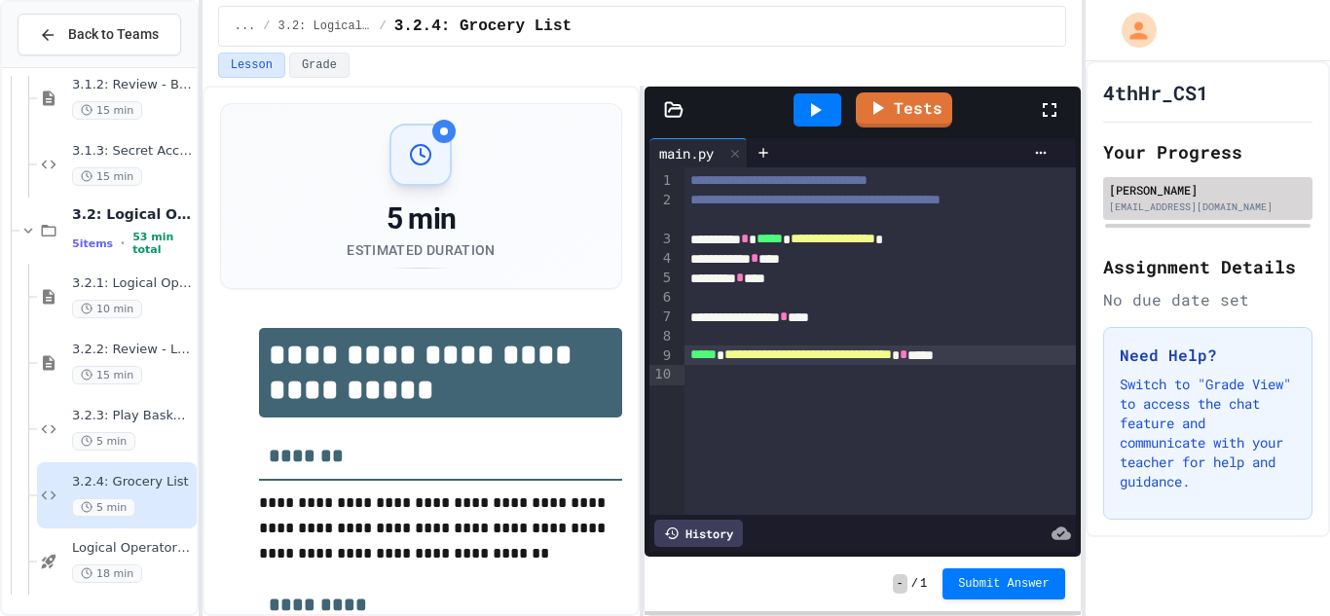
click at [1217, 207] on div "[EMAIL_ADDRESS][DOMAIN_NAME]" at bounding box center [1208, 207] width 198 height 15
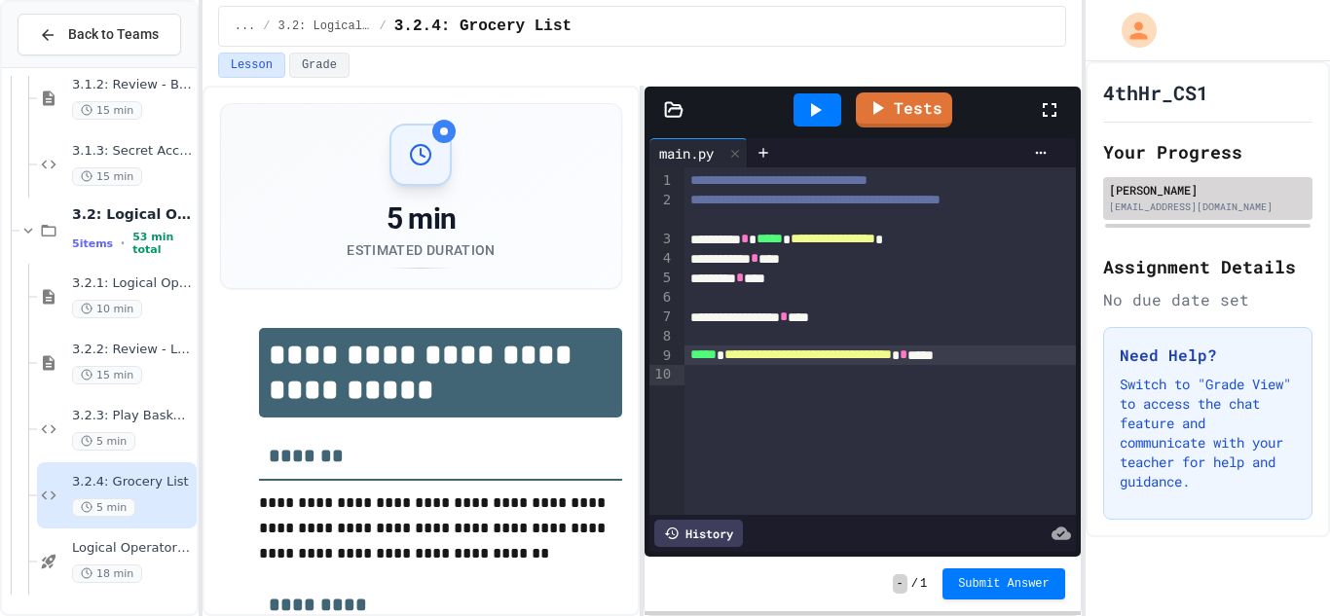
click at [1217, 207] on div "[EMAIL_ADDRESS][DOMAIN_NAME]" at bounding box center [1208, 207] width 198 height 15
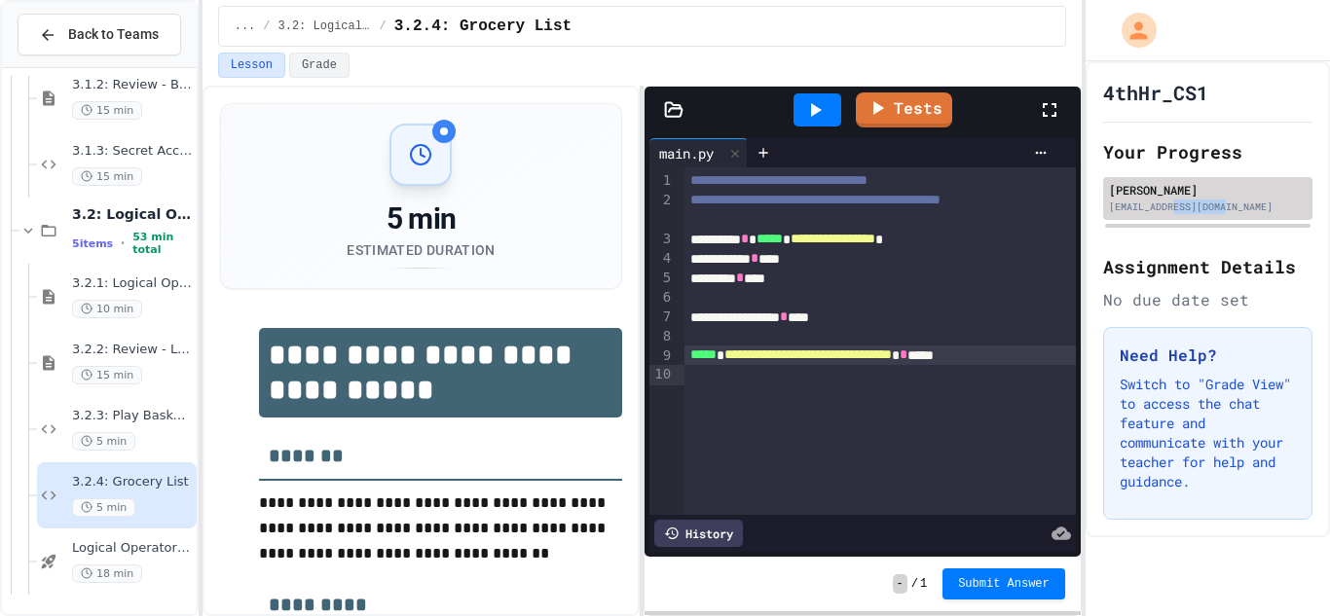
click at [1217, 207] on div "[EMAIL_ADDRESS][DOMAIN_NAME]" at bounding box center [1208, 207] width 198 height 15
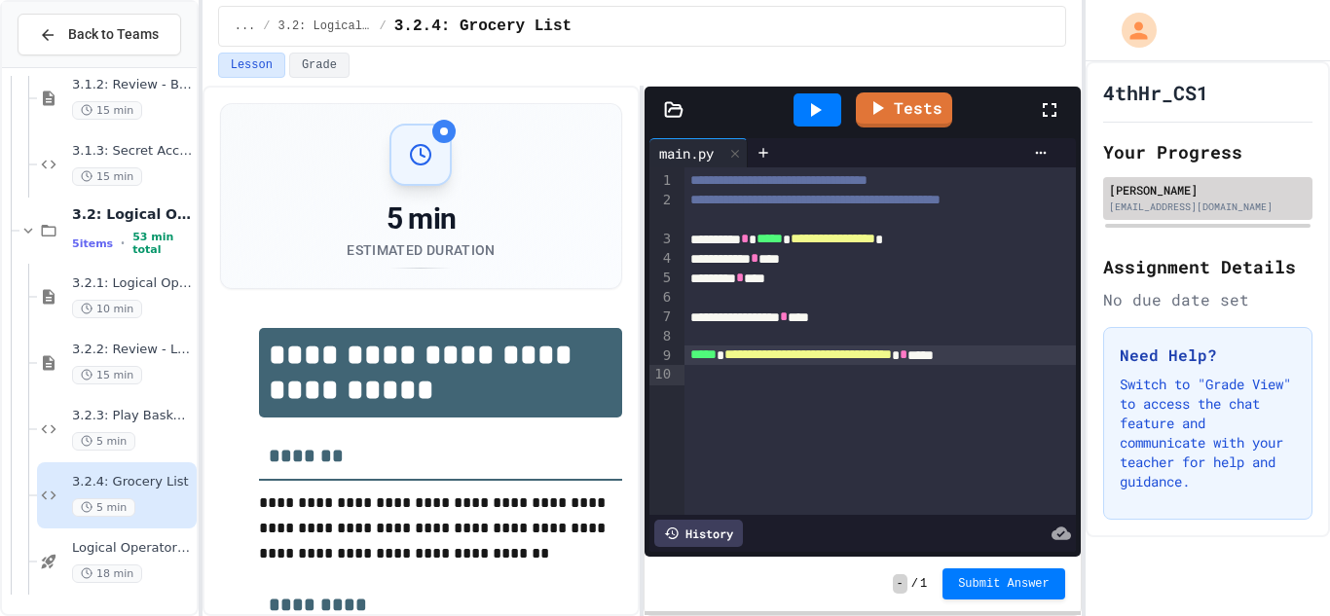
click at [1217, 207] on div "[EMAIL_ADDRESS][DOMAIN_NAME]" at bounding box center [1208, 207] width 198 height 15
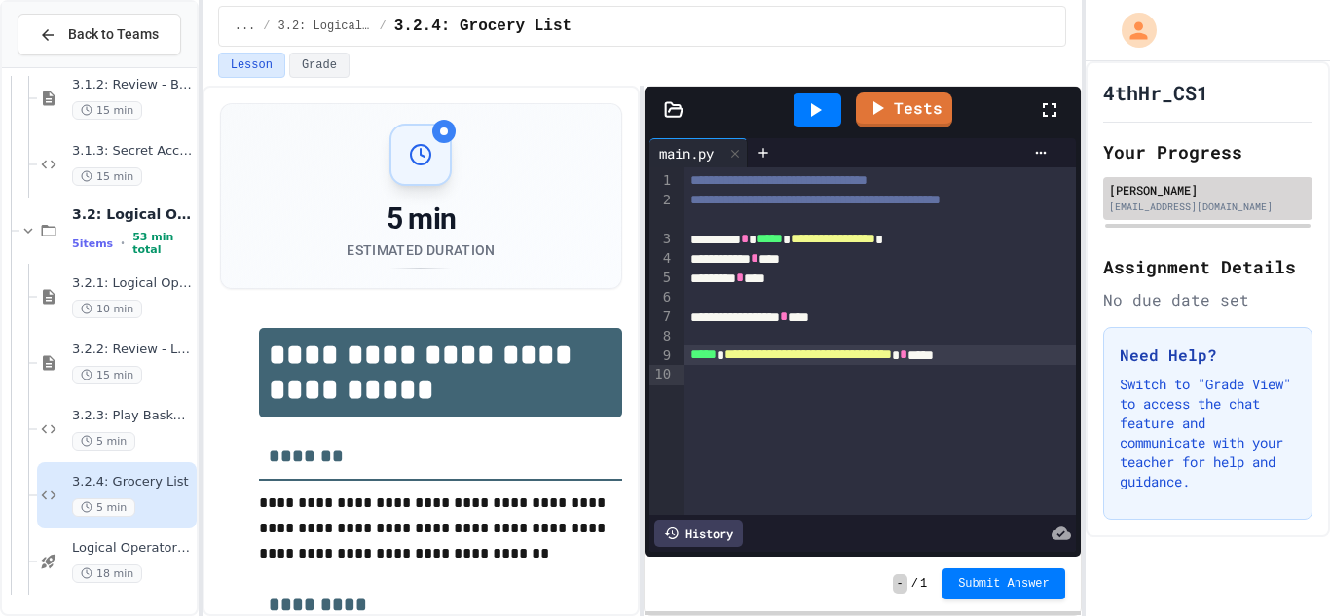
click at [1217, 207] on div "[EMAIL_ADDRESS][DOMAIN_NAME]" at bounding box center [1208, 207] width 198 height 15
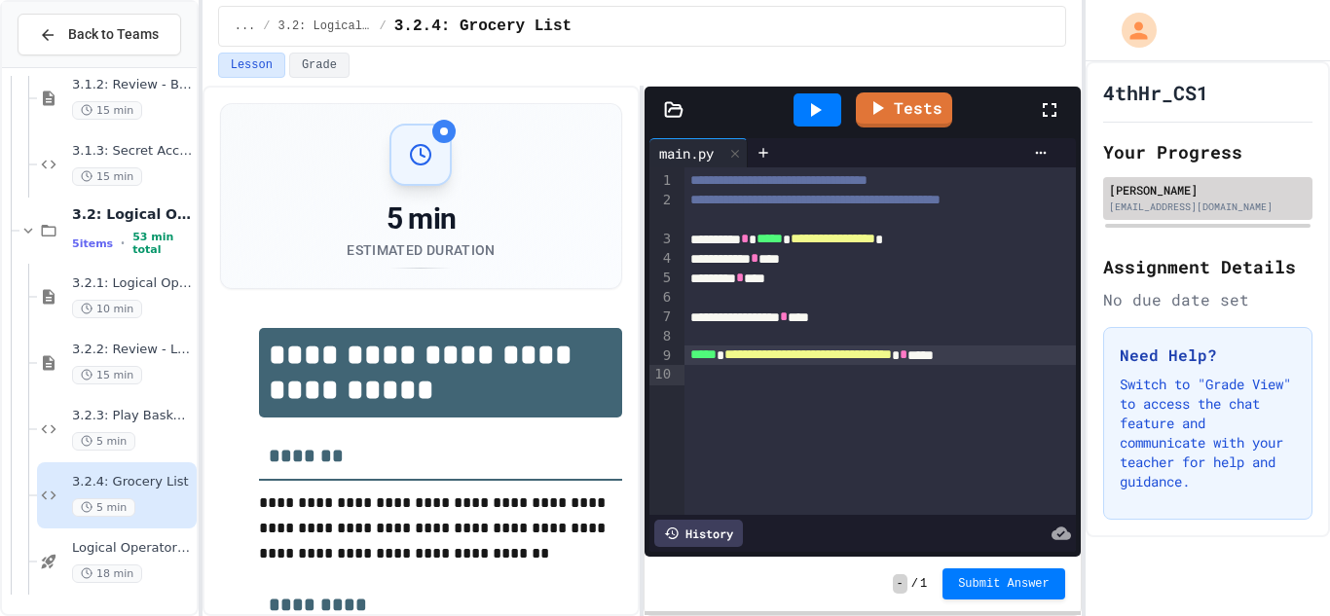
click at [1217, 207] on div "[EMAIL_ADDRESS][DOMAIN_NAME]" at bounding box center [1208, 207] width 198 height 15
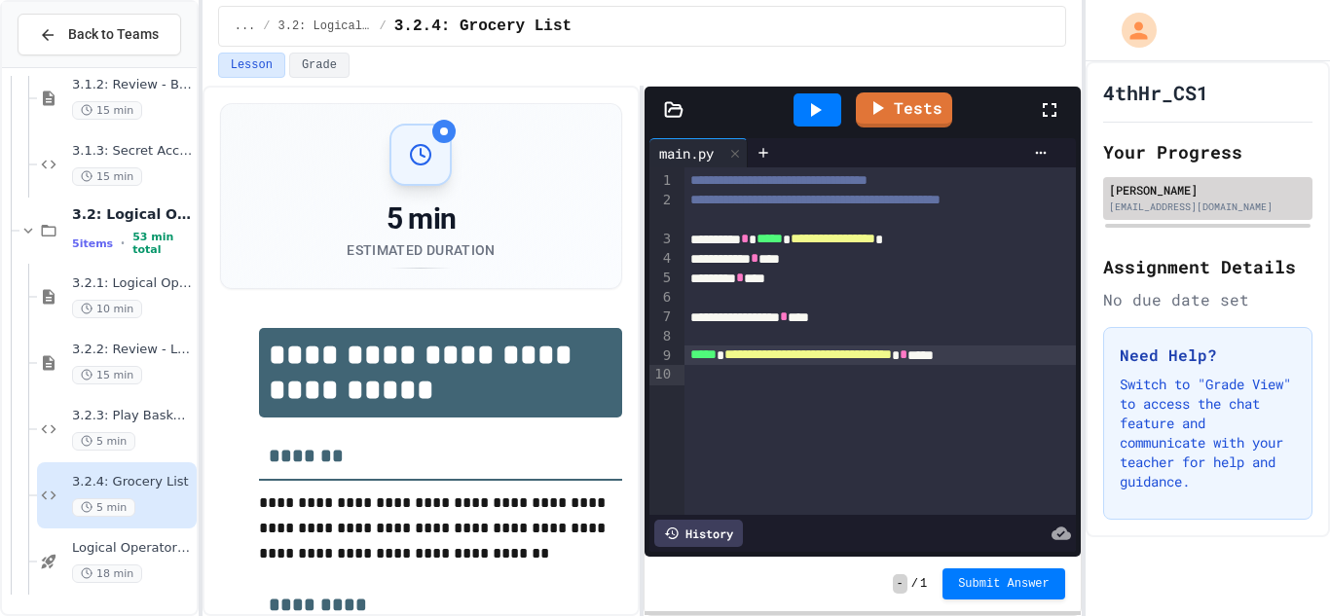
click at [1217, 207] on div "[EMAIL_ADDRESS][DOMAIN_NAME]" at bounding box center [1208, 207] width 198 height 15
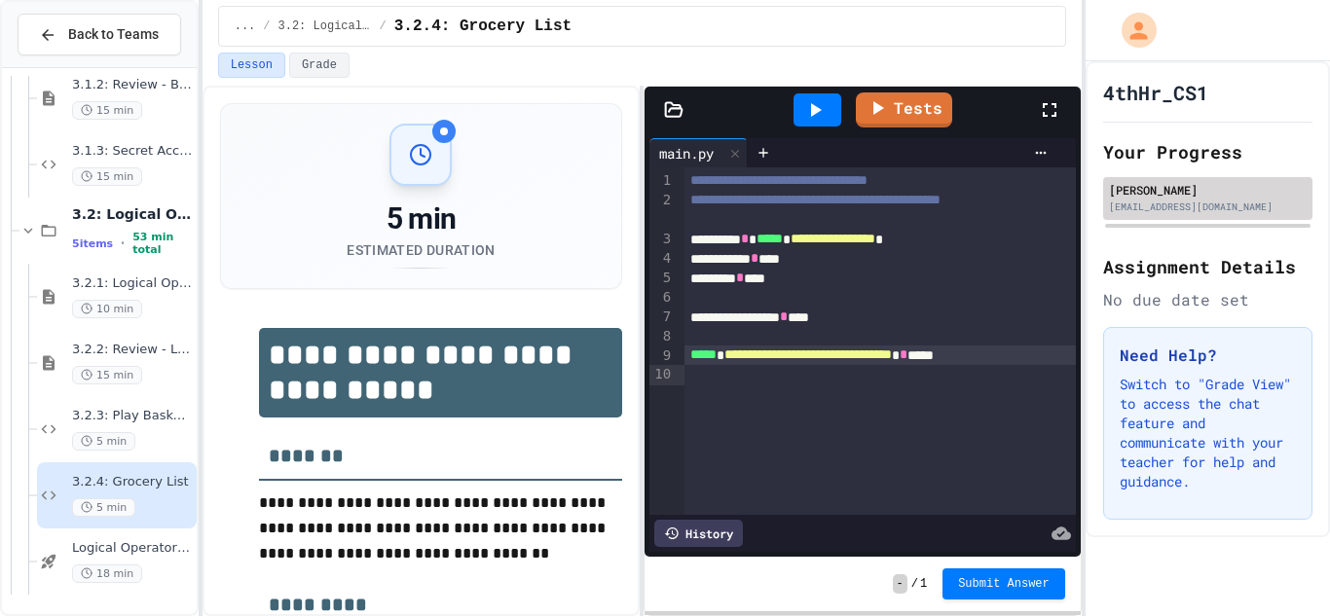
click at [1217, 207] on div "[EMAIL_ADDRESS][DOMAIN_NAME]" at bounding box center [1208, 207] width 198 height 15
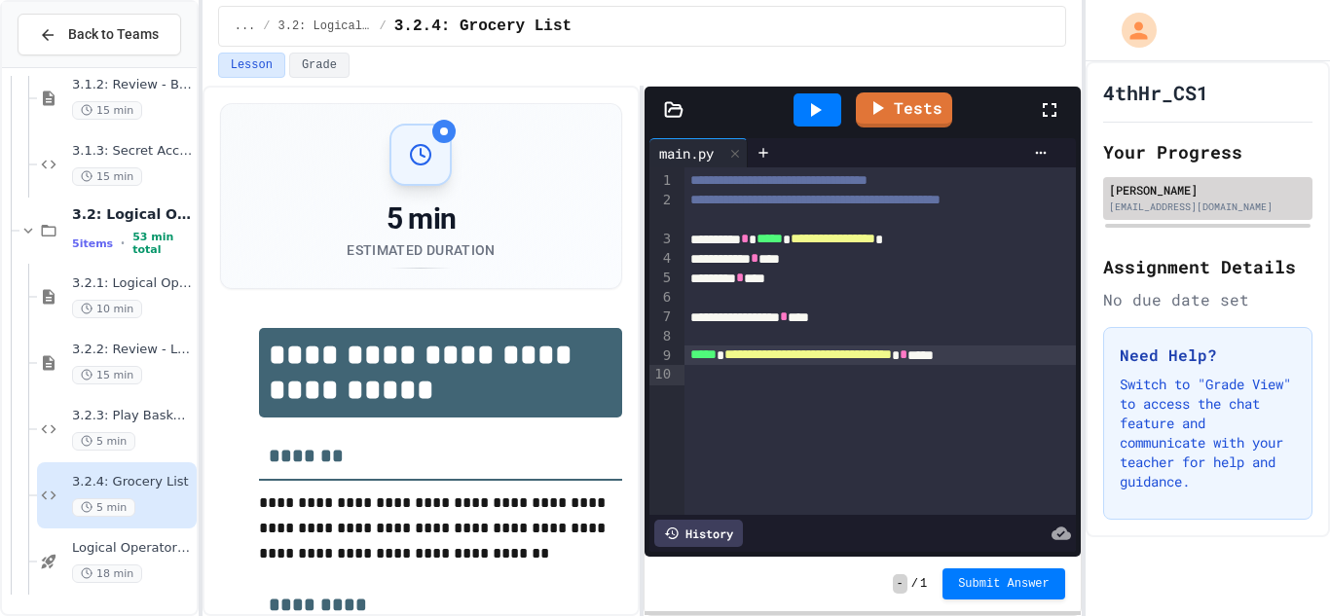
click at [1217, 207] on div "[EMAIL_ADDRESS][DOMAIN_NAME]" at bounding box center [1208, 207] width 198 height 15
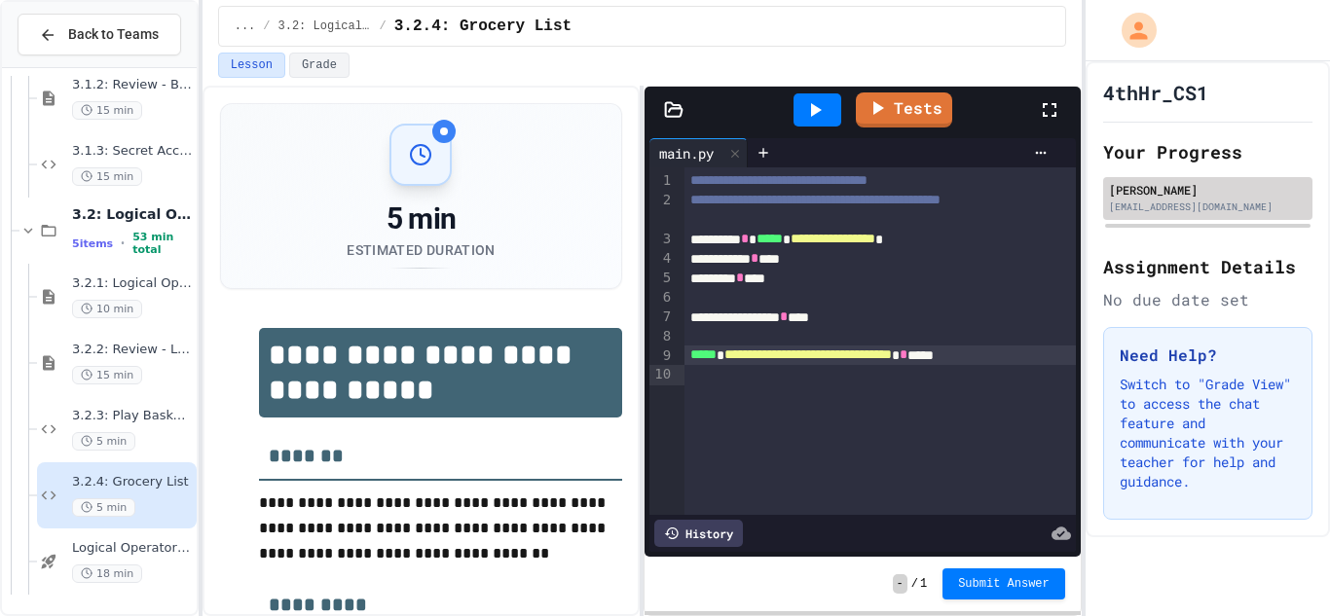
click at [1217, 207] on div "[EMAIL_ADDRESS][DOMAIN_NAME]" at bounding box center [1208, 207] width 198 height 15
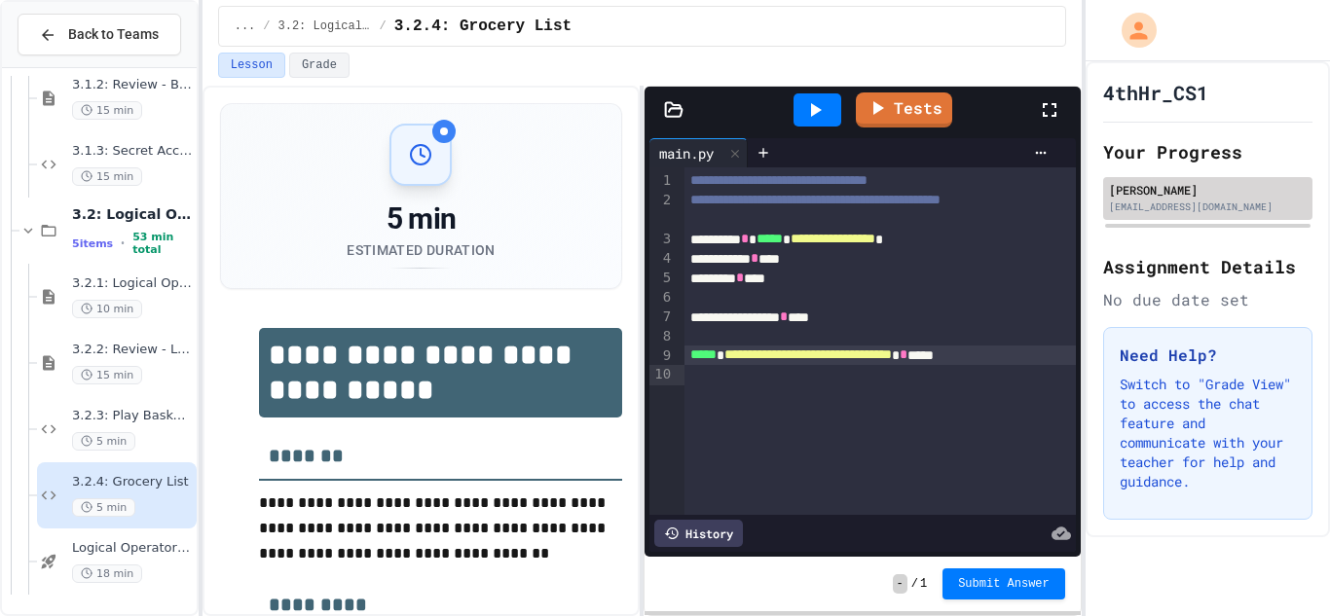
click at [1217, 207] on div "[EMAIL_ADDRESS][DOMAIN_NAME]" at bounding box center [1208, 207] width 198 height 15
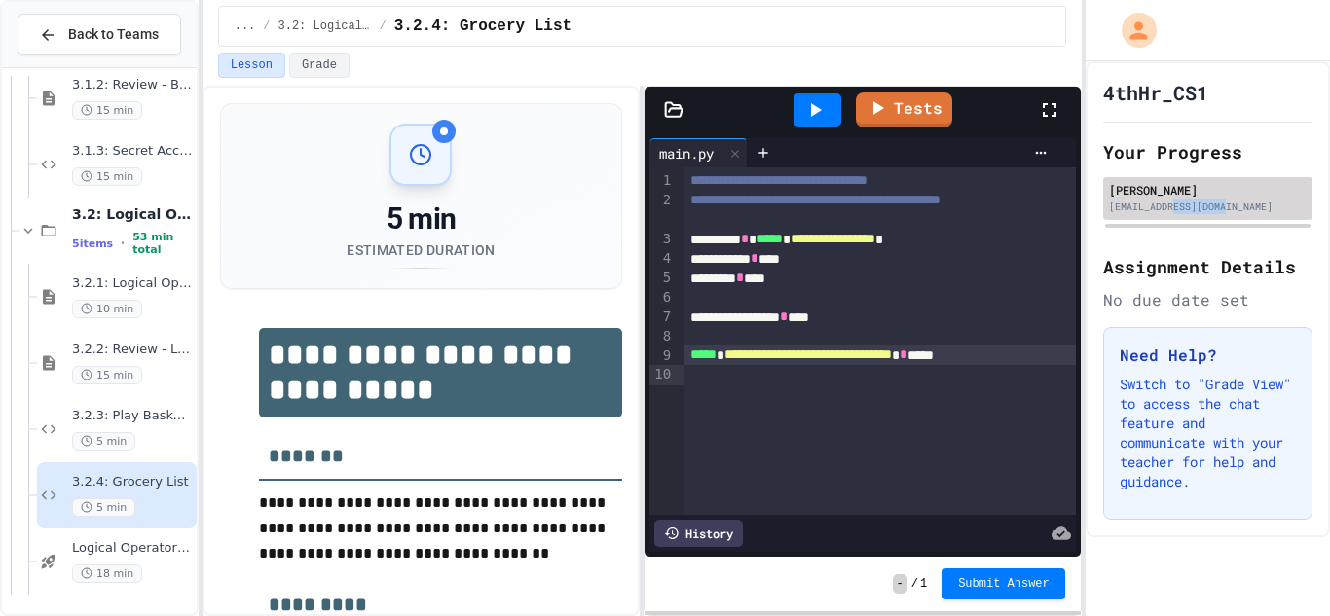
click at [1217, 207] on div "[EMAIL_ADDRESS][DOMAIN_NAME]" at bounding box center [1208, 207] width 198 height 15
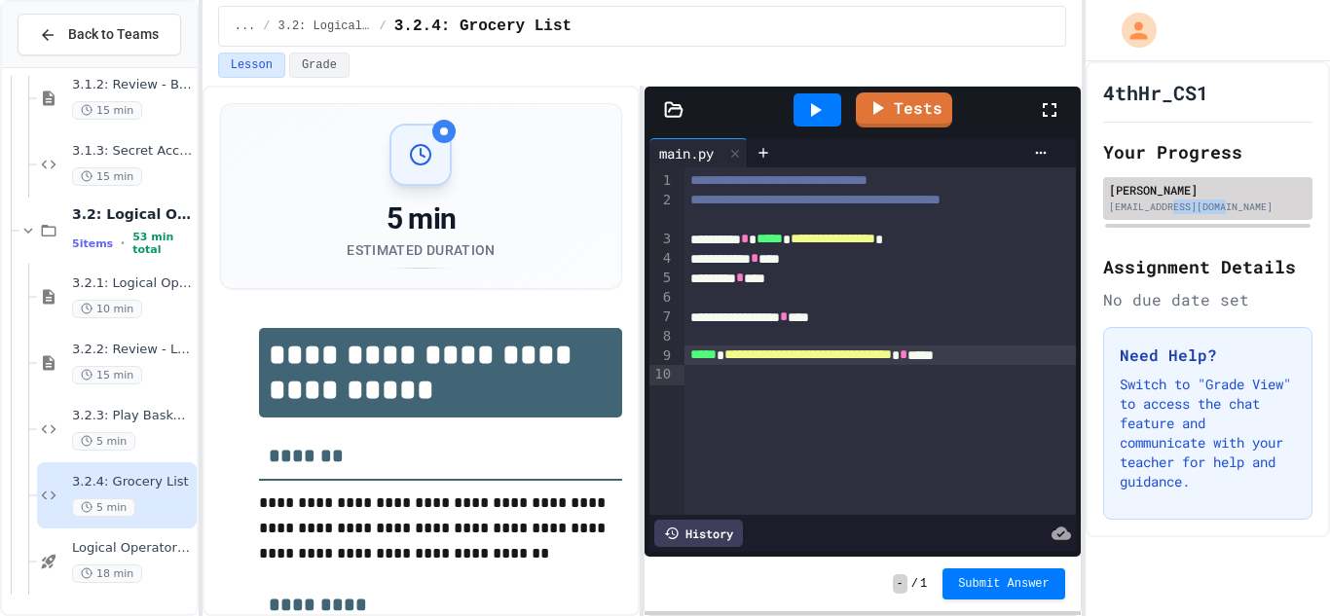
click at [1217, 207] on div "[EMAIL_ADDRESS][DOMAIN_NAME]" at bounding box center [1208, 207] width 198 height 15
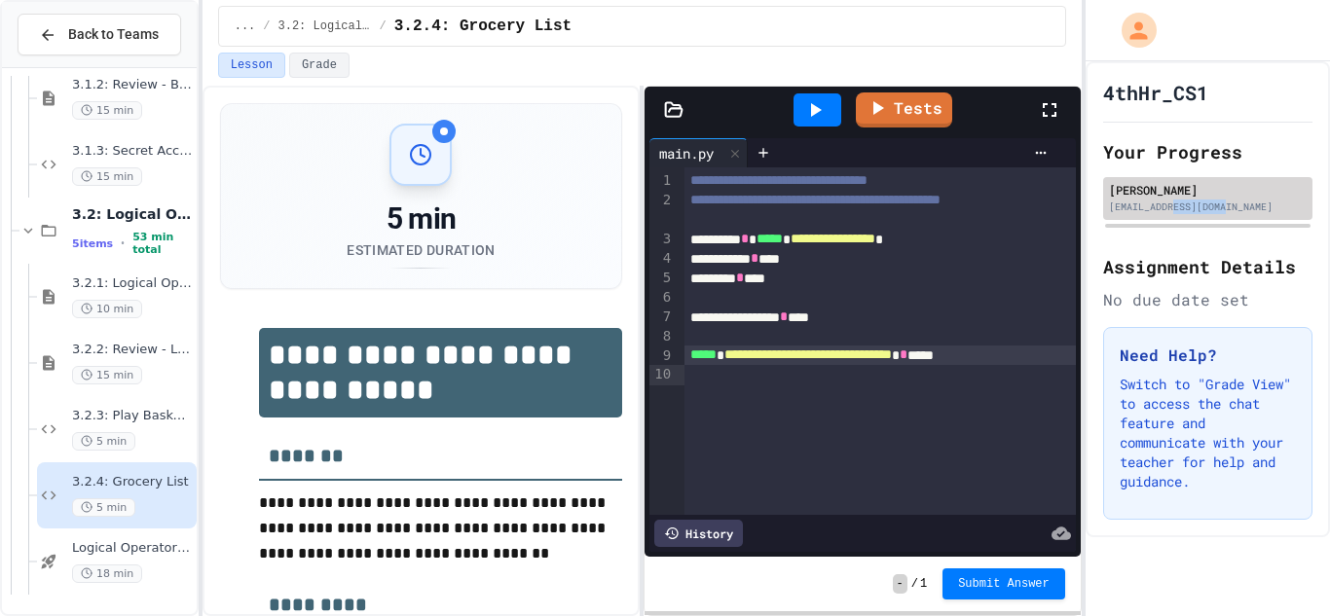
click at [1217, 207] on div "[EMAIL_ADDRESS][DOMAIN_NAME]" at bounding box center [1208, 207] width 198 height 15
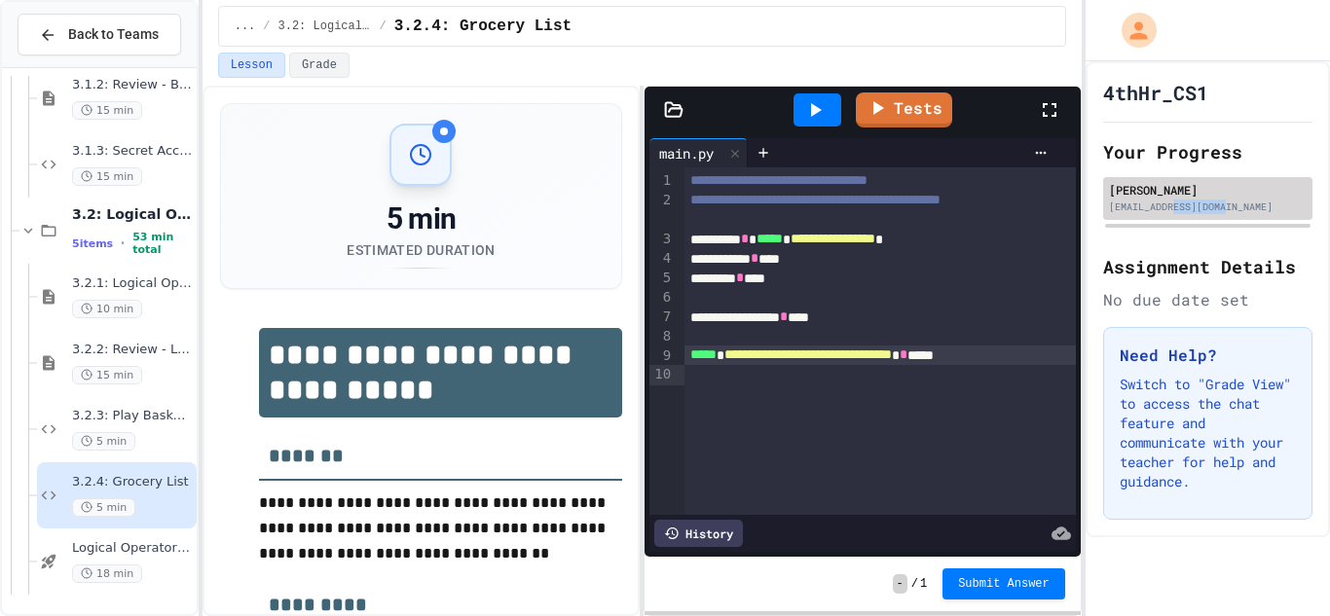
click at [1217, 207] on div "[EMAIL_ADDRESS][DOMAIN_NAME]" at bounding box center [1208, 207] width 198 height 15
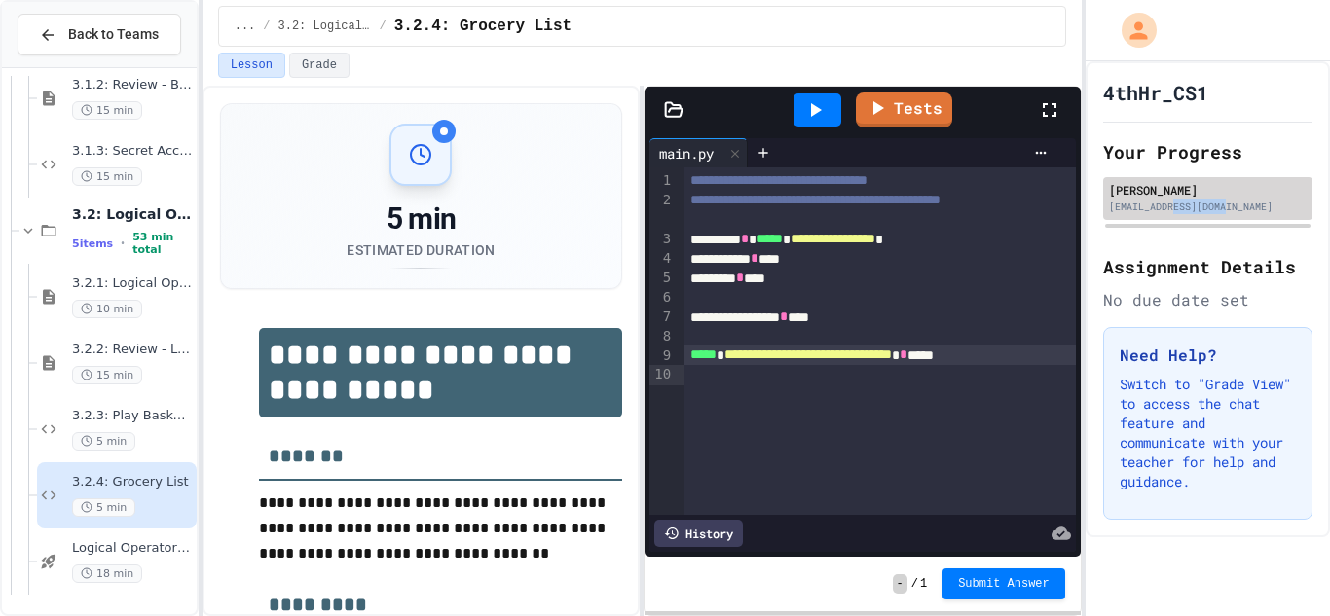
click at [1217, 207] on div "[EMAIL_ADDRESS][DOMAIN_NAME]" at bounding box center [1208, 207] width 198 height 15
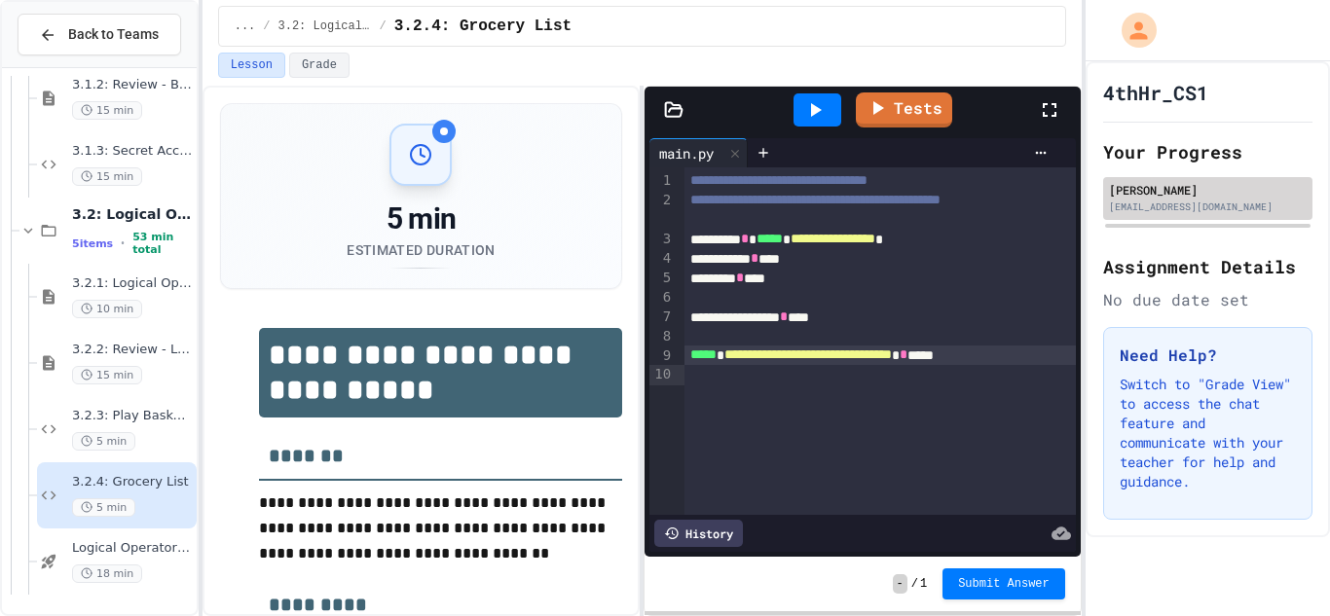
click at [1217, 207] on div "[EMAIL_ADDRESS][DOMAIN_NAME]" at bounding box center [1208, 207] width 198 height 15
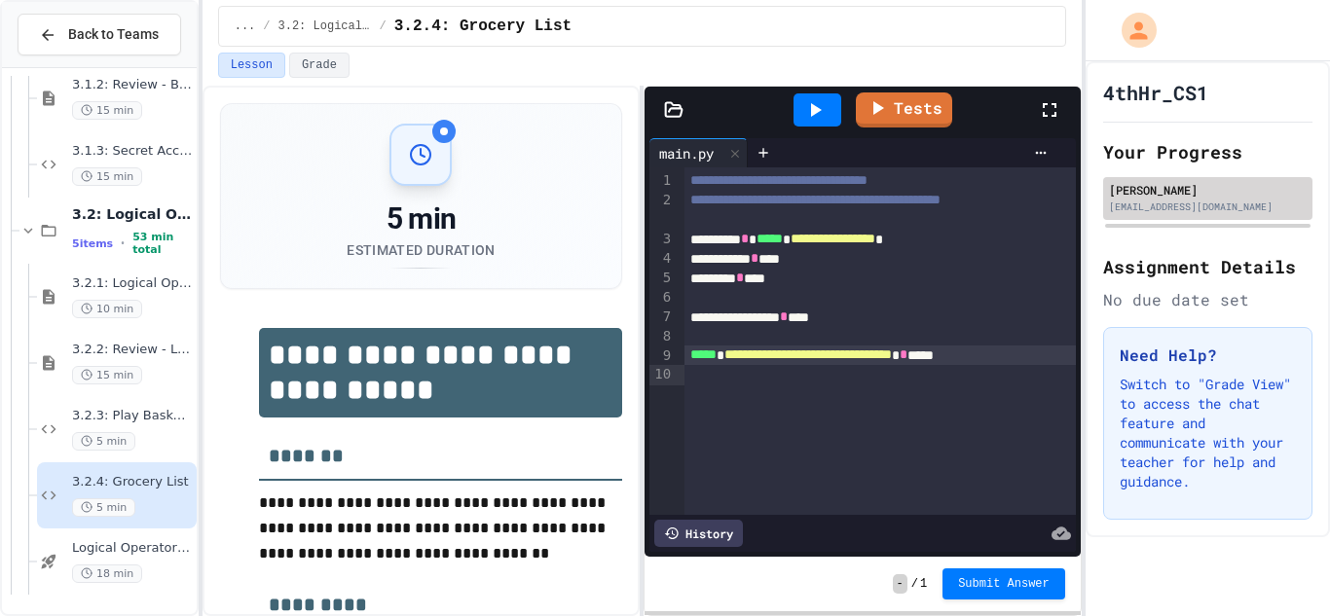
click at [1217, 207] on div "[EMAIL_ADDRESS][DOMAIN_NAME]" at bounding box center [1208, 207] width 198 height 15
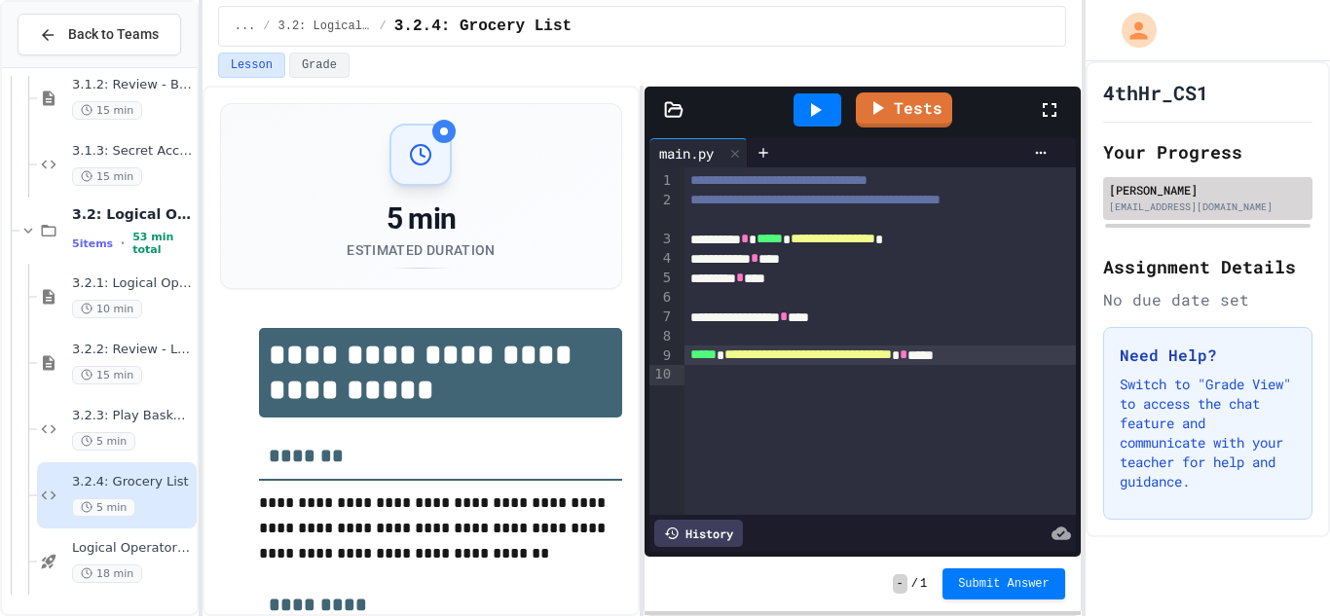
click at [1217, 207] on div "[EMAIL_ADDRESS][DOMAIN_NAME]" at bounding box center [1208, 207] width 198 height 15
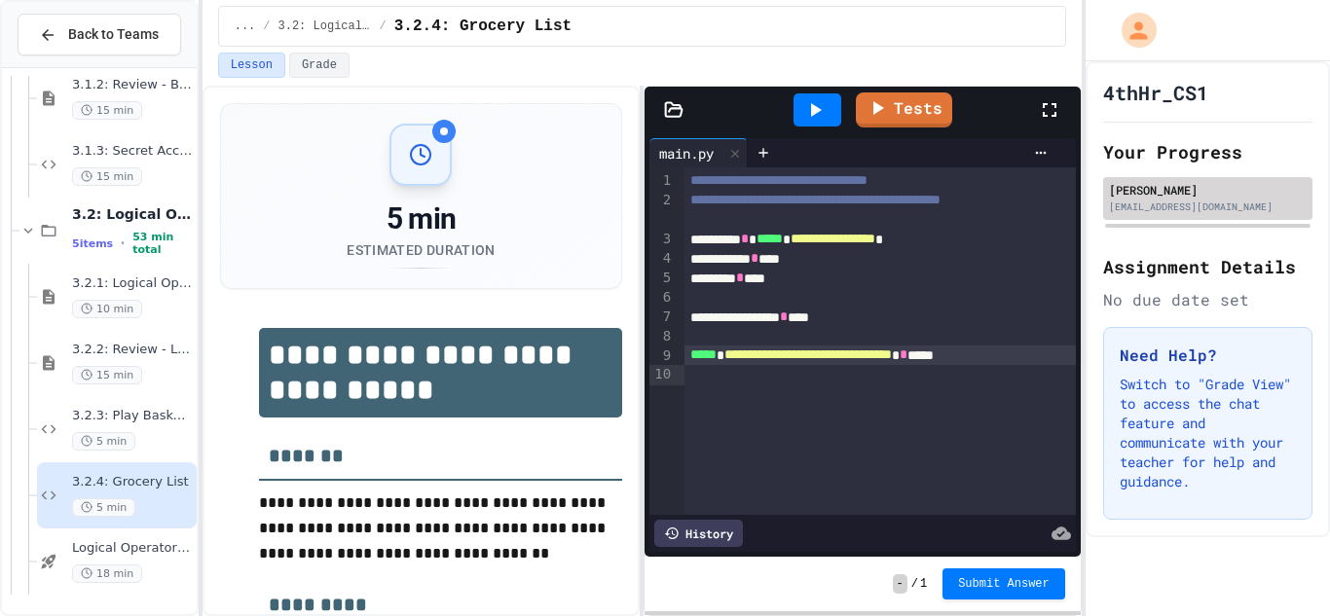
click at [1217, 207] on div "[EMAIL_ADDRESS][DOMAIN_NAME]" at bounding box center [1208, 207] width 198 height 15
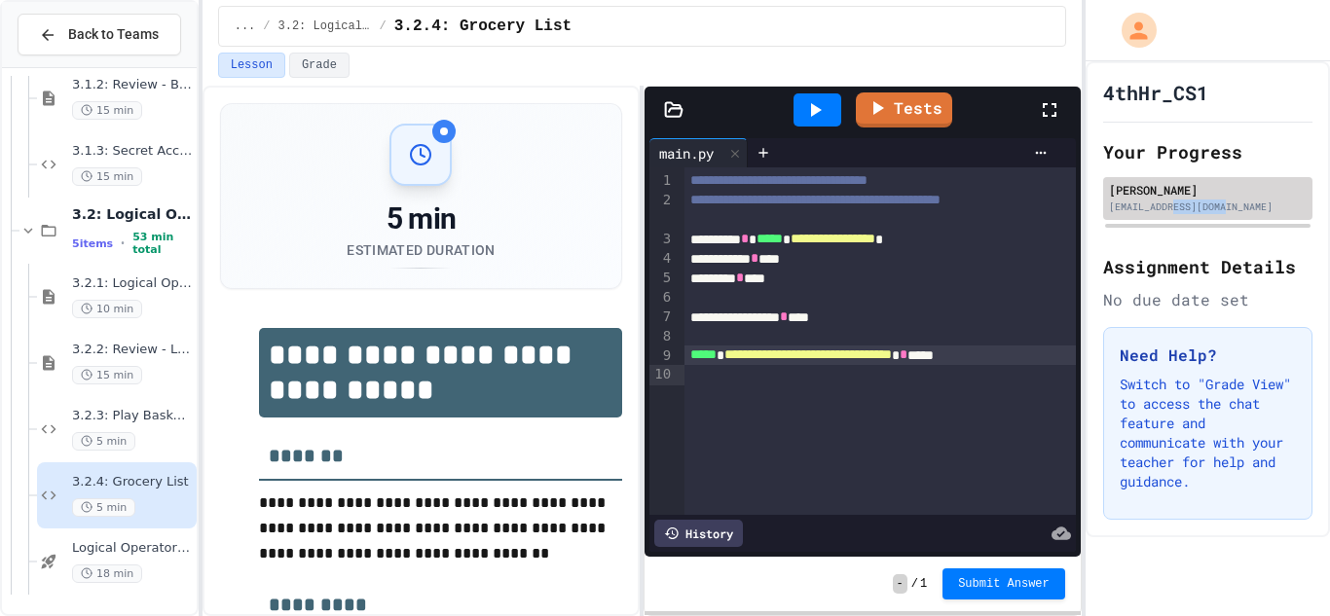
click at [1217, 207] on div "[EMAIL_ADDRESS][DOMAIN_NAME]" at bounding box center [1208, 207] width 198 height 15
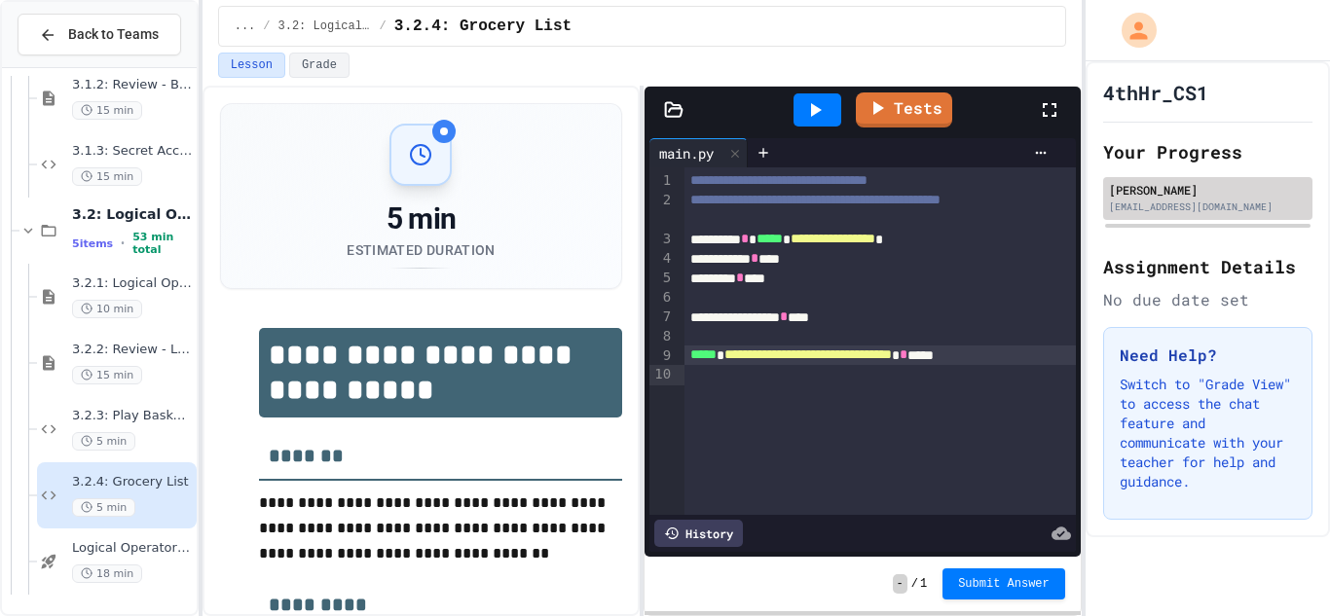
click at [1217, 207] on div "[EMAIL_ADDRESS][DOMAIN_NAME]" at bounding box center [1208, 207] width 198 height 15
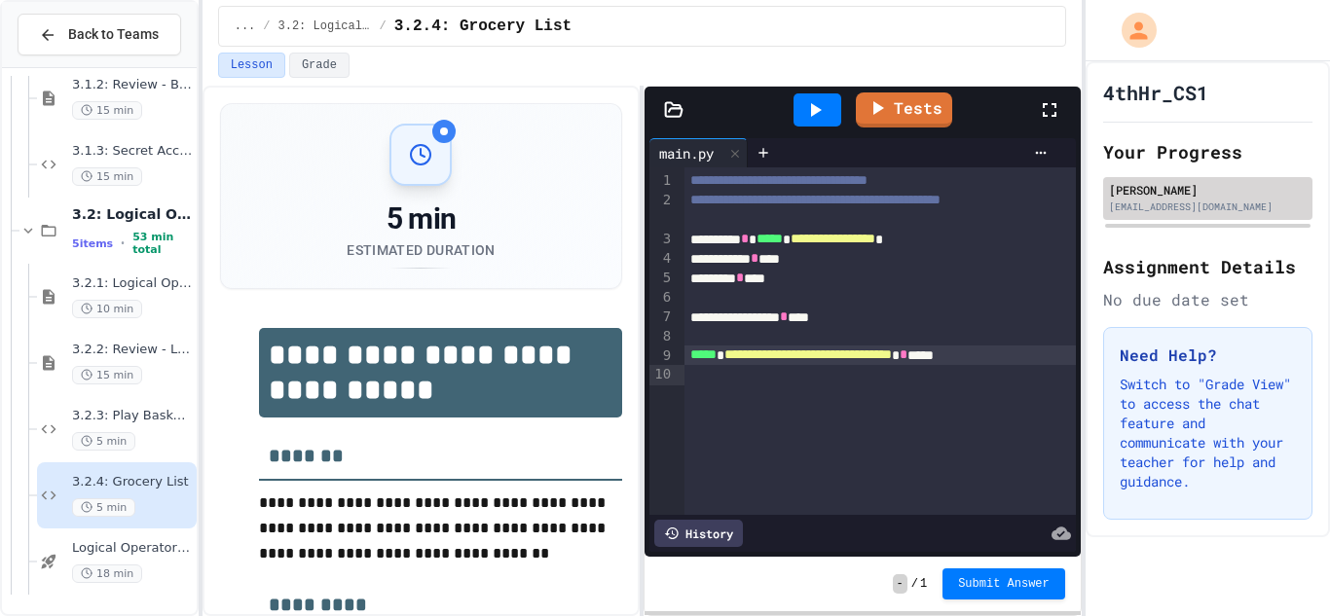
click at [1217, 207] on div "[EMAIL_ADDRESS][DOMAIN_NAME]" at bounding box center [1208, 207] width 198 height 15
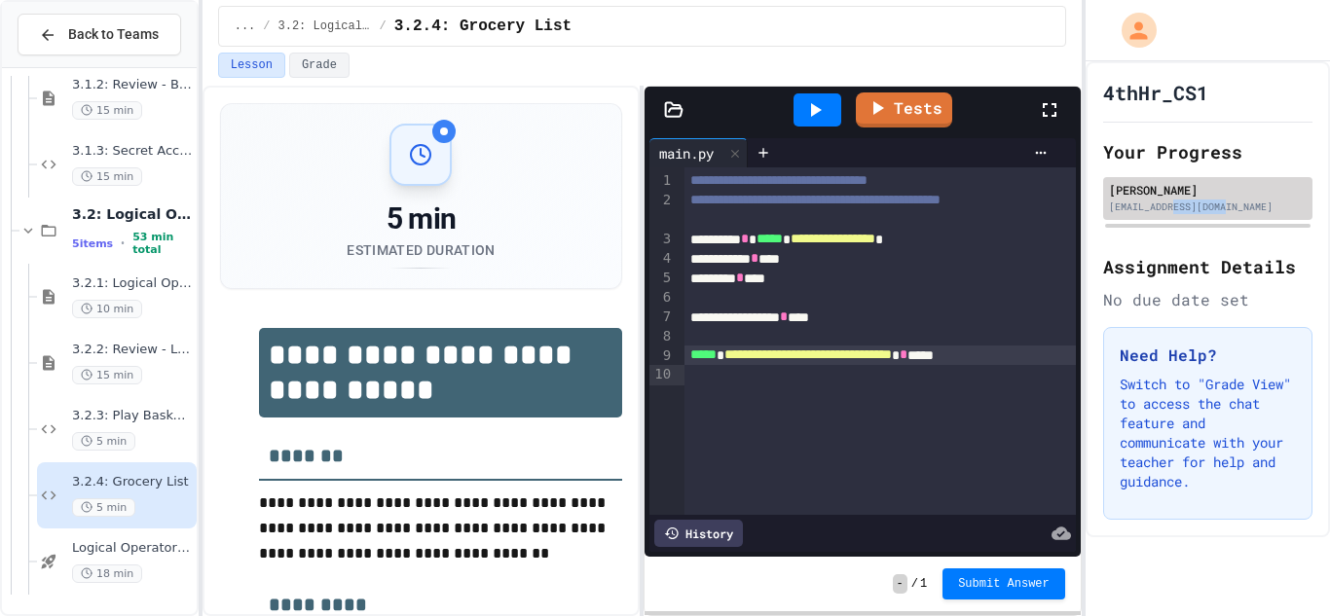
click at [1217, 207] on div "[EMAIL_ADDRESS][DOMAIN_NAME]" at bounding box center [1208, 207] width 198 height 15
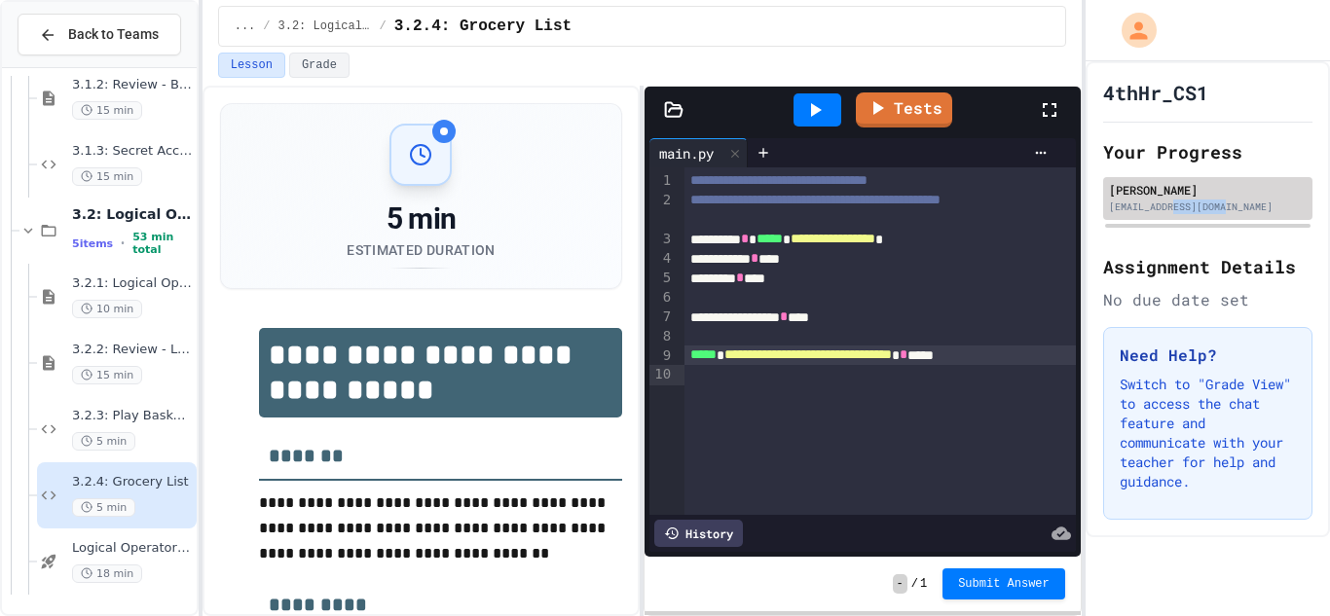
click at [1217, 207] on div "[EMAIL_ADDRESS][DOMAIN_NAME]" at bounding box center [1208, 207] width 198 height 15
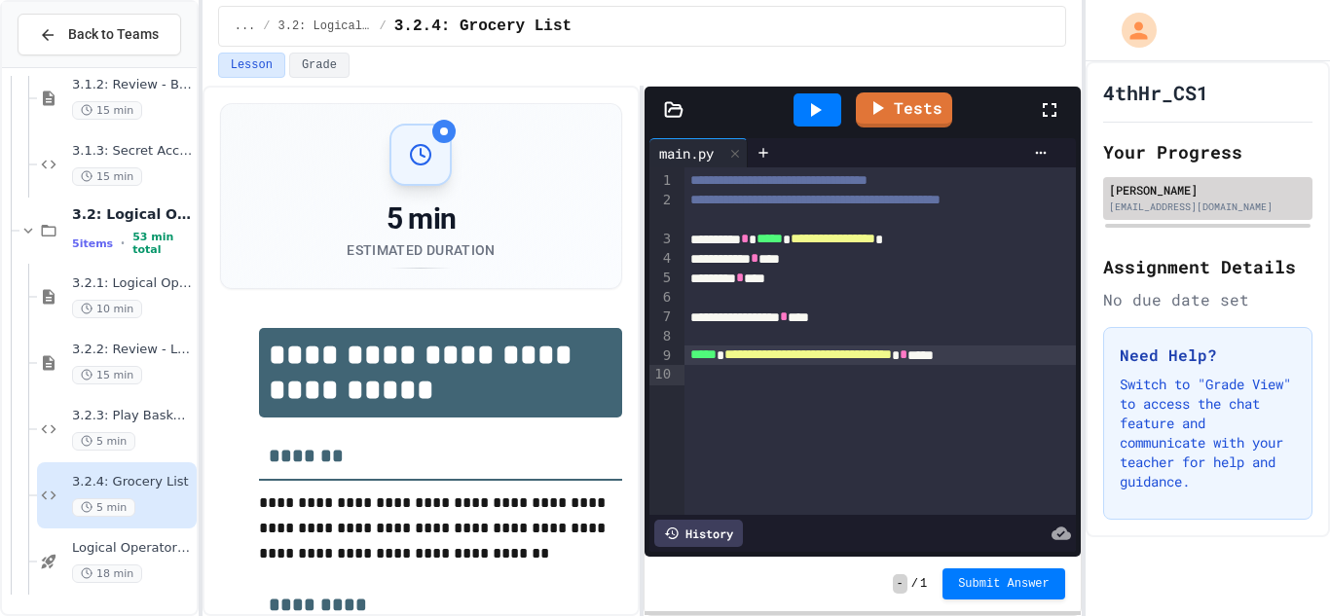
click at [1217, 207] on div "[EMAIL_ADDRESS][DOMAIN_NAME]" at bounding box center [1208, 207] width 198 height 15
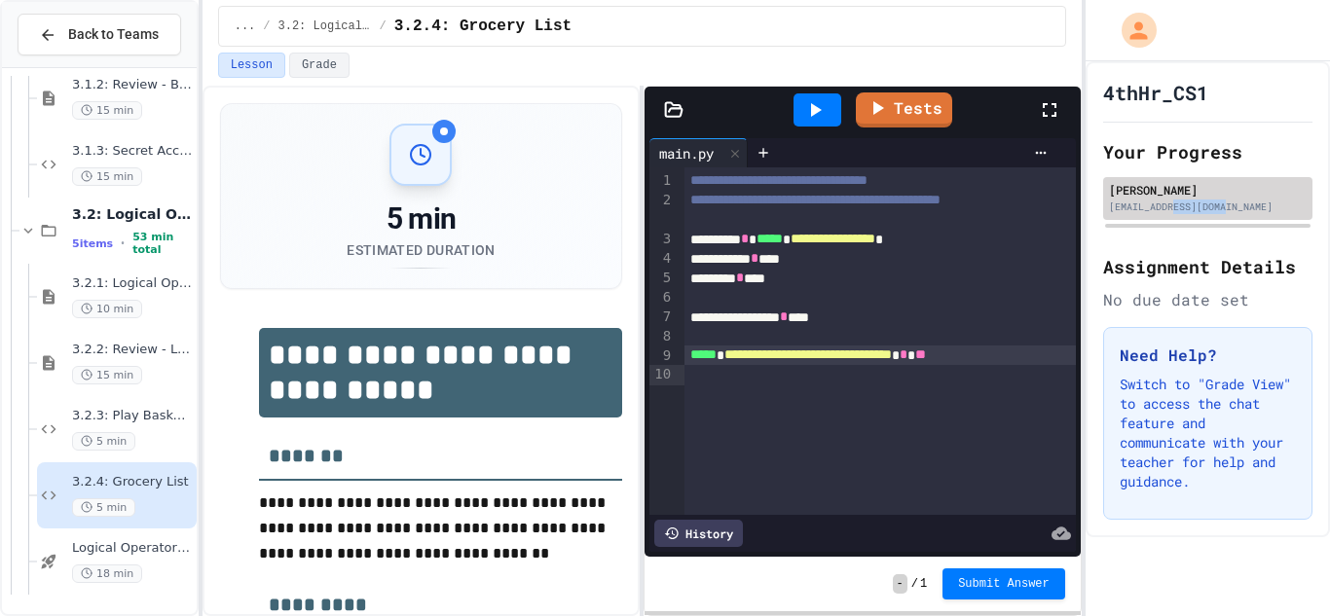
click at [1217, 207] on div "[EMAIL_ADDRESS][DOMAIN_NAME]" at bounding box center [1208, 207] width 198 height 15
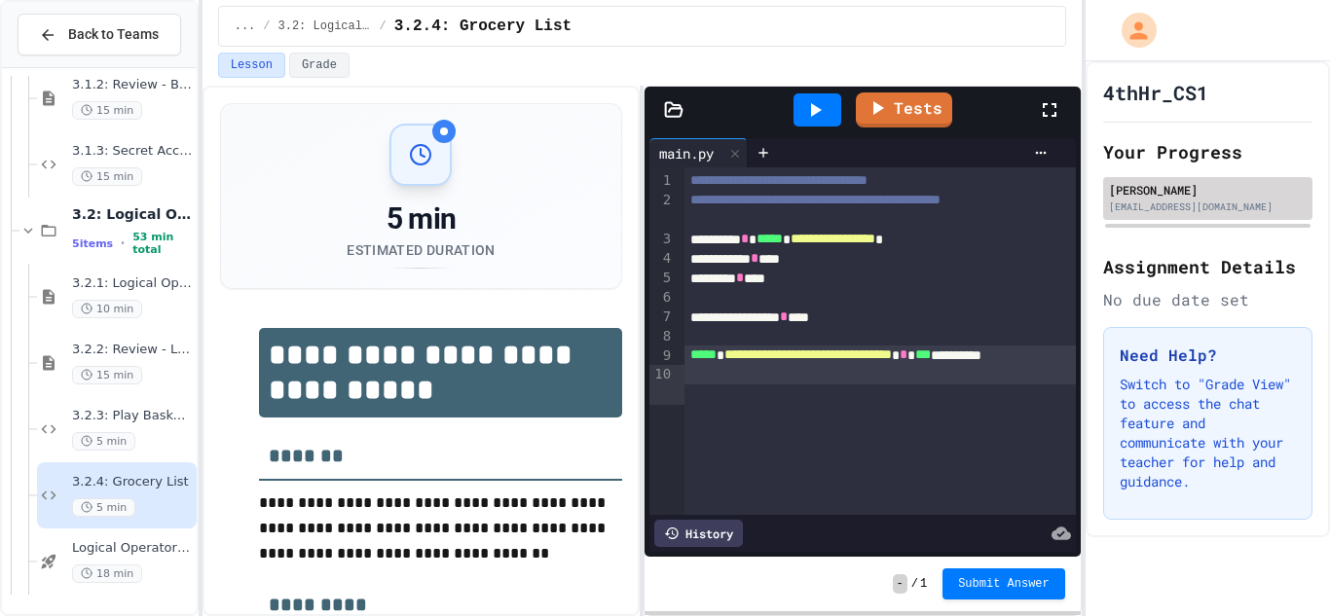
click at [1217, 207] on div "[EMAIL_ADDRESS][DOMAIN_NAME]" at bounding box center [1208, 207] width 198 height 15
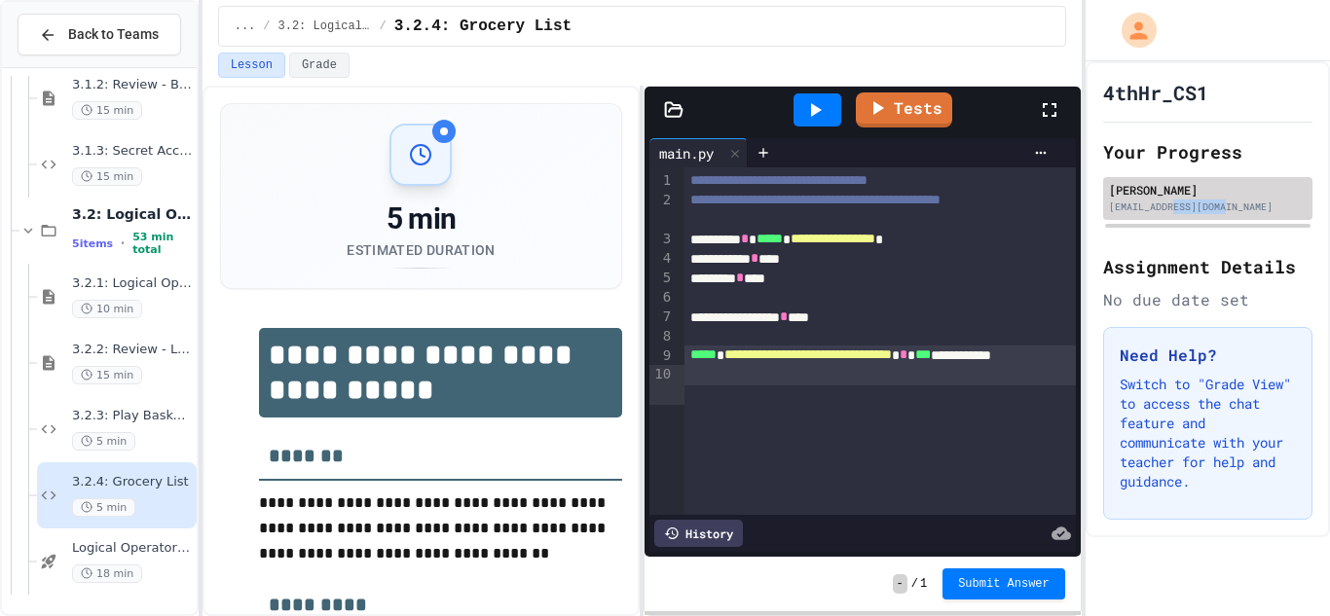
click at [1217, 207] on div "[EMAIL_ADDRESS][DOMAIN_NAME]" at bounding box center [1208, 207] width 198 height 15
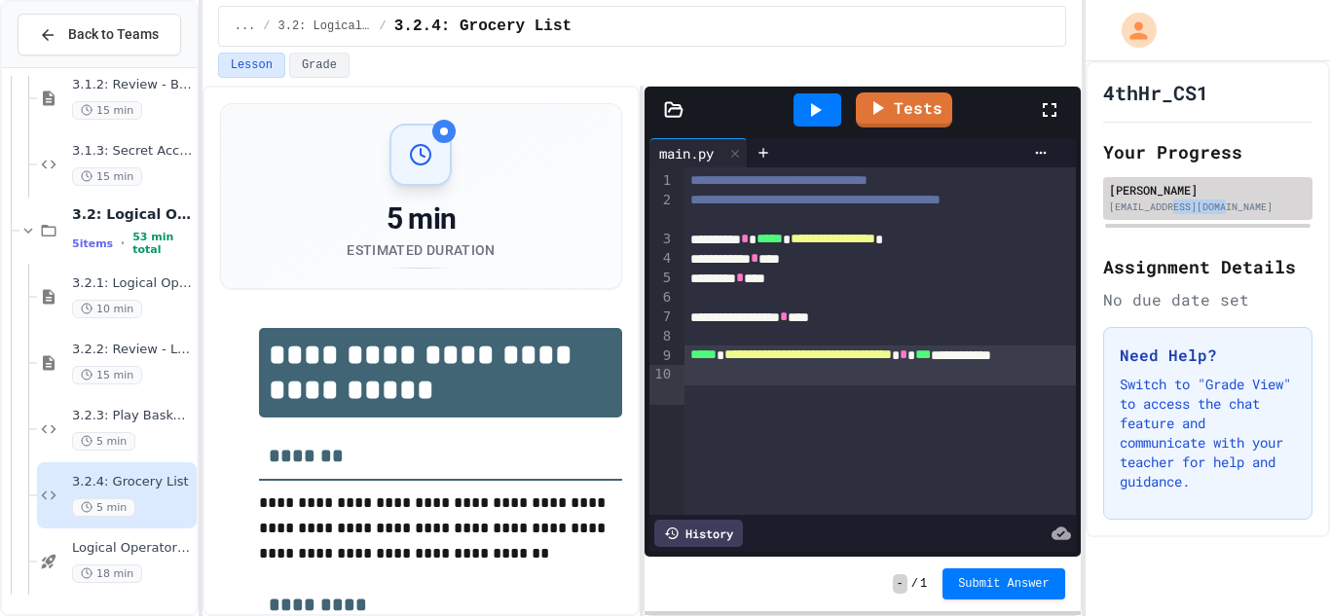
click at [1217, 207] on div "[EMAIL_ADDRESS][DOMAIN_NAME]" at bounding box center [1208, 207] width 198 height 15
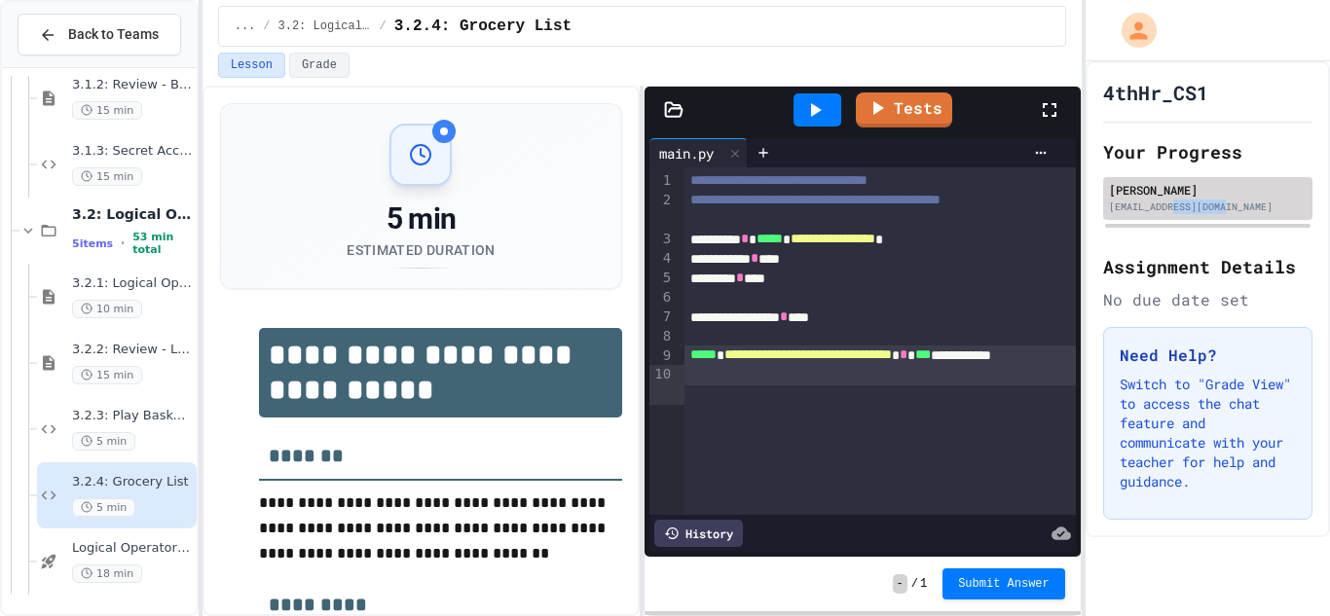
click at [1217, 207] on div "[EMAIL_ADDRESS][DOMAIN_NAME]" at bounding box center [1208, 207] width 198 height 15
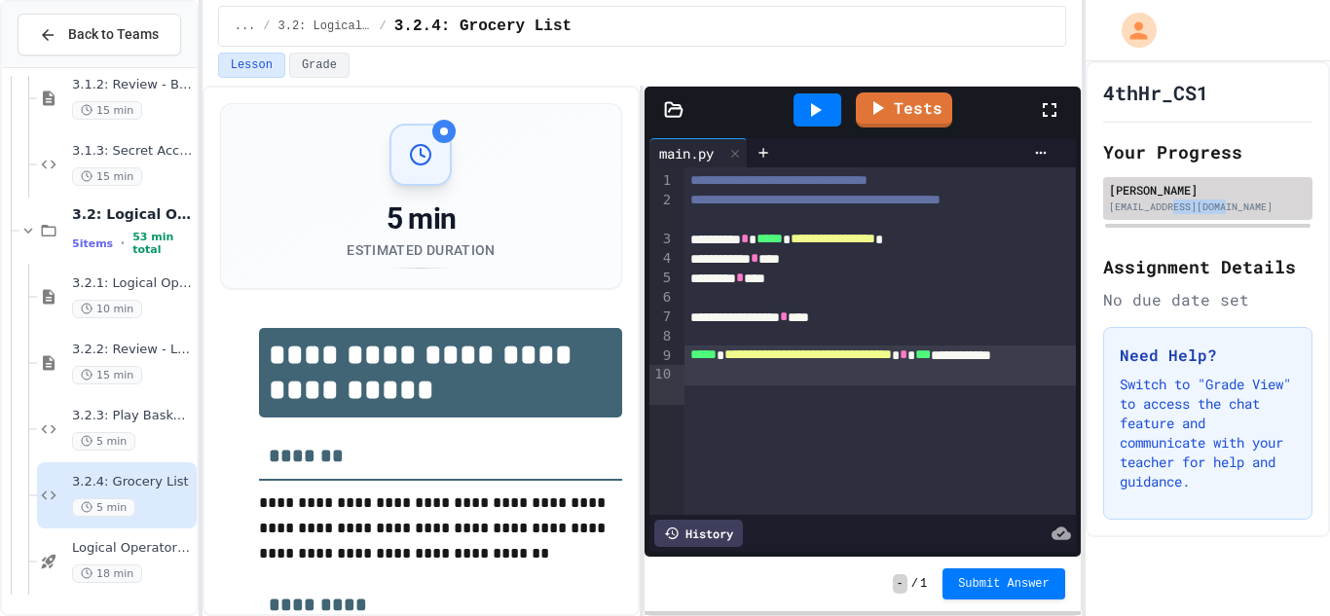
click at [1217, 207] on div "[EMAIL_ADDRESS][DOMAIN_NAME]" at bounding box center [1208, 207] width 198 height 15
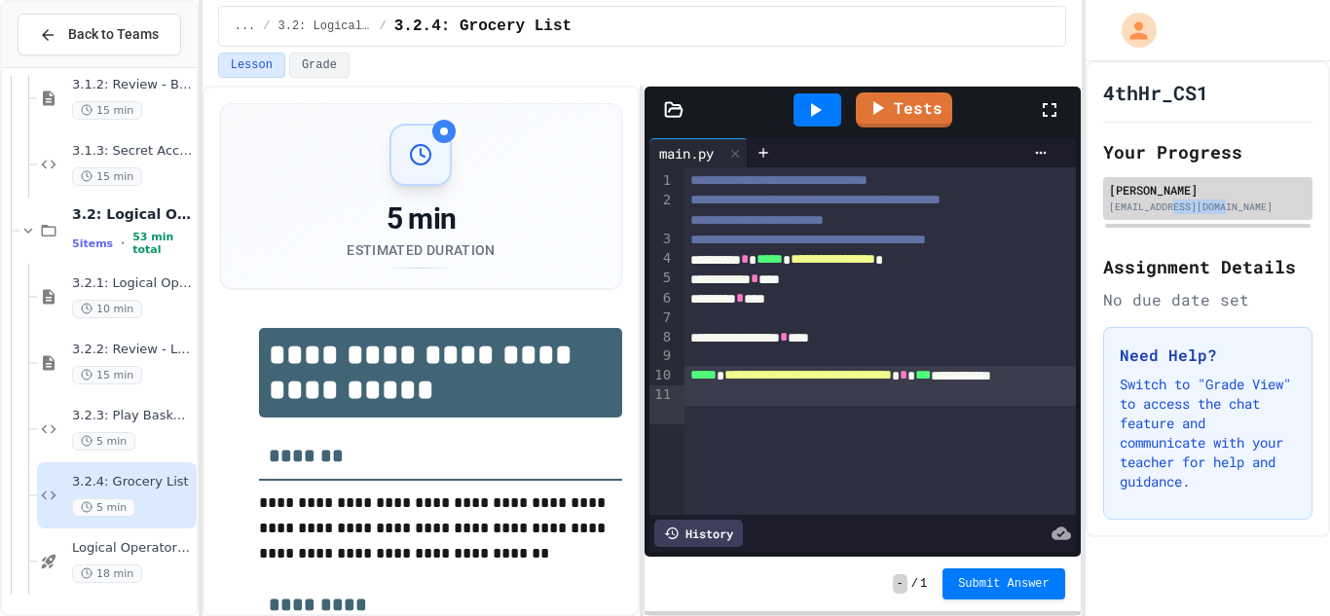
click at [1217, 207] on div "[EMAIL_ADDRESS][DOMAIN_NAME]" at bounding box center [1208, 207] width 198 height 15
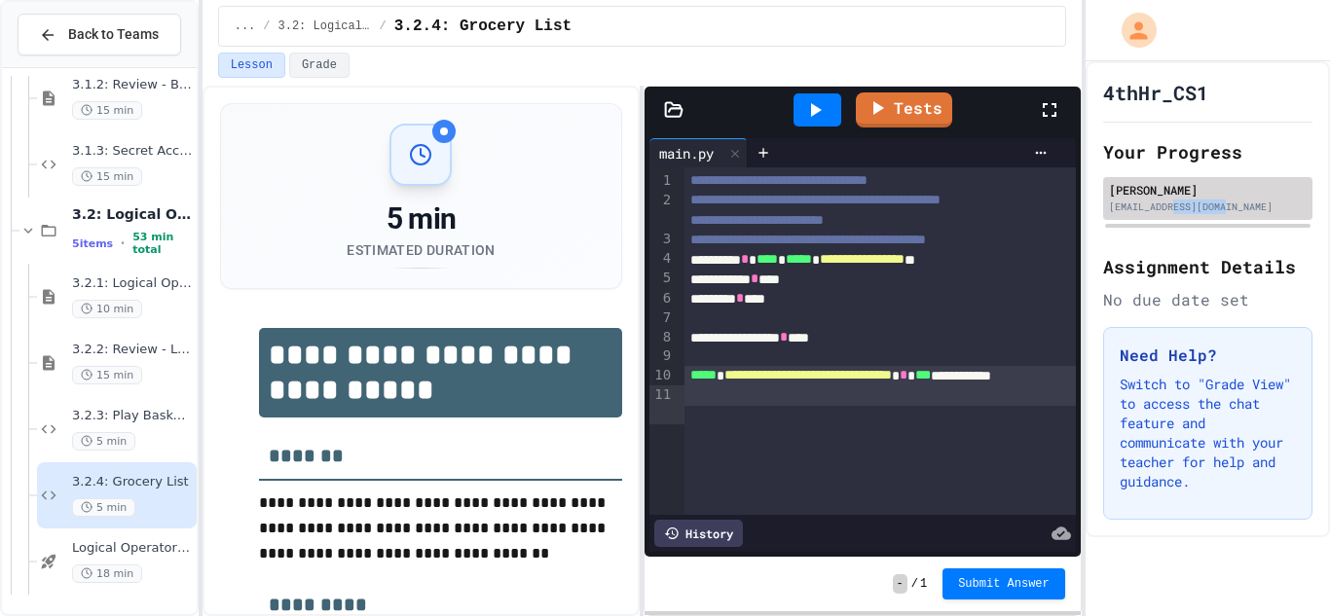
click at [1217, 207] on div "[EMAIL_ADDRESS][DOMAIN_NAME]" at bounding box center [1208, 207] width 198 height 15
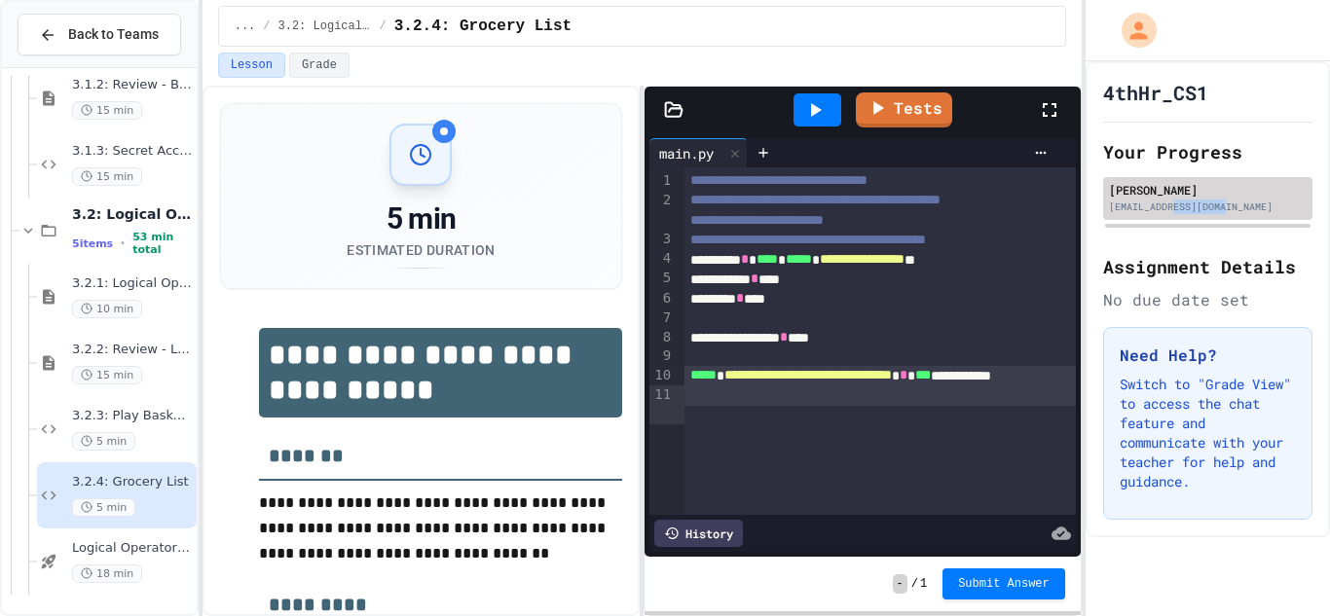
click at [1217, 207] on div "[EMAIL_ADDRESS][DOMAIN_NAME]" at bounding box center [1208, 207] width 198 height 15
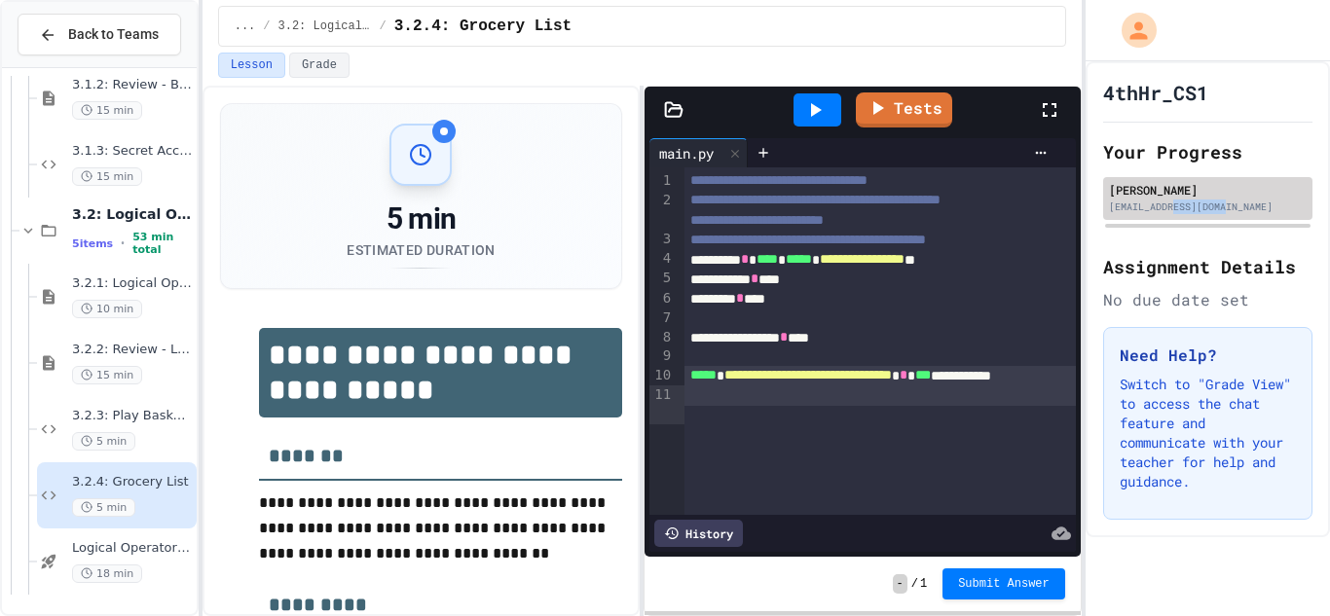
click at [1217, 207] on div "[EMAIL_ADDRESS][DOMAIN_NAME]" at bounding box center [1208, 207] width 198 height 15
click at [1217, 209] on div "[EMAIL_ADDRESS][DOMAIN_NAME]" at bounding box center [1208, 207] width 198 height 15
click at [1217, 208] on div "[EMAIL_ADDRESS][DOMAIN_NAME]" at bounding box center [1208, 207] width 198 height 15
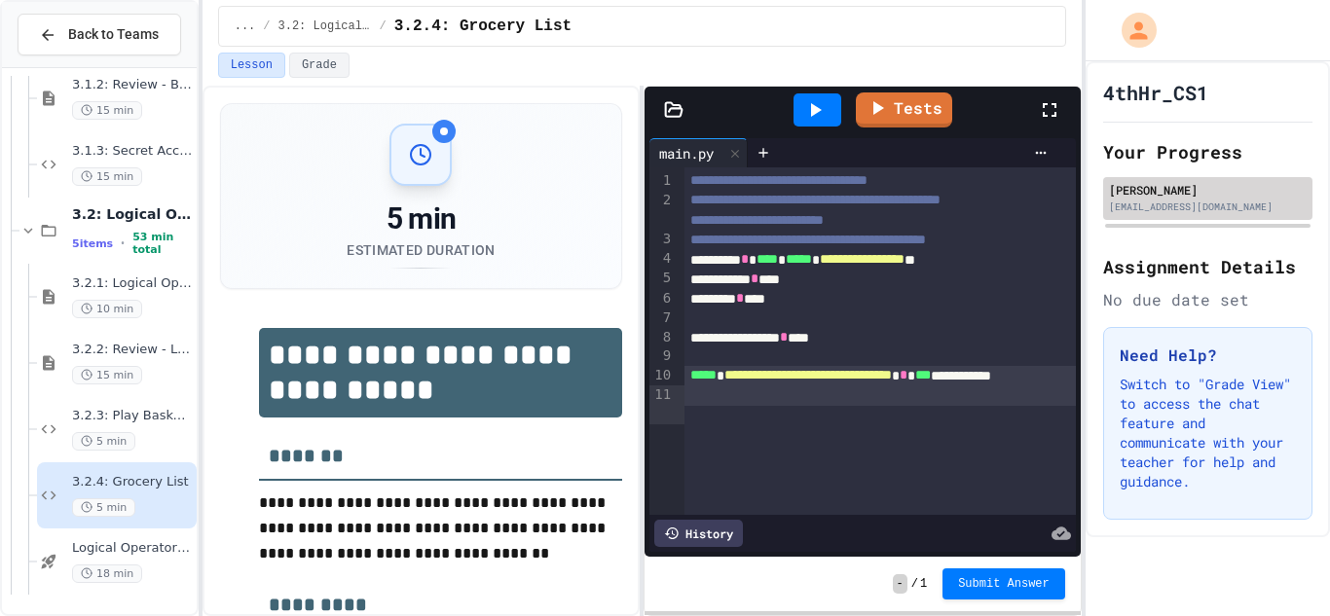
click at [1218, 208] on div "[EMAIL_ADDRESS][DOMAIN_NAME]" at bounding box center [1208, 207] width 198 height 15
click at [1217, 208] on div "[EMAIL_ADDRESS][DOMAIN_NAME]" at bounding box center [1208, 207] width 198 height 15
click at [1218, 208] on div "[EMAIL_ADDRESS][DOMAIN_NAME]" at bounding box center [1208, 207] width 198 height 15
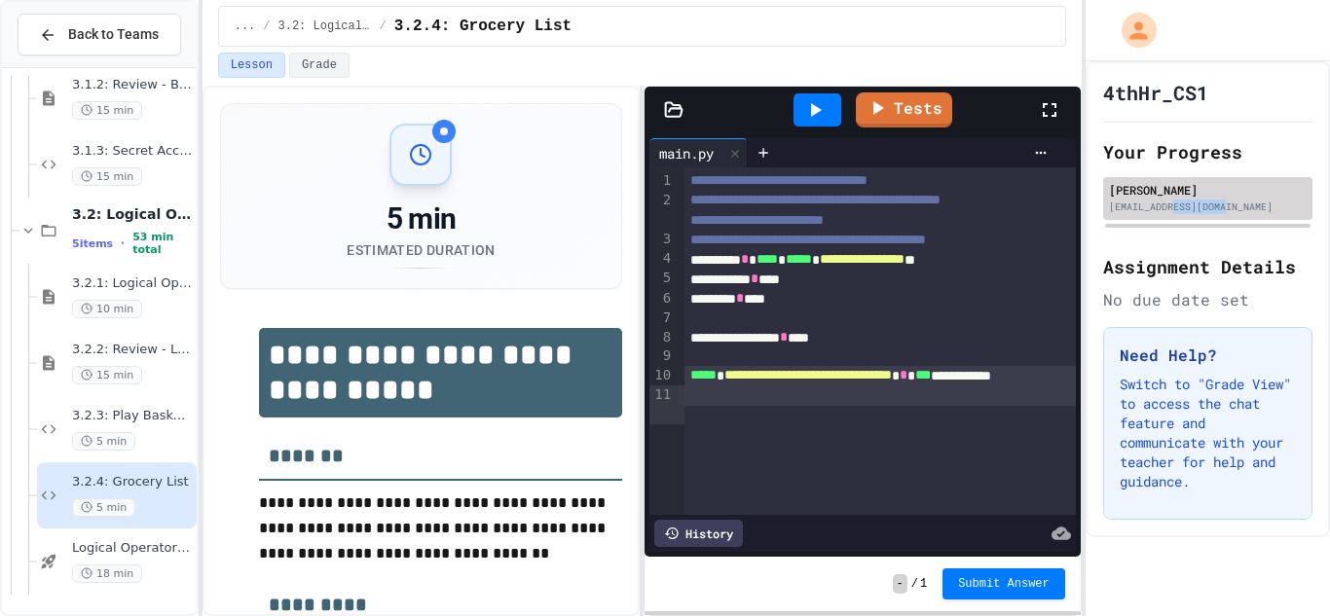
click at [1217, 209] on div "[EMAIL_ADDRESS][DOMAIN_NAME]" at bounding box center [1208, 207] width 198 height 15
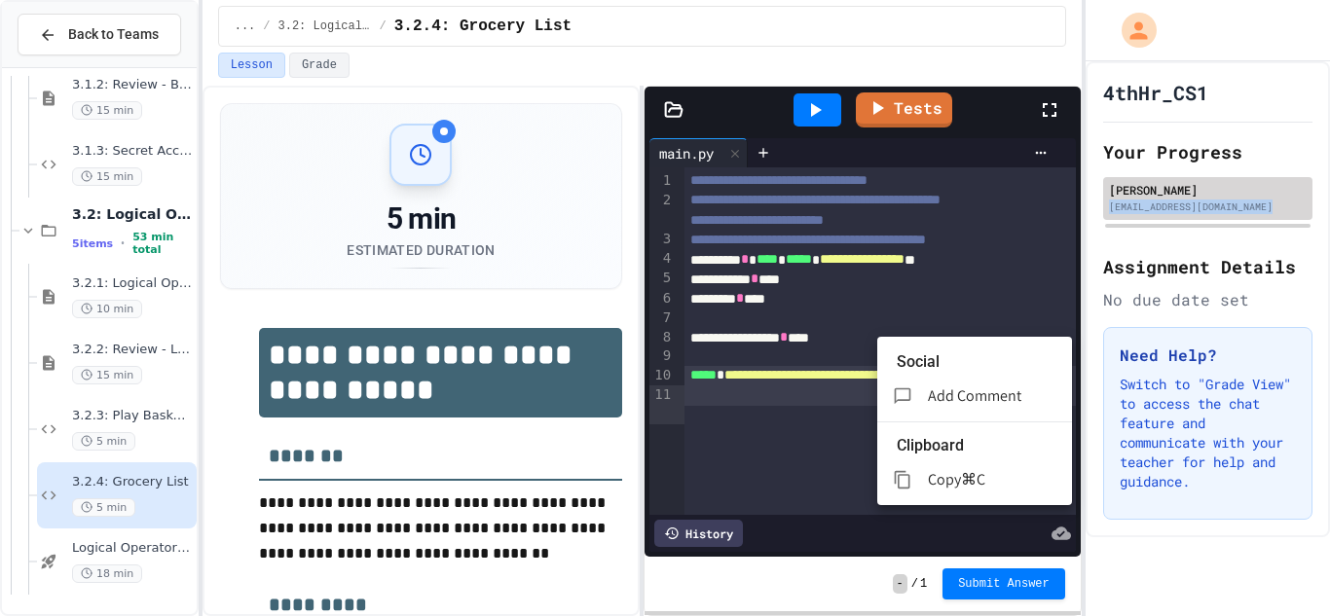
click at [865, 412] on body "**********" at bounding box center [665, 308] width 1330 height 616
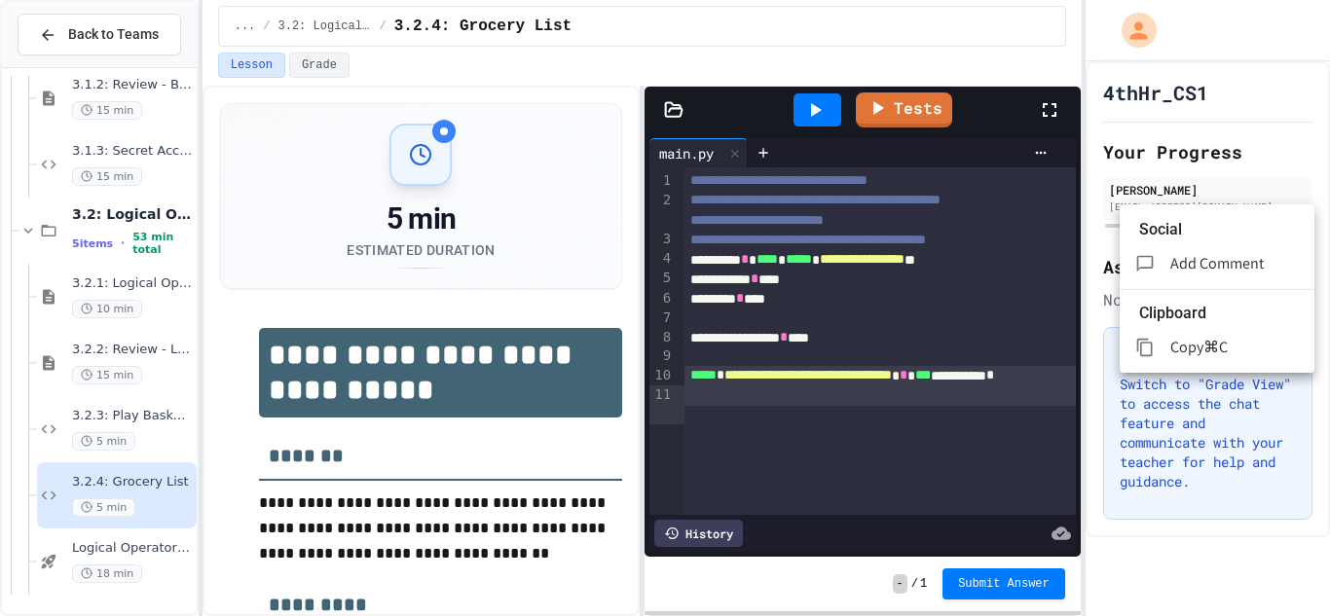
click at [1217, 208] on ul "Social Add Comment Clipboard Copy ⌘C" at bounding box center [1217, 288] width 195 height 168
click at [1218, 208] on ul "Social Add Comment Clipboard Copy ⌘C" at bounding box center [1217, 288] width 195 height 168
click at [1217, 208] on ul "Social Add Comment Clipboard Copy ⌘C" at bounding box center [1217, 288] width 195 height 168
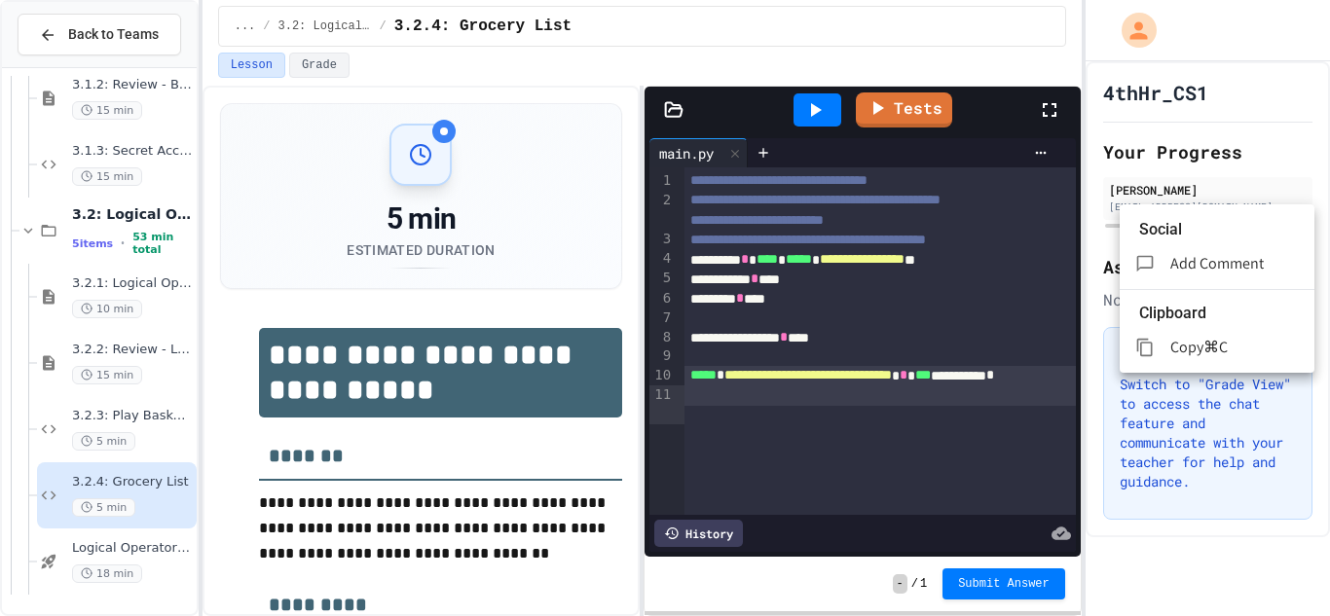
click at [835, 450] on div at bounding box center [665, 308] width 1330 height 616
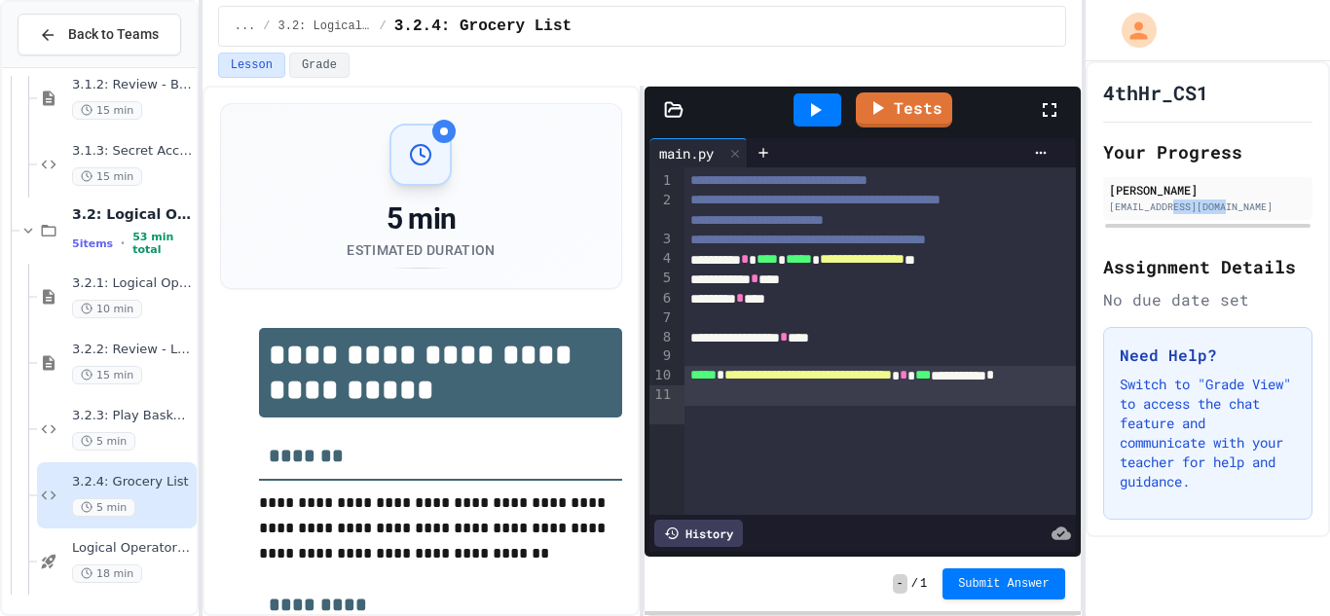
click at [1218, 208] on div "[EMAIL_ADDRESS][DOMAIN_NAME]" at bounding box center [1208, 207] width 198 height 15
click at [1217, 208] on div "[EMAIL_ADDRESS][DOMAIN_NAME]" at bounding box center [1208, 207] width 198 height 15
click at [1217, 209] on div "[EMAIL_ADDRESS][DOMAIN_NAME]" at bounding box center [1208, 207] width 198 height 15
click at [1218, 208] on div "[EMAIL_ADDRESS][DOMAIN_NAME]" at bounding box center [1208, 207] width 198 height 15
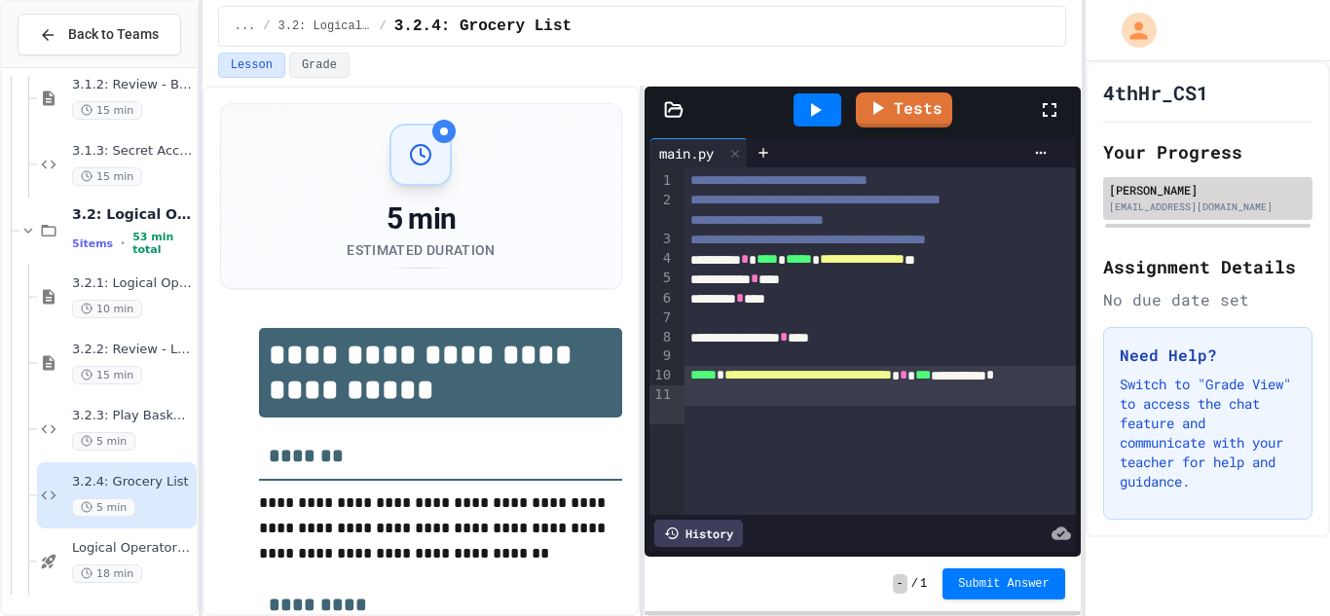
click at [1218, 208] on div "[EMAIL_ADDRESS][DOMAIN_NAME]" at bounding box center [1208, 207] width 198 height 15
click at [830, 428] on div "**********" at bounding box center [880, 341] width 393 height 348
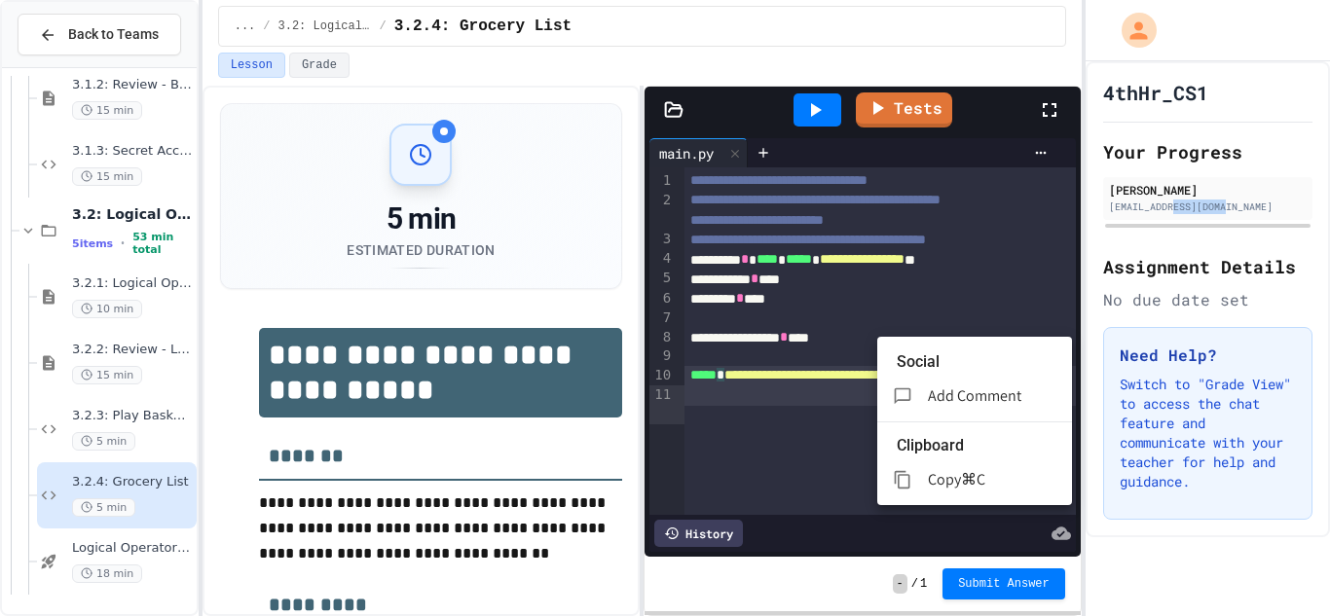
click at [1217, 208] on div at bounding box center [665, 308] width 1330 height 616
click at [832, 424] on div at bounding box center [665, 308] width 1330 height 616
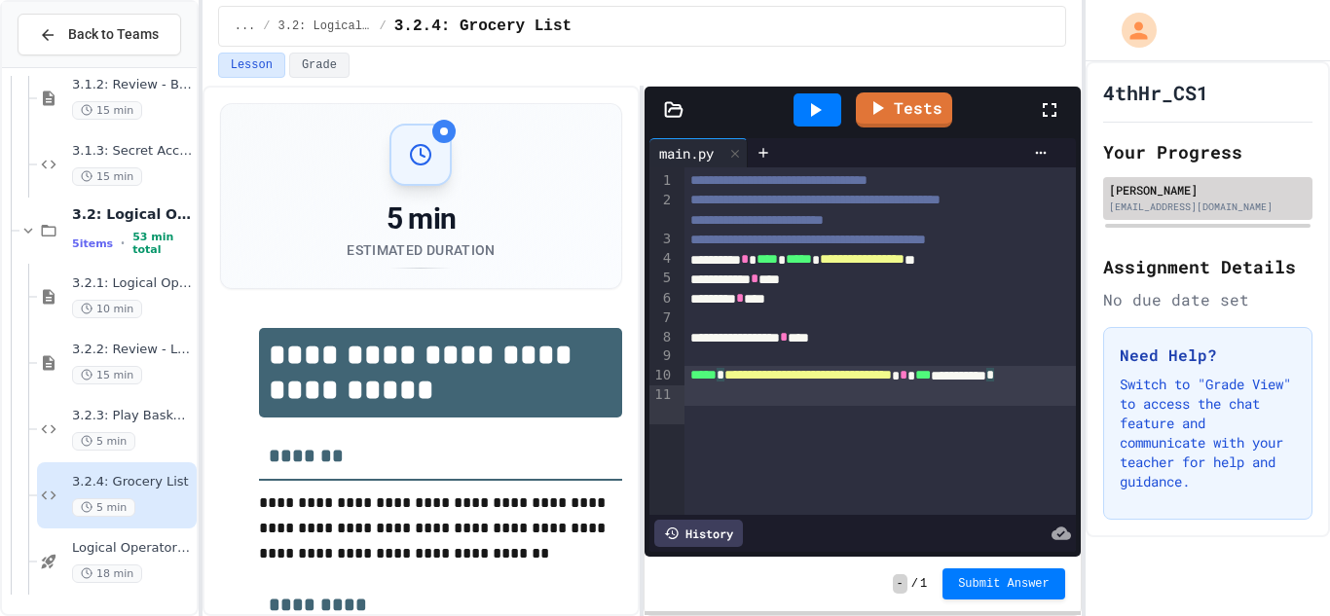
click at [1217, 208] on div "[EMAIL_ADDRESS][DOMAIN_NAME]" at bounding box center [1208, 207] width 198 height 15
click at [1217, 209] on div "[EMAIL_ADDRESS][DOMAIN_NAME]" at bounding box center [1208, 207] width 198 height 15
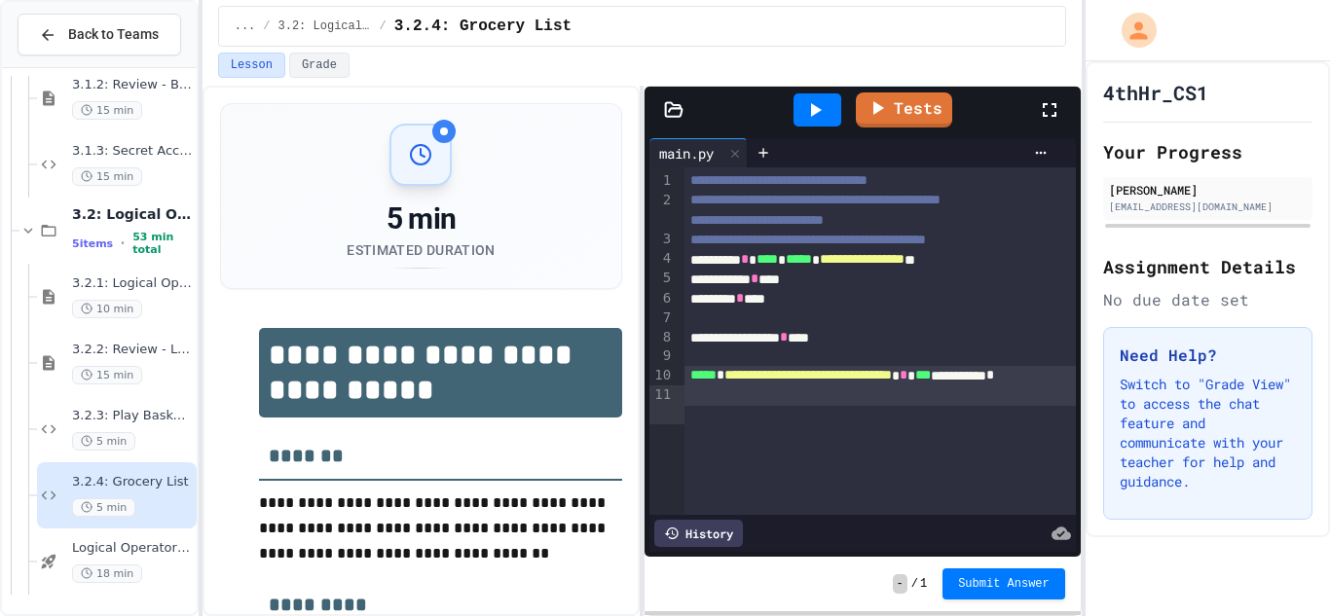
click at [1218, 208] on div "[EMAIL_ADDRESS][DOMAIN_NAME]" at bounding box center [1208, 207] width 198 height 15
click at [841, 405] on div "**********" at bounding box center [880, 385] width 393 height 39
click at [1218, 208] on div "[EMAIL_ADDRESS][DOMAIN_NAME]" at bounding box center [1208, 207] width 198 height 15
click at [1217, 209] on div "[EMAIL_ADDRESS][DOMAIN_NAME]" at bounding box center [1208, 207] width 198 height 15
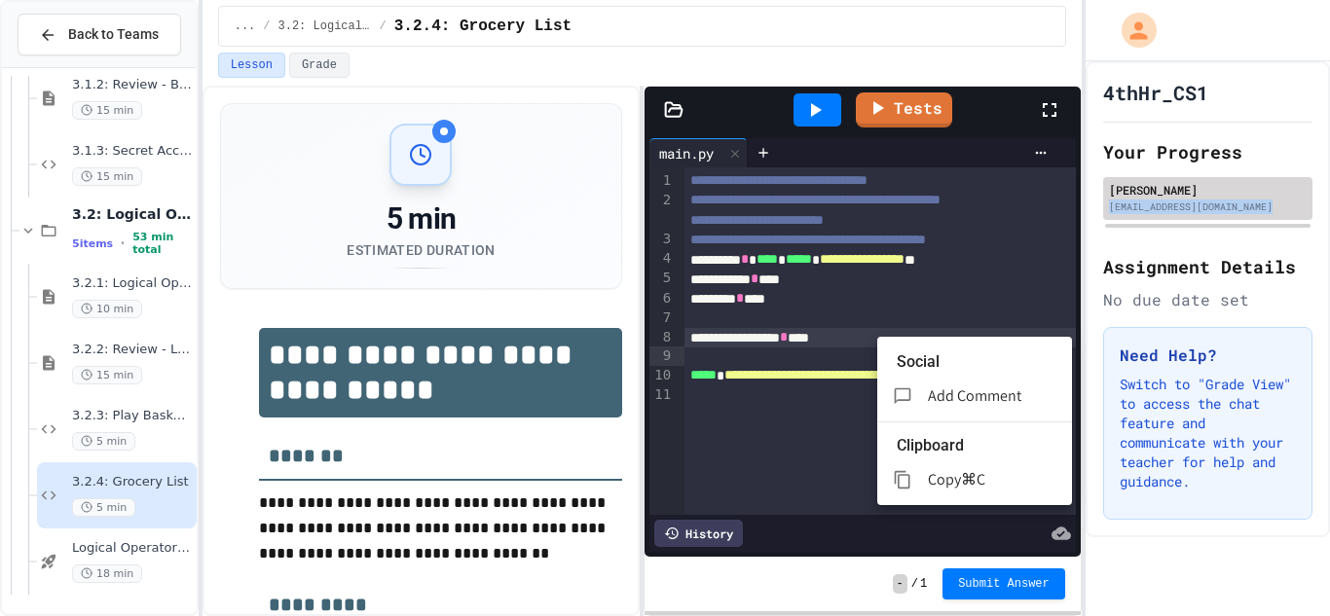
click at [1037, 360] on body "**********" at bounding box center [665, 308] width 1330 height 616
click at [1217, 209] on div at bounding box center [665, 308] width 1330 height 616
click at [1217, 208] on div at bounding box center [665, 308] width 1330 height 616
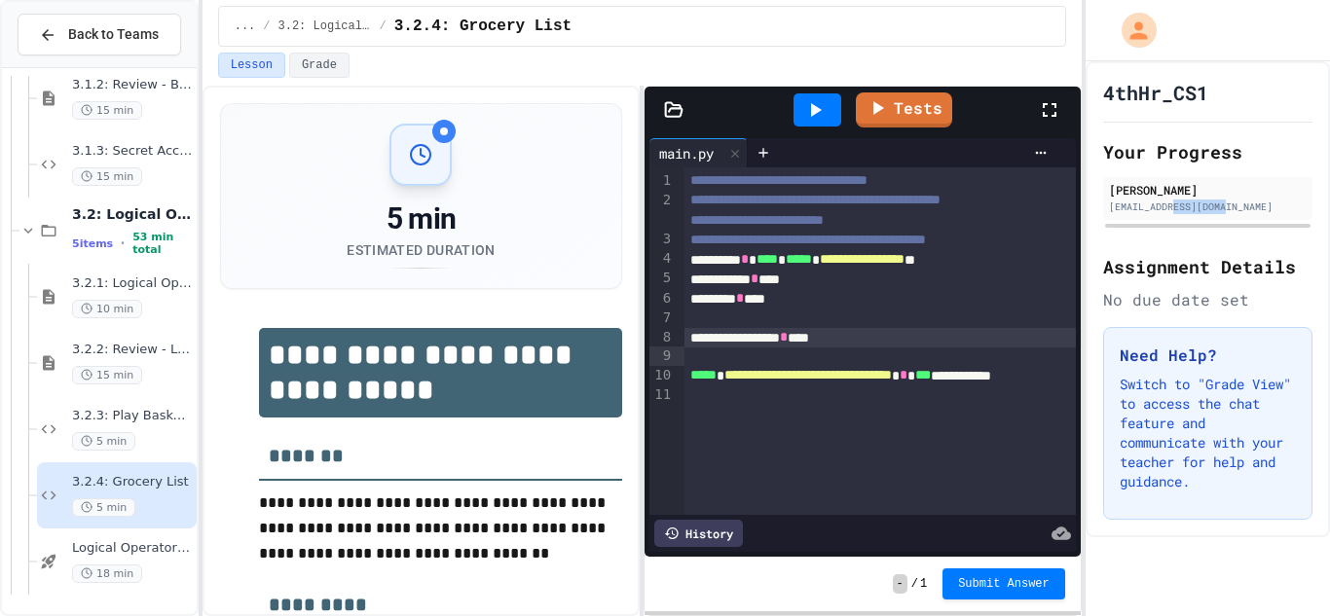
click at [1217, 209] on div "[EMAIL_ADDRESS][DOMAIN_NAME]" at bounding box center [1208, 207] width 198 height 15
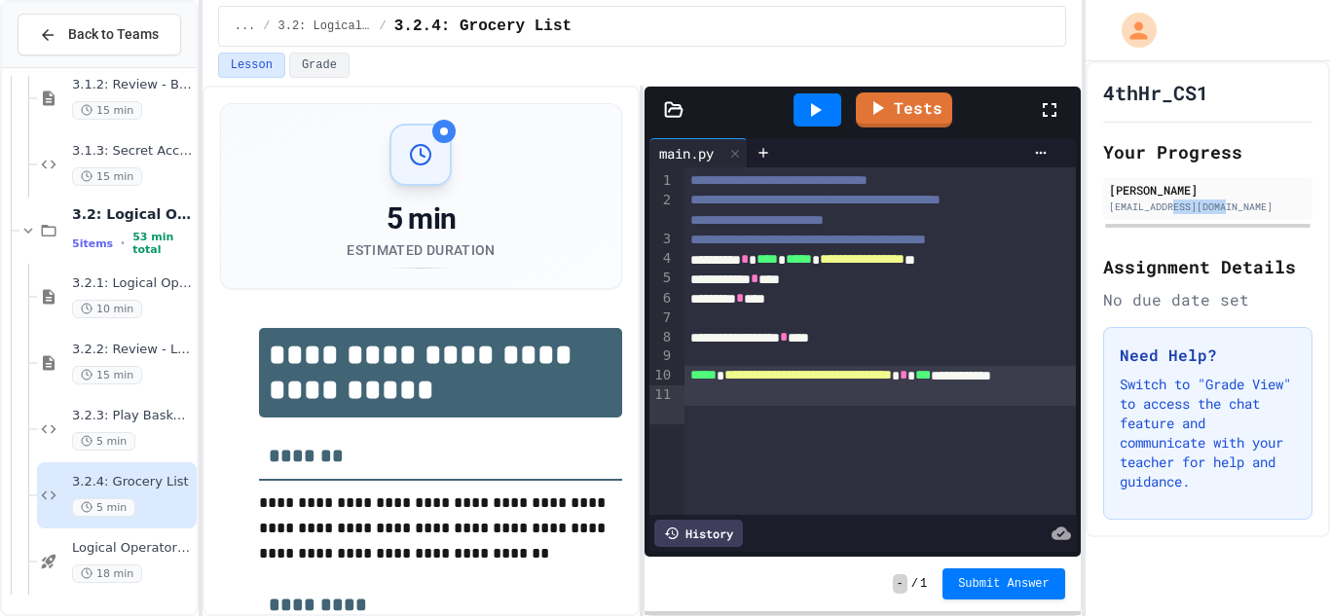
click at [1003, 392] on div "**********" at bounding box center [880, 385] width 393 height 39
click at [1023, 399] on div "**********" at bounding box center [880, 385] width 393 height 39
click at [1218, 208] on div "[EMAIL_ADDRESS][DOMAIN_NAME]" at bounding box center [1208, 207] width 198 height 15
click at [1217, 208] on div "[EMAIL_ADDRESS][DOMAIN_NAME]" at bounding box center [1208, 207] width 198 height 15
click at [1218, 208] on div "[EMAIL_ADDRESS][DOMAIN_NAME]" at bounding box center [1208, 207] width 198 height 15
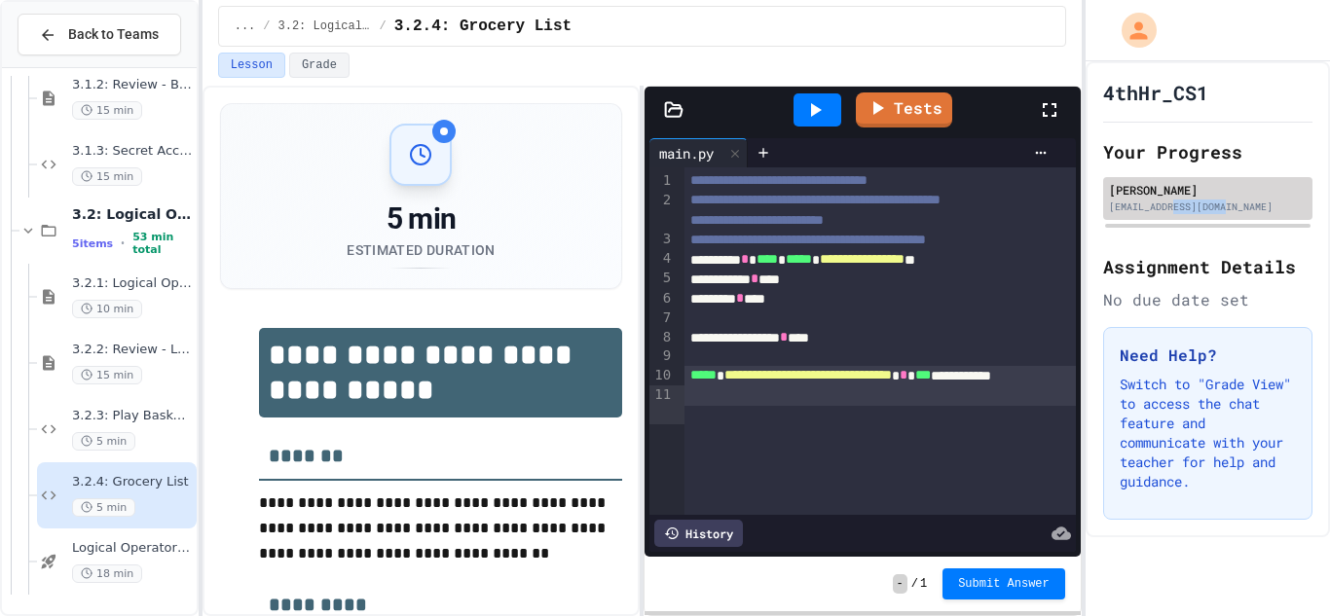
click at [1217, 208] on div "[EMAIL_ADDRESS][DOMAIN_NAME]" at bounding box center [1208, 207] width 198 height 15
click at [1218, 208] on div "[EMAIL_ADDRESS][DOMAIN_NAME]" at bounding box center [1208, 207] width 198 height 15
click at [1217, 208] on div "[EMAIL_ADDRESS][DOMAIN_NAME]" at bounding box center [1208, 207] width 198 height 15
click at [1218, 208] on div "[EMAIL_ADDRESS][DOMAIN_NAME]" at bounding box center [1208, 207] width 198 height 15
click at [1217, 208] on div "[EMAIL_ADDRESS][DOMAIN_NAME]" at bounding box center [1208, 207] width 198 height 15
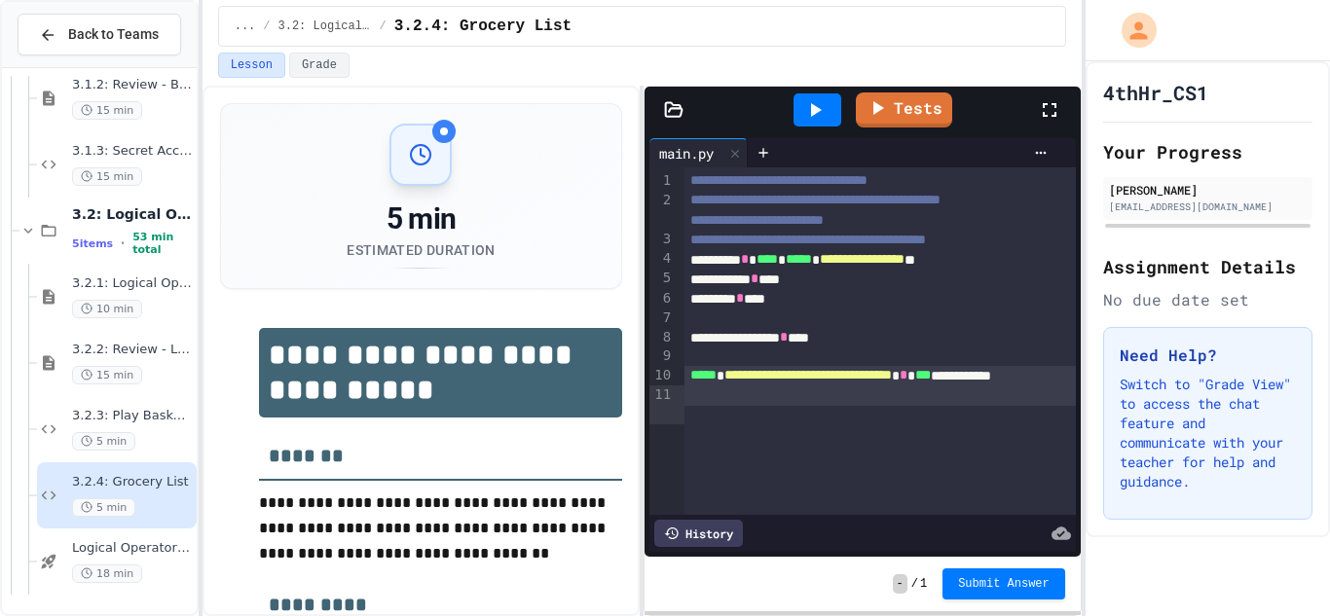
click at [1217, 208] on div "[EMAIL_ADDRESS][DOMAIN_NAME]" at bounding box center [1208, 207] width 198 height 15
click at [866, 405] on div "**********" at bounding box center [880, 385] width 393 height 39
click at [1217, 208] on div "[EMAIL_ADDRESS][DOMAIN_NAME]" at bounding box center [1208, 207] width 198 height 15
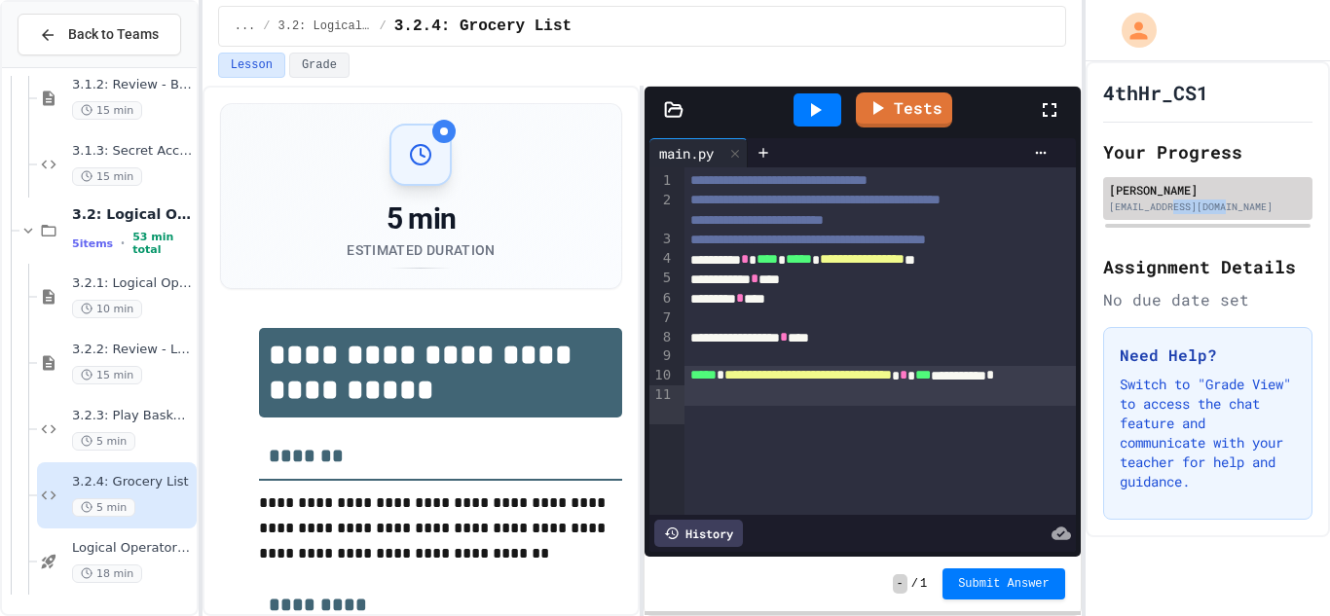
click at [1218, 208] on div "[EMAIL_ADDRESS][DOMAIN_NAME]" at bounding box center [1208, 207] width 198 height 15
click at [820, 103] on icon at bounding box center [814, 109] width 23 height 23
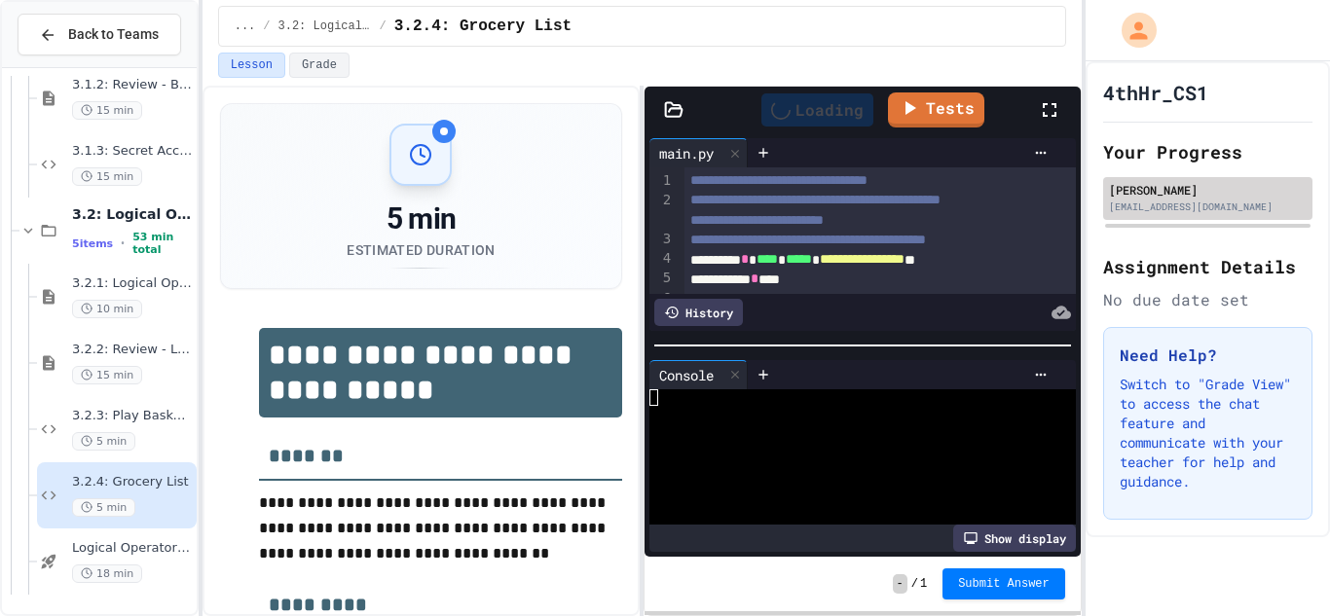
click at [1217, 208] on div "[EMAIL_ADDRESS][DOMAIN_NAME]" at bounding box center [1208, 207] width 198 height 15
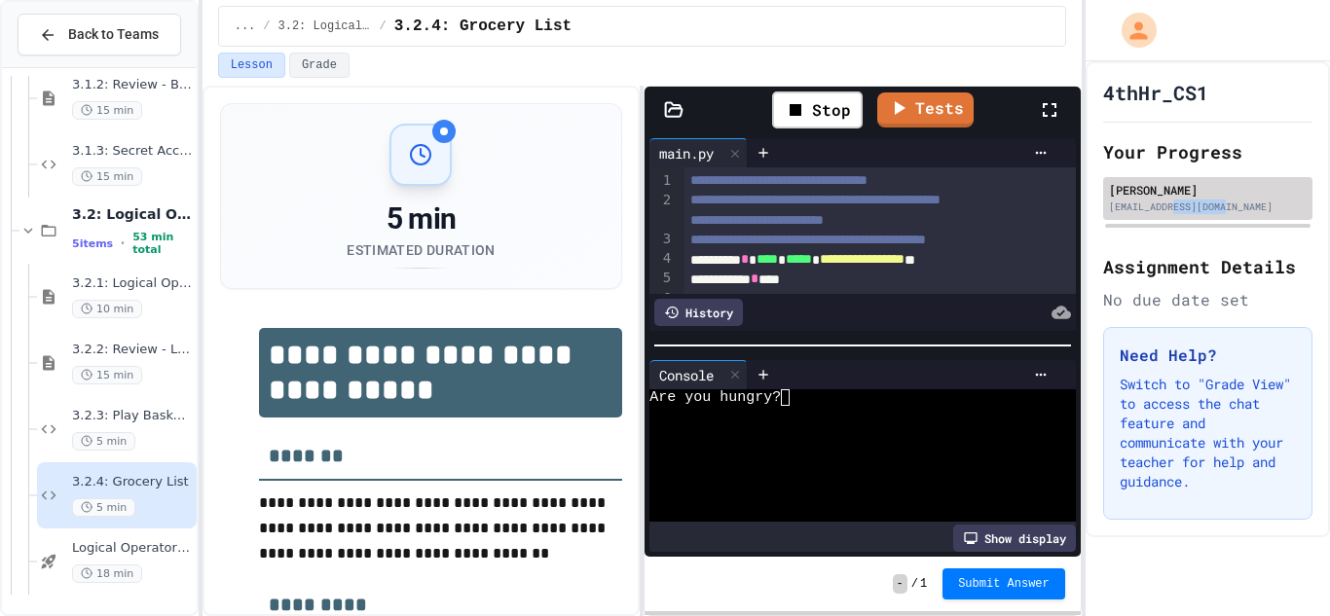
click at [1217, 208] on div "[EMAIL_ADDRESS][DOMAIN_NAME]" at bounding box center [1208, 207] width 198 height 15
click at [1218, 208] on div "[EMAIL_ADDRESS][DOMAIN_NAME]" at bounding box center [1208, 207] width 198 height 15
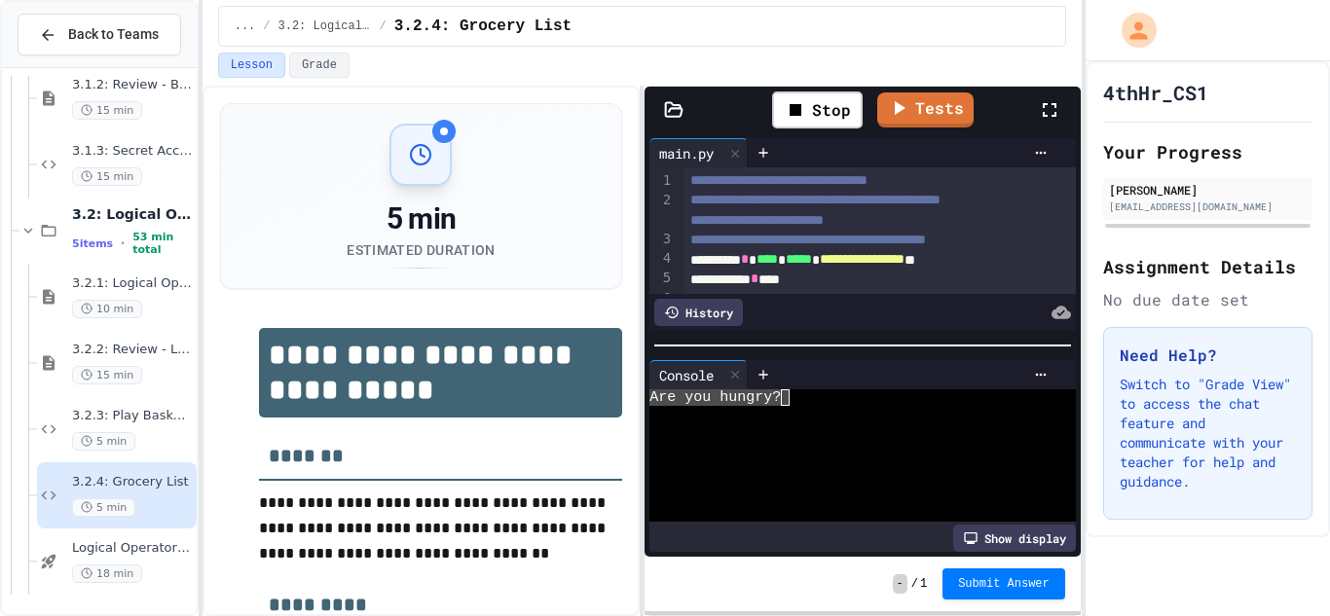
click at [785, 398] on textarea "Terminal input" at bounding box center [785, 397] width 9 height 17
click at [1217, 208] on div "[EMAIL_ADDRESS][DOMAIN_NAME]" at bounding box center [1208, 207] width 198 height 15
click at [804, 415] on div at bounding box center [850, 414] width 403 height 17
click at [1217, 208] on div "[EMAIL_ADDRESS][DOMAIN_NAME]" at bounding box center [1208, 207] width 198 height 15
click at [789, 401] on textarea "Terminal input" at bounding box center [785, 397] width 9 height 17
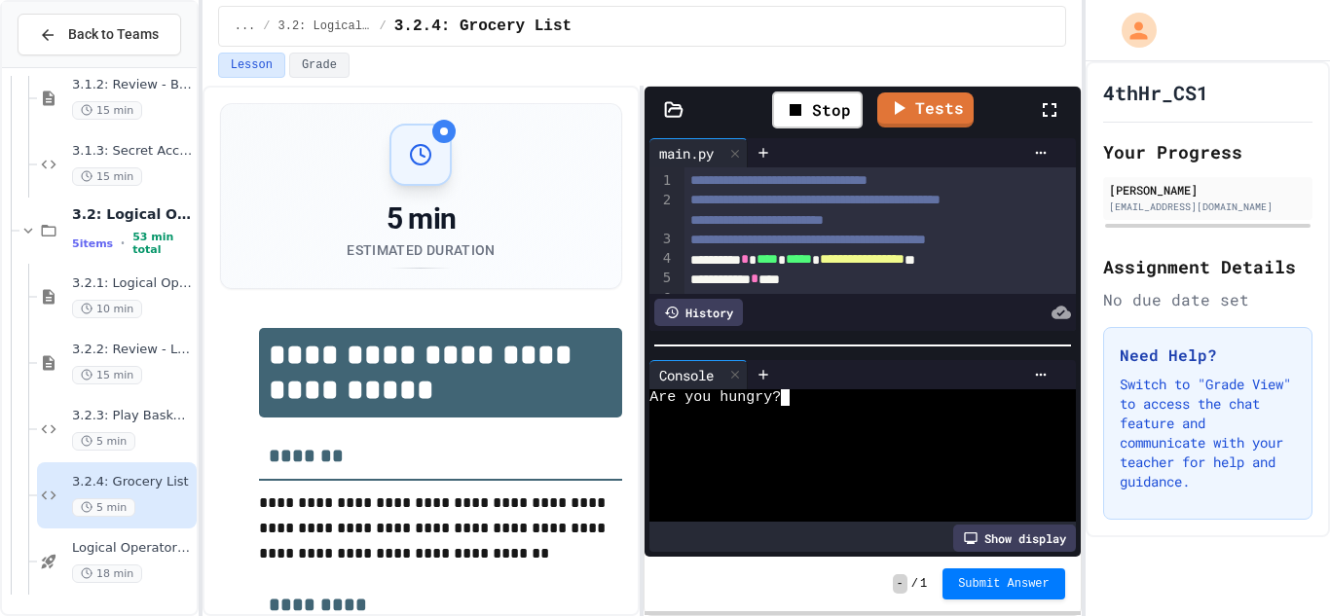
click at [1217, 208] on div "[EMAIL_ADDRESS][DOMAIN_NAME]" at bounding box center [1208, 207] width 198 height 15
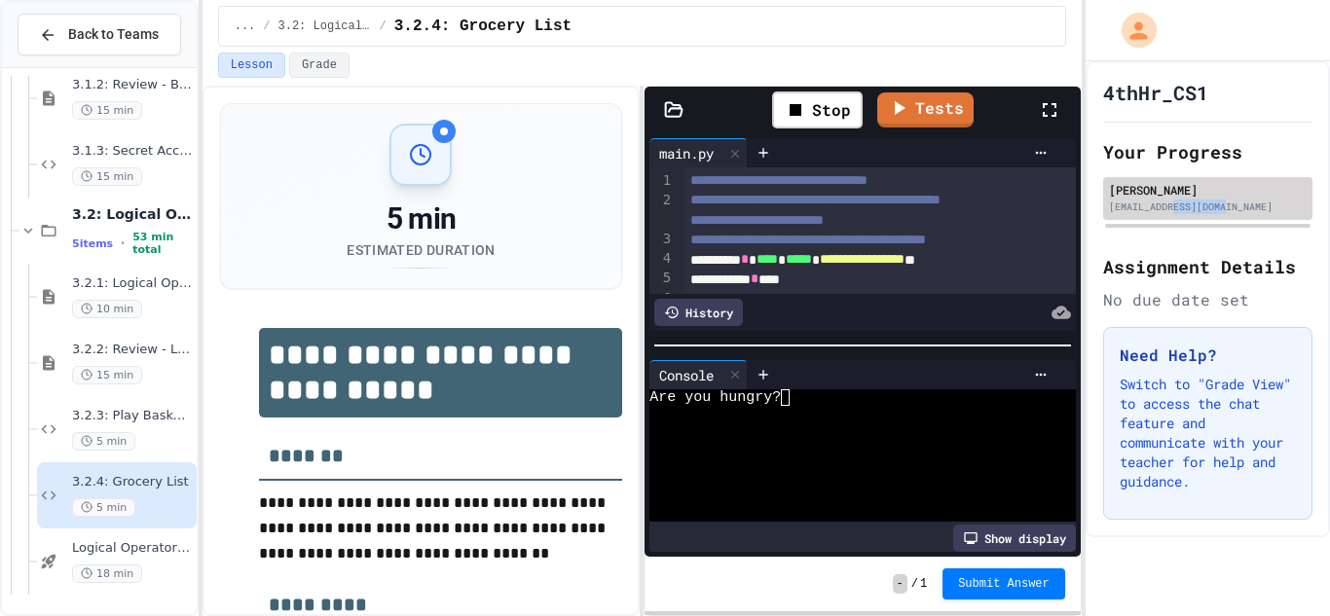
click at [1217, 208] on div "[EMAIL_ADDRESS][DOMAIN_NAME]" at bounding box center [1208, 207] width 198 height 15
click at [1218, 208] on div "[EMAIL_ADDRESS][DOMAIN_NAME]" at bounding box center [1208, 207] width 198 height 15
click at [1217, 208] on div "[EMAIL_ADDRESS][DOMAIN_NAME]" at bounding box center [1208, 207] width 198 height 15
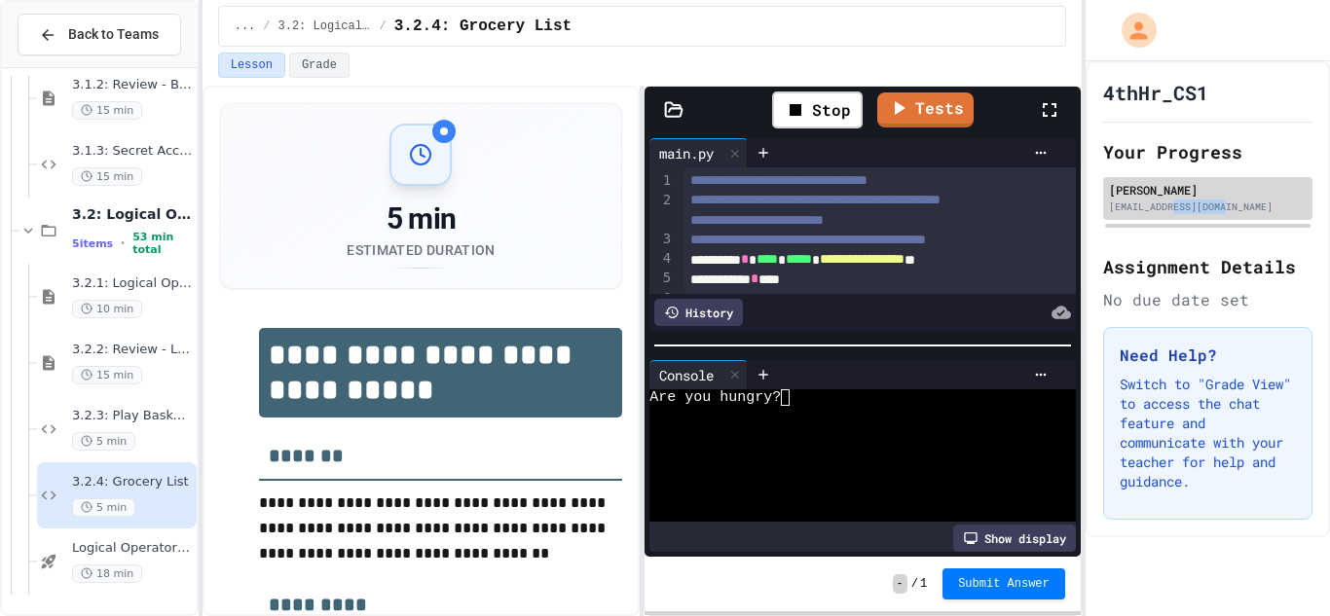
click at [1218, 208] on div "[EMAIL_ADDRESS][DOMAIN_NAME]" at bounding box center [1208, 207] width 198 height 15
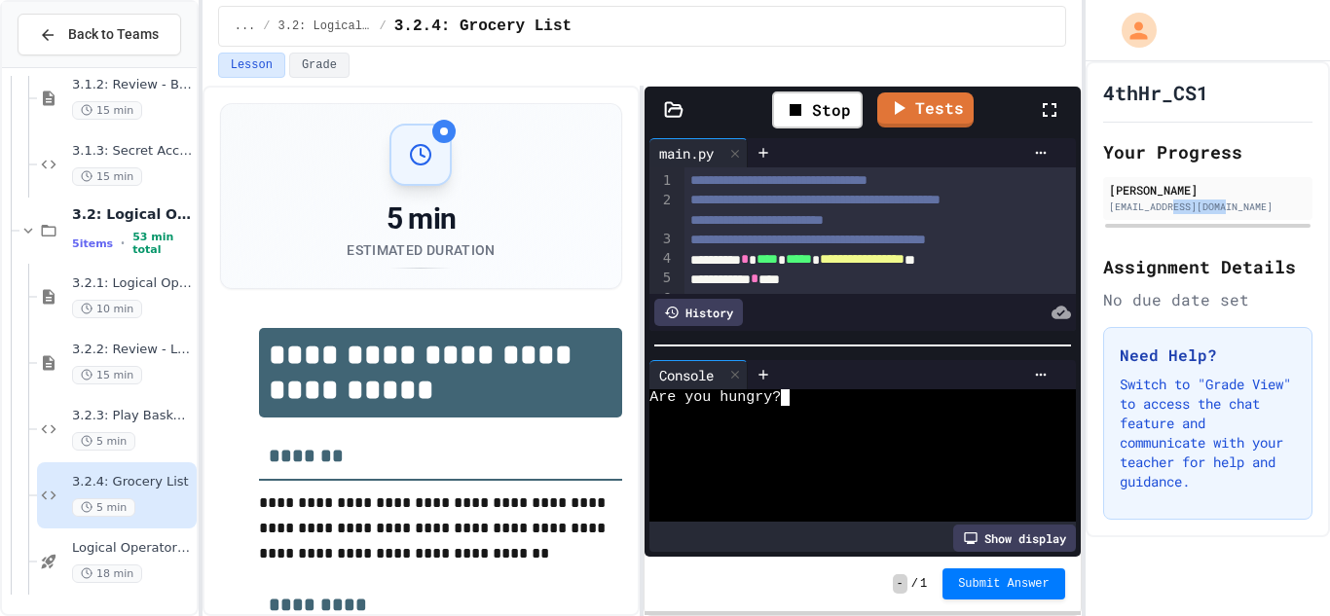
click at [791, 397] on div "Are you hungry?" at bounding box center [850, 397] width 403 height 17
click at [1217, 208] on div "[EMAIL_ADDRESS][DOMAIN_NAME]" at bounding box center [1208, 207] width 198 height 15
click at [789, 397] on textarea "Terminal input" at bounding box center [785, 397] width 9 height 17
click at [1217, 208] on div "[EMAIL_ADDRESS][DOMAIN_NAME]" at bounding box center [1208, 207] width 198 height 15
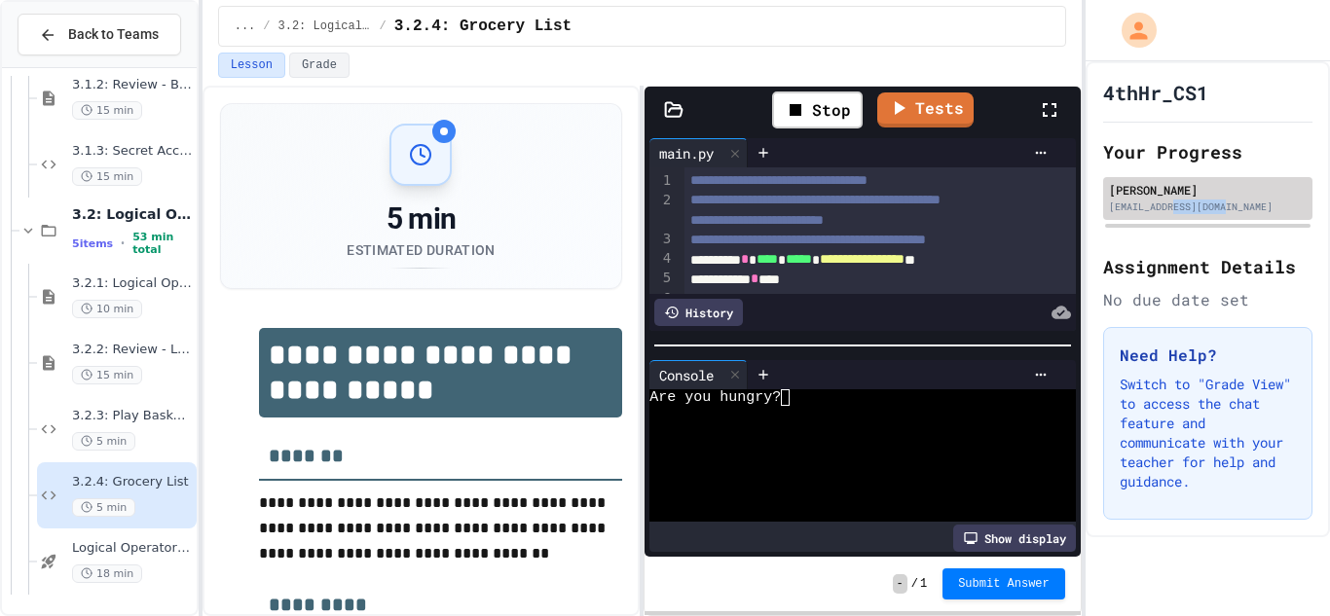
click at [1217, 208] on div "[EMAIL_ADDRESS][DOMAIN_NAME]" at bounding box center [1208, 207] width 198 height 15
click at [1218, 208] on div "[EMAIL_ADDRESS][DOMAIN_NAME]" at bounding box center [1208, 207] width 198 height 15
click at [1217, 208] on div "[EMAIL_ADDRESS][DOMAIN_NAME]" at bounding box center [1208, 207] width 198 height 15
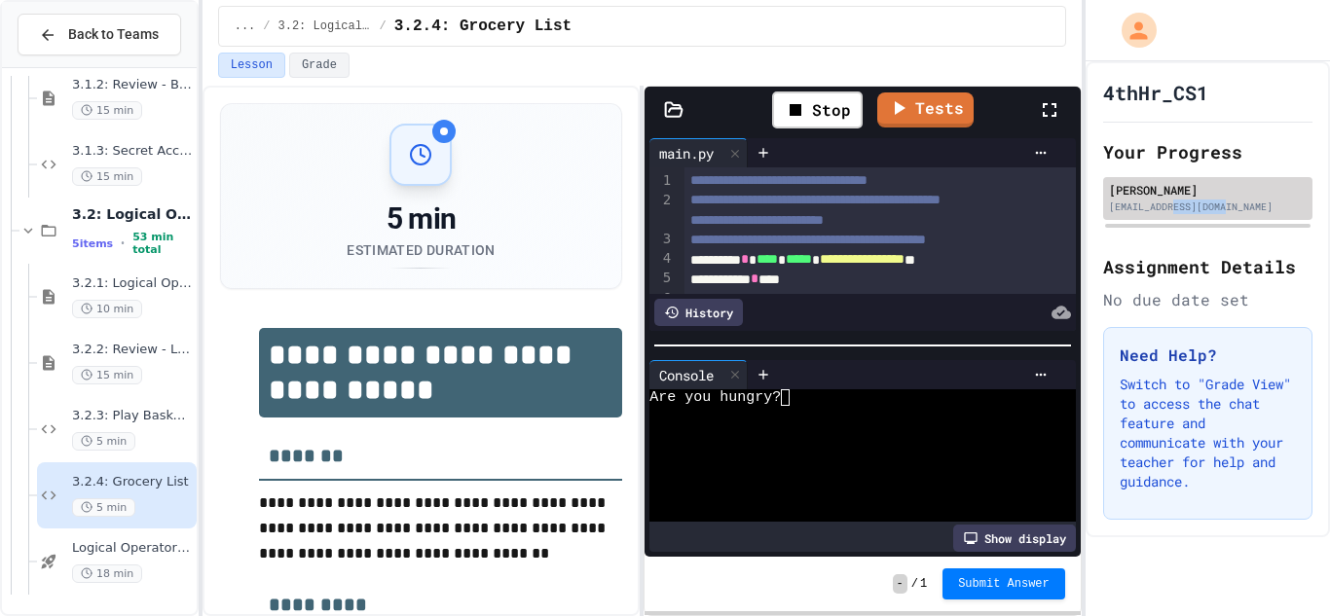
click at [1217, 208] on div "[EMAIL_ADDRESS][DOMAIN_NAME]" at bounding box center [1208, 207] width 198 height 15
click at [1218, 208] on div "[EMAIL_ADDRESS][DOMAIN_NAME]" at bounding box center [1208, 207] width 198 height 15
click at [1217, 208] on div "[EMAIL_ADDRESS][DOMAIN_NAME]" at bounding box center [1208, 207] width 198 height 15
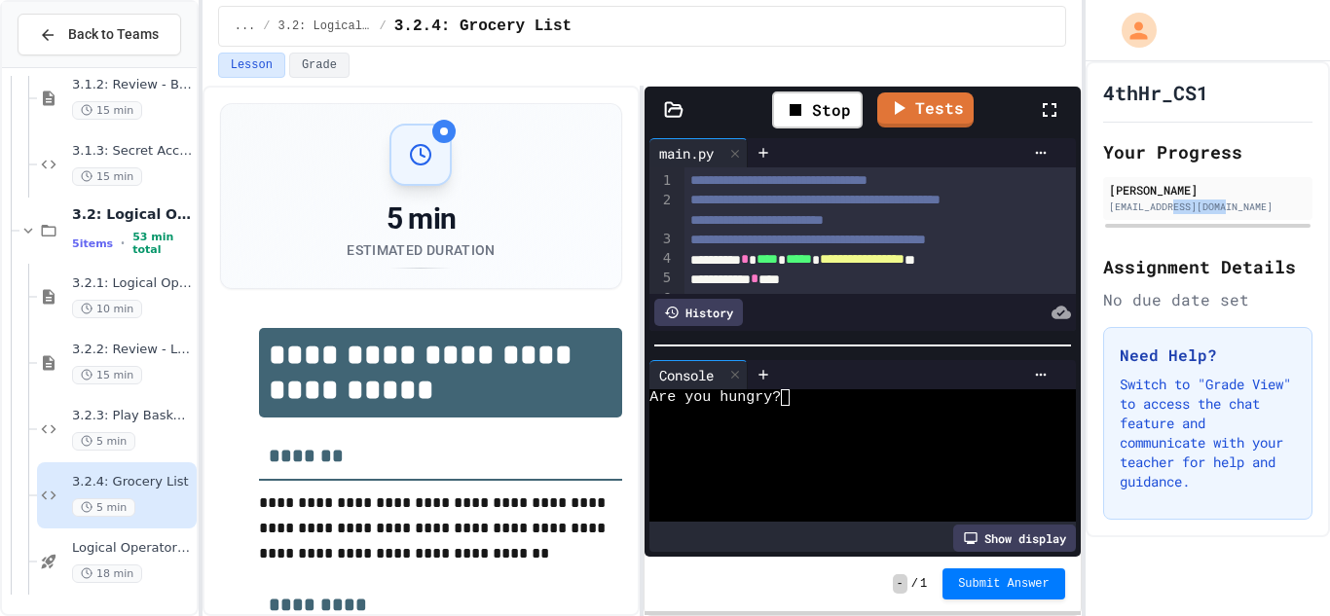
click at [1218, 208] on div "[EMAIL_ADDRESS][DOMAIN_NAME]" at bounding box center [1208, 207] width 198 height 15
click at [1217, 208] on div "[EMAIL_ADDRESS][DOMAIN_NAME]" at bounding box center [1208, 207] width 198 height 15
click at [782, 395] on textarea "Terminal input" at bounding box center [785, 397] width 9 height 17
click at [785, 393] on textarea "Terminal input" at bounding box center [785, 397] width 9 height 17
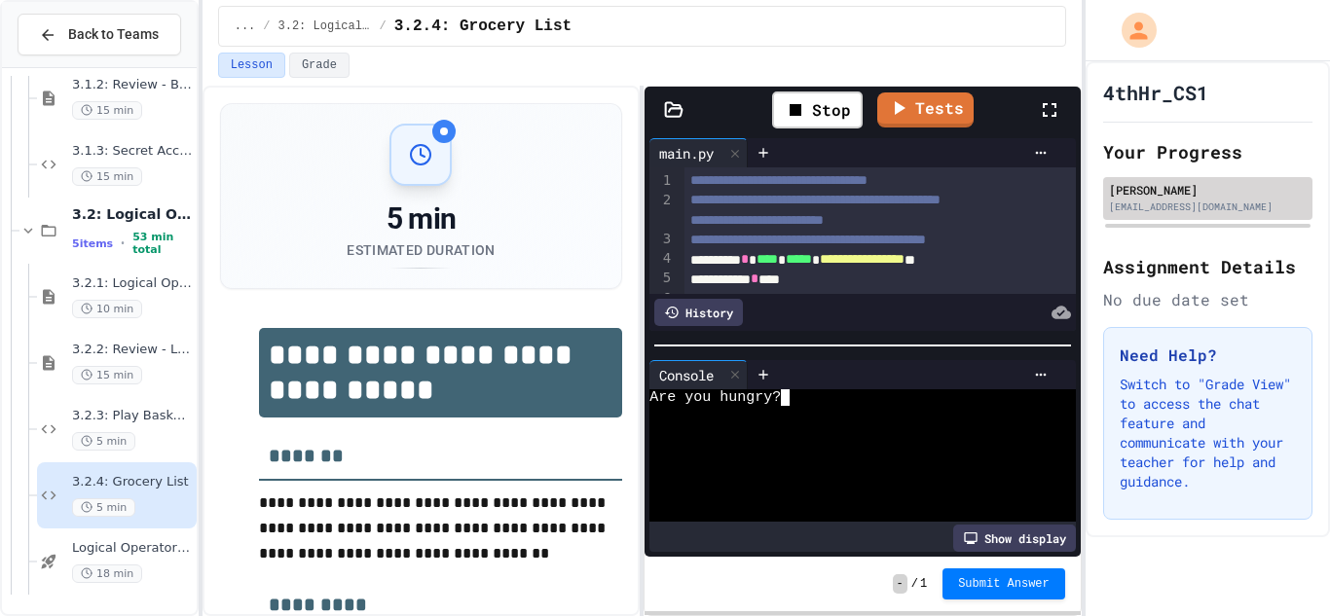
click at [1218, 208] on div "[EMAIL_ADDRESS][DOMAIN_NAME]" at bounding box center [1208, 207] width 198 height 15
click at [1217, 208] on div "[EMAIL_ADDRESS][DOMAIN_NAME]" at bounding box center [1208, 207] width 198 height 15
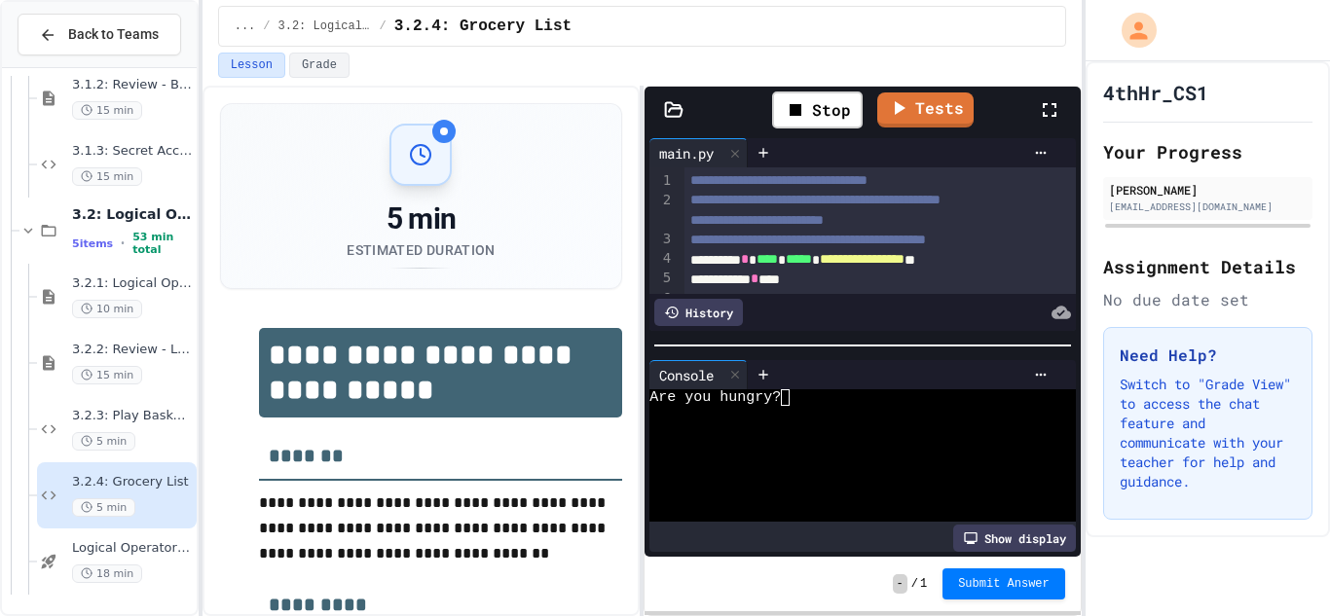
click at [779, 388] on textarea "Terminal input" at bounding box center [784, 396] width 19 height 19
click at [1218, 208] on div "[EMAIL_ADDRESS][DOMAIN_NAME]" at bounding box center [1208, 207] width 198 height 15
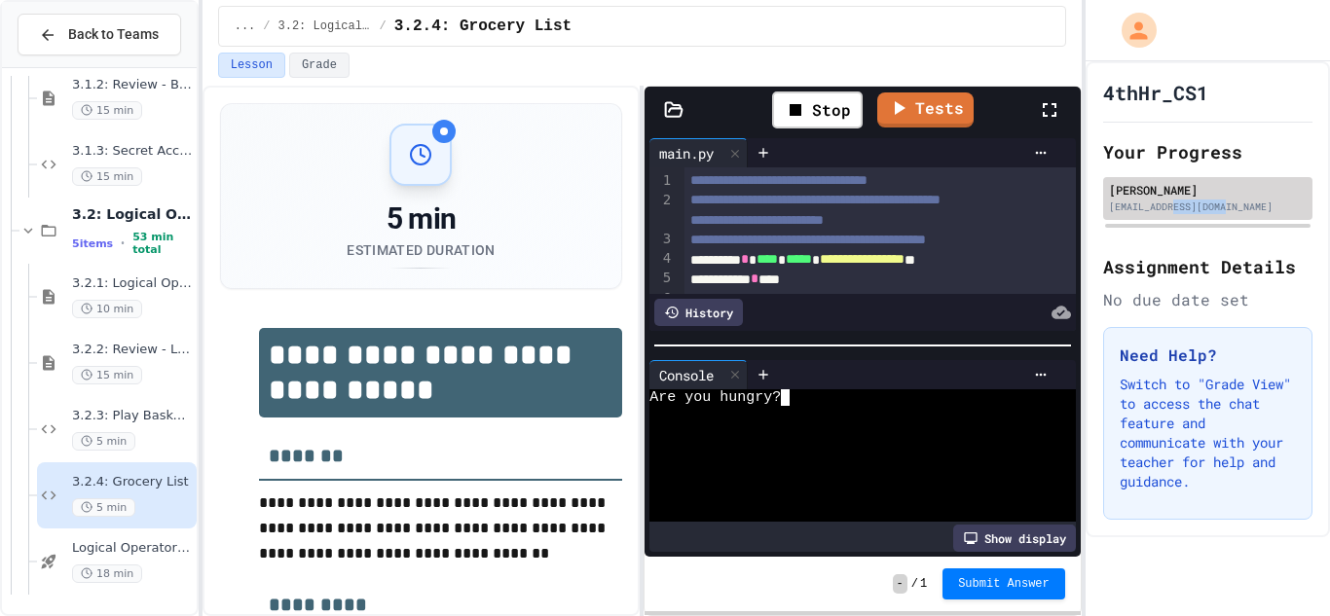
click at [1217, 208] on div "[EMAIL_ADDRESS][DOMAIN_NAME]" at bounding box center [1208, 207] width 198 height 15
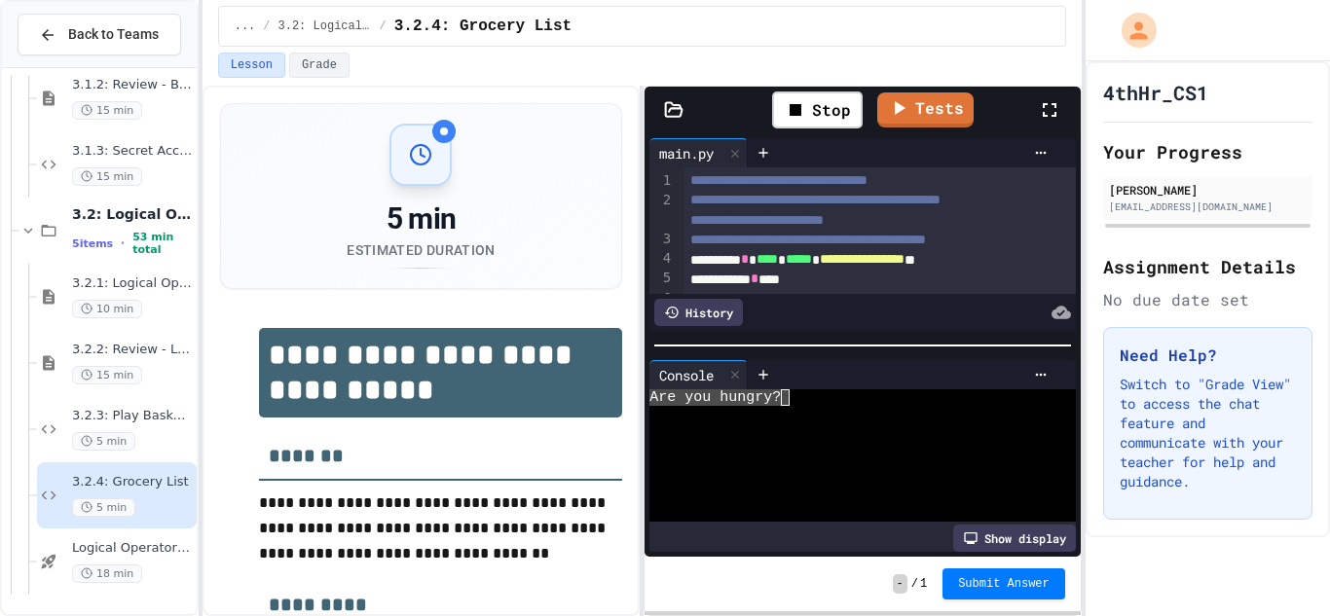
click at [791, 400] on textarea "Terminal input" at bounding box center [784, 396] width 19 height 19
click at [1217, 208] on div "[EMAIL_ADDRESS][DOMAIN_NAME]" at bounding box center [1208, 207] width 198 height 15
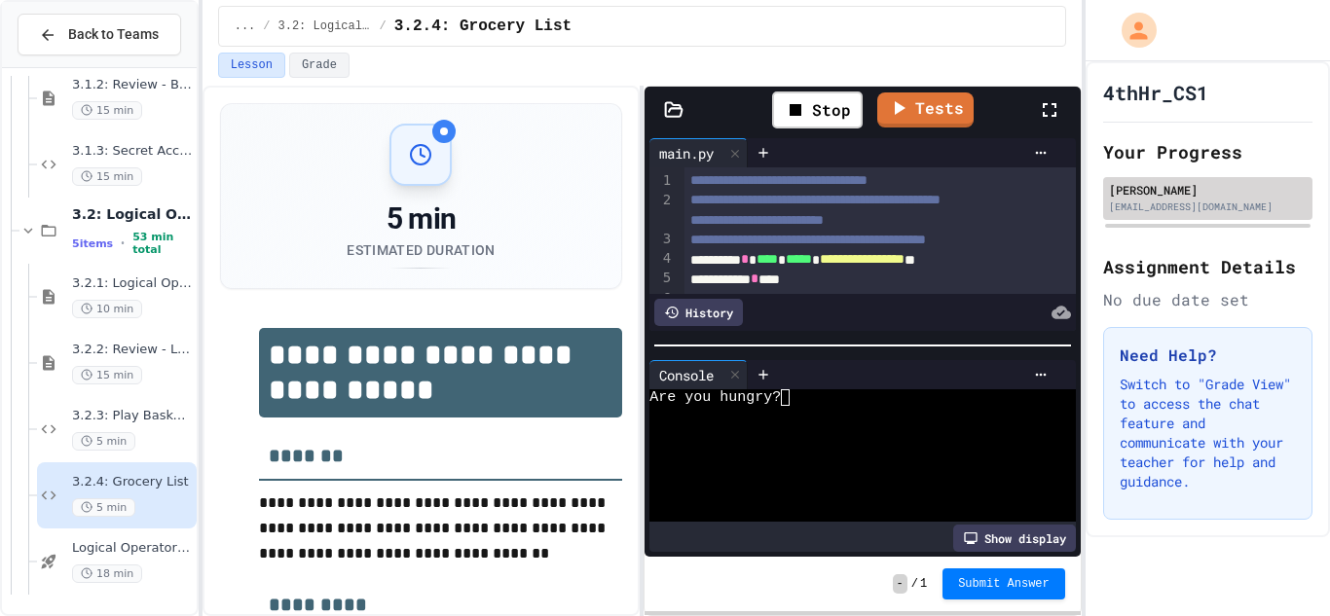
click at [1217, 208] on div "[EMAIL_ADDRESS][DOMAIN_NAME]" at bounding box center [1208, 207] width 198 height 15
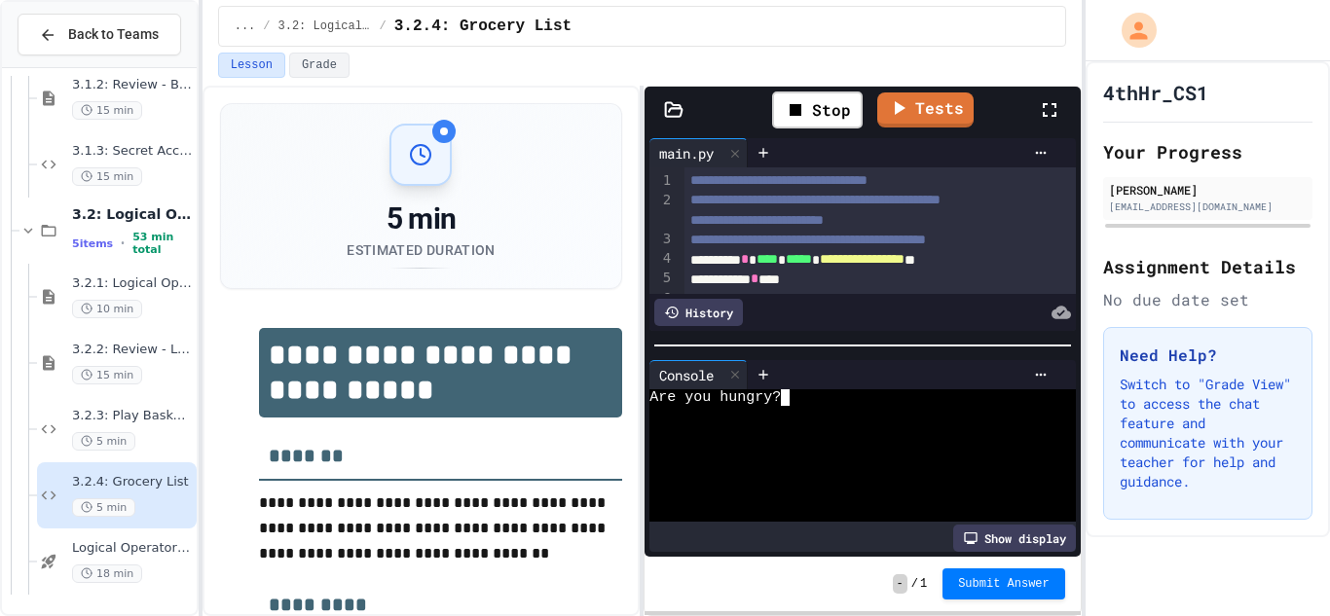
click at [791, 398] on textarea "Terminal input" at bounding box center [784, 396] width 19 height 19
click at [1218, 208] on div "[EMAIL_ADDRESS][DOMAIN_NAME]" at bounding box center [1208, 207] width 198 height 15
click at [797, 398] on div "Are you hungry?" at bounding box center [850, 397] width 403 height 17
click at [1217, 208] on div "[EMAIL_ADDRESS][DOMAIN_NAME]" at bounding box center [1208, 207] width 198 height 15
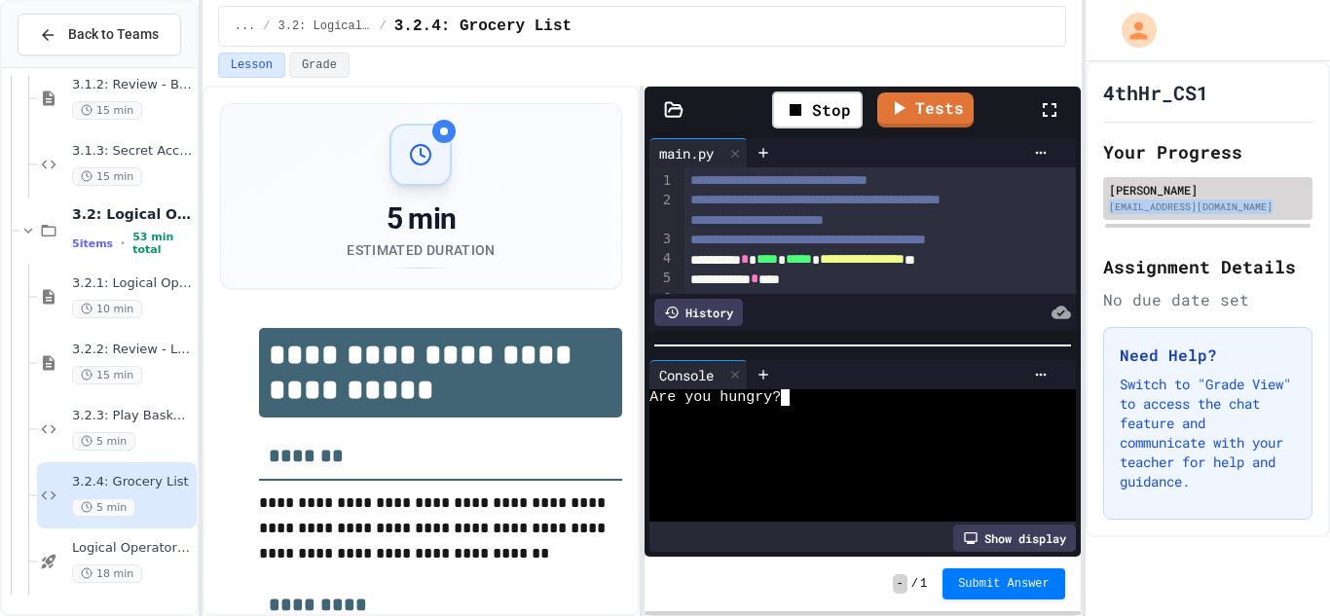
click at [797, 398] on div "Are you hungry?" at bounding box center [850, 397] width 403 height 17
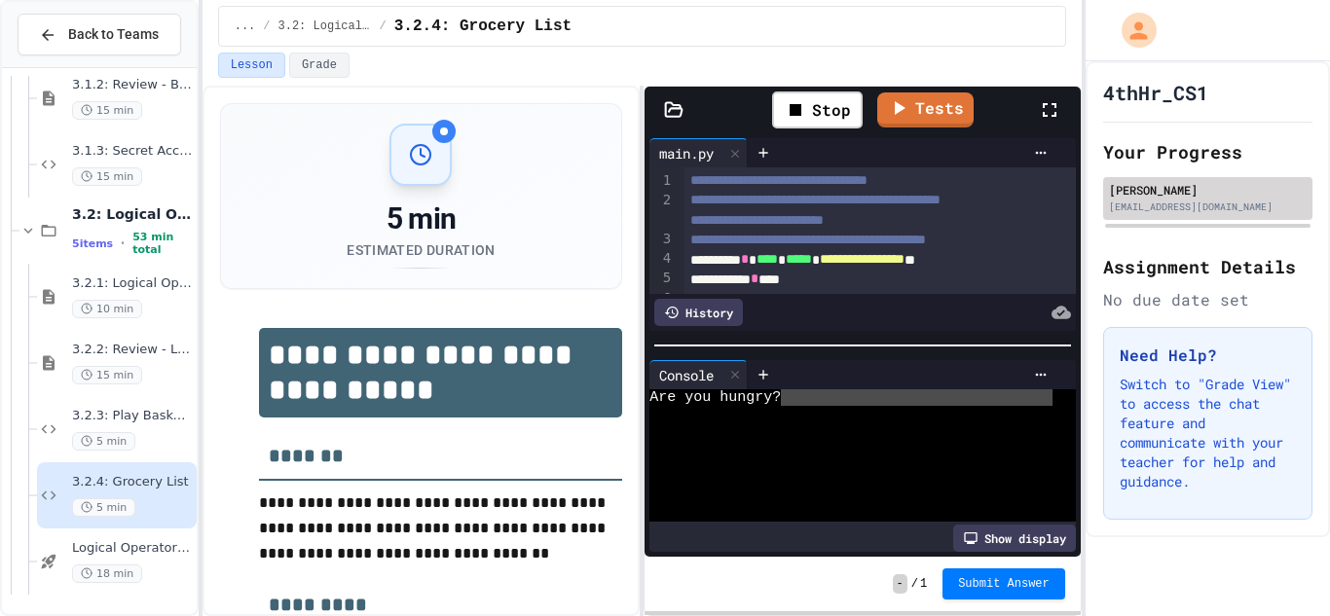
click at [797, 398] on div "Are you hungry?" at bounding box center [850, 397] width 403 height 17
click at [1218, 208] on div "[EMAIL_ADDRESS][DOMAIN_NAME]" at bounding box center [1208, 207] width 198 height 15
click at [1217, 208] on div "[EMAIL_ADDRESS][DOMAIN_NAME]" at bounding box center [1208, 207] width 198 height 15
click at [1218, 208] on div "[EMAIL_ADDRESS][DOMAIN_NAME]" at bounding box center [1208, 207] width 198 height 15
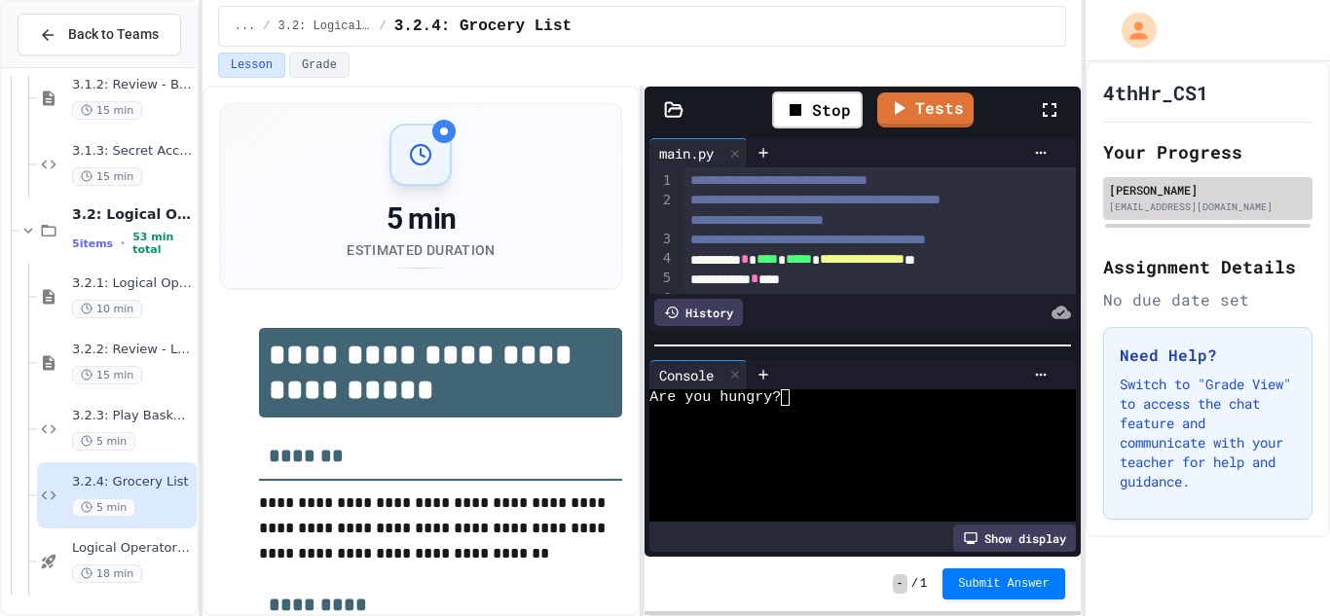
click at [1217, 208] on div "[EMAIL_ADDRESS][DOMAIN_NAME]" at bounding box center [1208, 207] width 198 height 15
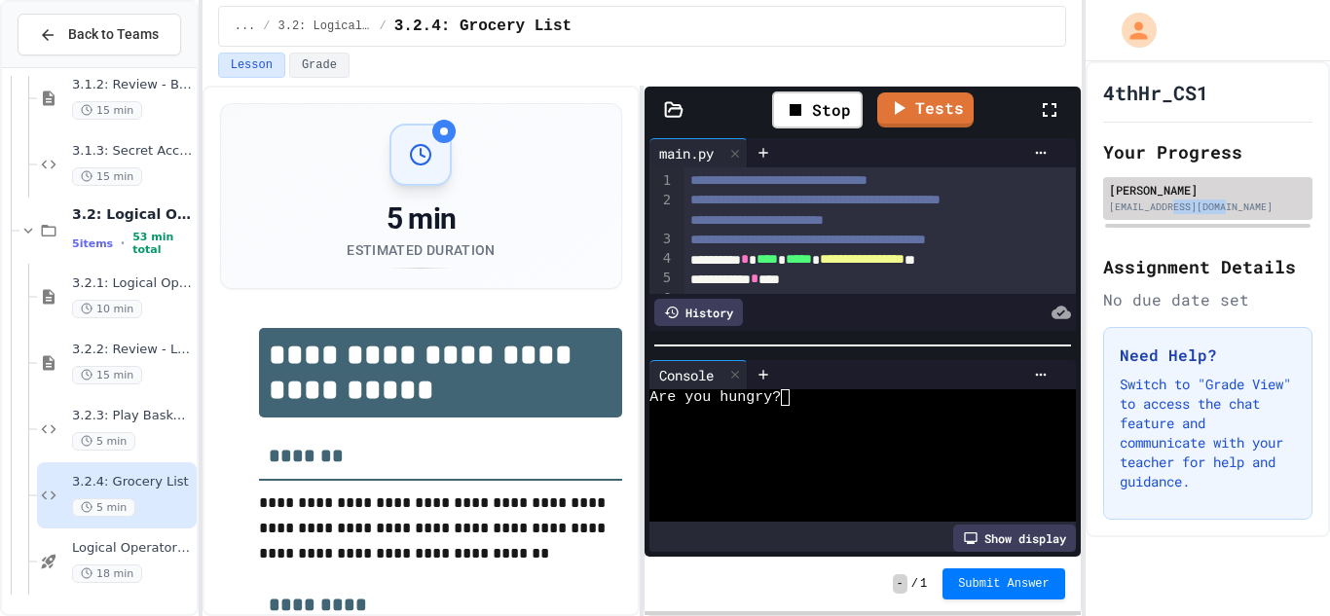
click at [1217, 208] on div "[EMAIL_ADDRESS][DOMAIN_NAME]" at bounding box center [1208, 207] width 198 height 15
click at [1218, 208] on div "[EMAIL_ADDRESS][DOMAIN_NAME]" at bounding box center [1208, 207] width 198 height 15
click at [1217, 207] on div "[EMAIL_ADDRESS][DOMAIN_NAME]" at bounding box center [1208, 207] width 198 height 15
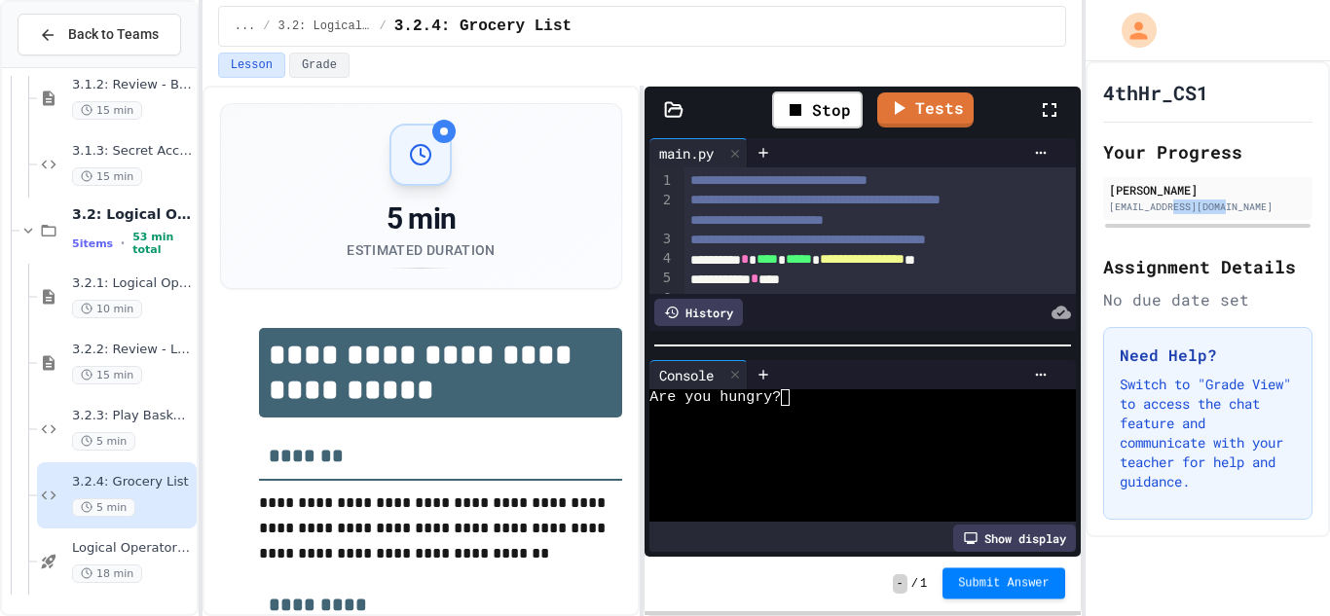
click at [1217, 207] on div "[EMAIL_ADDRESS][DOMAIN_NAME]" at bounding box center [1208, 207] width 198 height 15
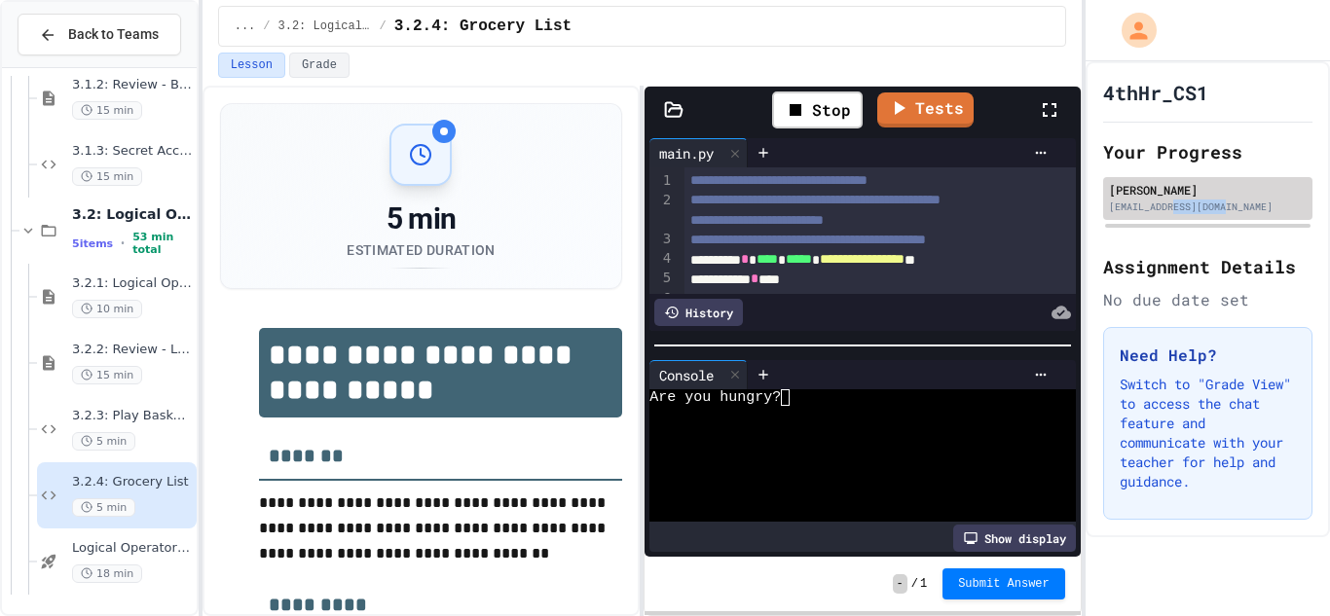
click at [1217, 207] on div "[EMAIL_ADDRESS][DOMAIN_NAME]" at bounding box center [1208, 207] width 198 height 15
click at [784, 404] on textarea "Terminal input" at bounding box center [784, 396] width 19 height 19
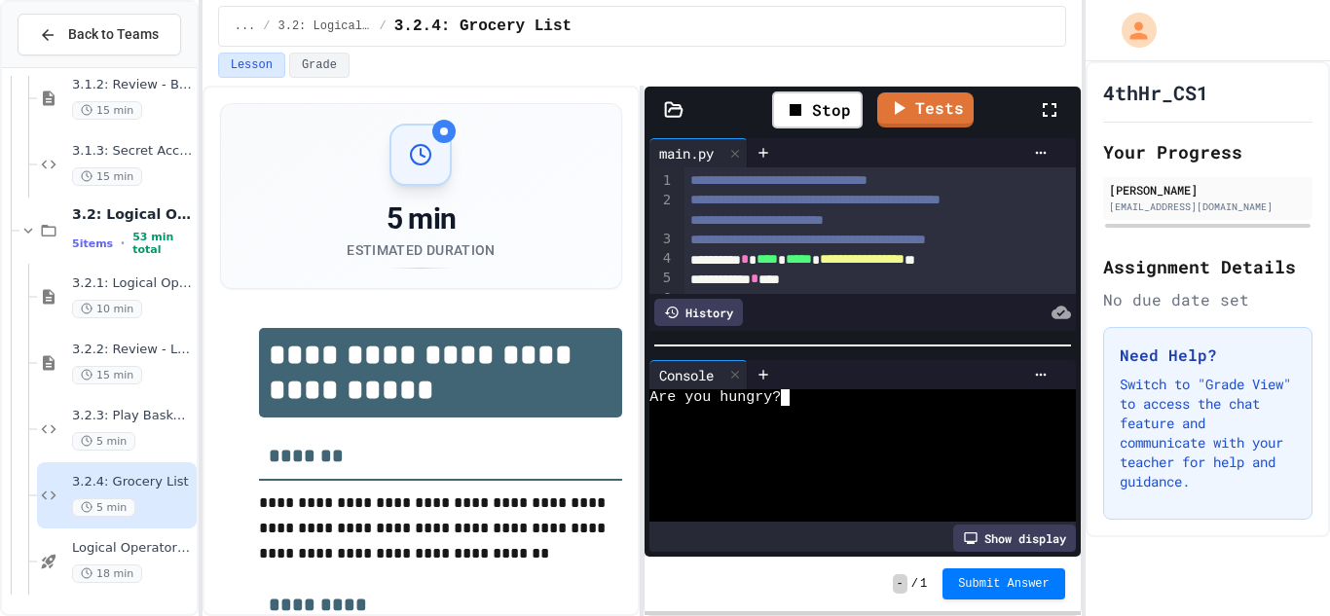
type textarea "*"
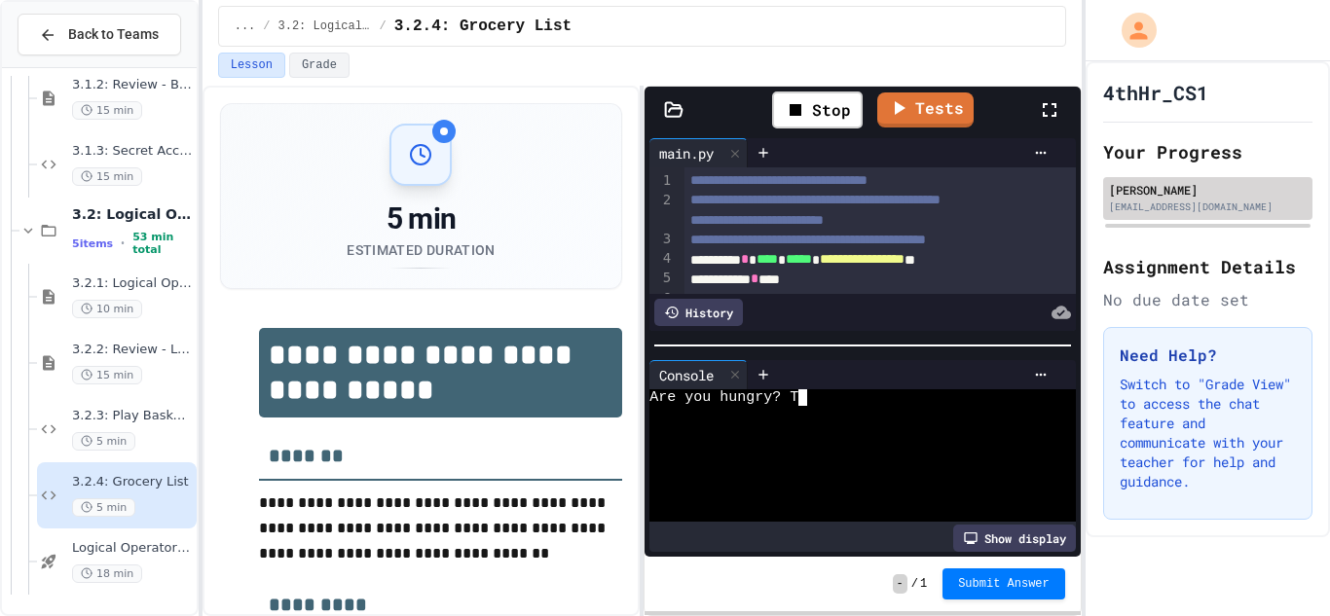
click at [1217, 207] on div "[EMAIL_ADDRESS][DOMAIN_NAME]" at bounding box center [1208, 207] width 198 height 15
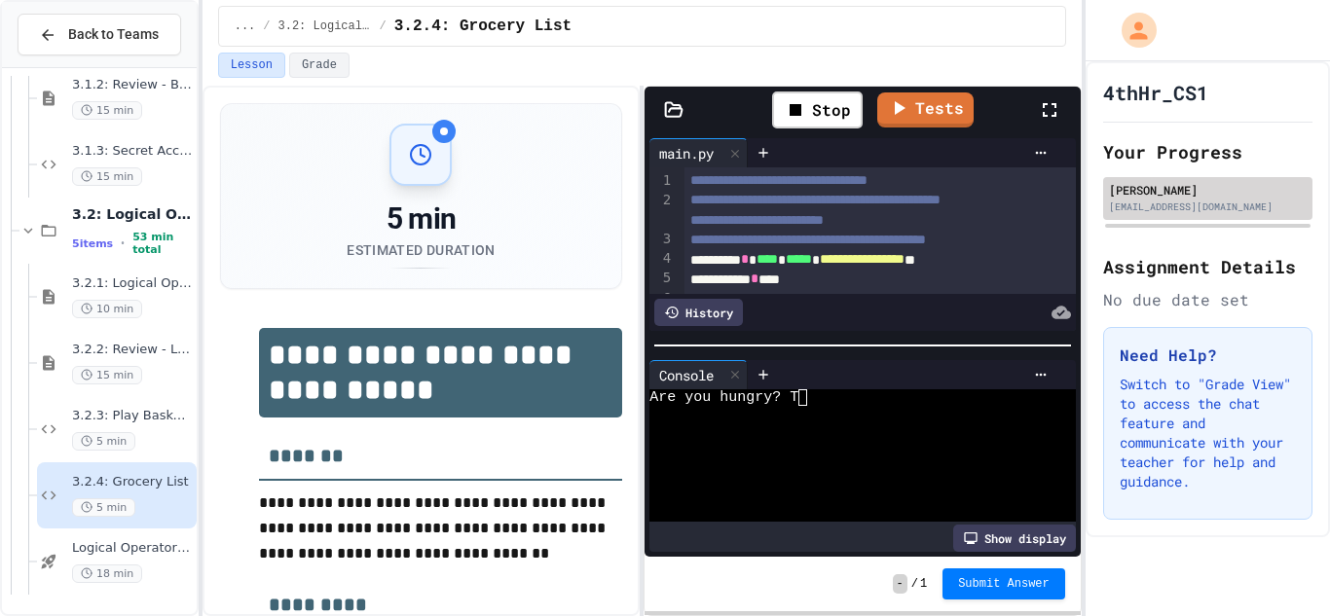
click at [1217, 207] on div "[EMAIL_ADDRESS][DOMAIN_NAME]" at bounding box center [1208, 207] width 198 height 15
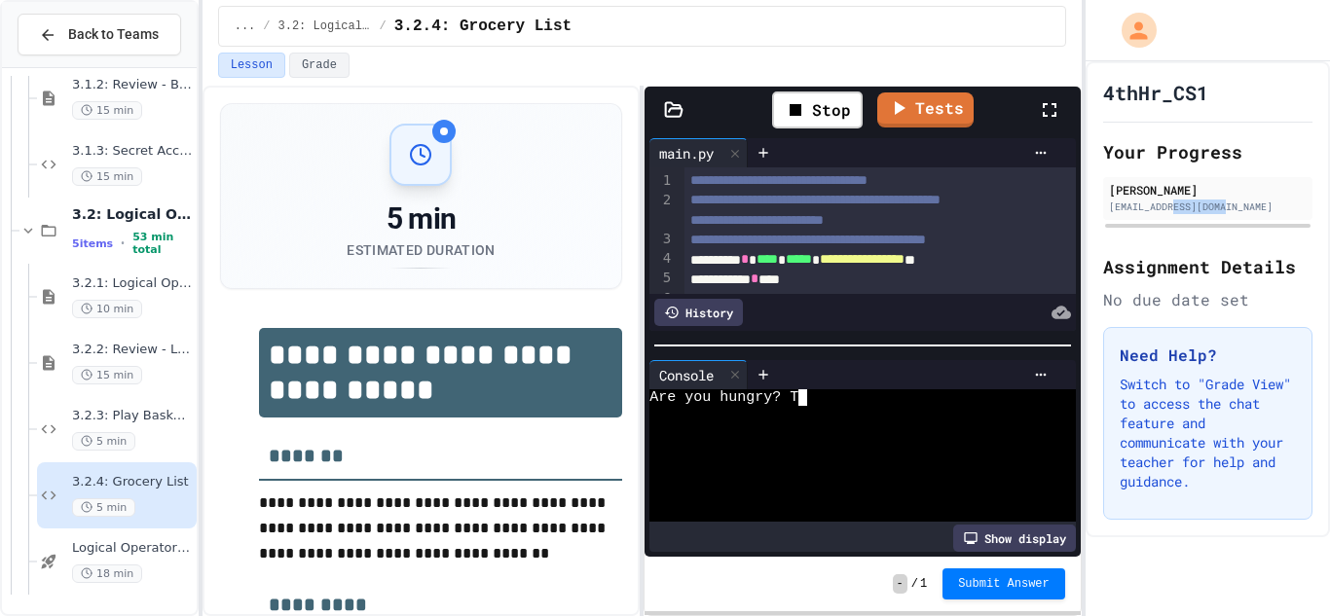
click at [807, 404] on textarea "*" at bounding box center [801, 396] width 19 height 19
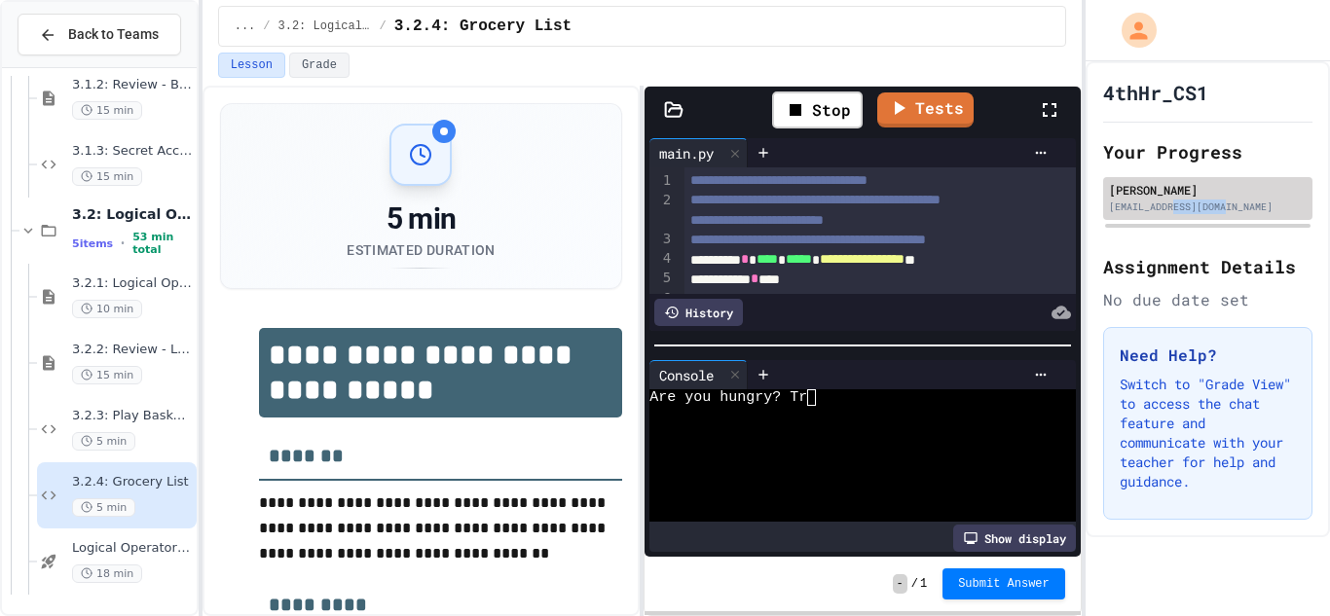
click at [1217, 207] on div "[EMAIL_ADDRESS][DOMAIN_NAME]" at bounding box center [1208, 207] width 198 height 15
click at [813, 408] on div at bounding box center [850, 414] width 403 height 17
click at [1217, 207] on div "[EMAIL_ADDRESS][DOMAIN_NAME]" at bounding box center [1208, 207] width 198 height 15
click at [815, 407] on div at bounding box center [850, 414] width 403 height 17
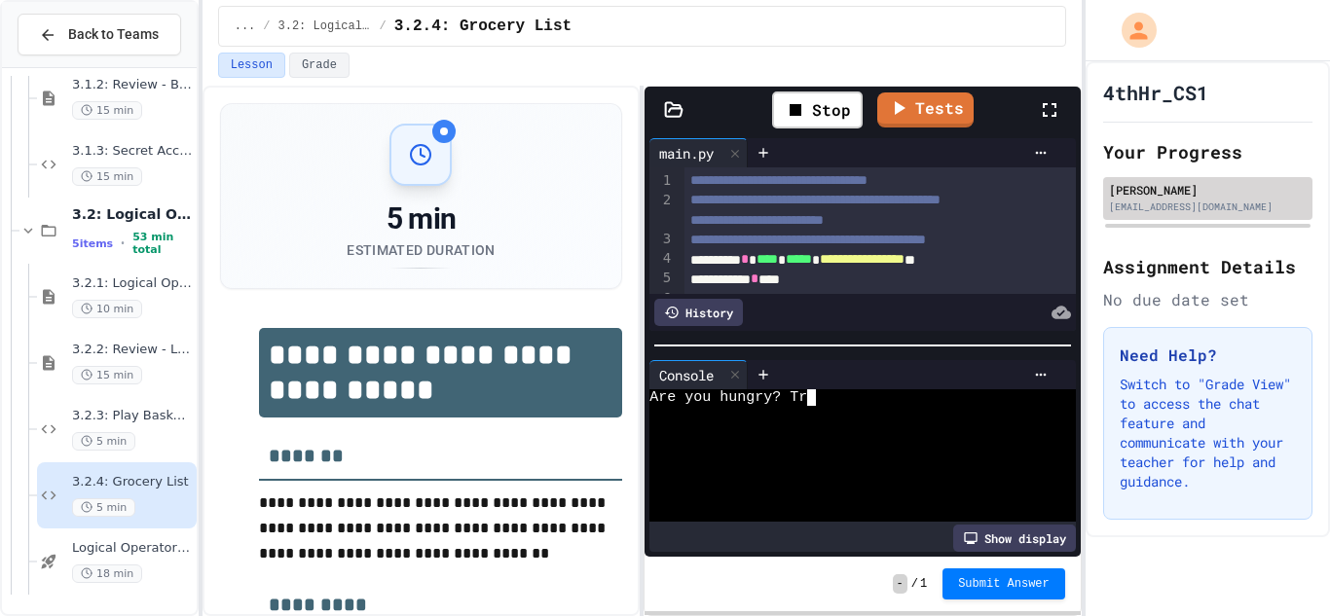
click at [1217, 207] on div "[EMAIL_ADDRESS][DOMAIN_NAME]" at bounding box center [1208, 207] width 198 height 15
click at [815, 407] on div at bounding box center [850, 414] width 403 height 17
click at [1217, 207] on div "[EMAIL_ADDRESS][DOMAIN_NAME]" at bounding box center [1208, 207] width 198 height 15
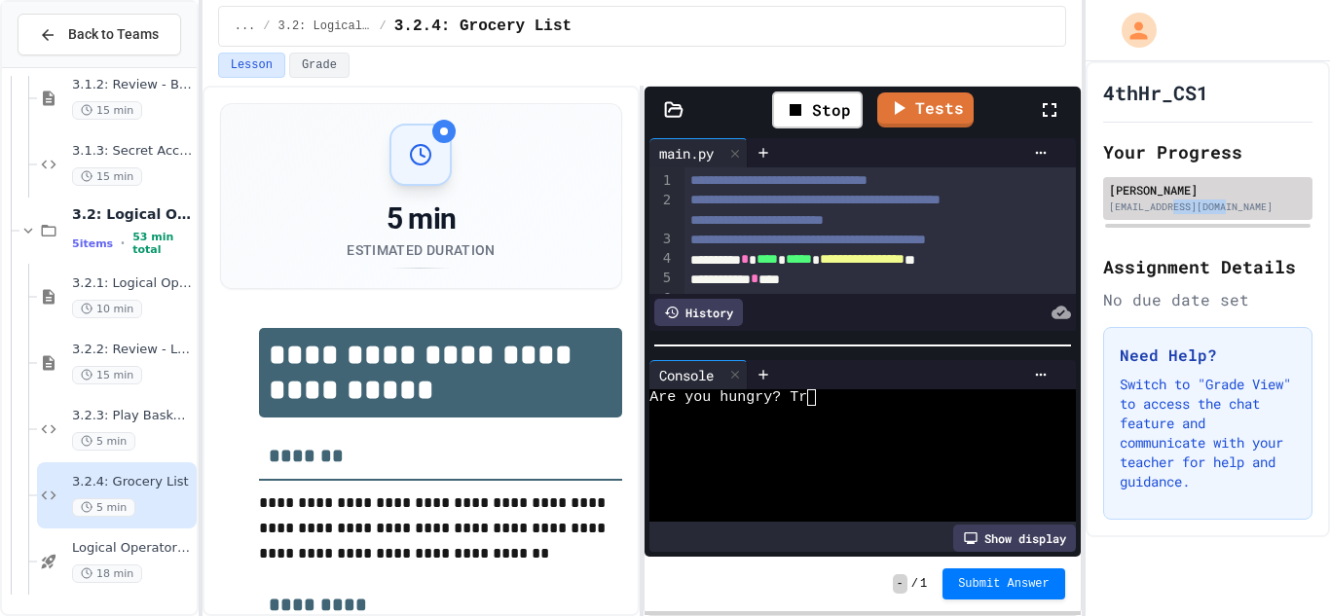
click at [815, 407] on div at bounding box center [850, 414] width 403 height 17
click at [1217, 207] on div "[EMAIL_ADDRESS][DOMAIN_NAME]" at bounding box center [1208, 207] width 198 height 15
click at [815, 407] on div at bounding box center [850, 414] width 403 height 17
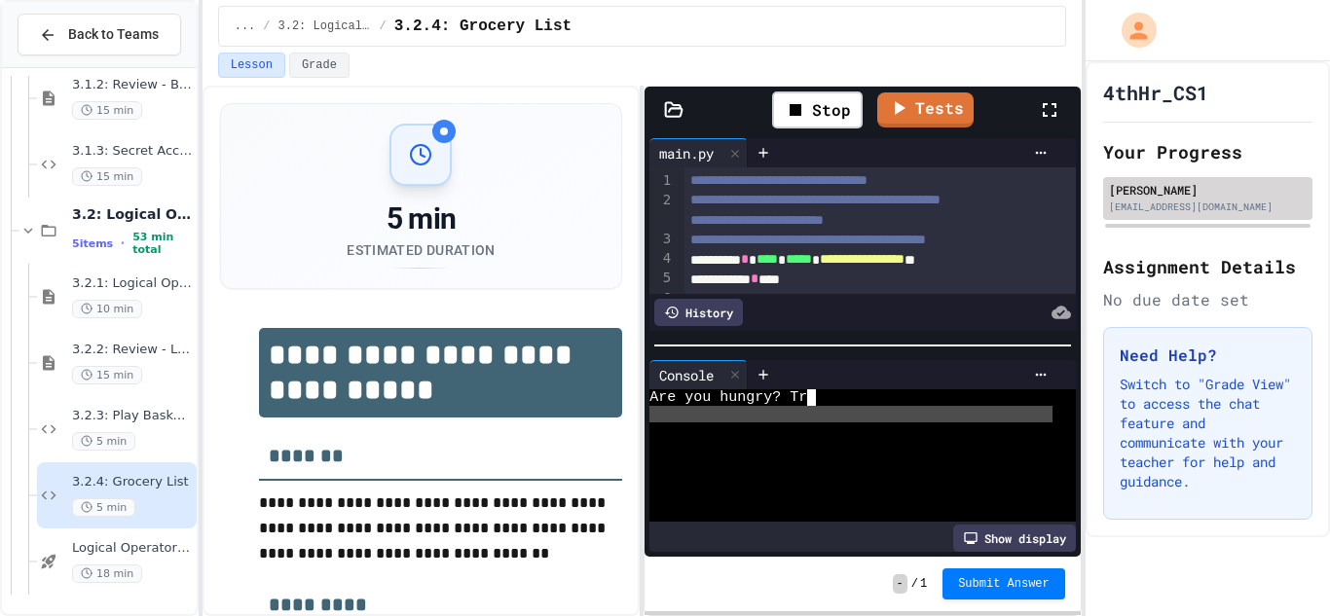
click at [815, 407] on div at bounding box center [850, 414] width 403 height 17
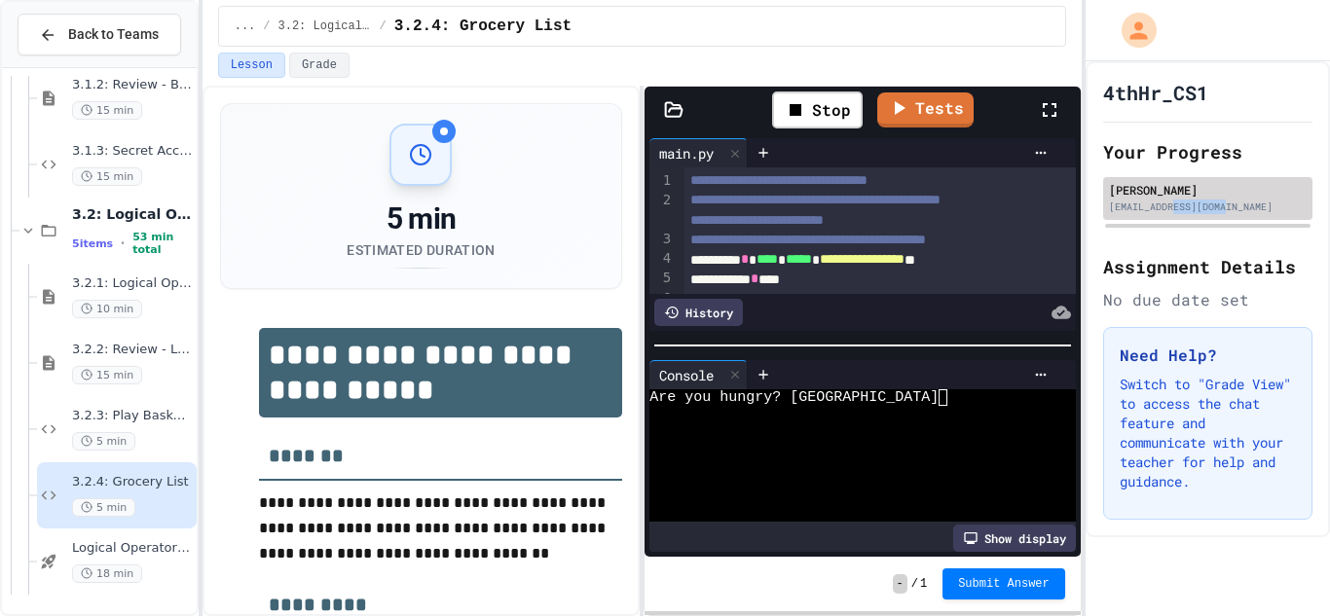
click at [1217, 207] on div "[EMAIL_ADDRESS][DOMAIN_NAME]" at bounding box center [1208, 207] width 198 height 15
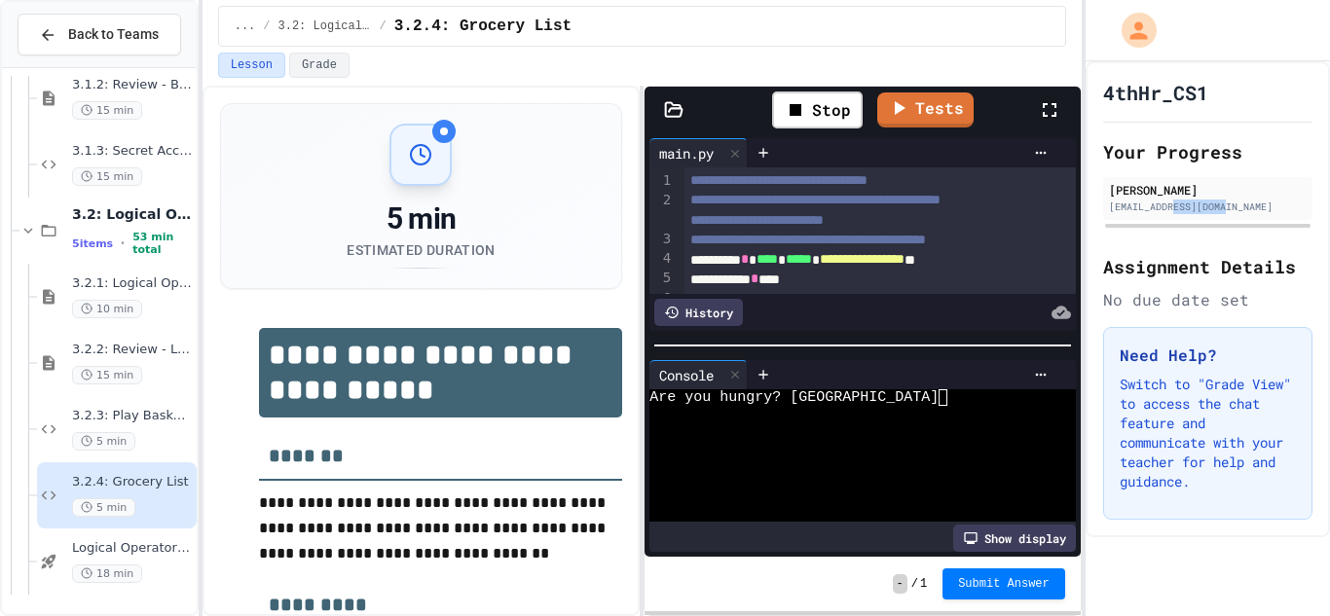
click at [1217, 207] on div "[EMAIL_ADDRESS][DOMAIN_NAME]" at bounding box center [1208, 207] width 198 height 15
click at [829, 397] on textarea "Terminal input" at bounding box center [829, 397] width 9 height 17
click at [1217, 207] on div "[EMAIL_ADDRESS][DOMAIN_NAME]" at bounding box center [1208, 207] width 198 height 15
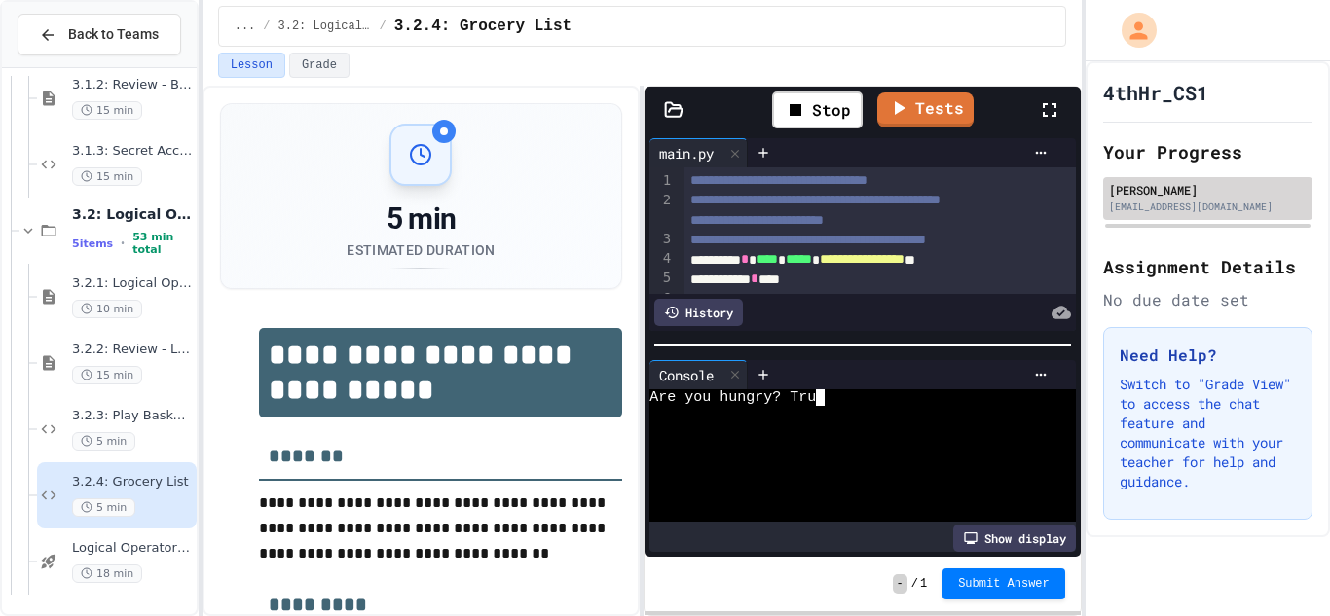
click at [824, 398] on textarea "Terminal input" at bounding box center [820, 397] width 9 height 17
click at [1217, 207] on div "[EMAIL_ADDRESS][DOMAIN_NAME]" at bounding box center [1208, 207] width 198 height 15
click at [824, 398] on textarea "Terminal input" at bounding box center [820, 397] width 9 height 17
click at [1217, 207] on div "[EMAIL_ADDRESS][DOMAIN_NAME]" at bounding box center [1208, 207] width 198 height 15
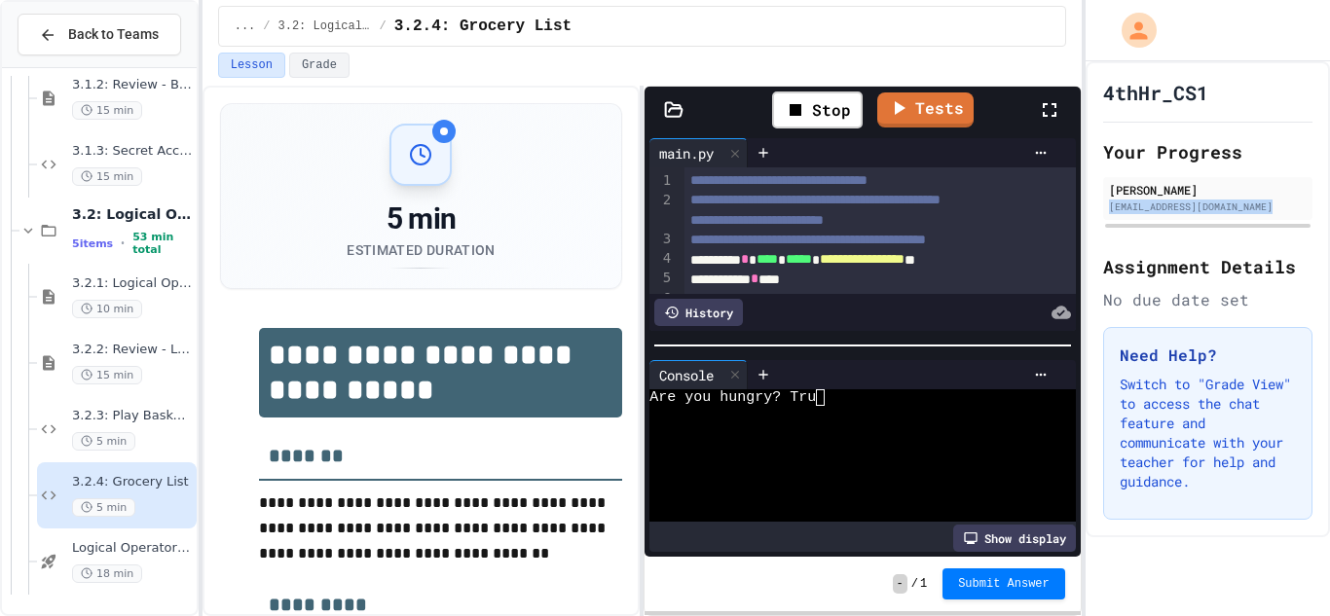
click at [1217, 207] on div "[EMAIL_ADDRESS][DOMAIN_NAME]" at bounding box center [1208, 207] width 198 height 15
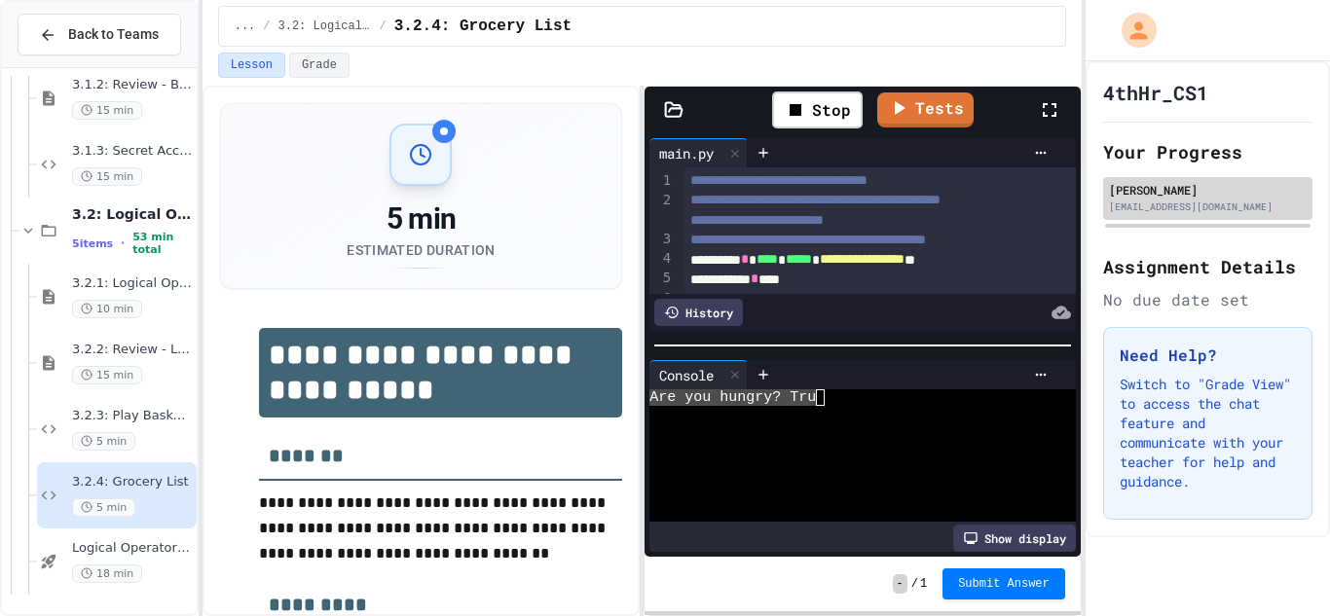
click at [1217, 207] on div "[EMAIL_ADDRESS][DOMAIN_NAME]" at bounding box center [1208, 207] width 198 height 15
click at [824, 394] on textarea "Terminal input" at bounding box center [819, 396] width 19 height 19
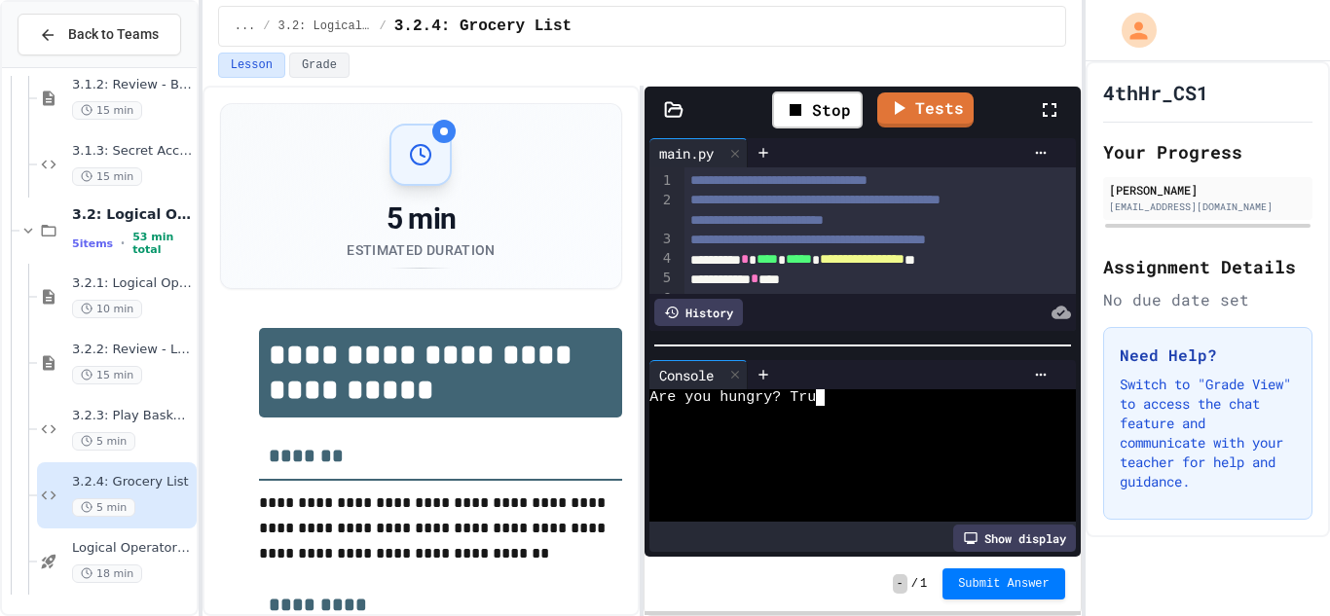
click at [1217, 207] on div "[EMAIL_ADDRESS][DOMAIN_NAME]" at bounding box center [1208, 207] width 198 height 15
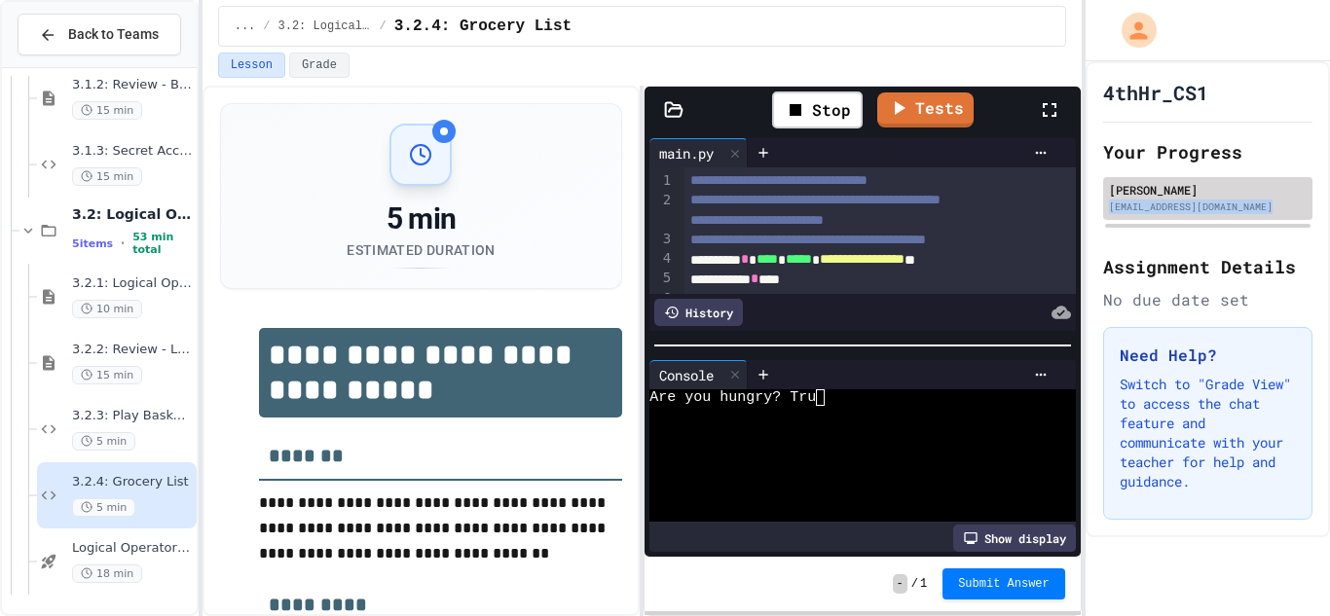
click at [1217, 207] on div "[EMAIL_ADDRESS][DOMAIN_NAME]" at bounding box center [1208, 207] width 198 height 15
click at [824, 396] on textarea "Terminal input" at bounding box center [819, 396] width 19 height 19
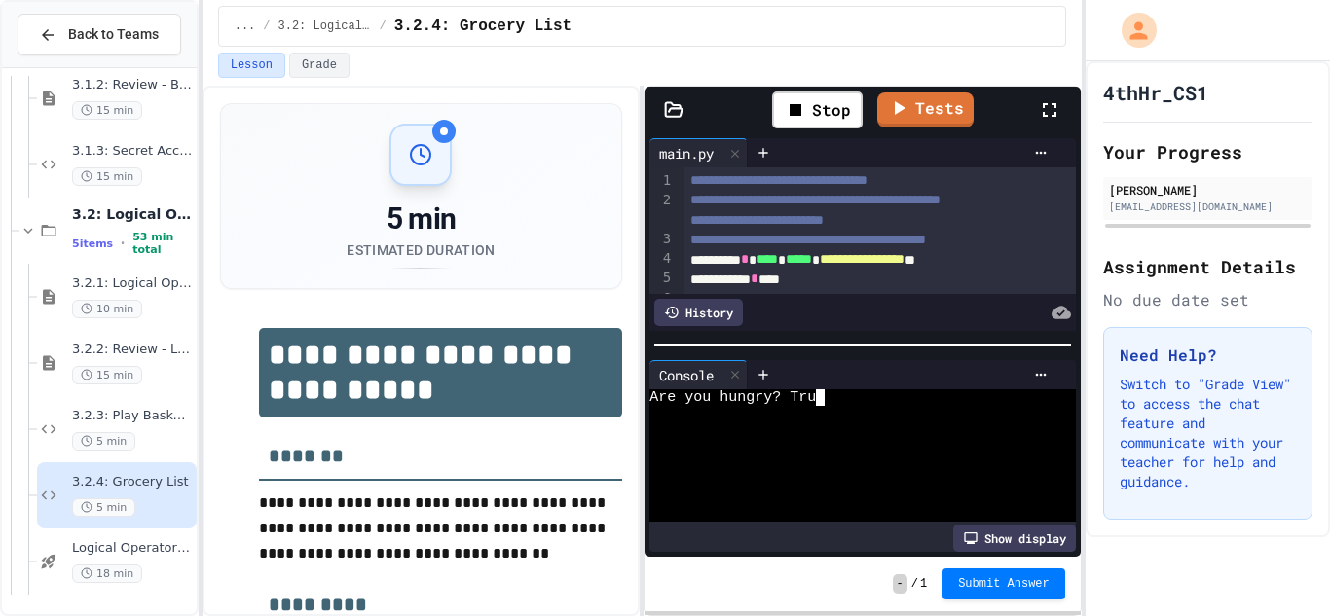
click at [823, 397] on textarea "Terminal input" at bounding box center [819, 396] width 19 height 19
click at [1217, 207] on div "[EMAIL_ADDRESS][DOMAIN_NAME]" at bounding box center [1208, 207] width 198 height 15
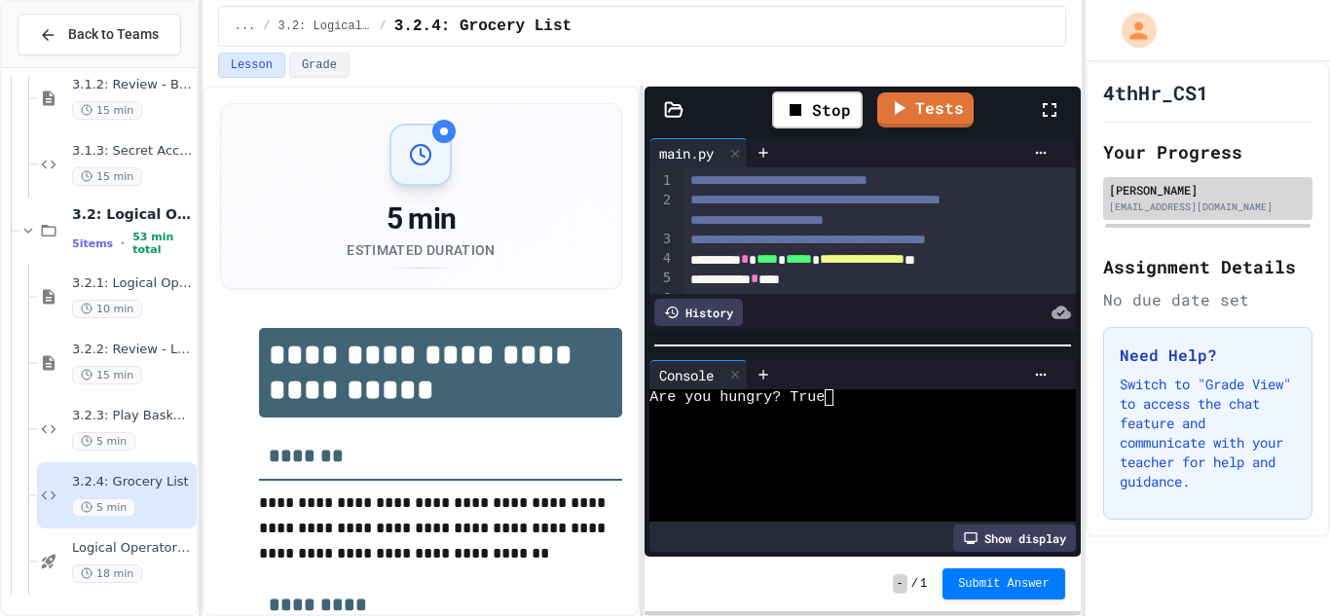
click at [1217, 207] on div "[EMAIL_ADDRESS][DOMAIN_NAME]" at bounding box center [1208, 207] width 198 height 15
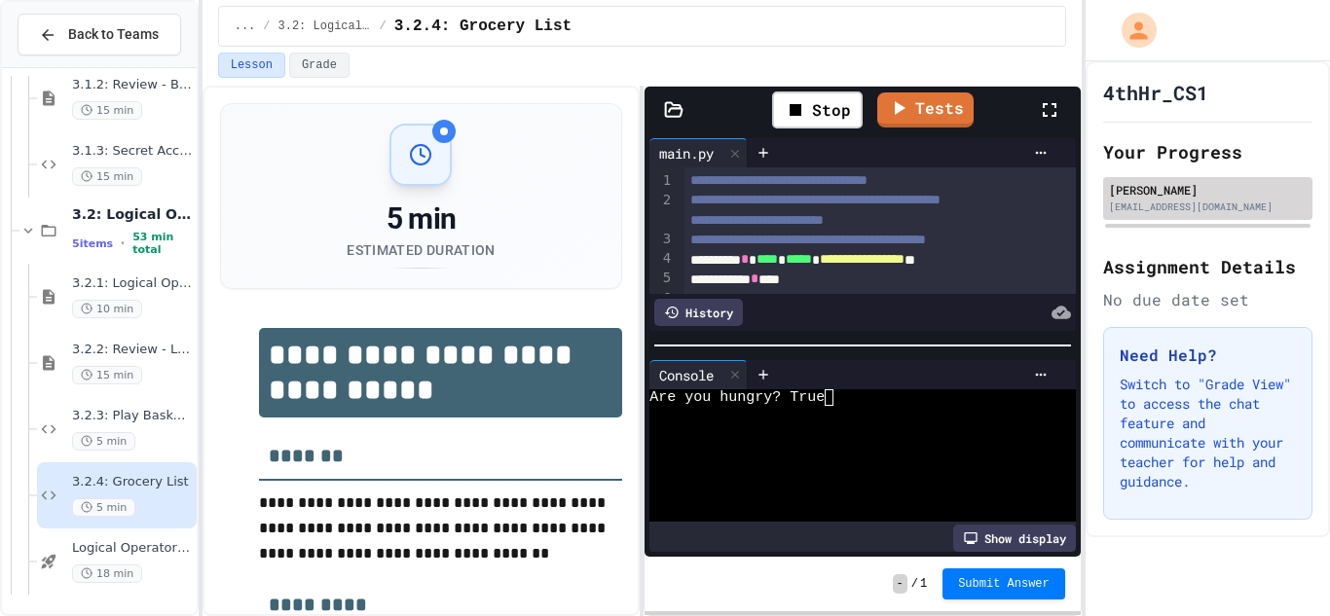
click at [1217, 207] on div "[EMAIL_ADDRESS][DOMAIN_NAME]" at bounding box center [1208, 207] width 198 height 15
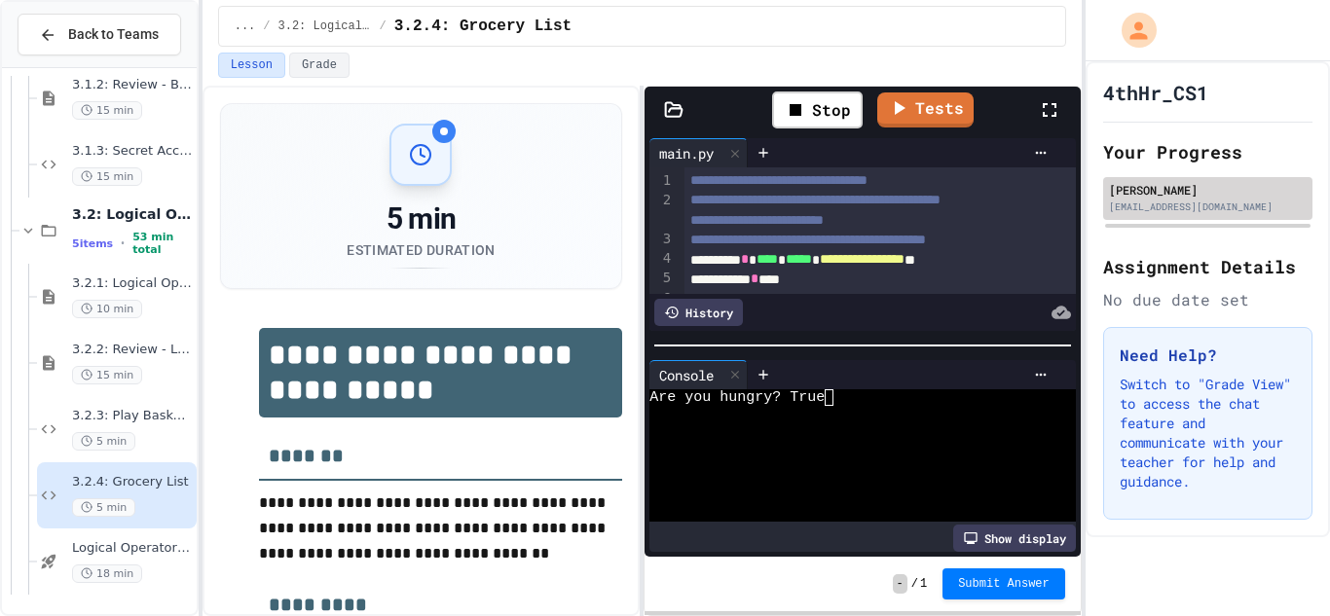
click at [1217, 207] on div "[EMAIL_ADDRESS][DOMAIN_NAME]" at bounding box center [1208, 207] width 198 height 15
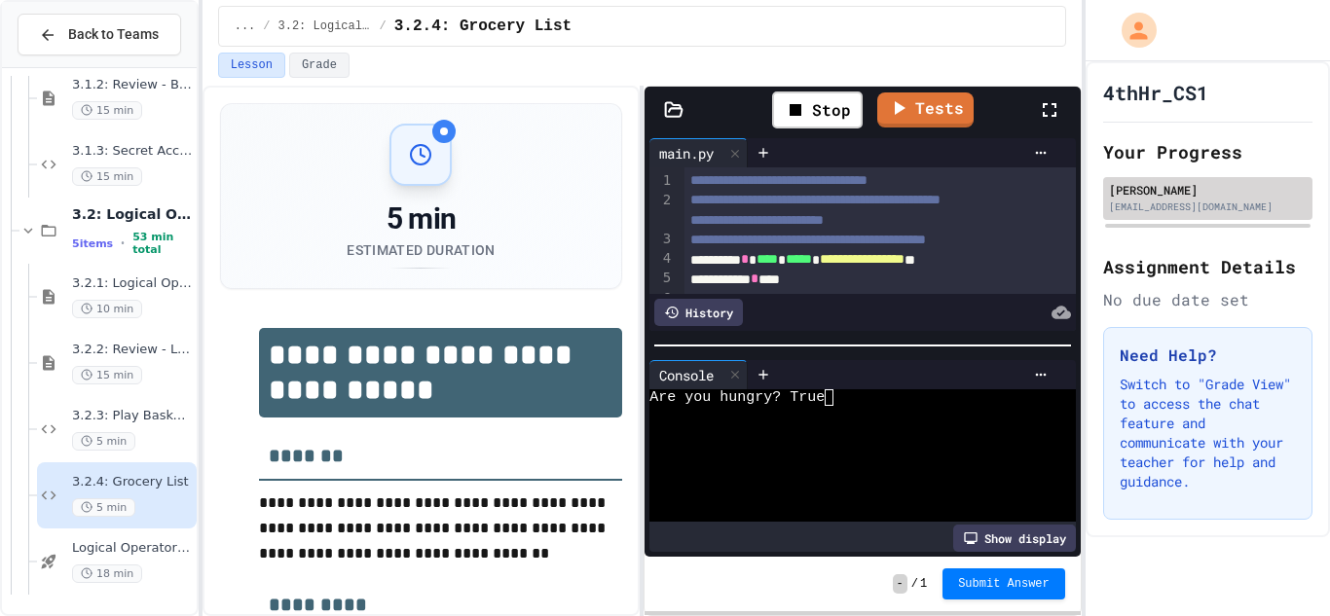
click at [1217, 207] on div "[EMAIL_ADDRESS][DOMAIN_NAME]" at bounding box center [1208, 207] width 198 height 15
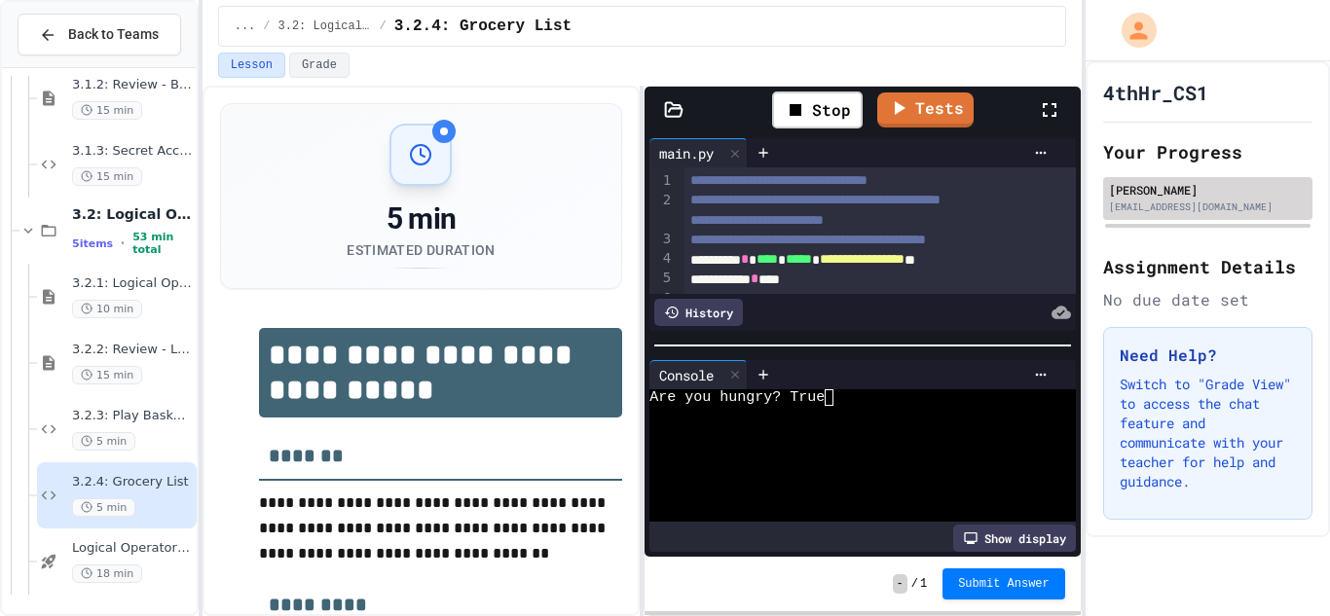
click at [1217, 207] on div "[EMAIL_ADDRESS][DOMAIN_NAME]" at bounding box center [1208, 207] width 198 height 15
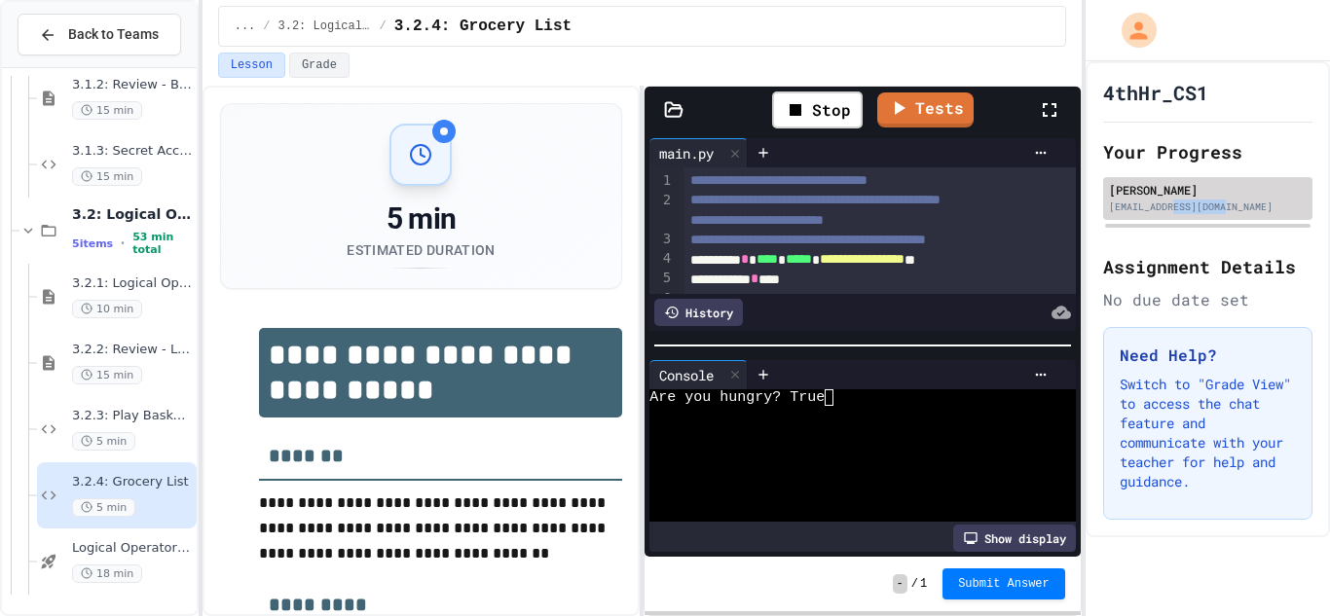
click at [1217, 207] on div "[EMAIL_ADDRESS][DOMAIN_NAME]" at bounding box center [1208, 207] width 198 height 15
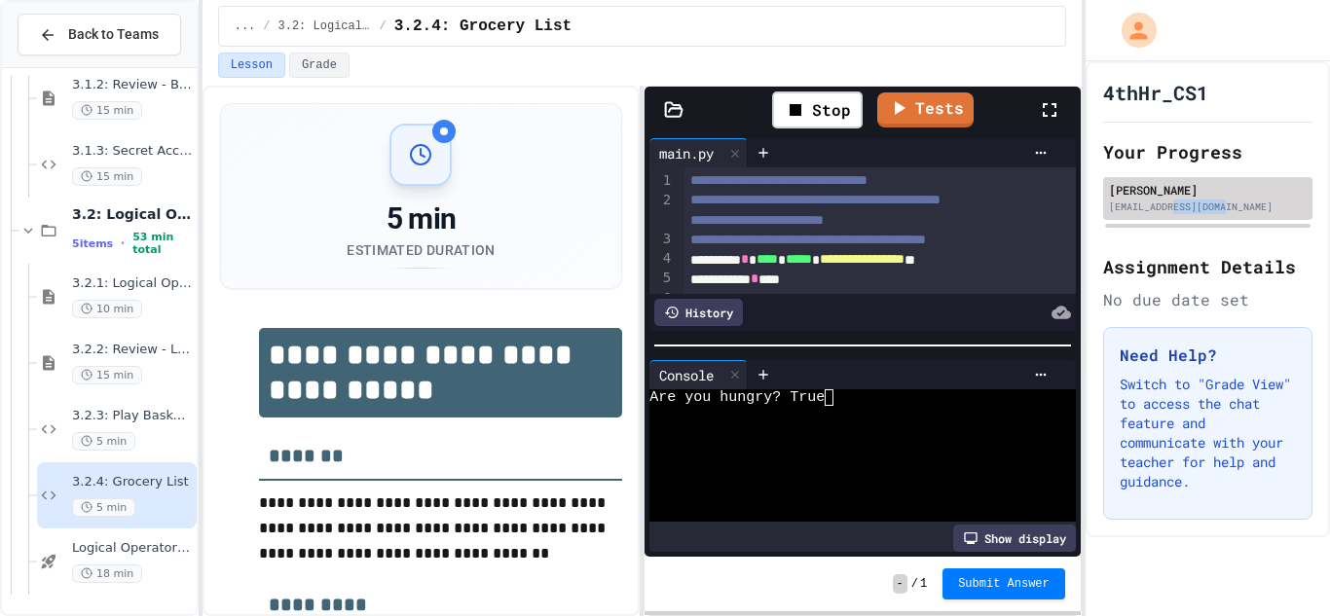
click at [1217, 207] on div "[EMAIL_ADDRESS][DOMAIN_NAME]" at bounding box center [1208, 207] width 198 height 15
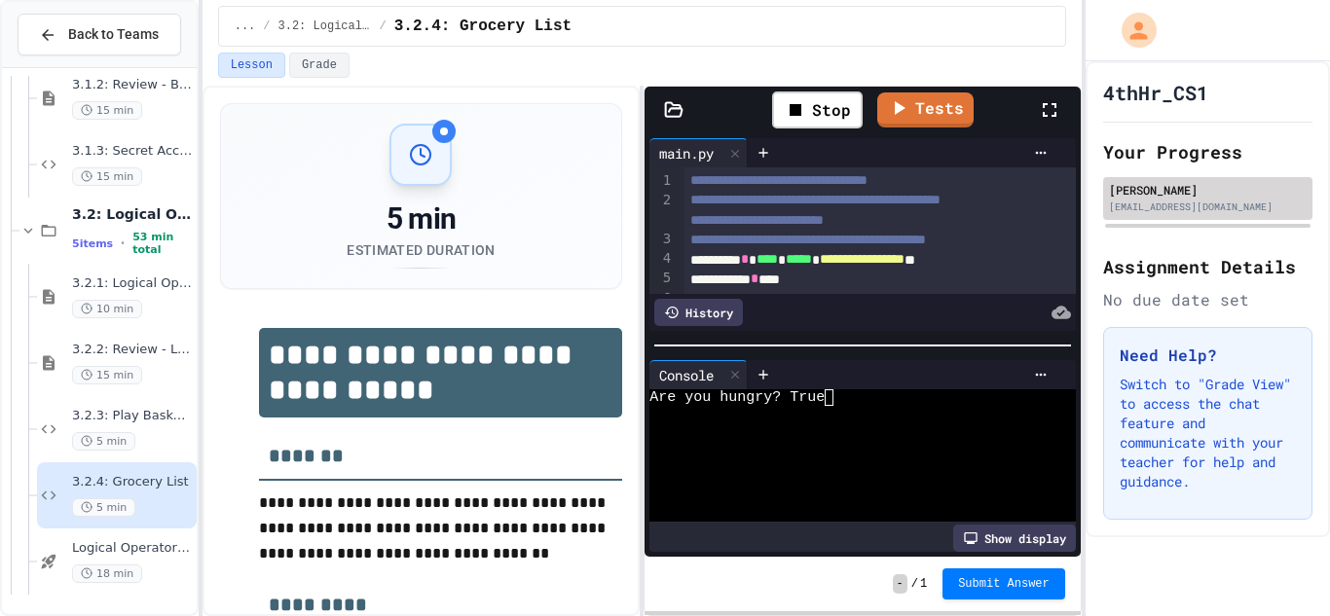
click at [1217, 207] on div "[EMAIL_ADDRESS][DOMAIN_NAME]" at bounding box center [1208, 207] width 198 height 15
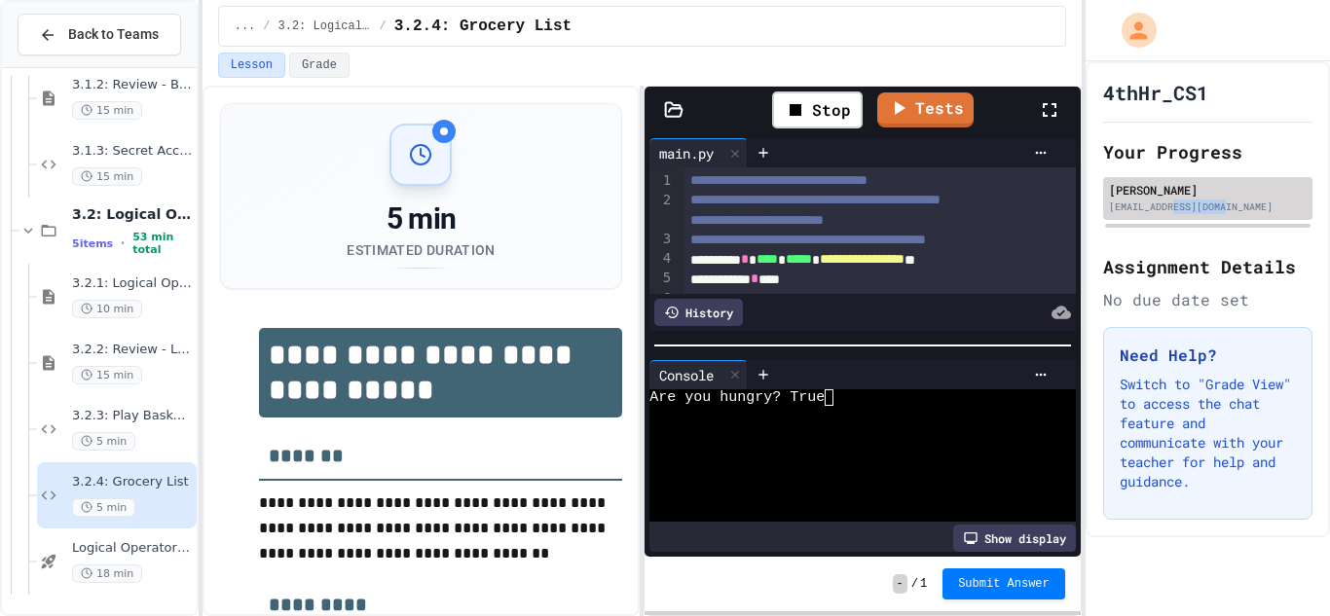
click at [1217, 207] on div "[EMAIL_ADDRESS][DOMAIN_NAME]" at bounding box center [1208, 207] width 198 height 15
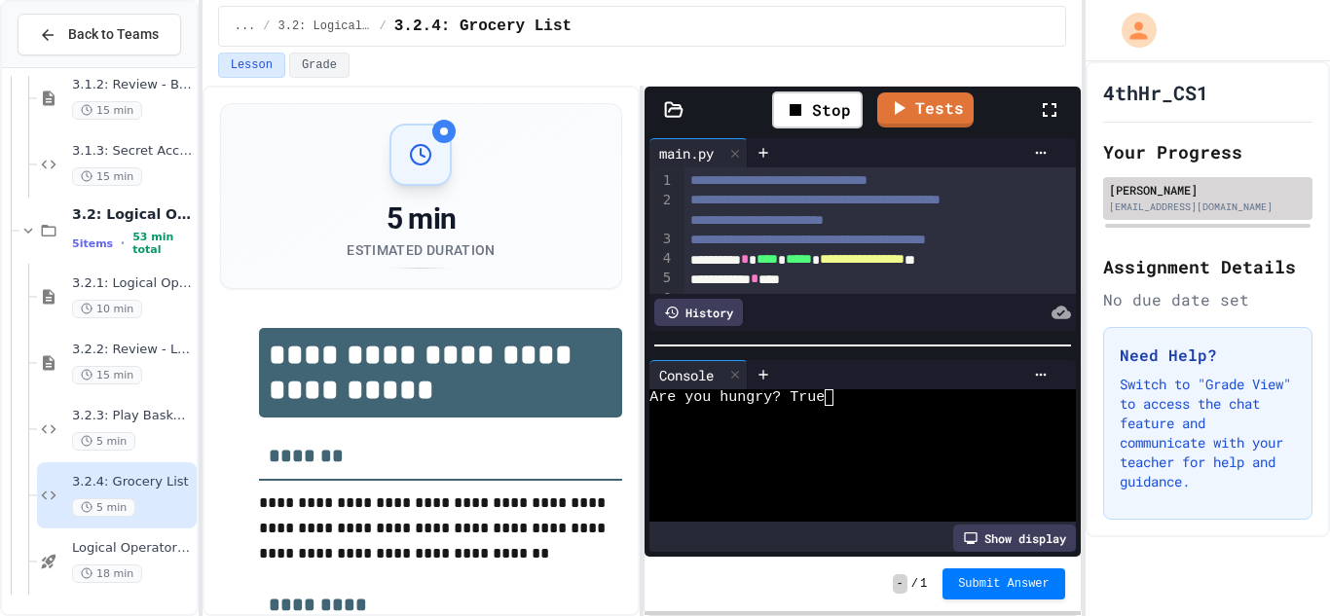
click at [1217, 207] on div "[EMAIL_ADDRESS][DOMAIN_NAME]" at bounding box center [1208, 207] width 198 height 15
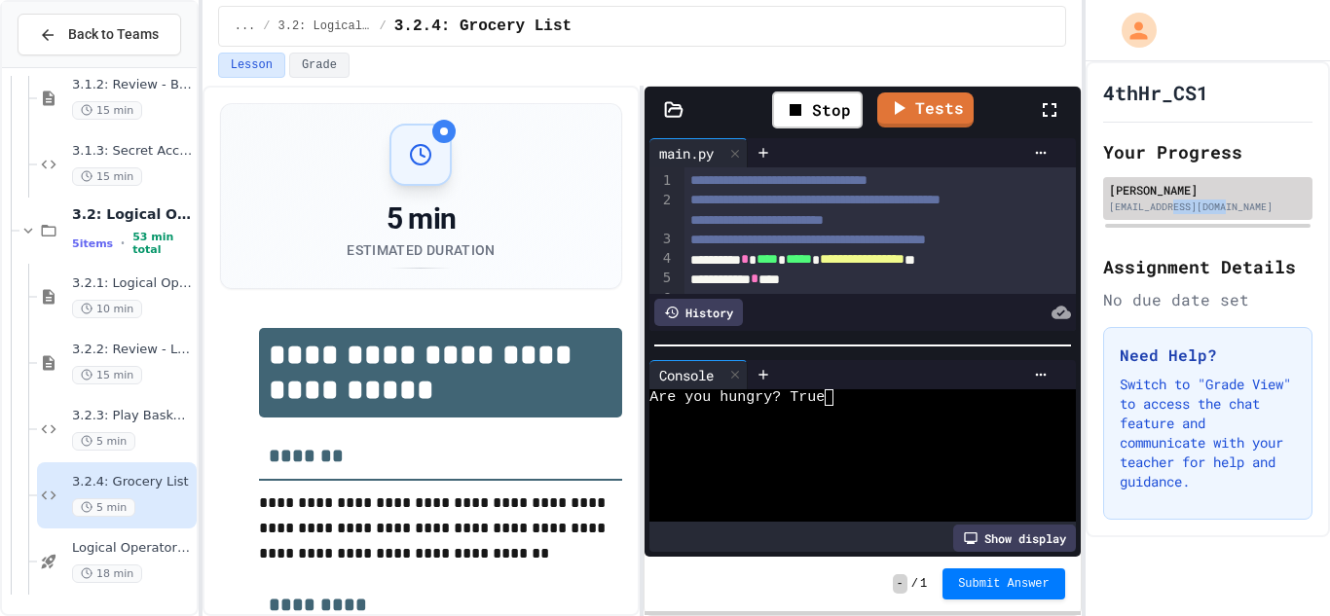
click at [1217, 207] on div "[EMAIL_ADDRESS][DOMAIN_NAME]" at bounding box center [1208, 207] width 198 height 15
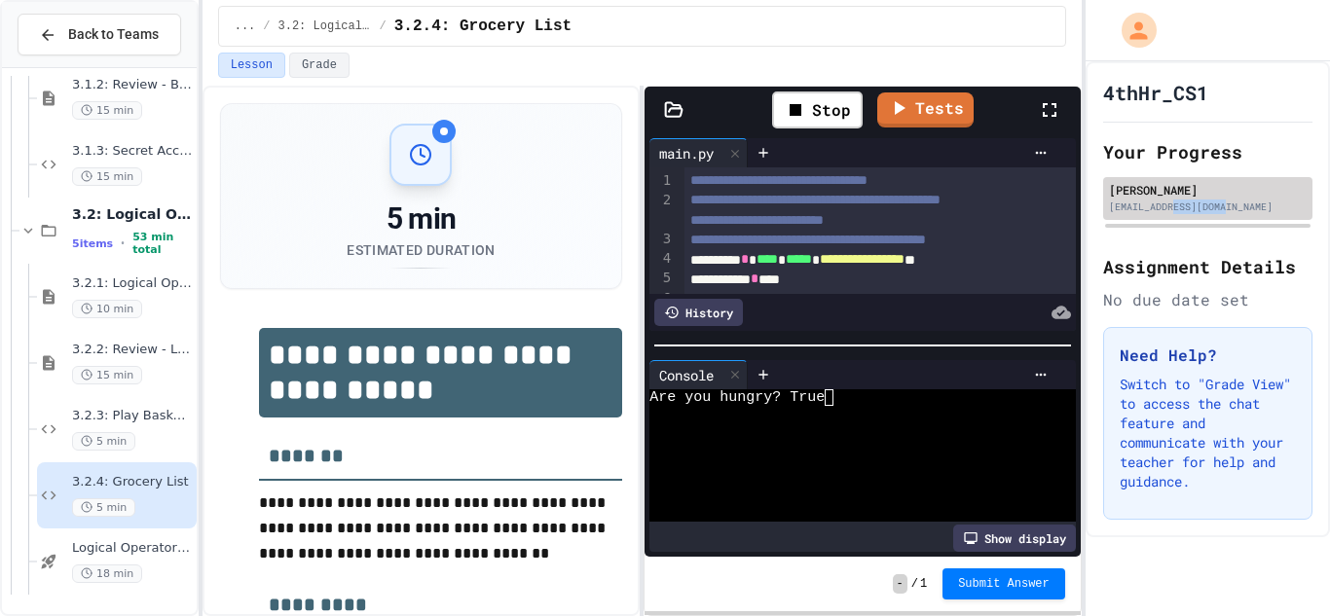
click at [1217, 207] on div "[EMAIL_ADDRESS][DOMAIN_NAME]" at bounding box center [1208, 207] width 198 height 15
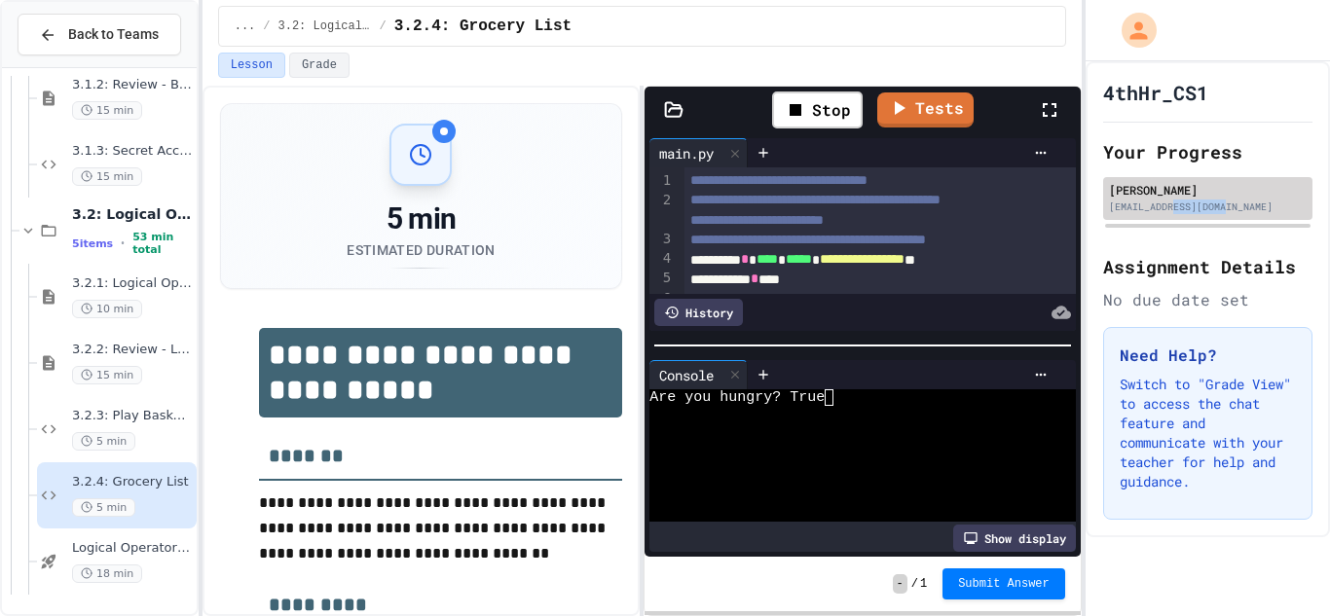
click at [1217, 207] on div "[EMAIL_ADDRESS][DOMAIN_NAME]" at bounding box center [1208, 207] width 198 height 15
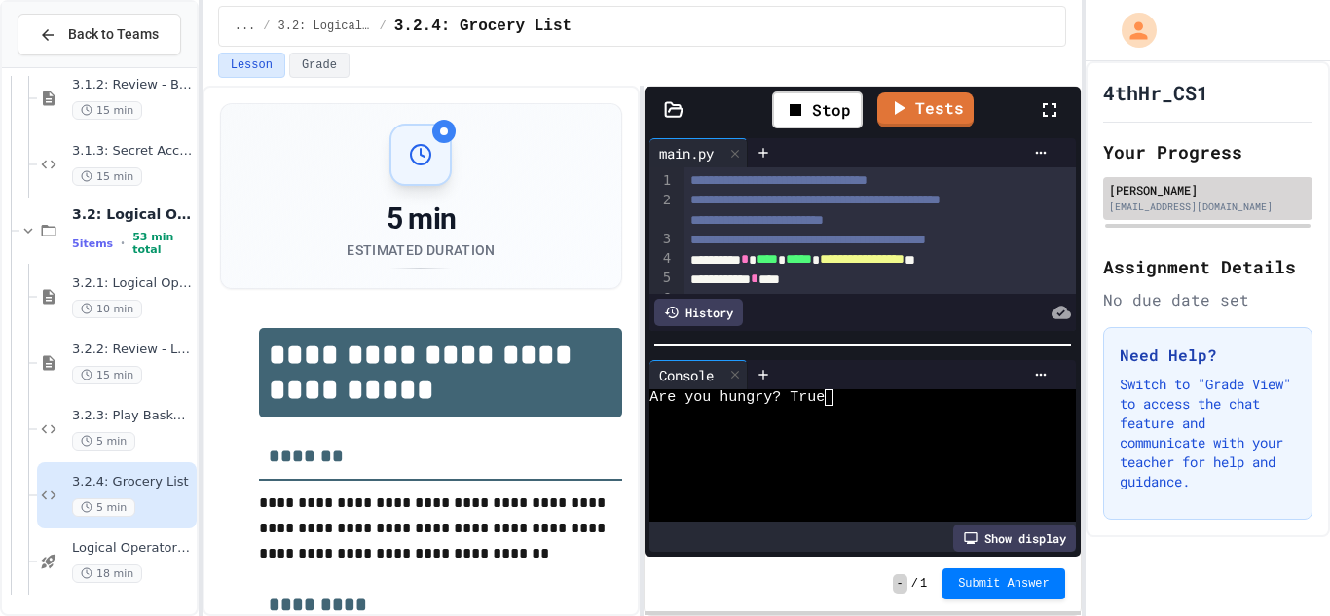
click at [1217, 207] on div "[EMAIL_ADDRESS][DOMAIN_NAME]" at bounding box center [1208, 207] width 198 height 15
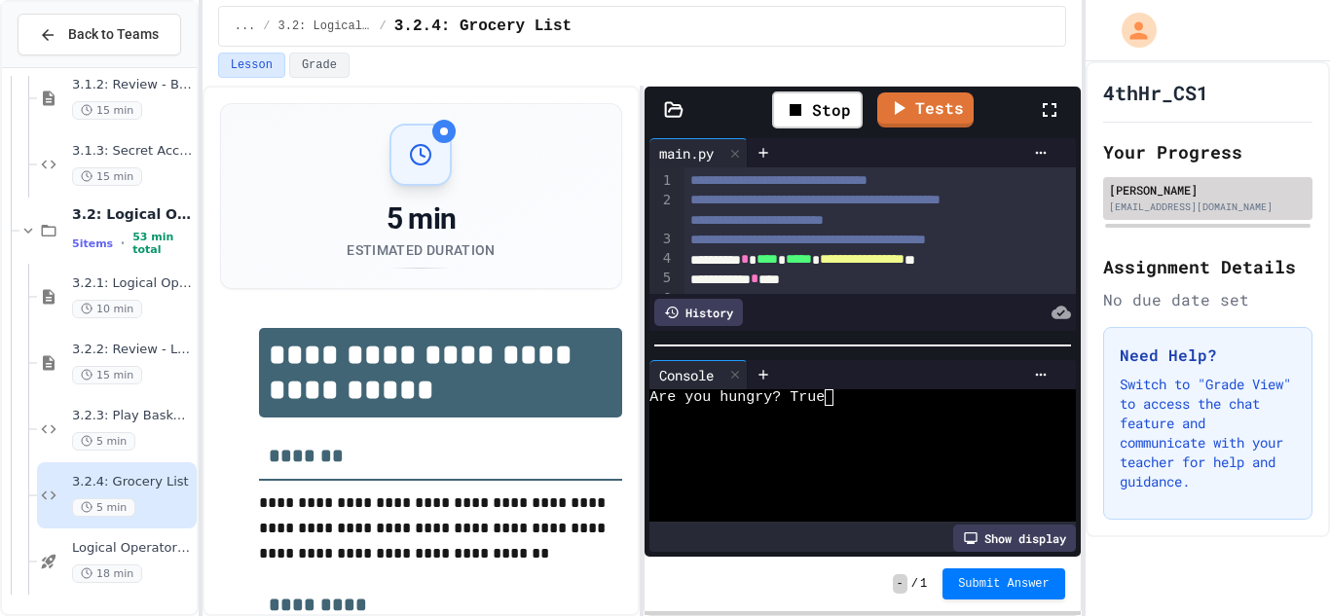
click at [1217, 207] on div "[EMAIL_ADDRESS][DOMAIN_NAME]" at bounding box center [1208, 207] width 198 height 15
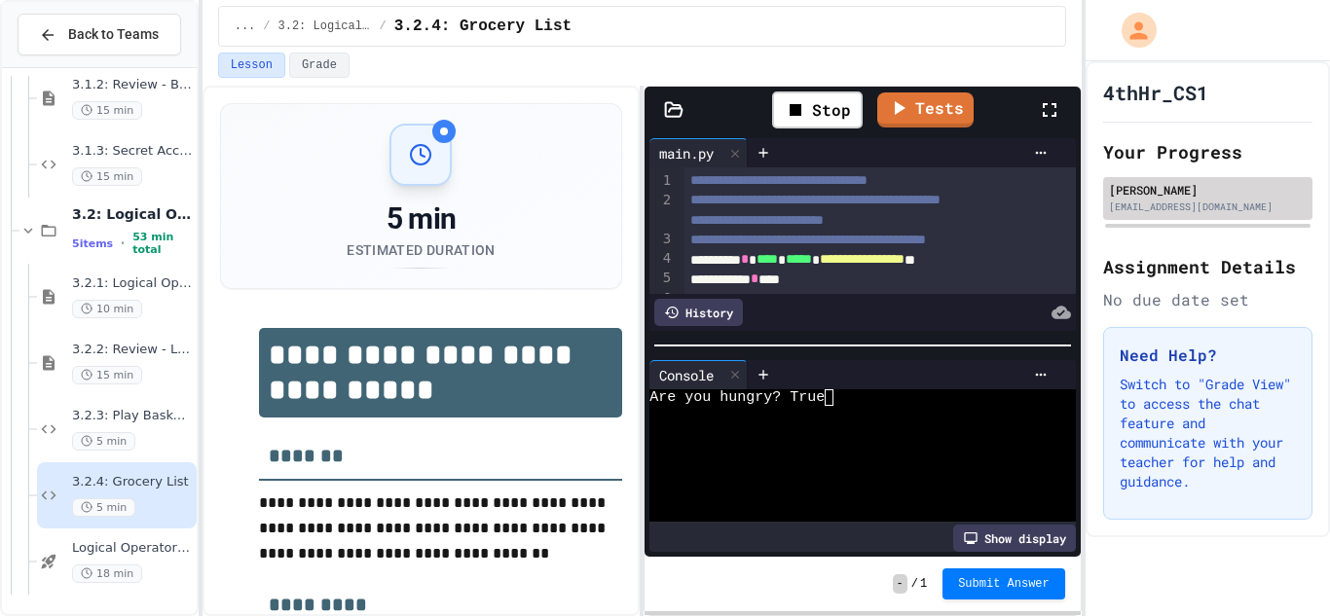
click at [1217, 207] on div "[EMAIL_ADDRESS][DOMAIN_NAME]" at bounding box center [1208, 207] width 198 height 15
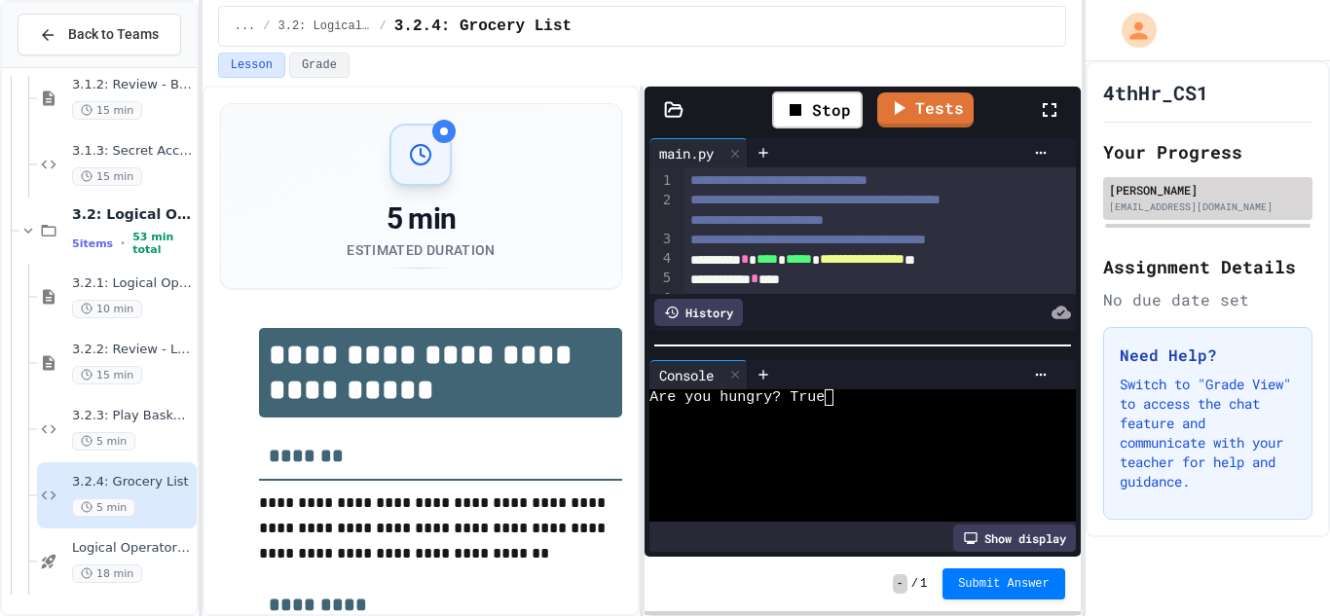
click at [1217, 207] on div "[EMAIL_ADDRESS][DOMAIN_NAME]" at bounding box center [1208, 207] width 198 height 15
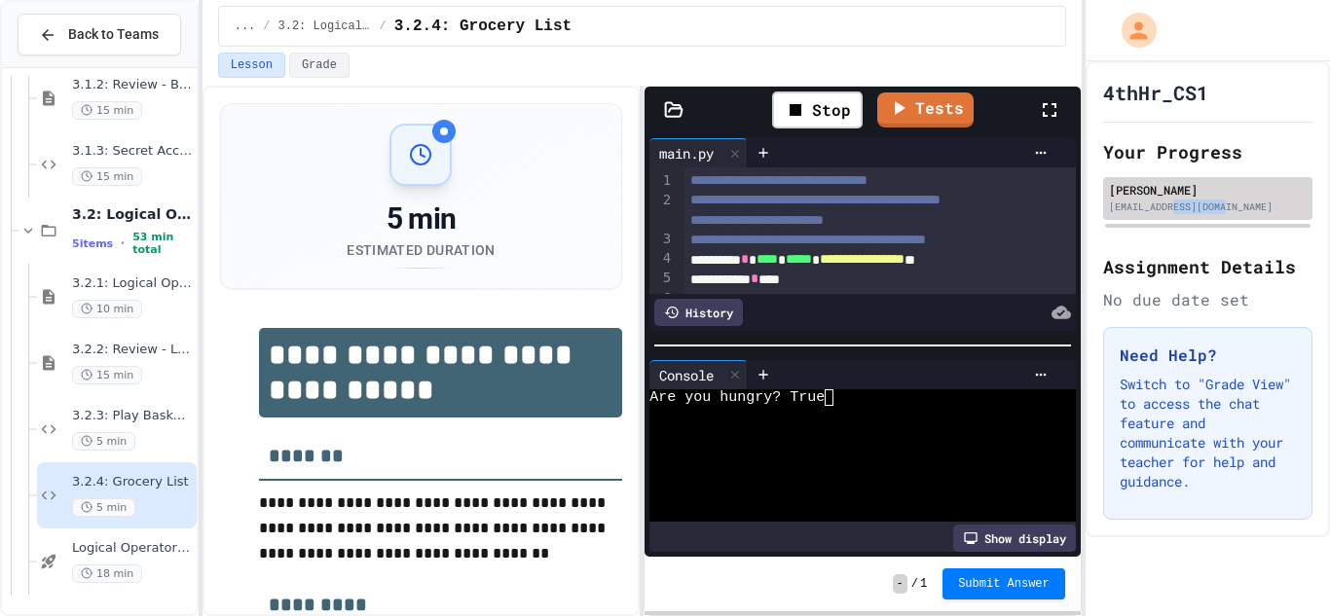
click at [1217, 207] on div "[EMAIL_ADDRESS][DOMAIN_NAME]" at bounding box center [1208, 207] width 198 height 15
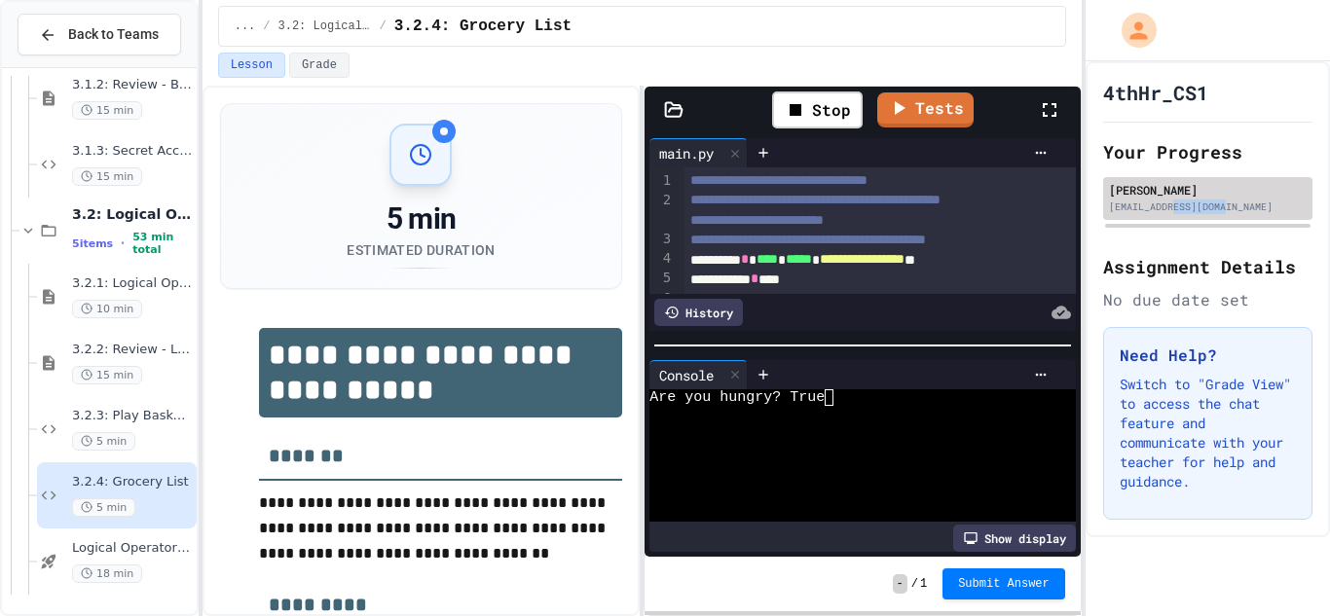
click at [1217, 207] on div "[EMAIL_ADDRESS][DOMAIN_NAME]" at bounding box center [1208, 207] width 198 height 15
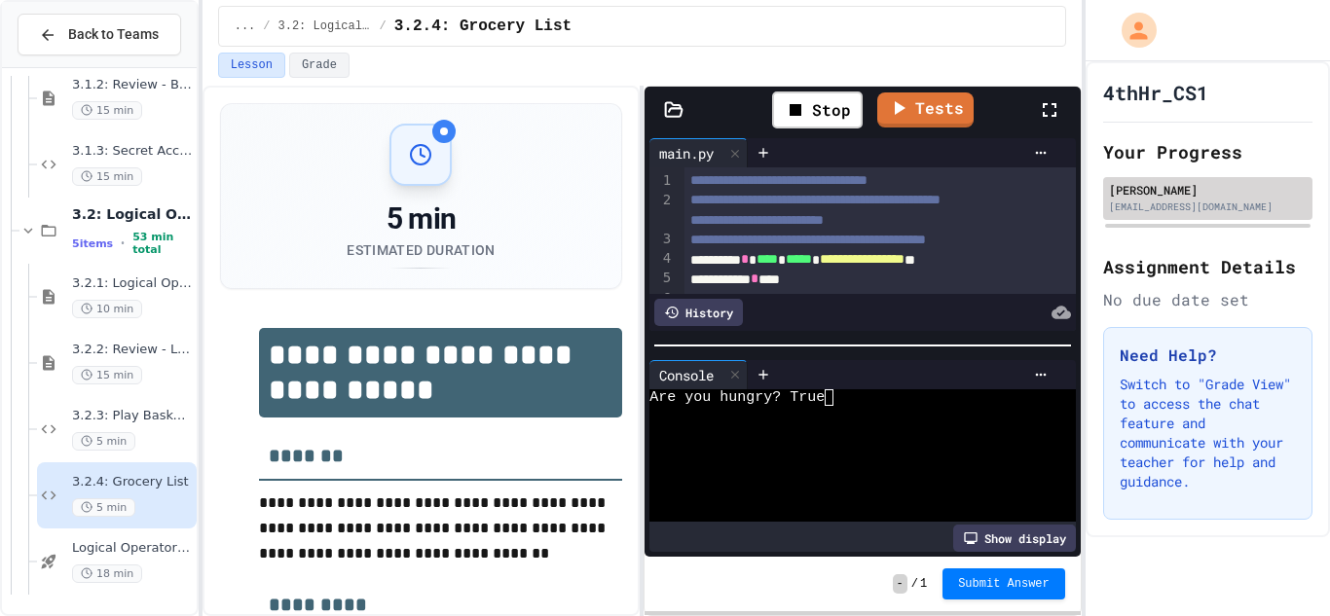
click at [1217, 207] on div "[EMAIL_ADDRESS][DOMAIN_NAME]" at bounding box center [1208, 207] width 198 height 15
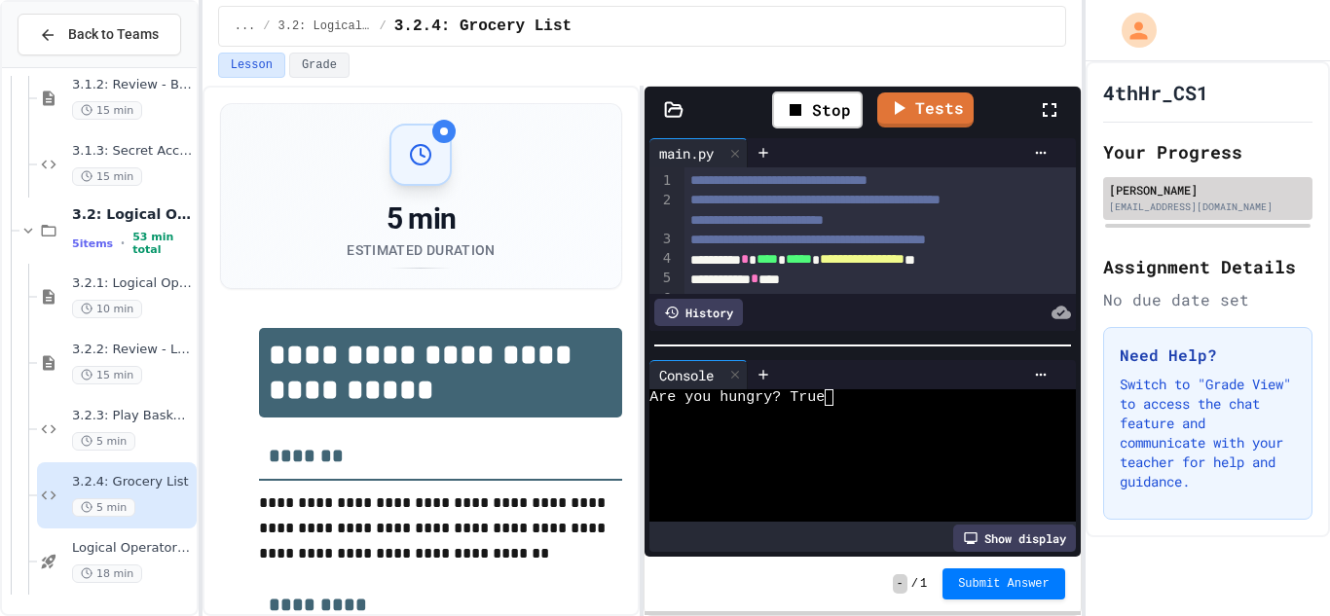
click at [1217, 207] on div "[EMAIL_ADDRESS][DOMAIN_NAME]" at bounding box center [1208, 207] width 198 height 15
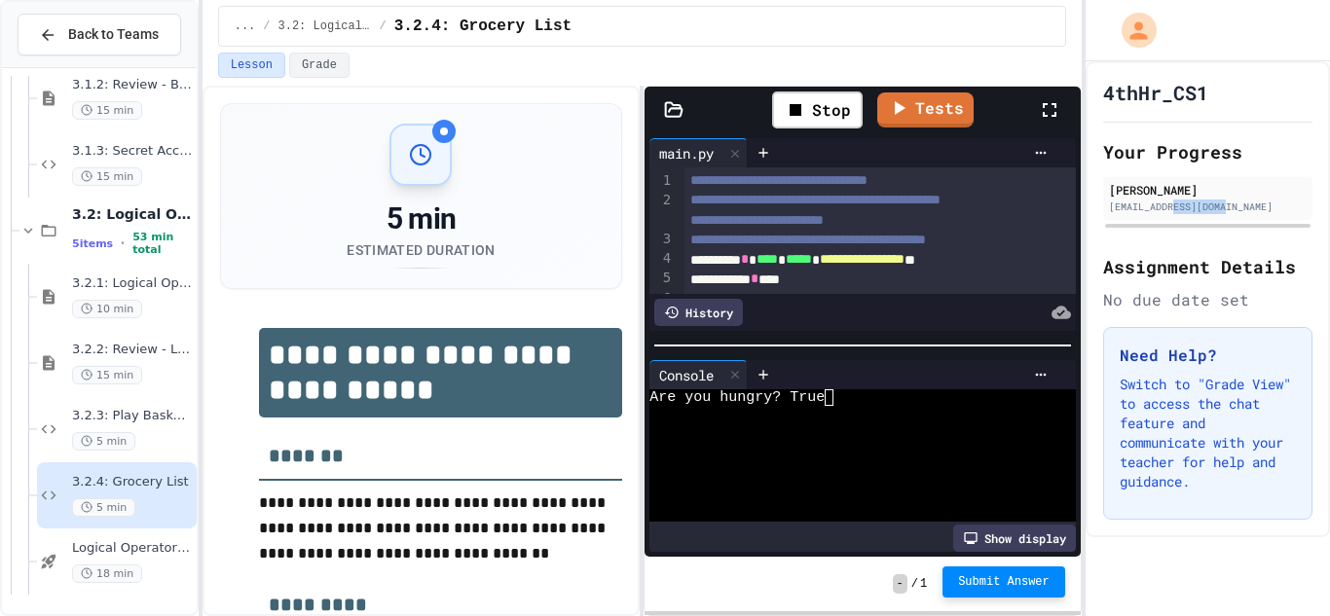
click at [1217, 207] on div "[EMAIL_ADDRESS][DOMAIN_NAME]" at bounding box center [1208, 207] width 198 height 15
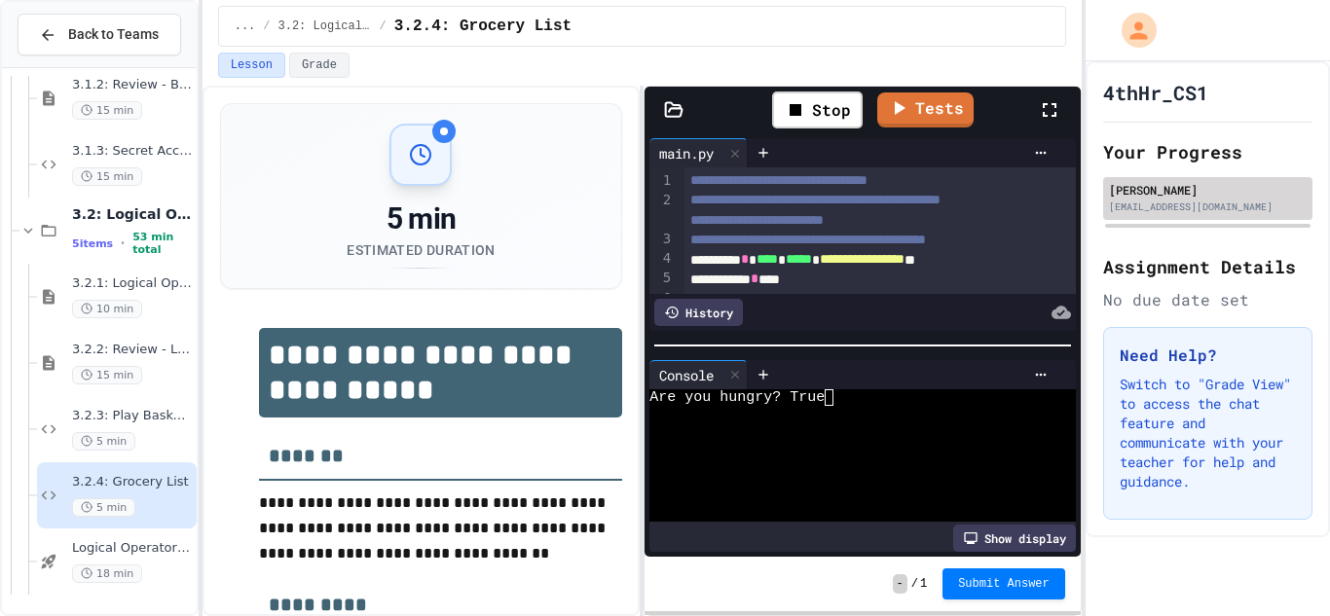
click at [1217, 207] on div "[EMAIL_ADDRESS][DOMAIN_NAME]" at bounding box center [1208, 207] width 198 height 15
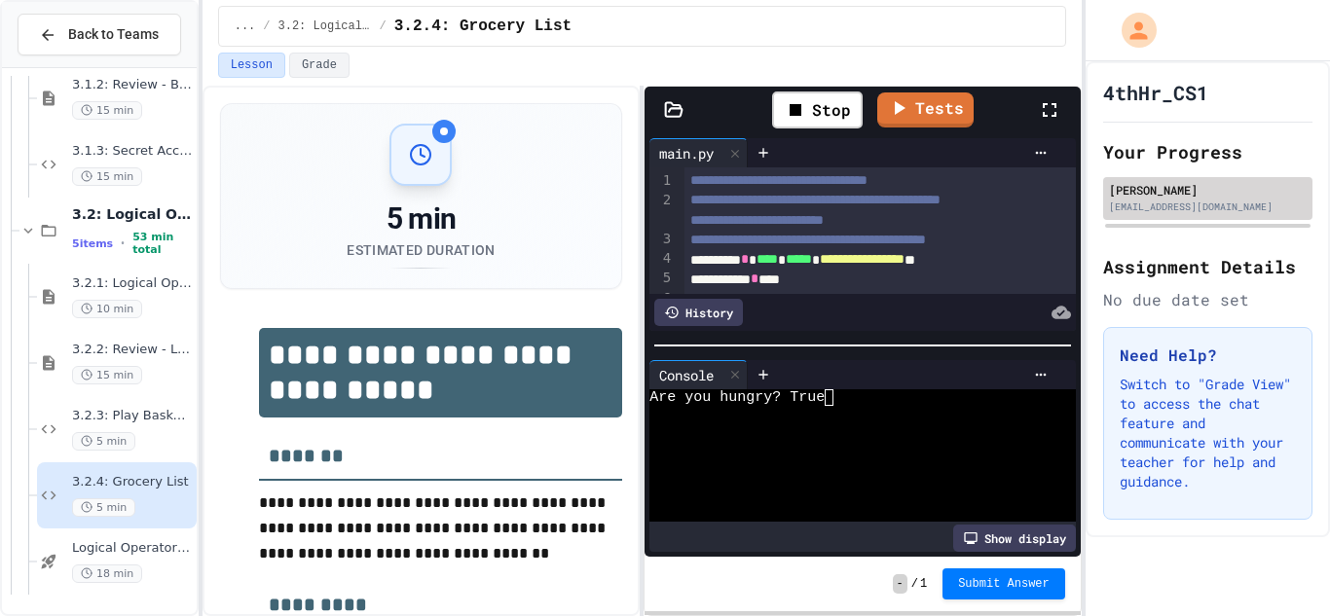
click at [1217, 207] on div "[EMAIL_ADDRESS][DOMAIN_NAME]" at bounding box center [1208, 207] width 198 height 15
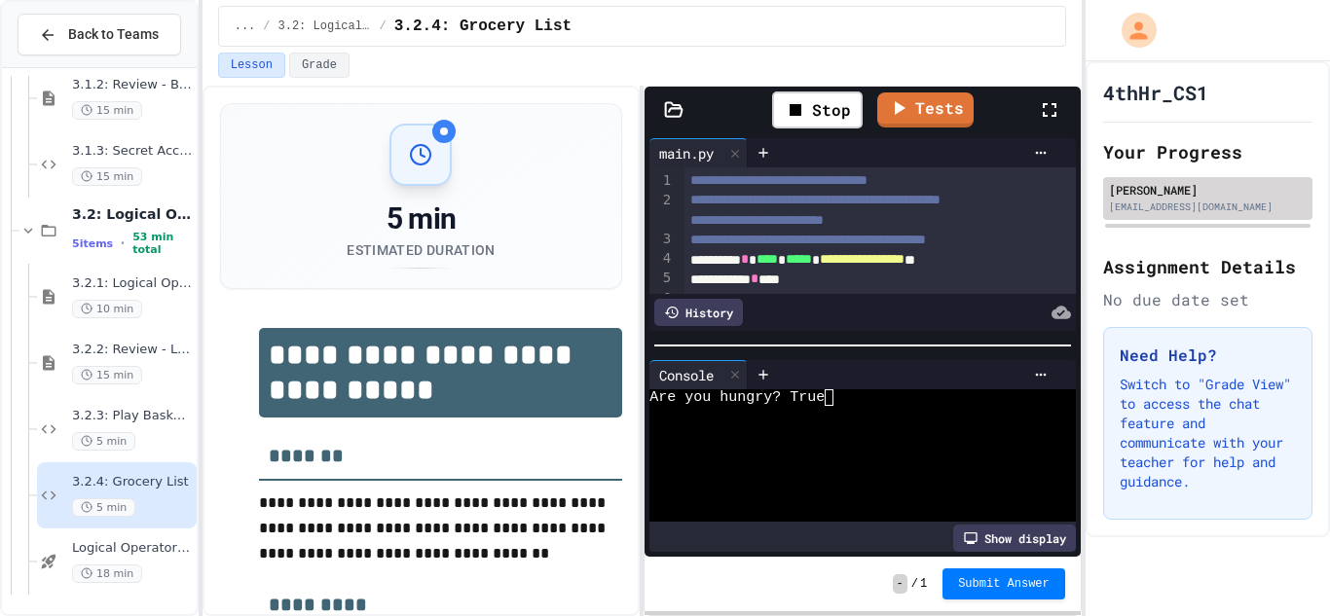
click at [1217, 207] on div "[EMAIL_ADDRESS][DOMAIN_NAME]" at bounding box center [1208, 207] width 198 height 15
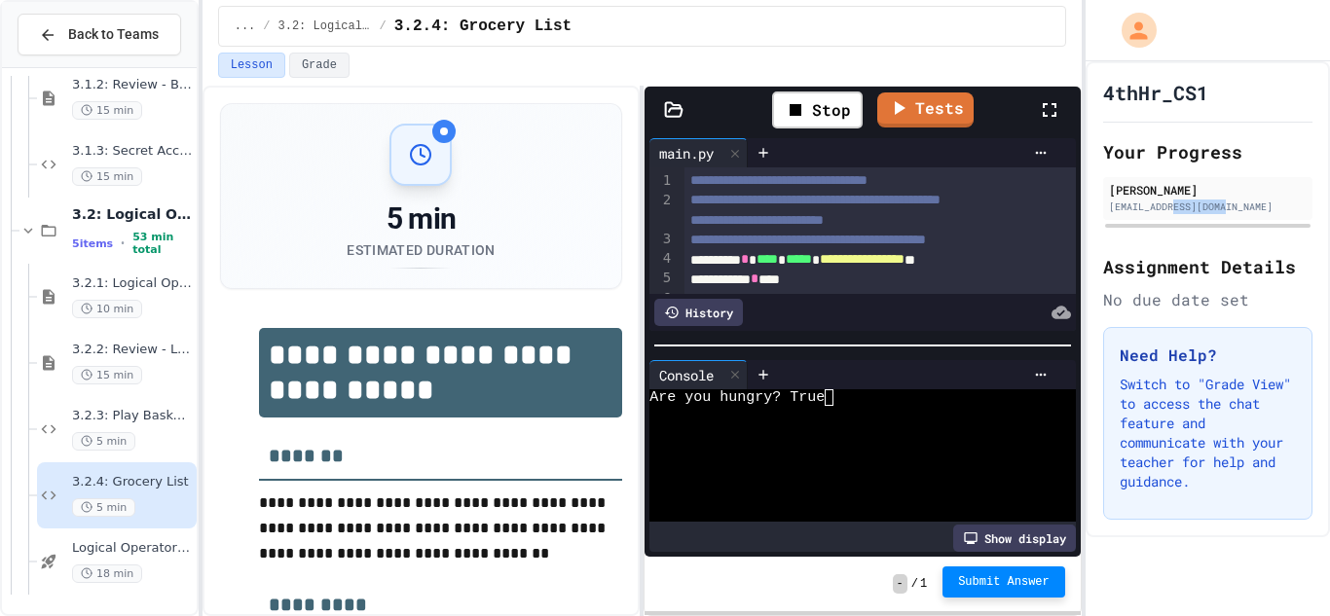
click at [1217, 207] on div "[EMAIL_ADDRESS][DOMAIN_NAME]" at bounding box center [1208, 207] width 198 height 15
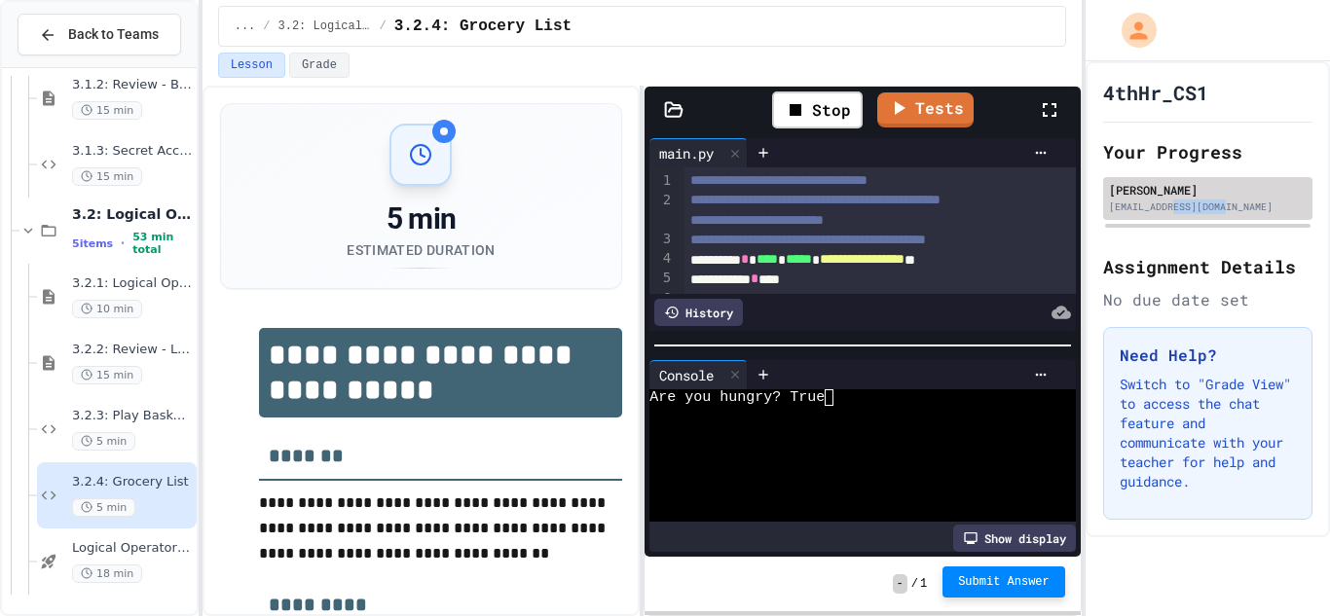
click at [1217, 207] on div "[EMAIL_ADDRESS][DOMAIN_NAME]" at bounding box center [1208, 207] width 198 height 15
click at [1013, 574] on span "Submit Answer" at bounding box center [1004, 582] width 92 height 16
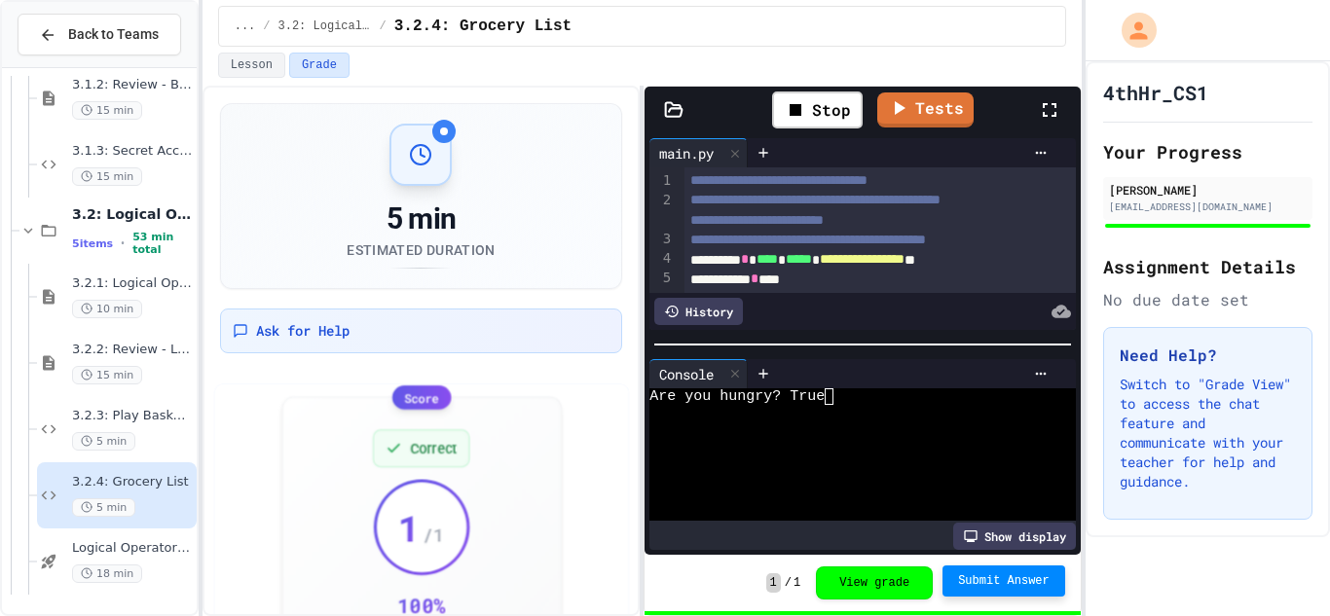
click at [1217, 207] on div "[EMAIL_ADDRESS][DOMAIN_NAME]" at bounding box center [1208, 207] width 198 height 15
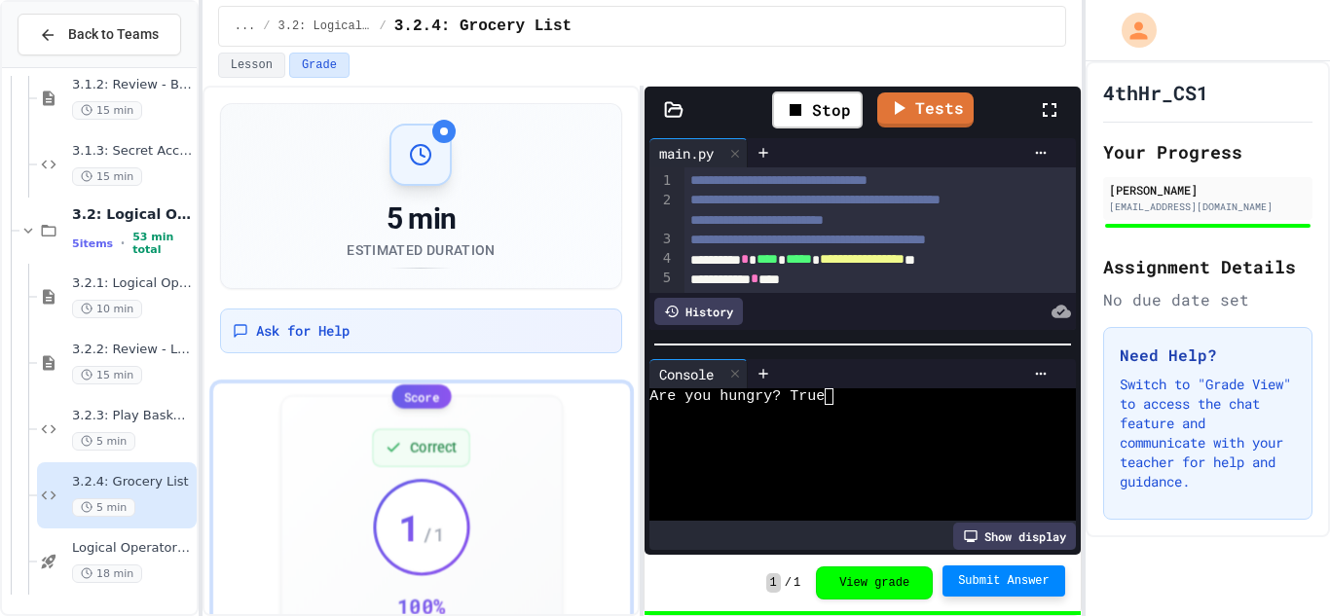
click at [1217, 207] on div "[EMAIL_ADDRESS][DOMAIN_NAME]" at bounding box center [1208, 207] width 198 height 15
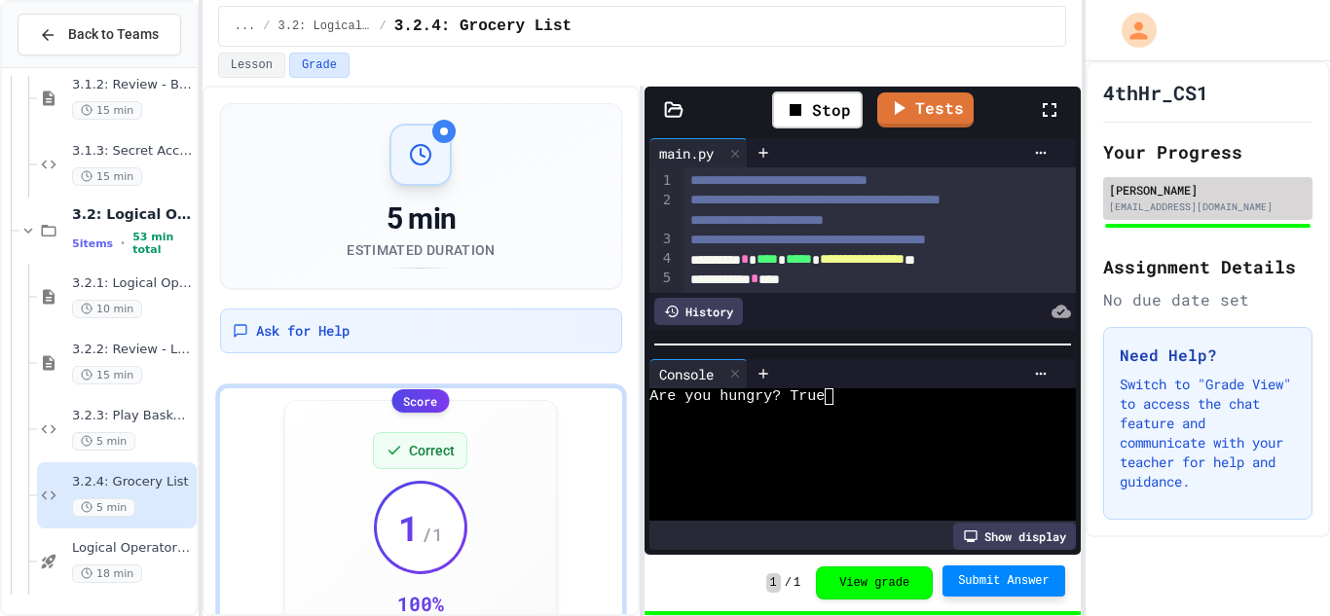
click at [1217, 207] on div "[EMAIL_ADDRESS][DOMAIN_NAME]" at bounding box center [1208, 207] width 198 height 15
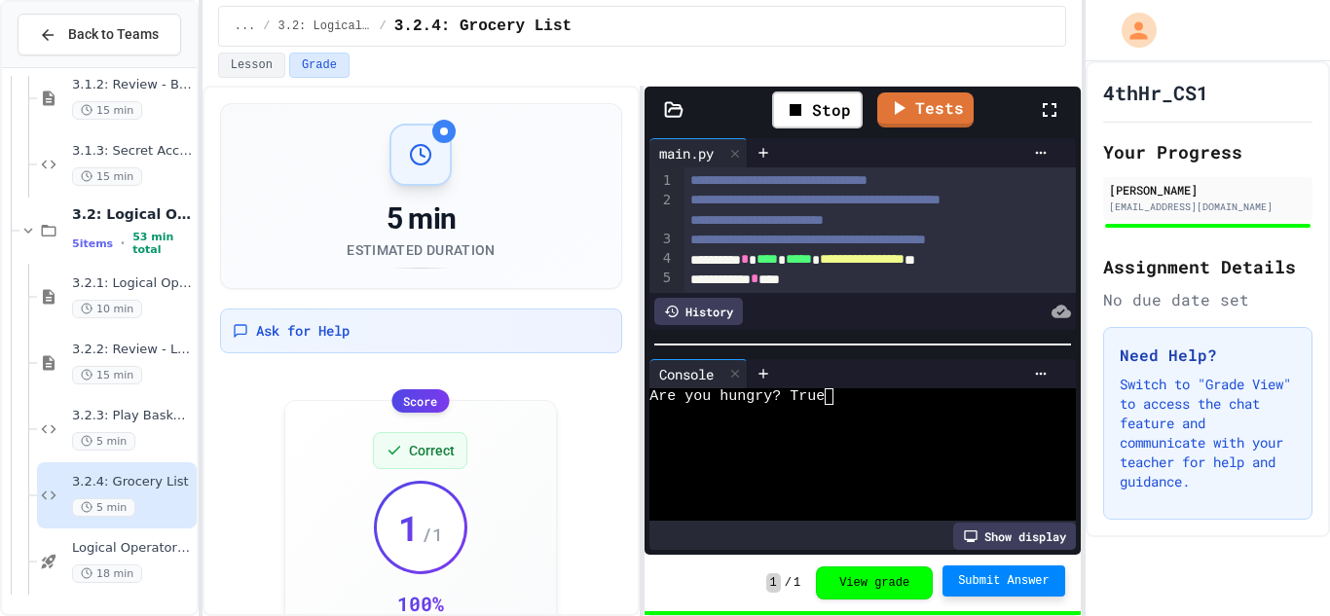
scroll to position [102, 0]
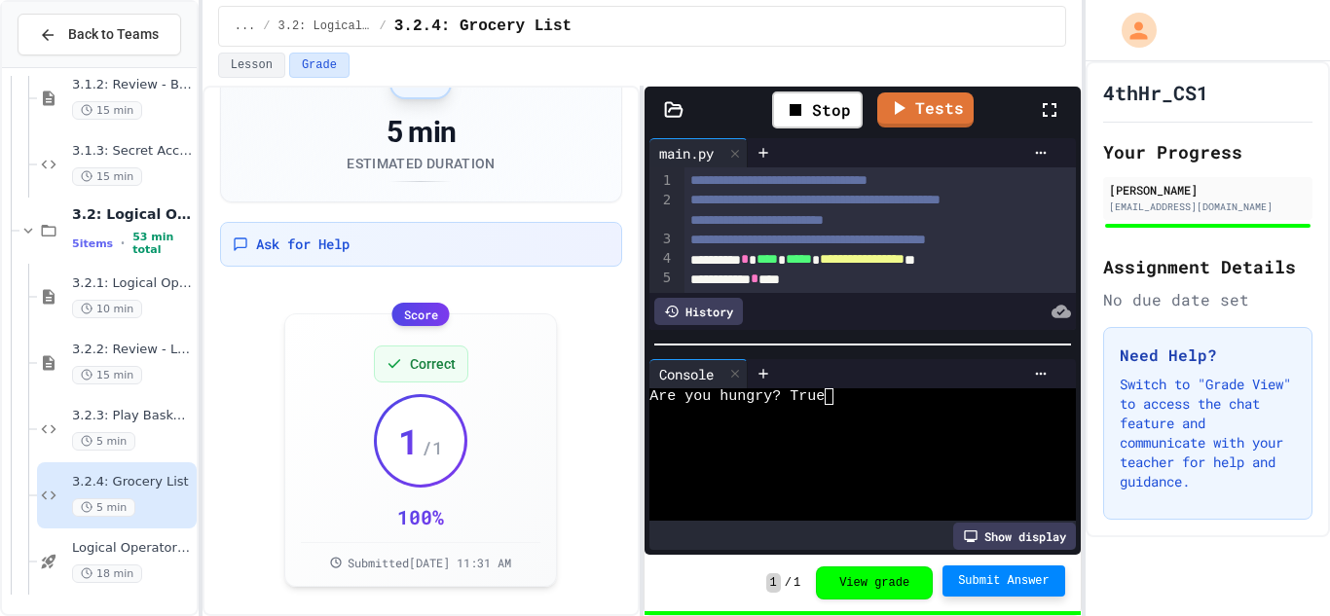
click at [1217, 207] on div "[EMAIL_ADDRESS][DOMAIN_NAME]" at bounding box center [1208, 207] width 198 height 15
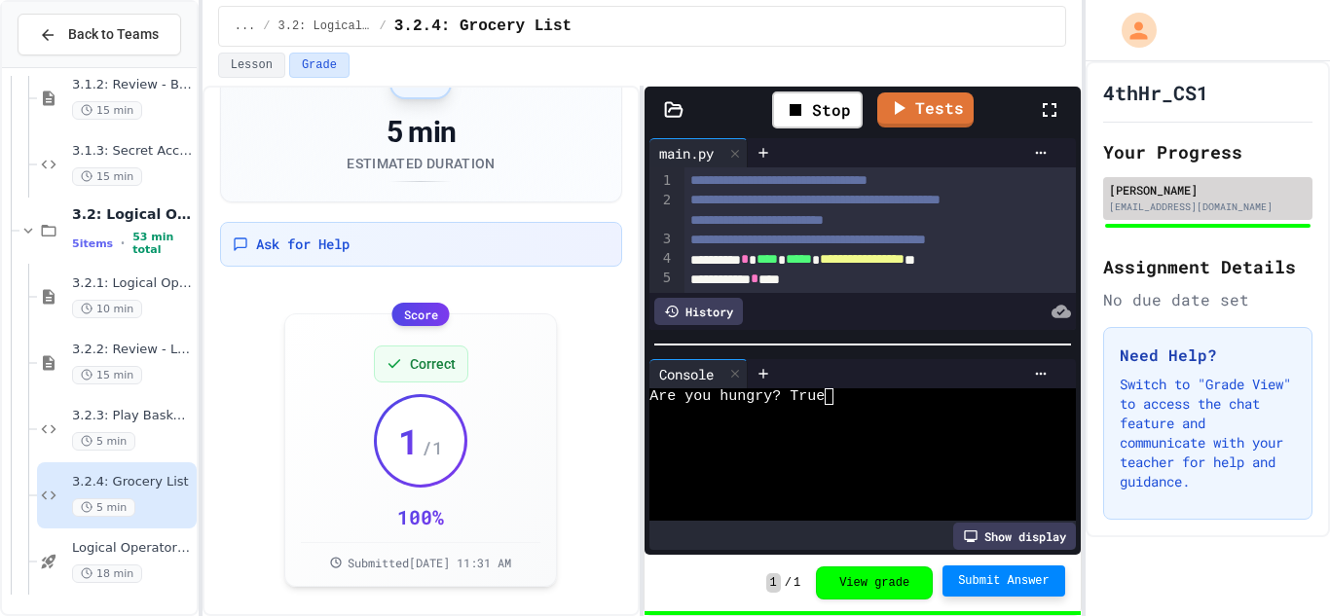
click at [1217, 207] on div "[EMAIL_ADDRESS][DOMAIN_NAME]" at bounding box center [1208, 207] width 198 height 15
click
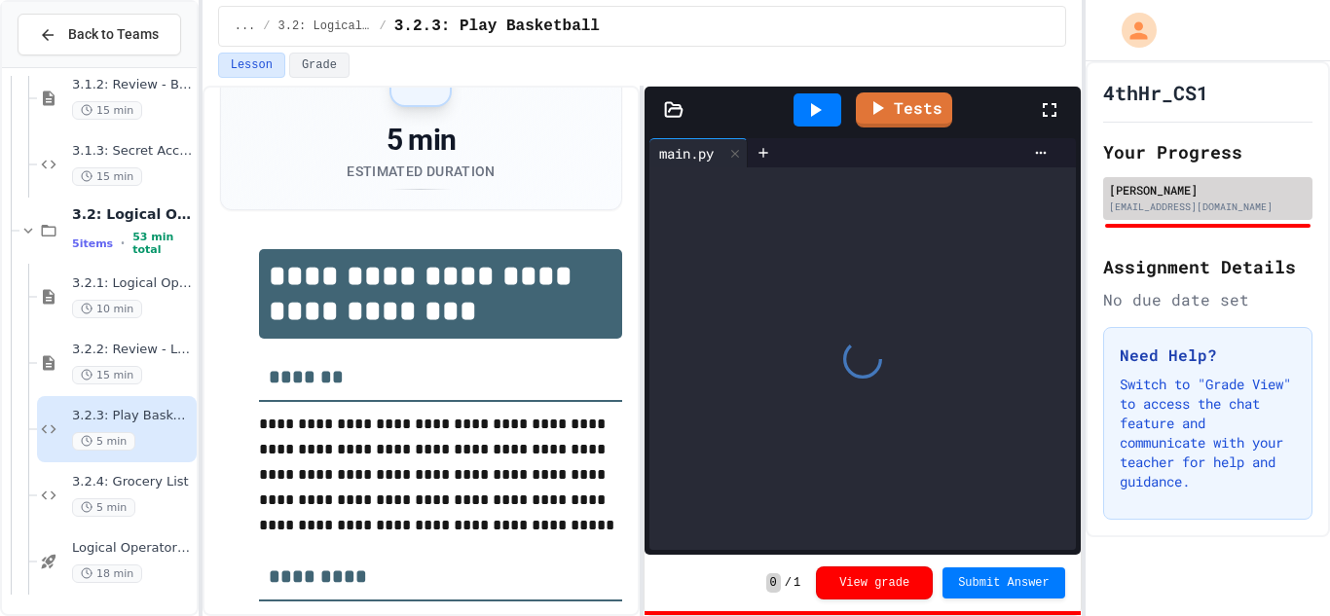
scroll to position [96, 0]
